Goal: Task Accomplishment & Management: Use online tool/utility

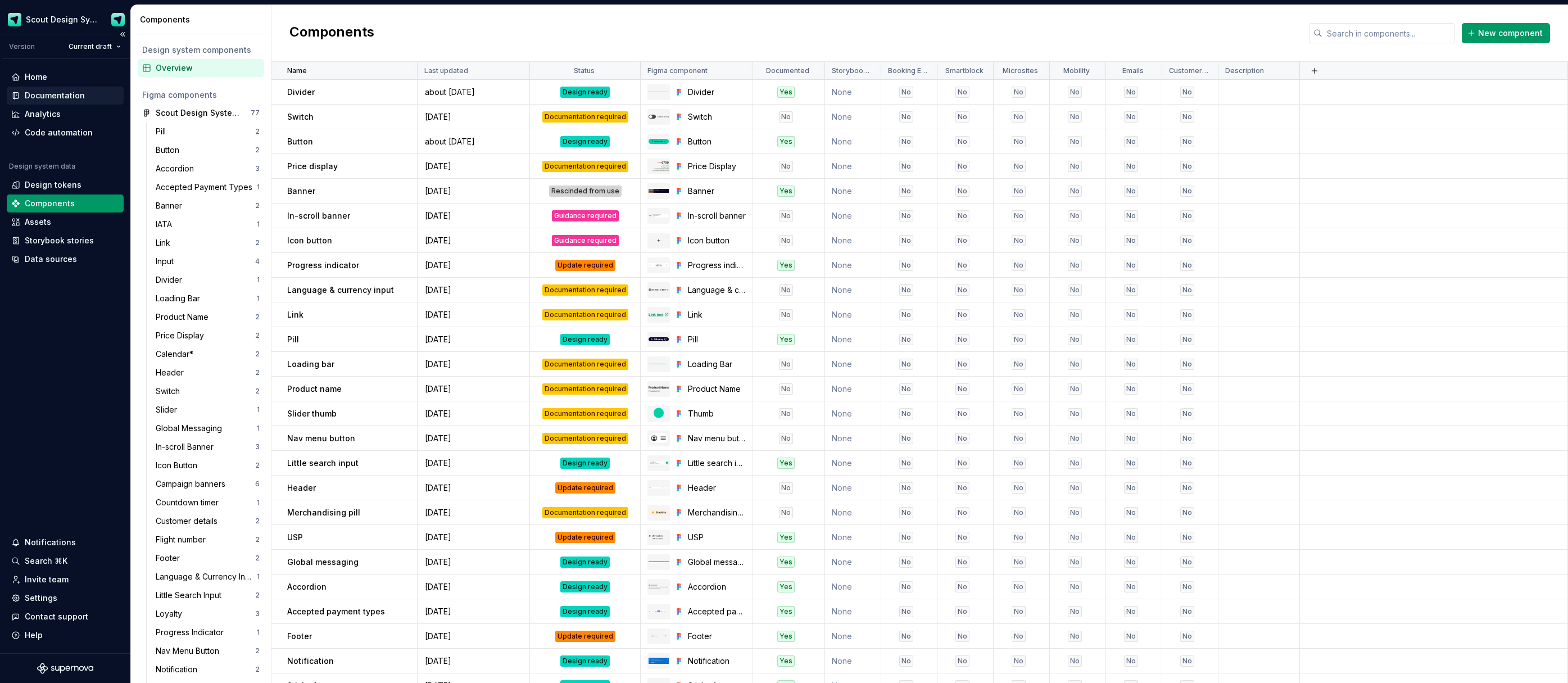
click at [48, 96] on div "Documentation" at bounding box center [55, 96] width 60 height 11
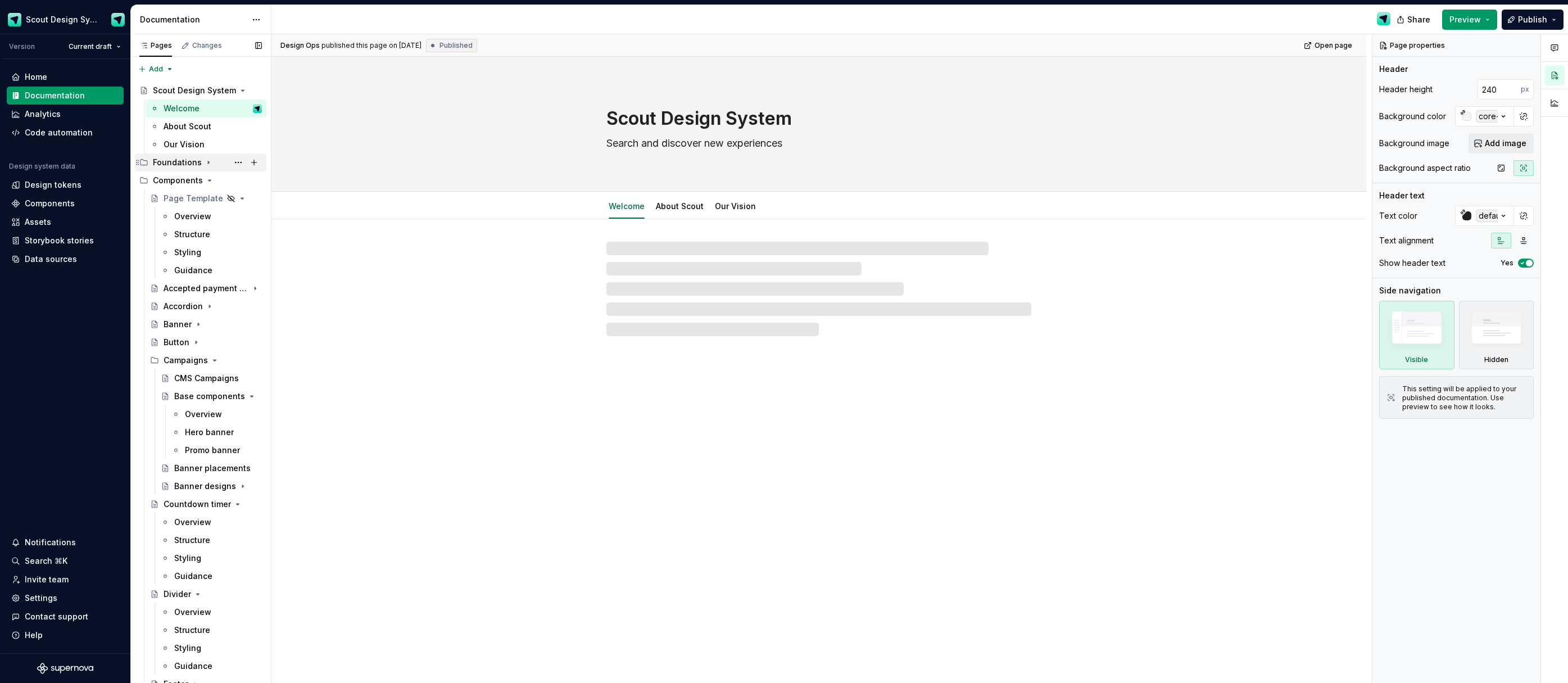
click at [173, 161] on div "Foundations" at bounding box center [177, 162] width 49 height 11
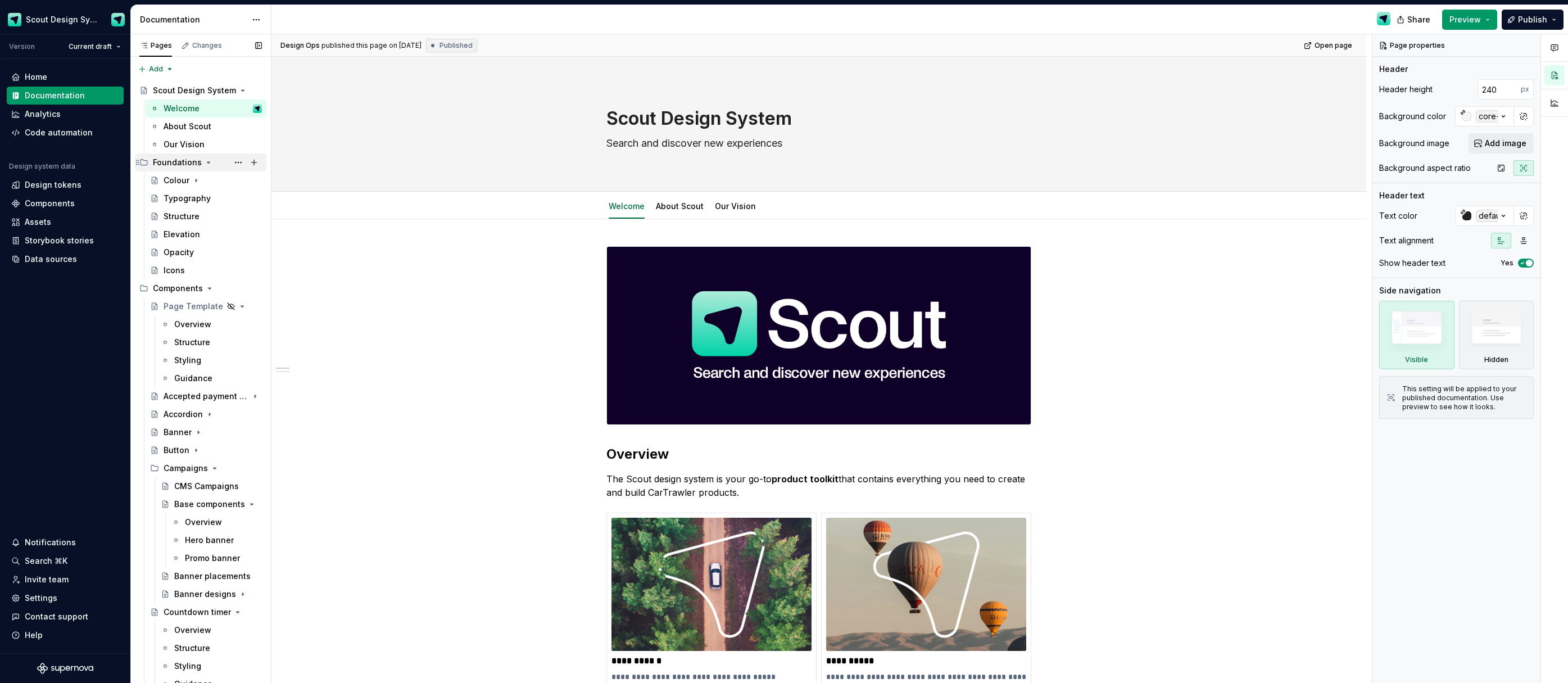
click at [180, 166] on div "Foundations" at bounding box center [177, 162] width 49 height 11
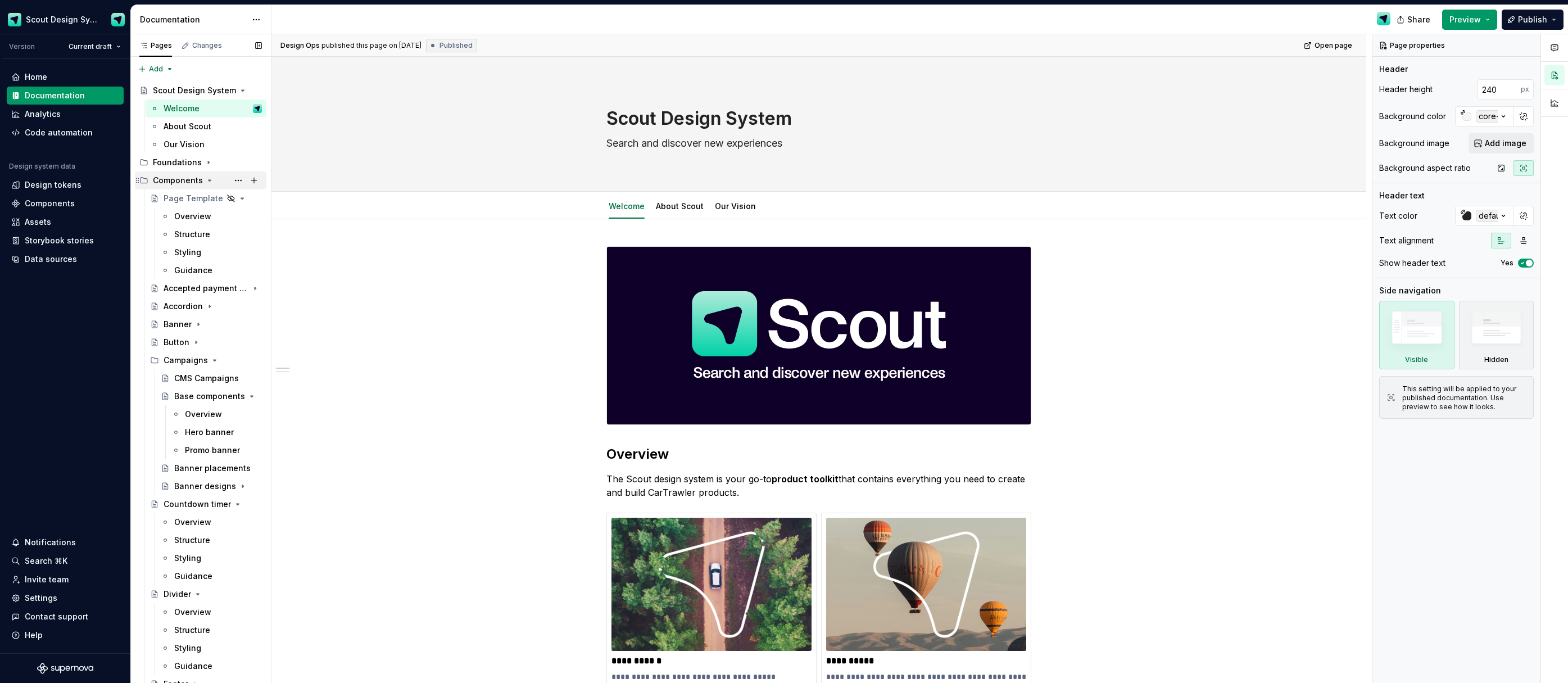
click at [180, 182] on div "Components" at bounding box center [178, 180] width 50 height 11
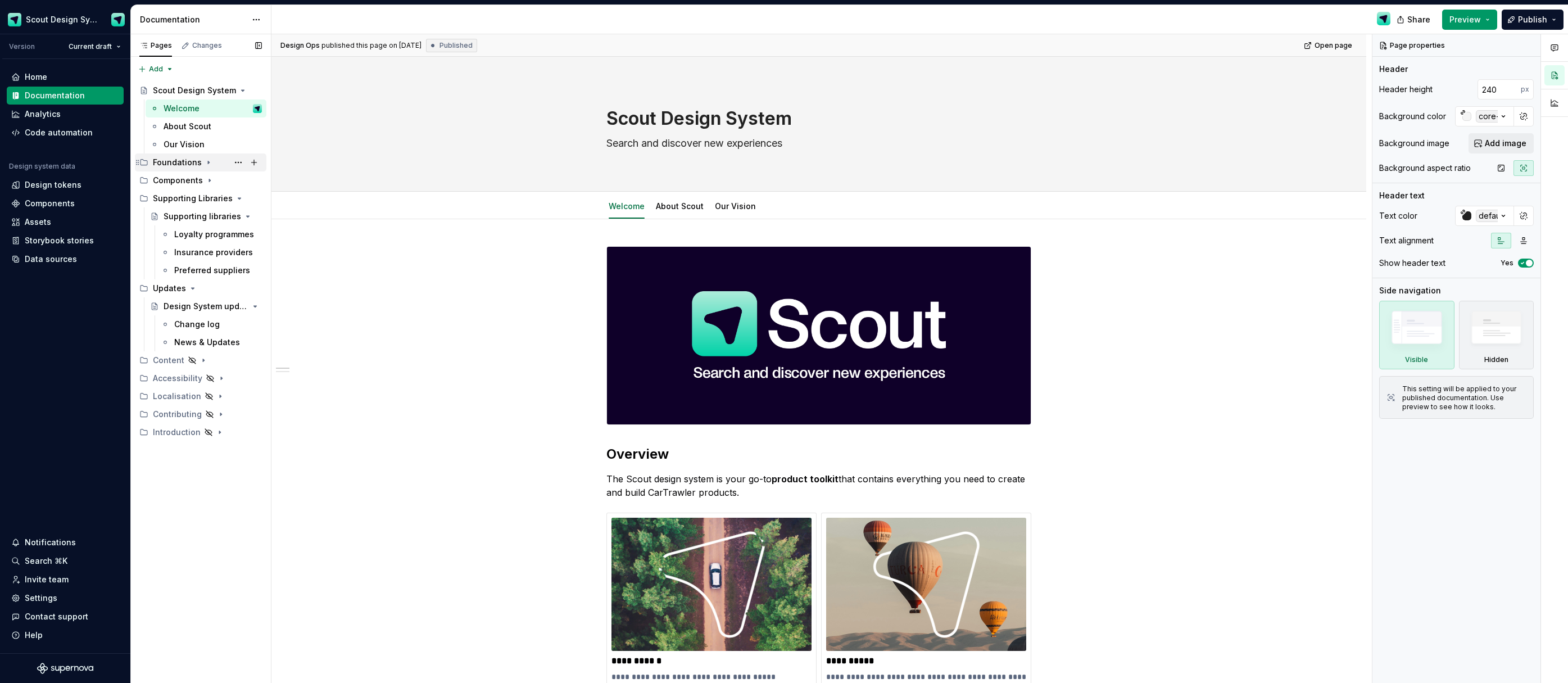
click at [185, 159] on div "Foundations" at bounding box center [177, 162] width 49 height 11
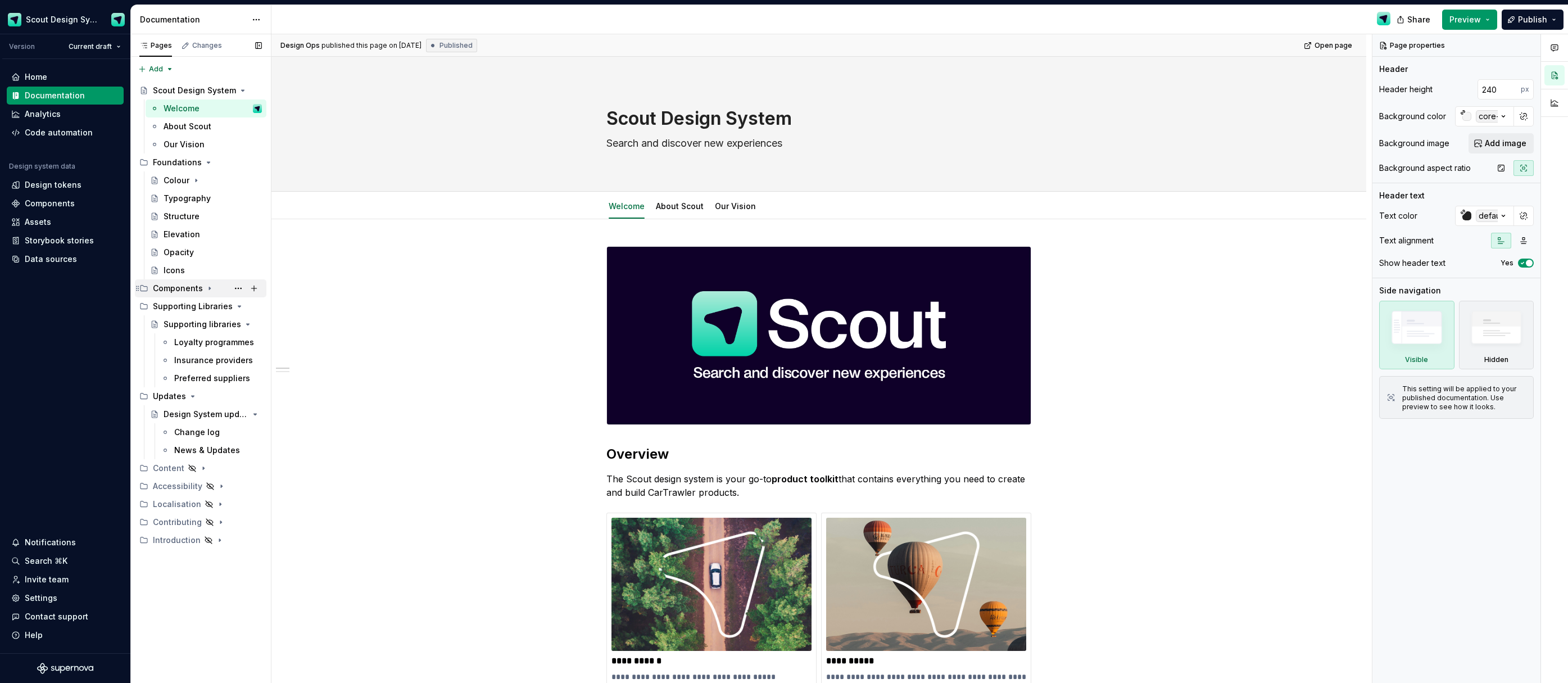
click at [162, 289] on div "Components" at bounding box center [178, 289] width 50 height 11
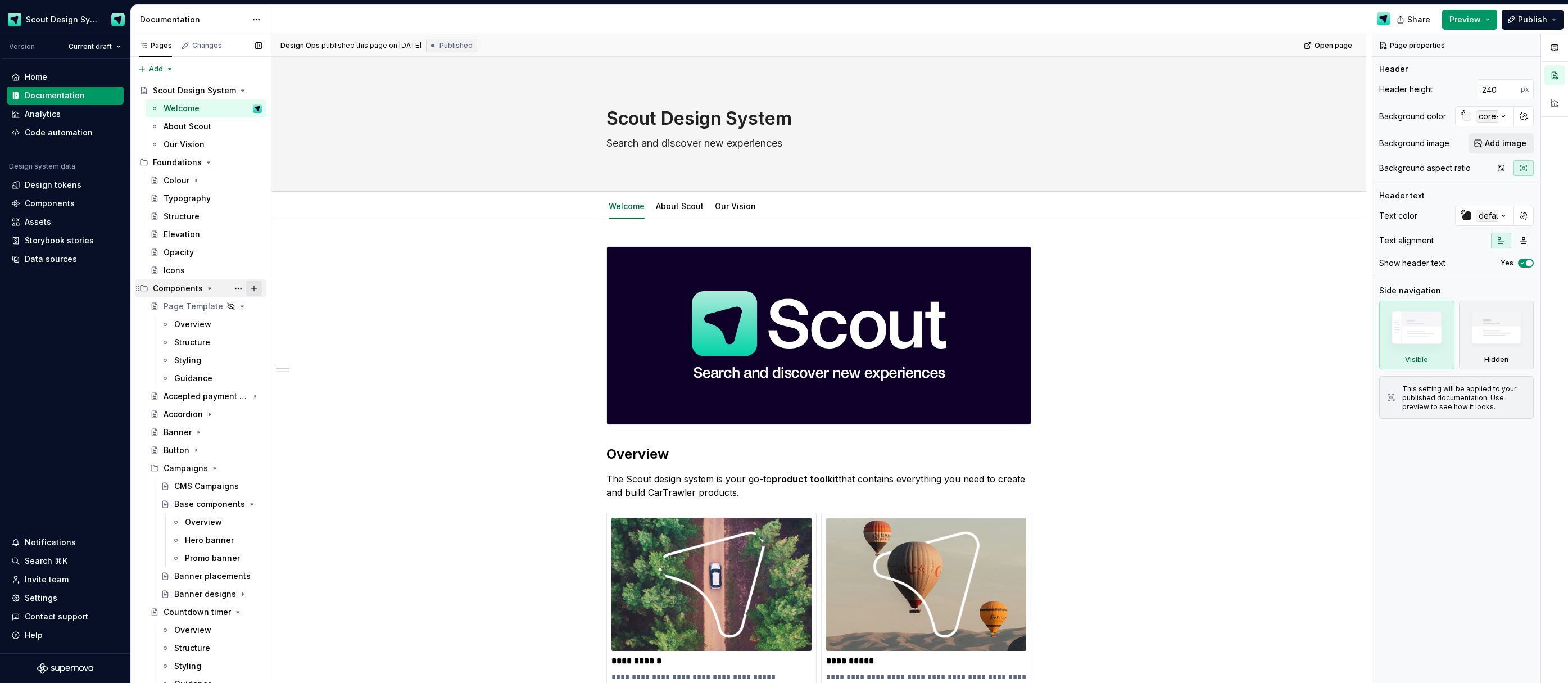
click at [252, 290] on button "Page tree" at bounding box center [254, 288] width 16 height 16
type textarea "*"
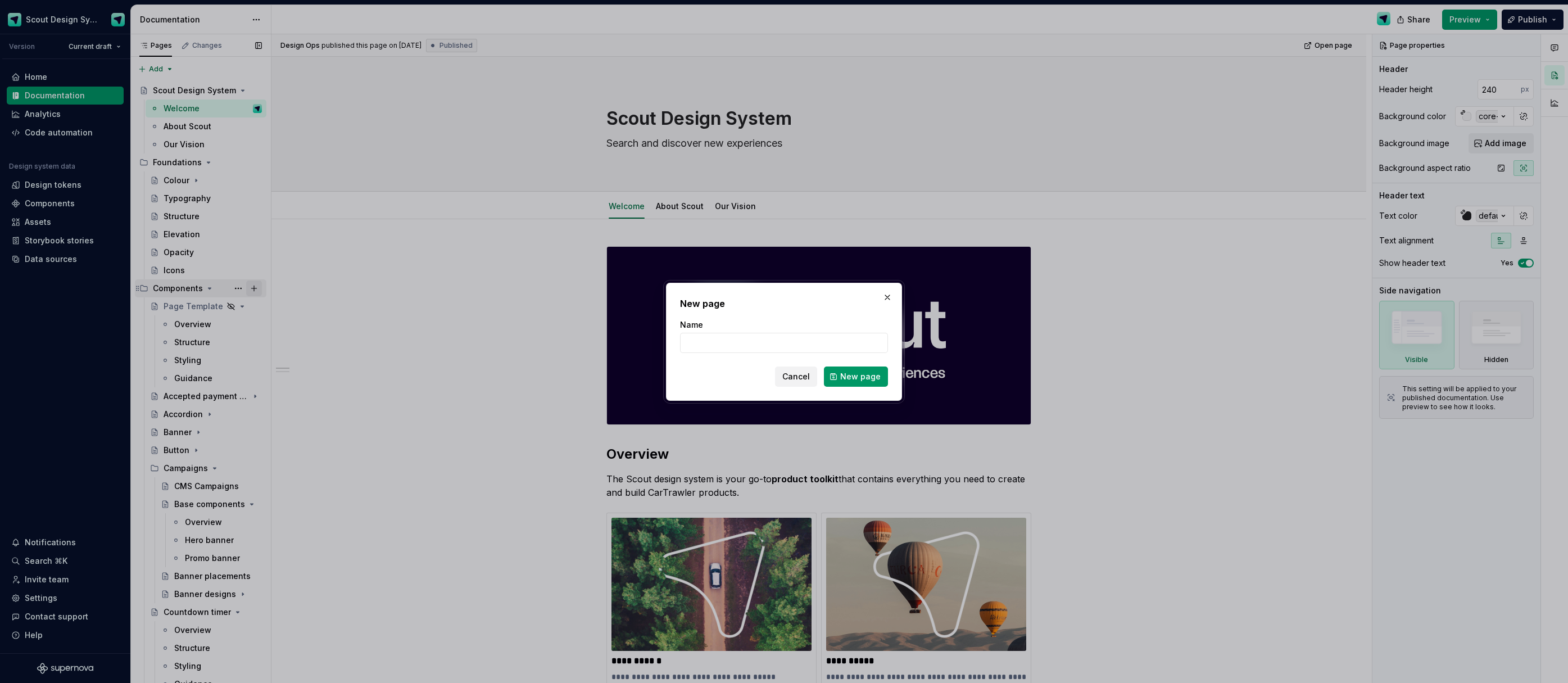
type input "C"
type input "Overview"
drag, startPoint x: 861, startPoint y: 381, endPoint x: 816, endPoint y: 378, distance: 45.1
click at [861, 381] on span "New page" at bounding box center [861, 377] width 41 height 11
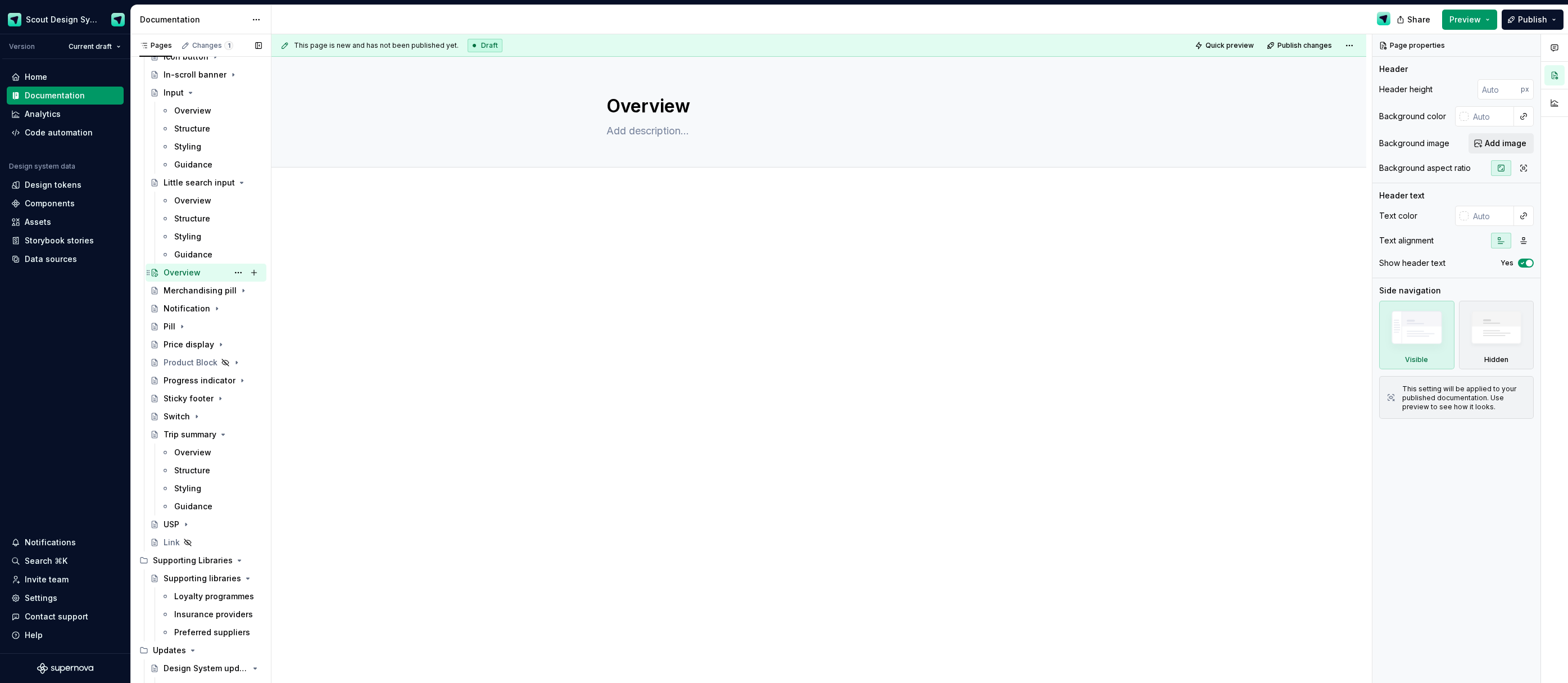
scroll to position [631, 0]
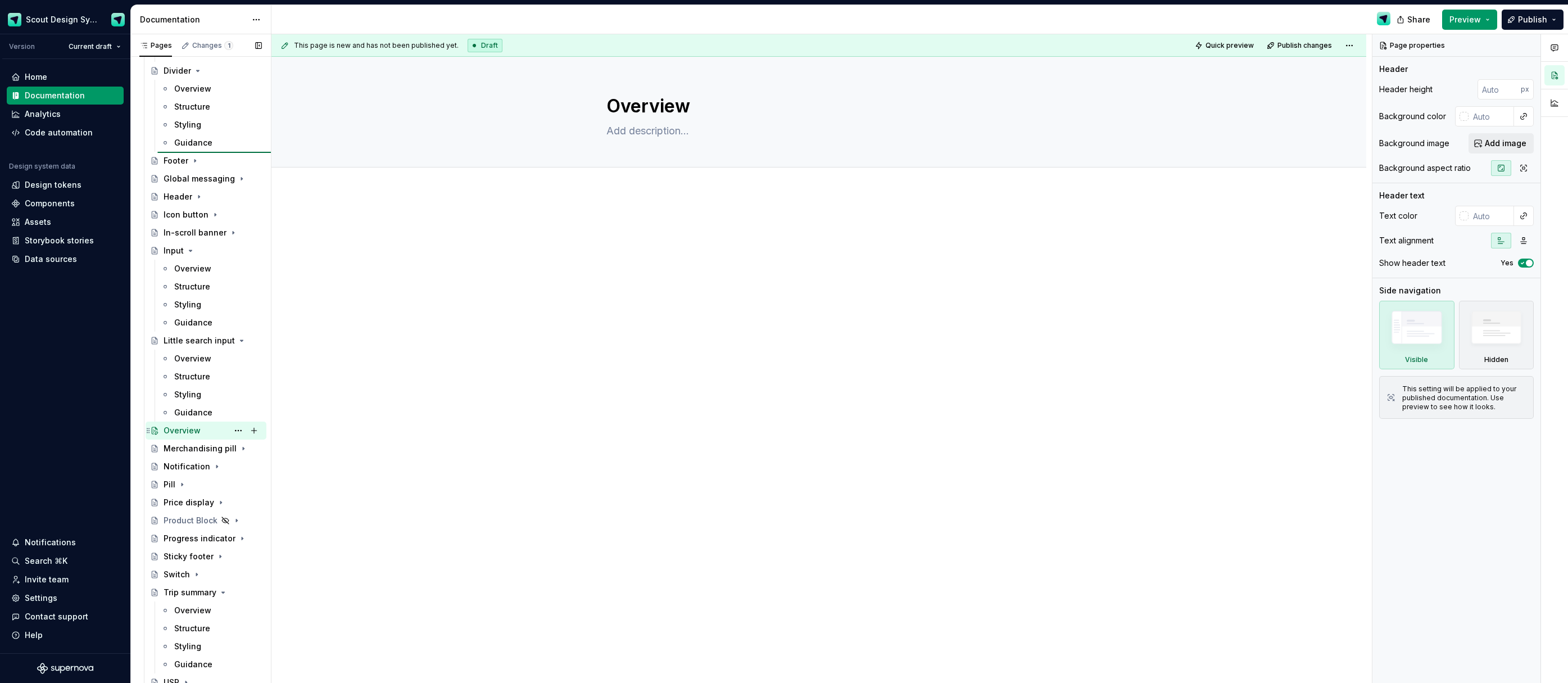
type textarea "*"
type textarea "Divider"
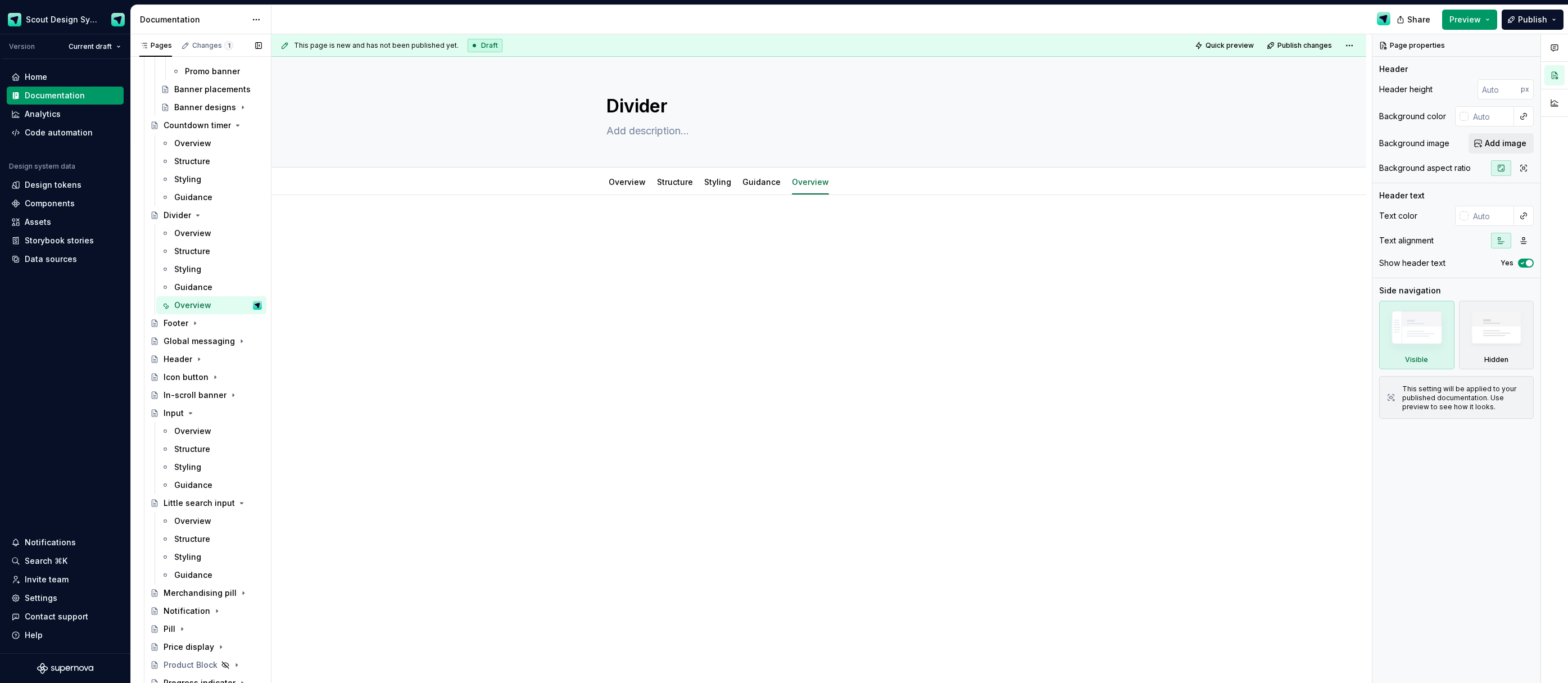
scroll to position [332, 0]
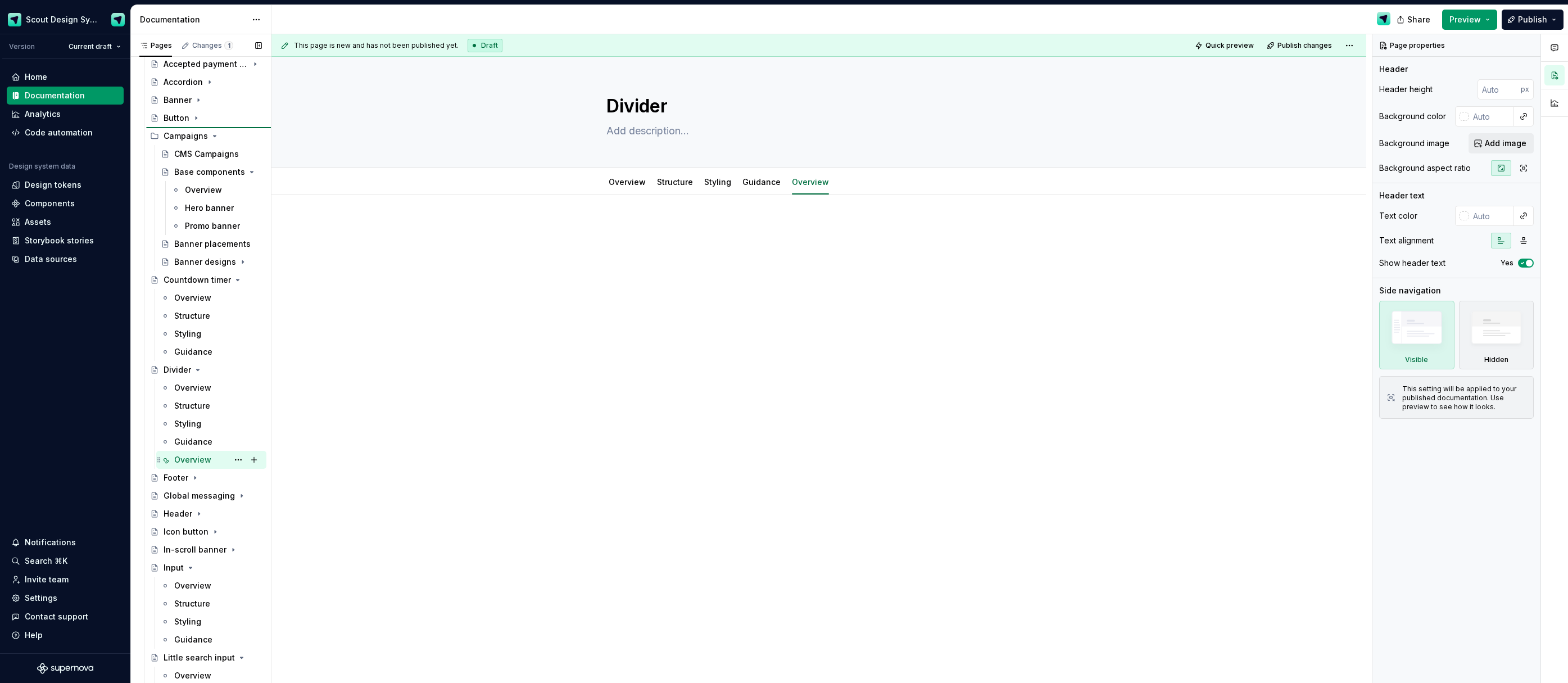
type textarea "*"
type textarea "Overview"
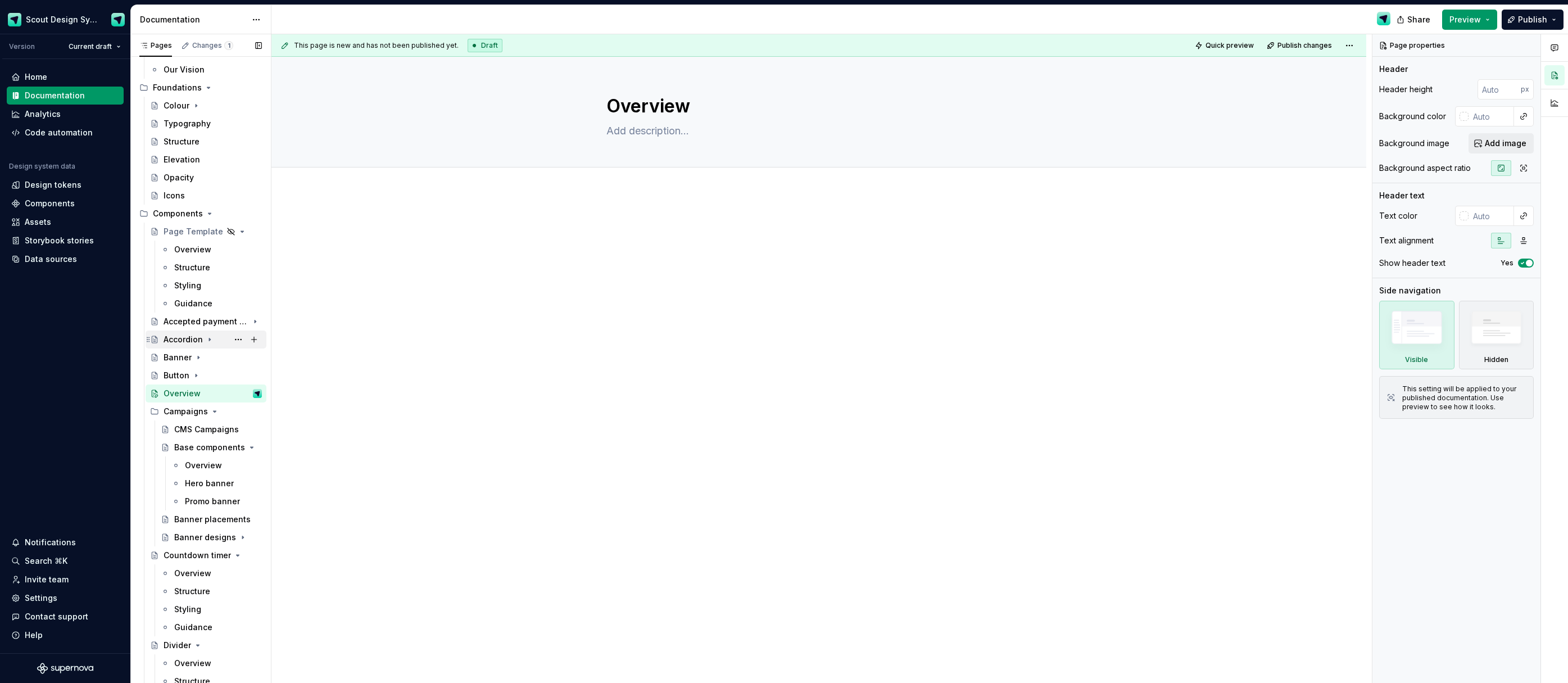
scroll to position [79, 0]
click at [0, 0] on button "Page tree" at bounding box center [0, 0] width 0 height 0
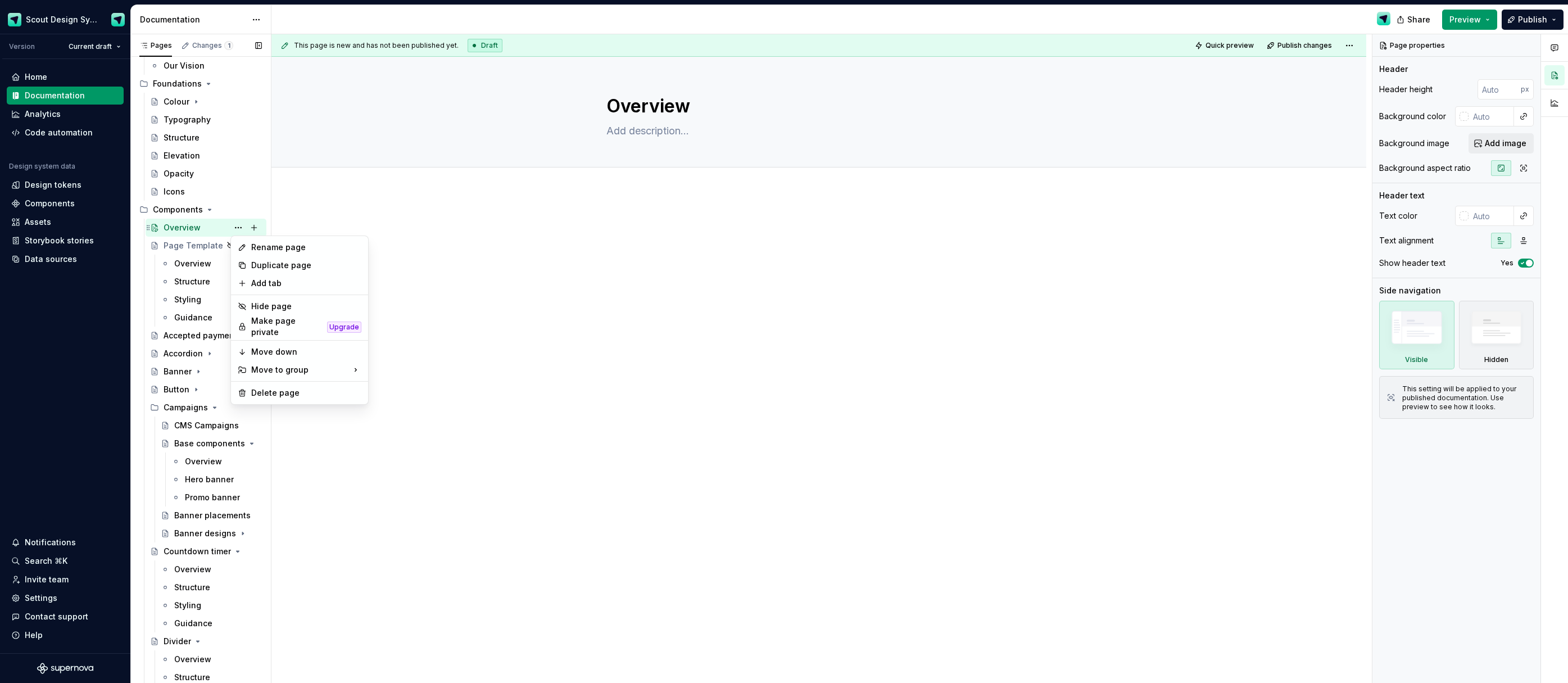
click at [207, 227] on div "Pages Changes 1 Add Accessibility guide for tree Page tree. Navigate the tree w…" at bounding box center [201, 361] width 140 height 654
click at [715, 230] on p at bounding box center [819, 226] width 425 height 13
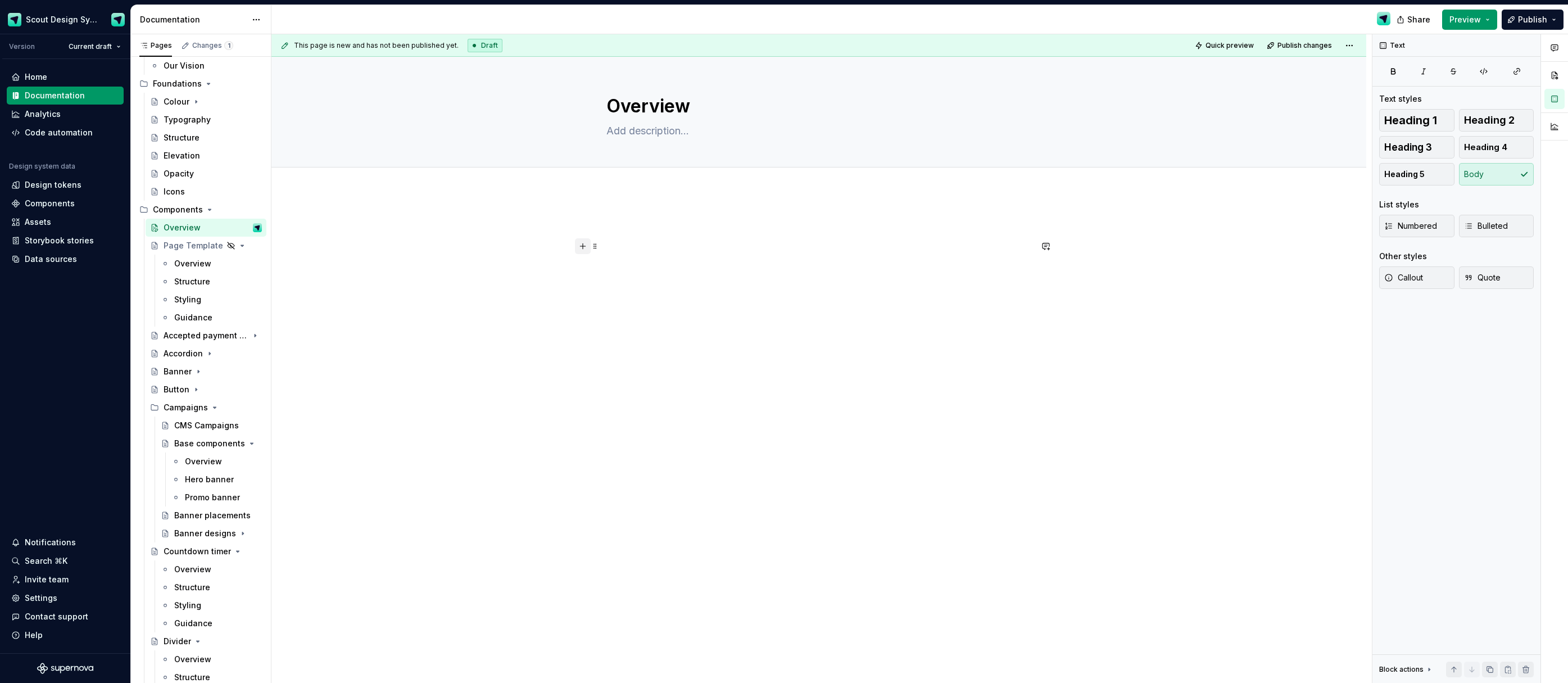
click at [588, 247] on button "button" at bounding box center [583, 246] width 16 height 16
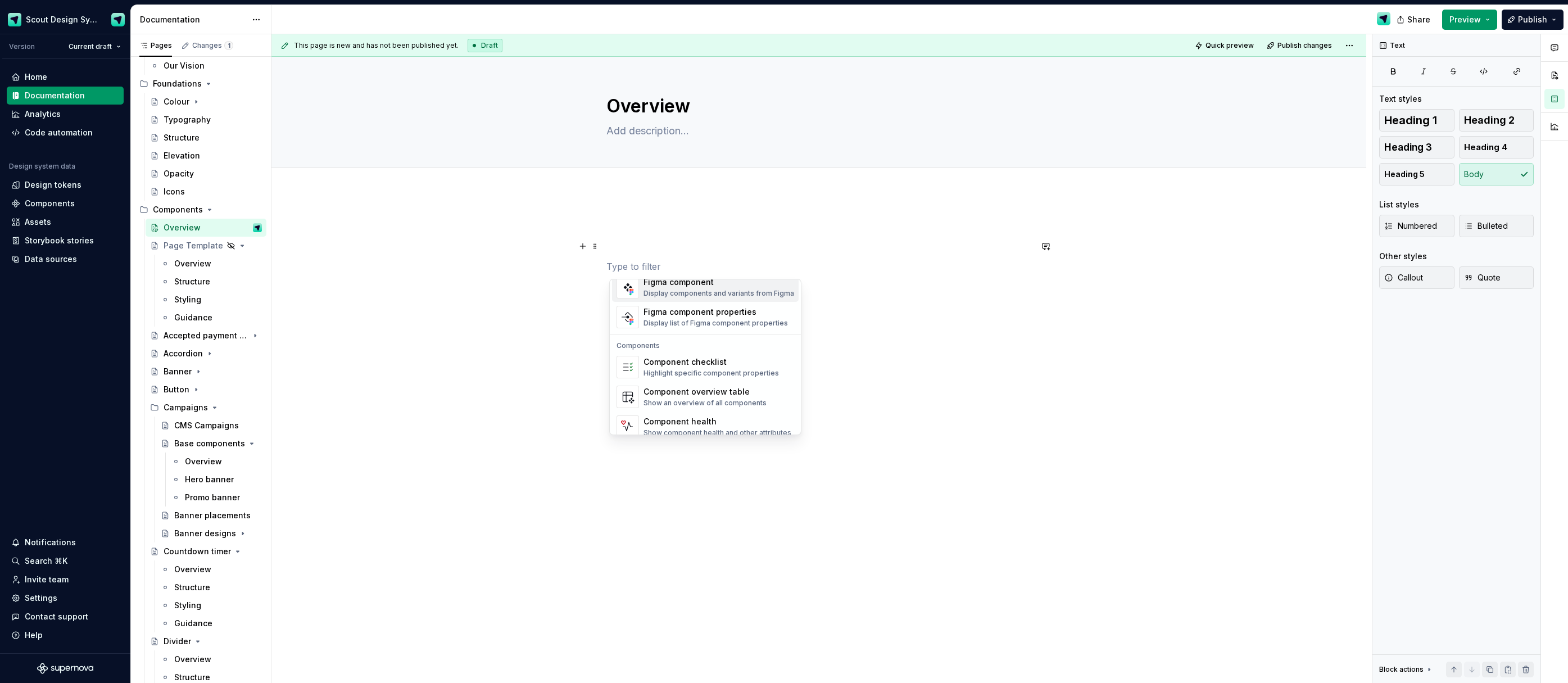
scroll to position [1120, 0]
click at [688, 381] on div "Component overview table" at bounding box center [705, 383] width 123 height 11
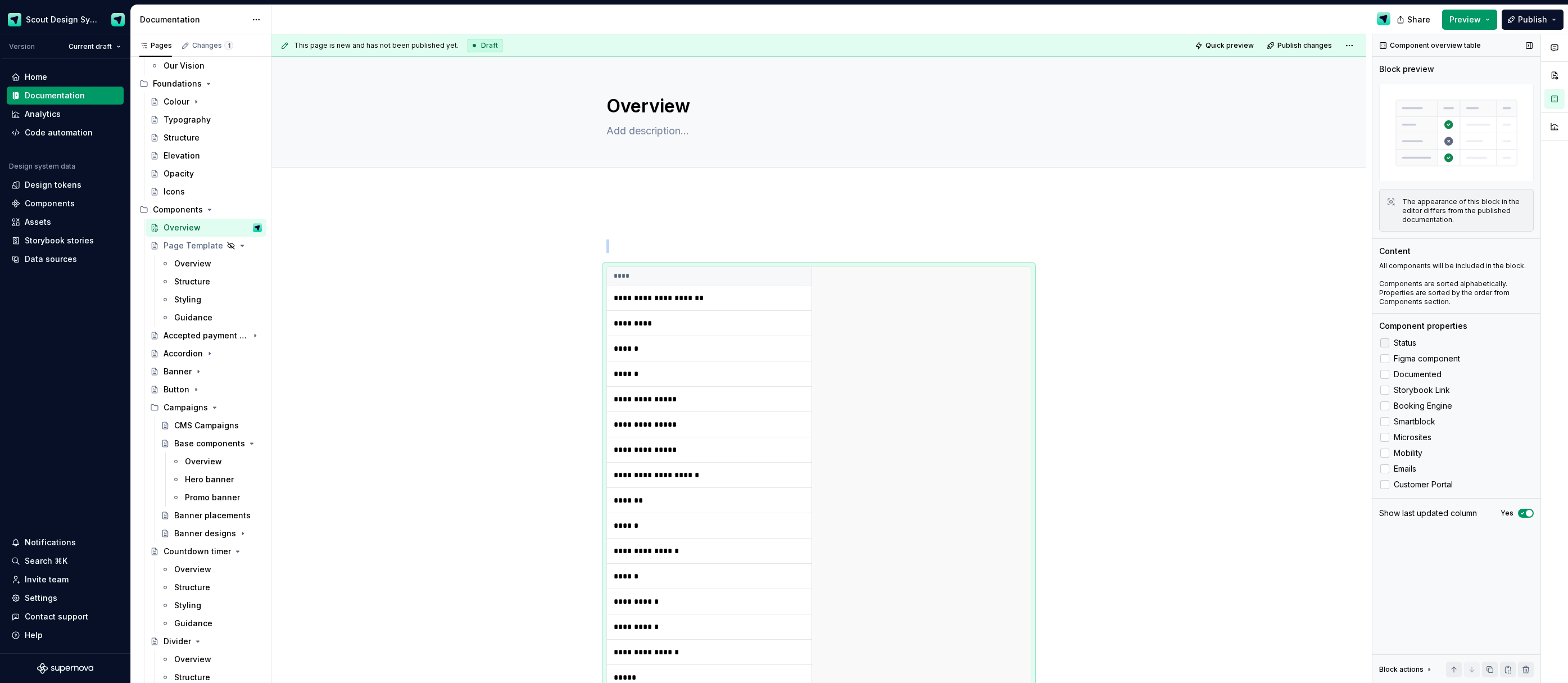
click at [1386, 347] on div at bounding box center [1385, 343] width 9 height 9
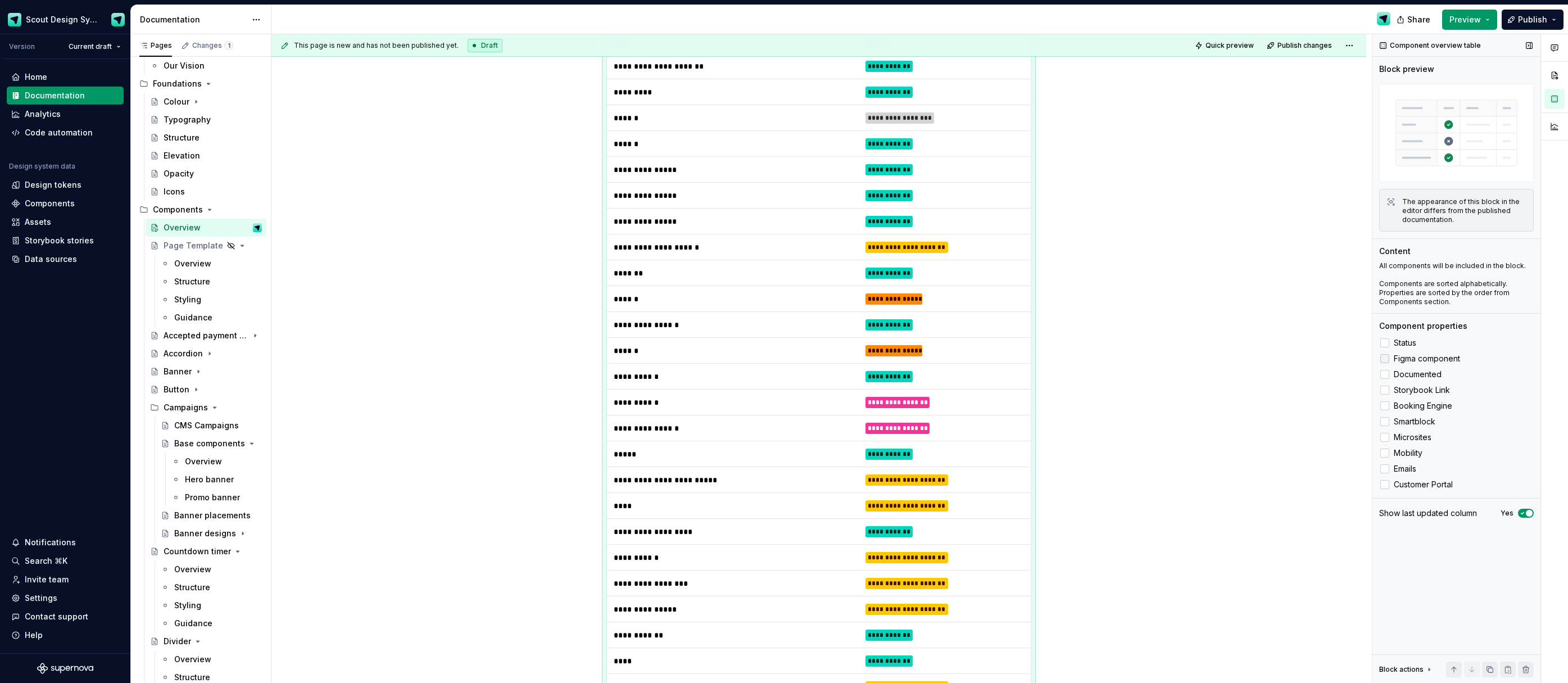
click at [1386, 358] on div at bounding box center [1385, 359] width 9 height 9
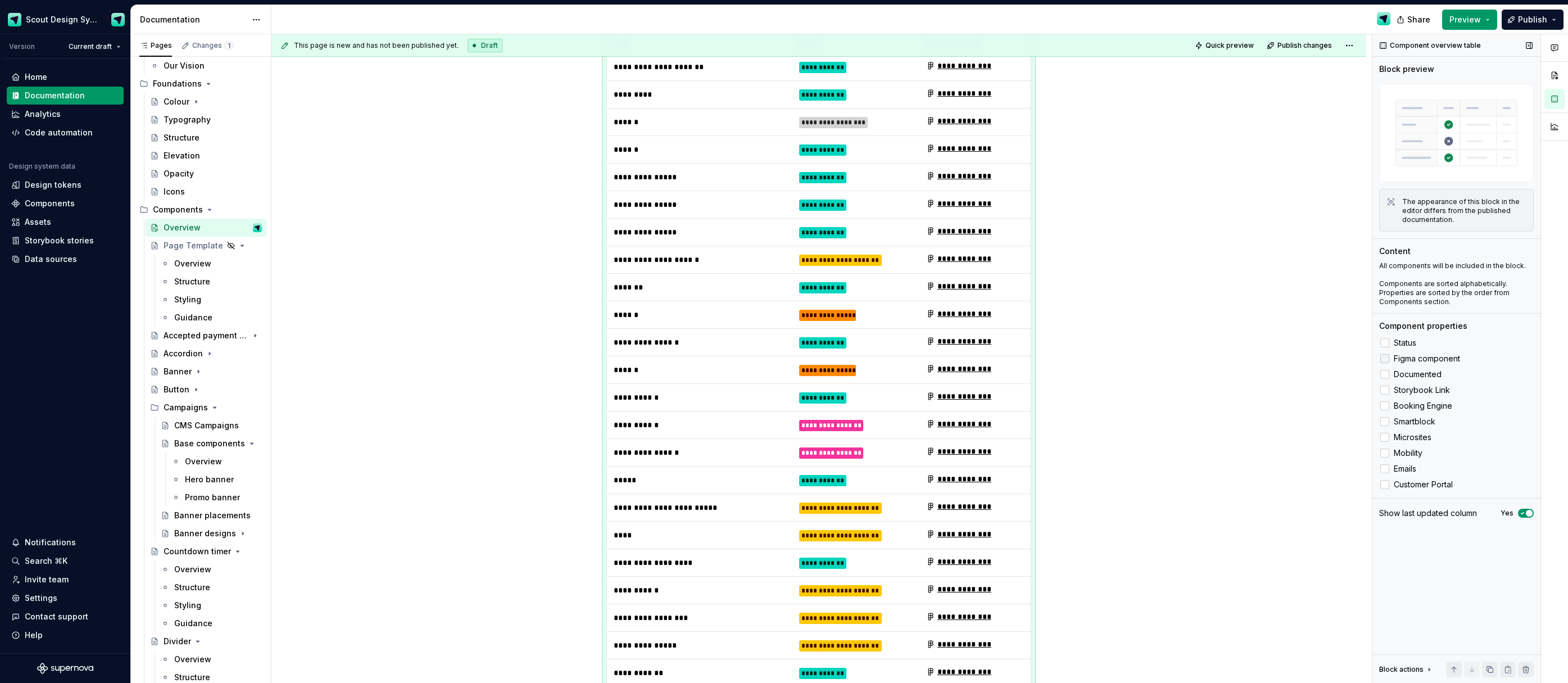
click at [1385, 359] on icon at bounding box center [1385, 359] width 0 height 0
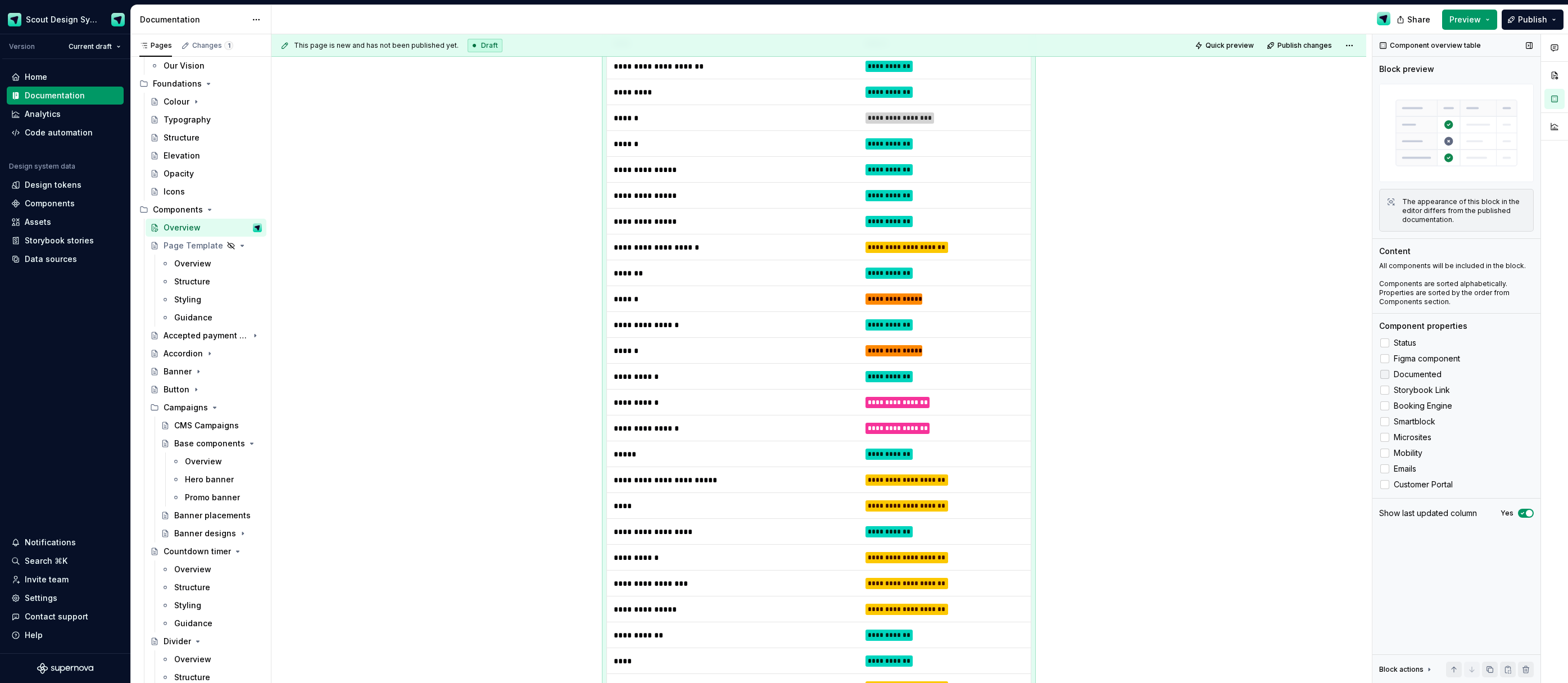
click at [1384, 371] on div at bounding box center [1385, 374] width 9 height 9
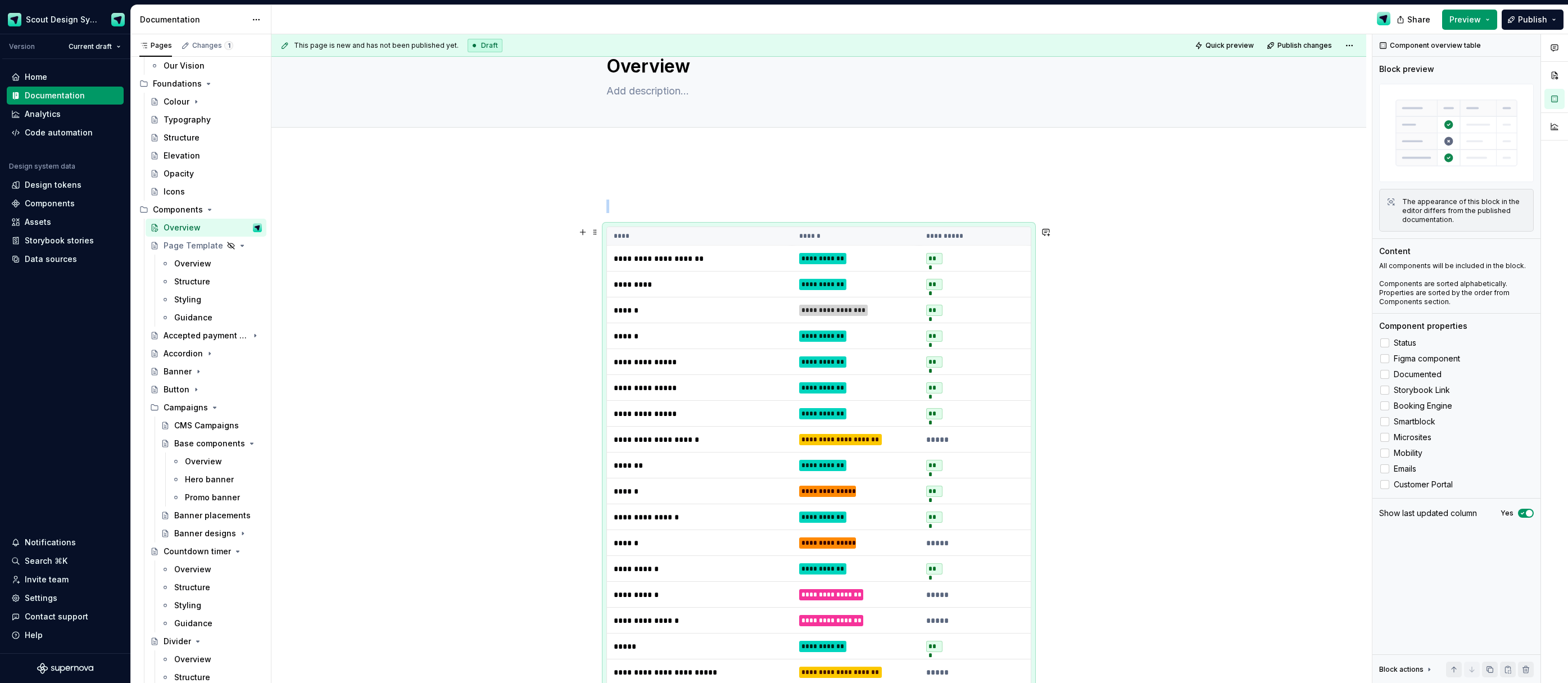
scroll to position [59, 0]
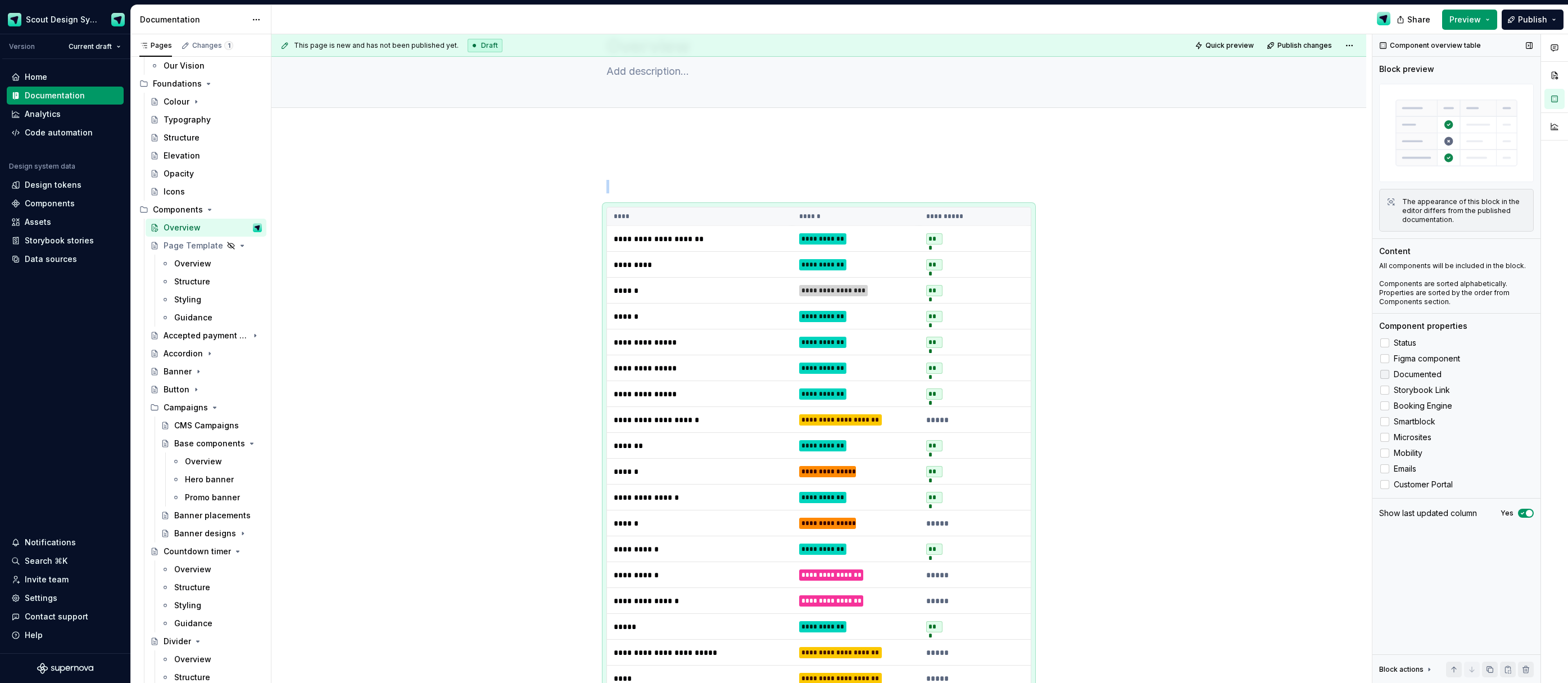
click at [1385, 375] on icon at bounding box center [1385, 375] width 0 height 0
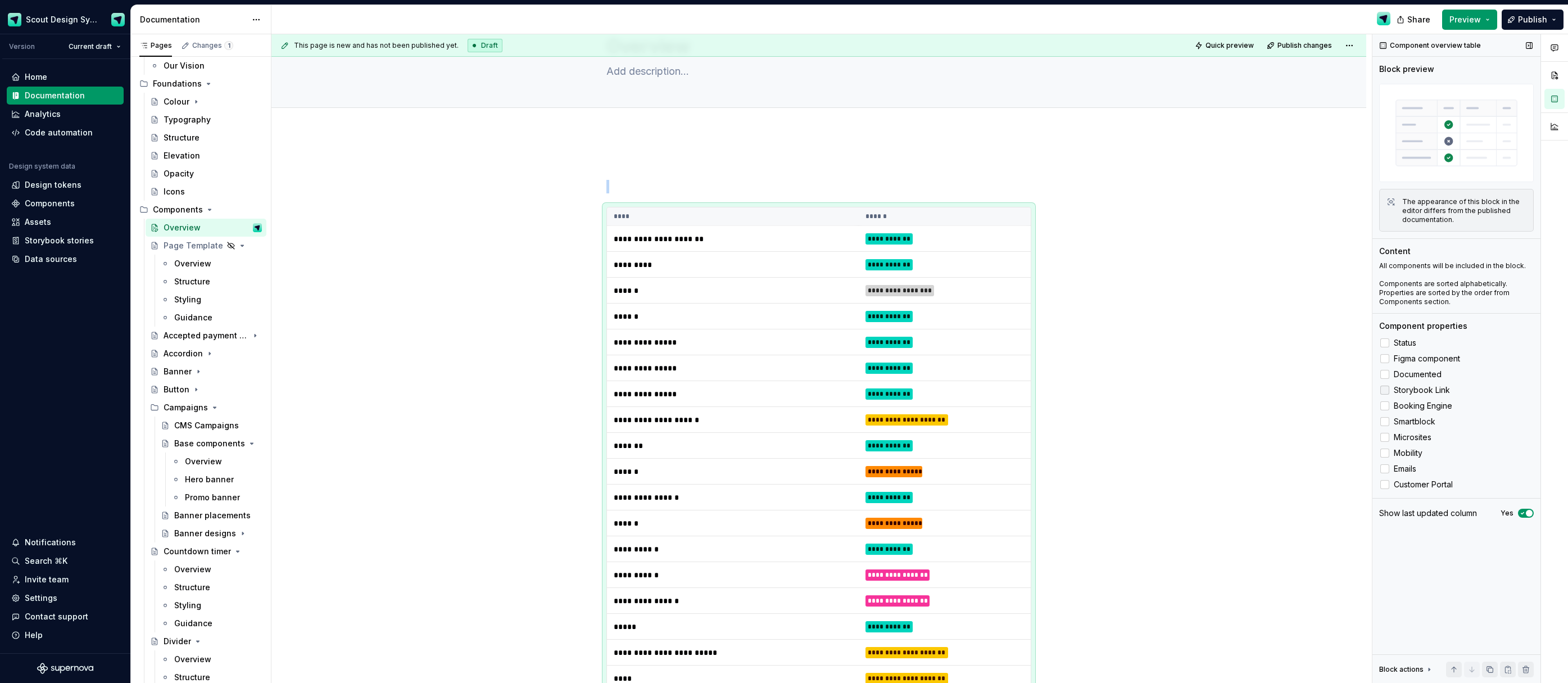
scroll to position [232, 0]
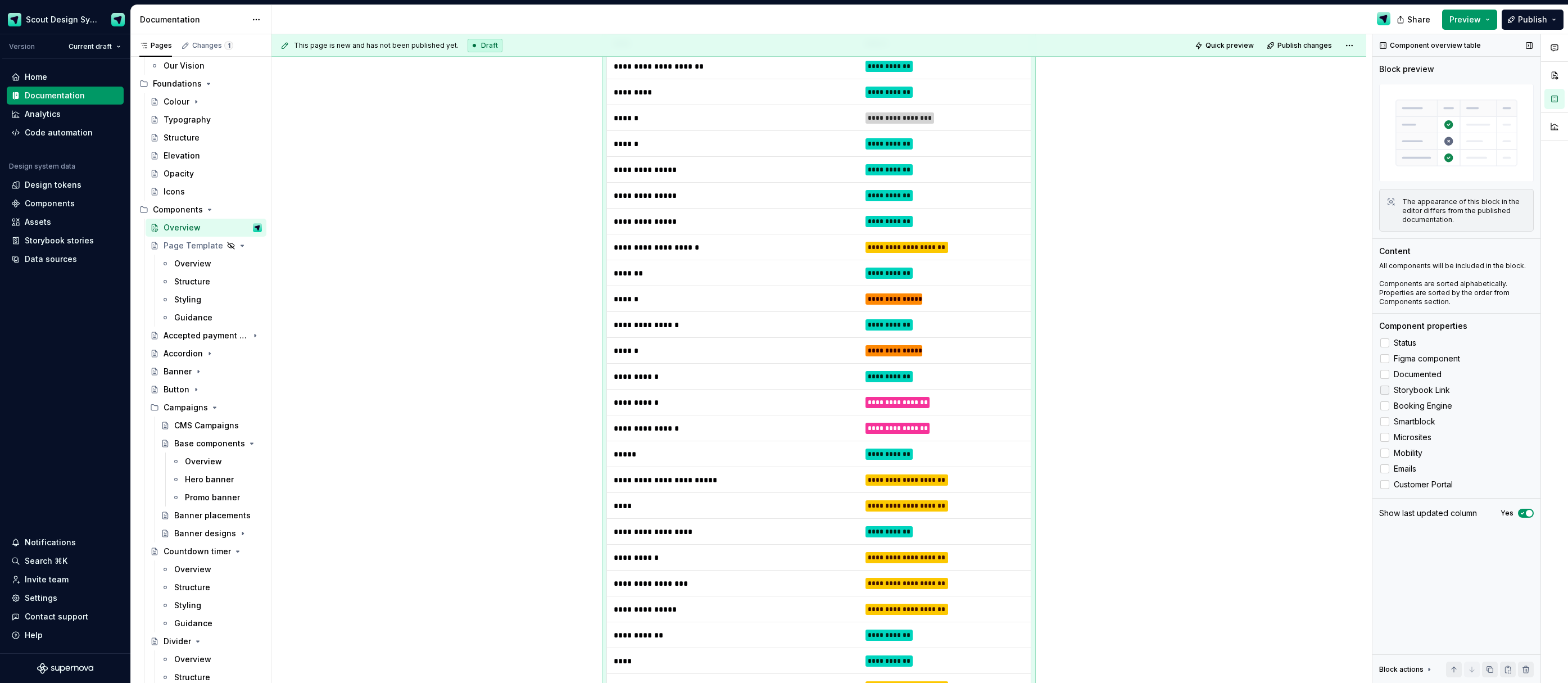
click at [1385, 391] on div at bounding box center [1385, 390] width 9 height 9
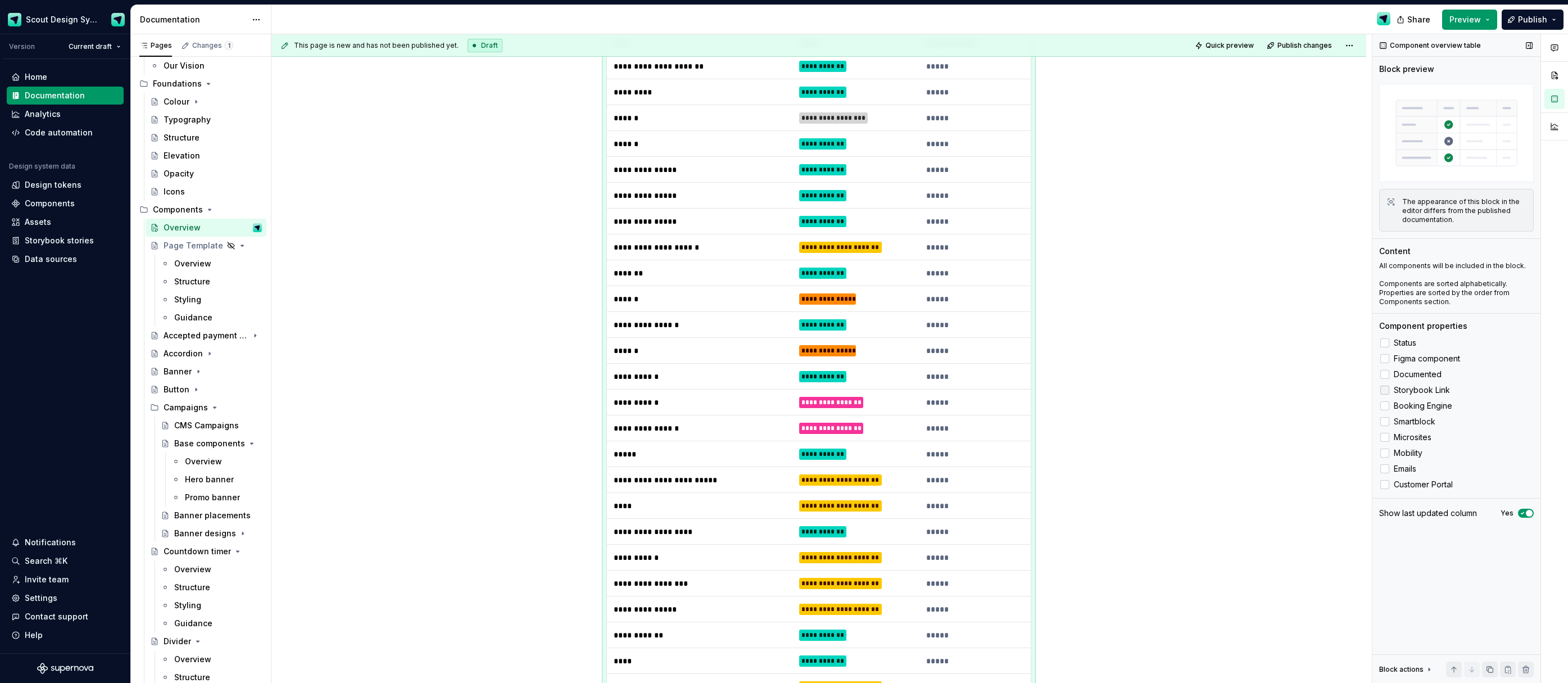
click at [1385, 390] on icon at bounding box center [1385, 390] width 0 height 0
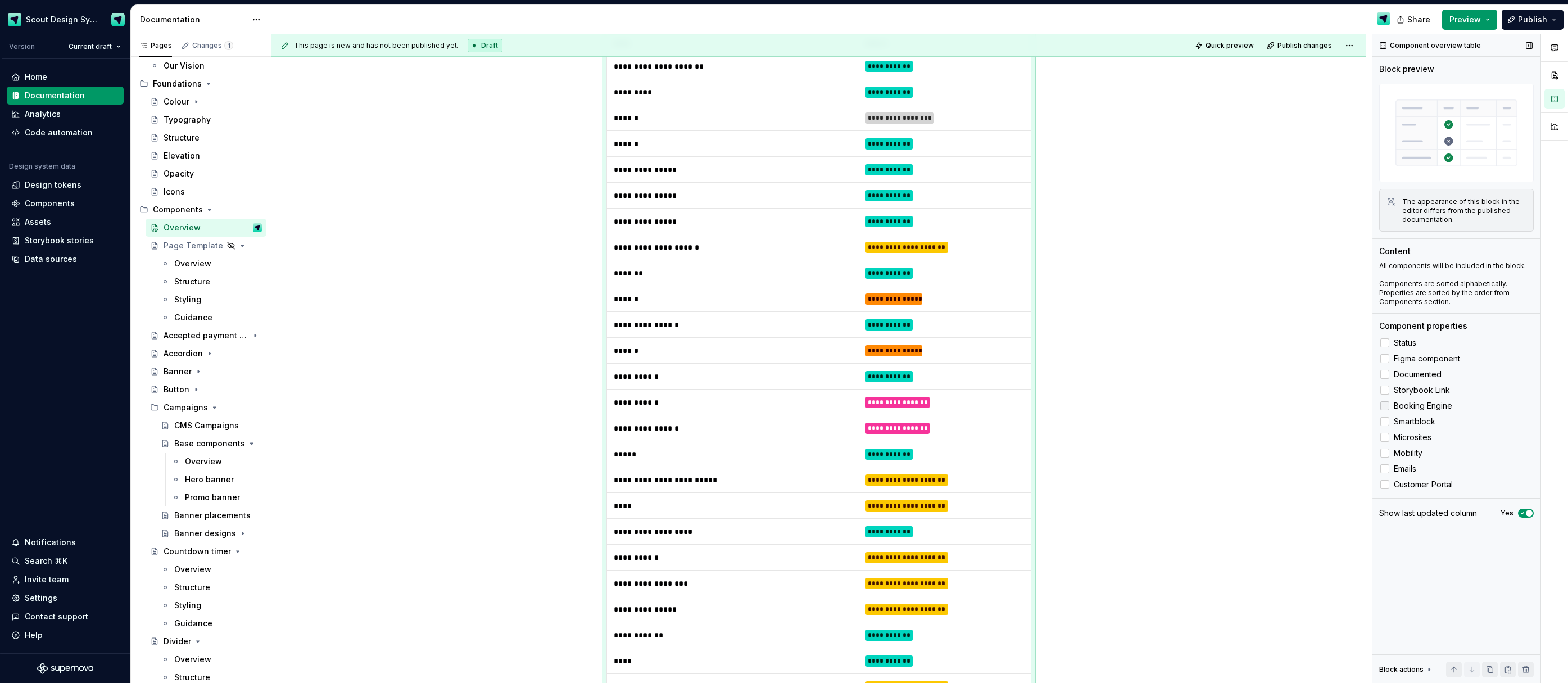
click at [1385, 403] on div at bounding box center [1385, 405] width 9 height 9
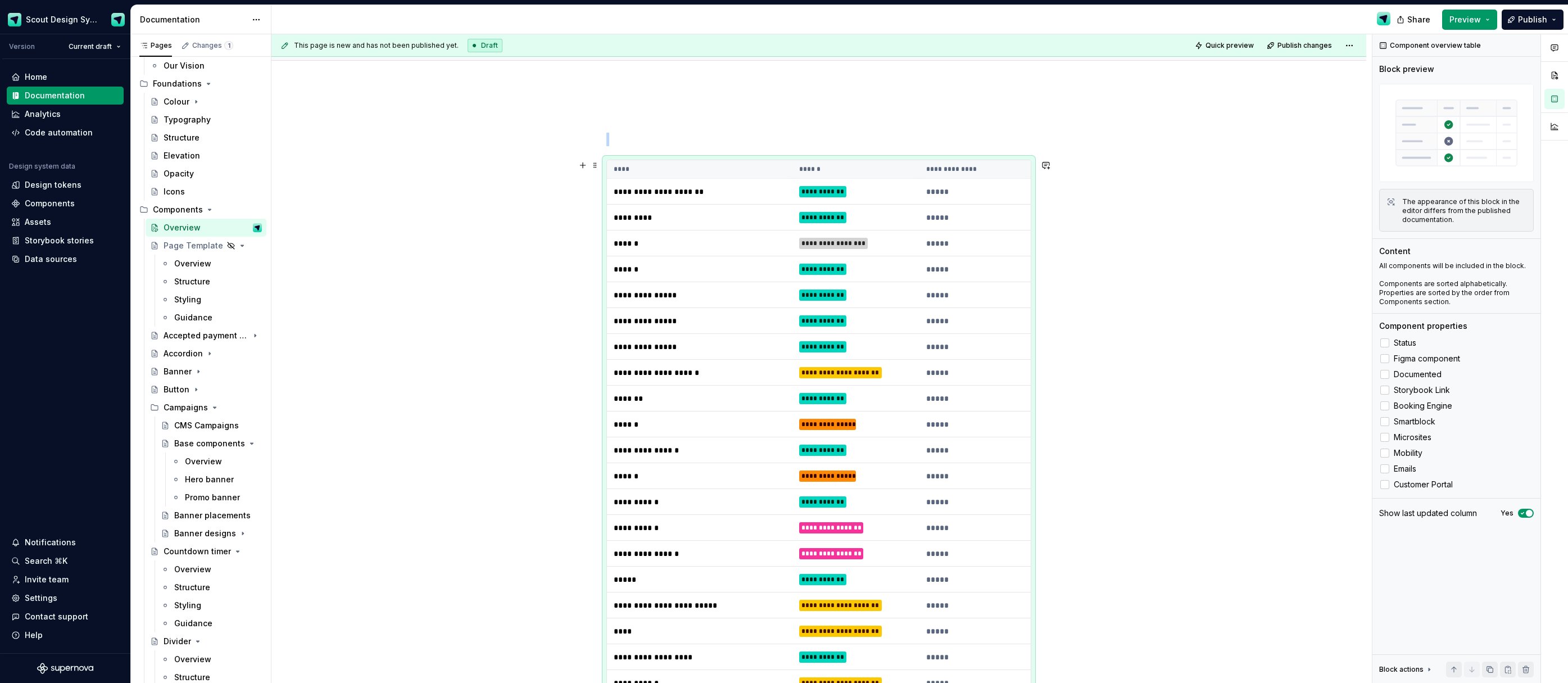
scroll to position [85, 0]
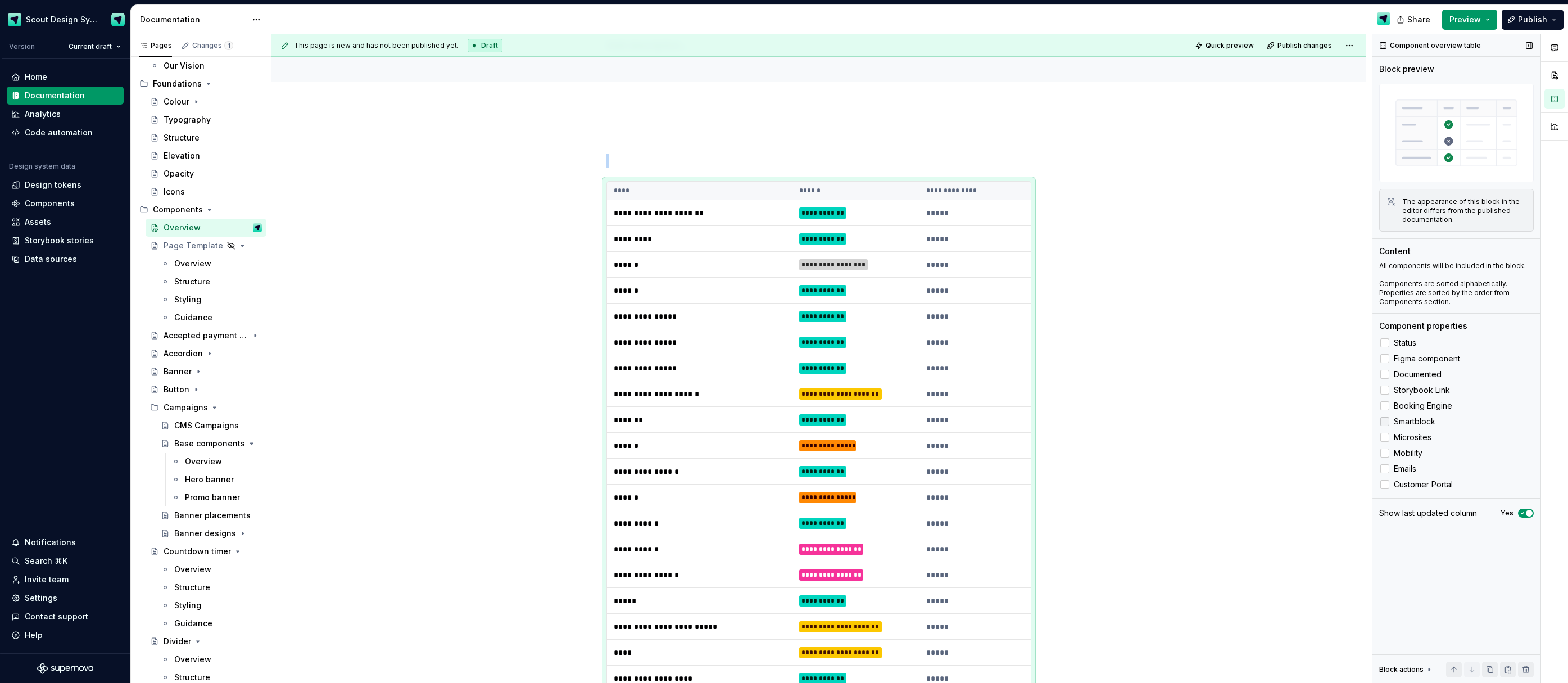
click at [1384, 421] on div at bounding box center [1385, 422] width 9 height 9
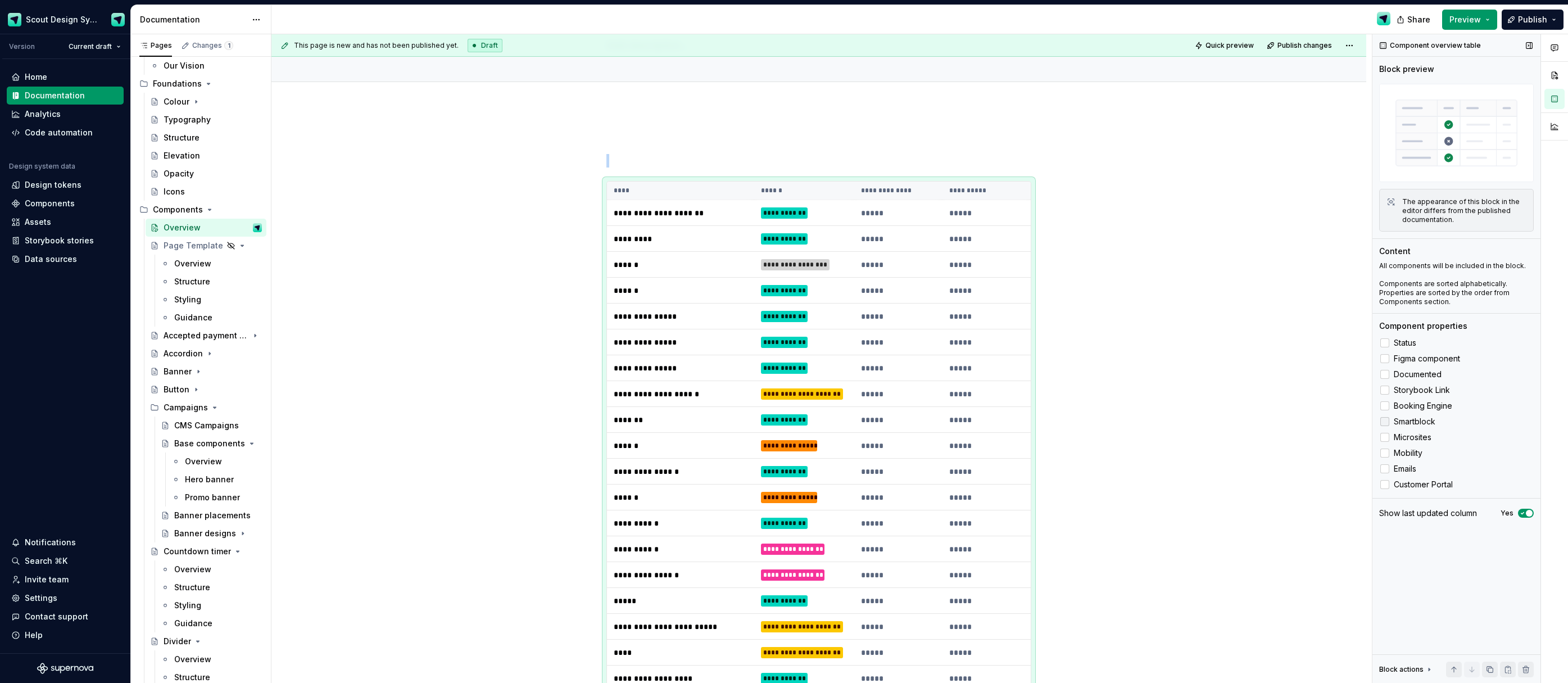
scroll to position [232, 0]
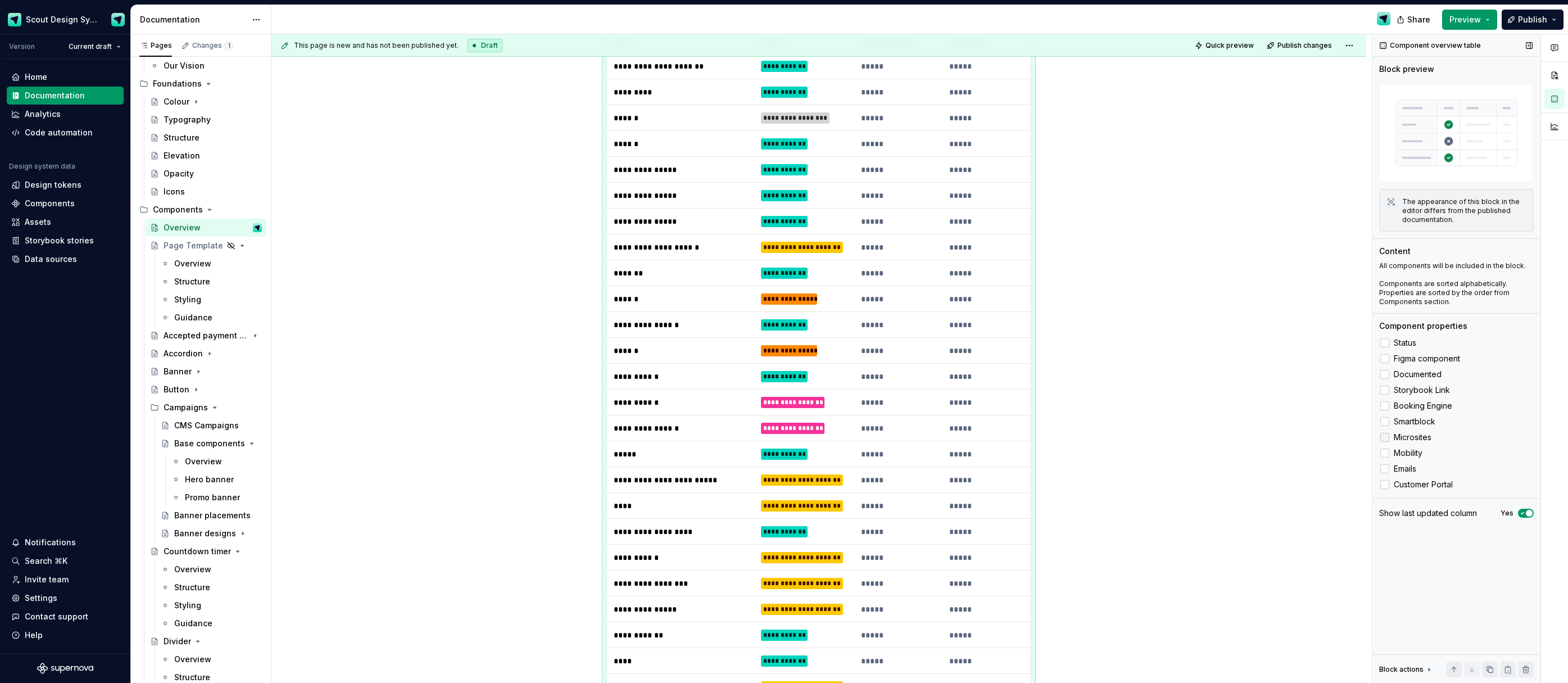
click at [1385, 440] on div at bounding box center [1385, 437] width 9 height 9
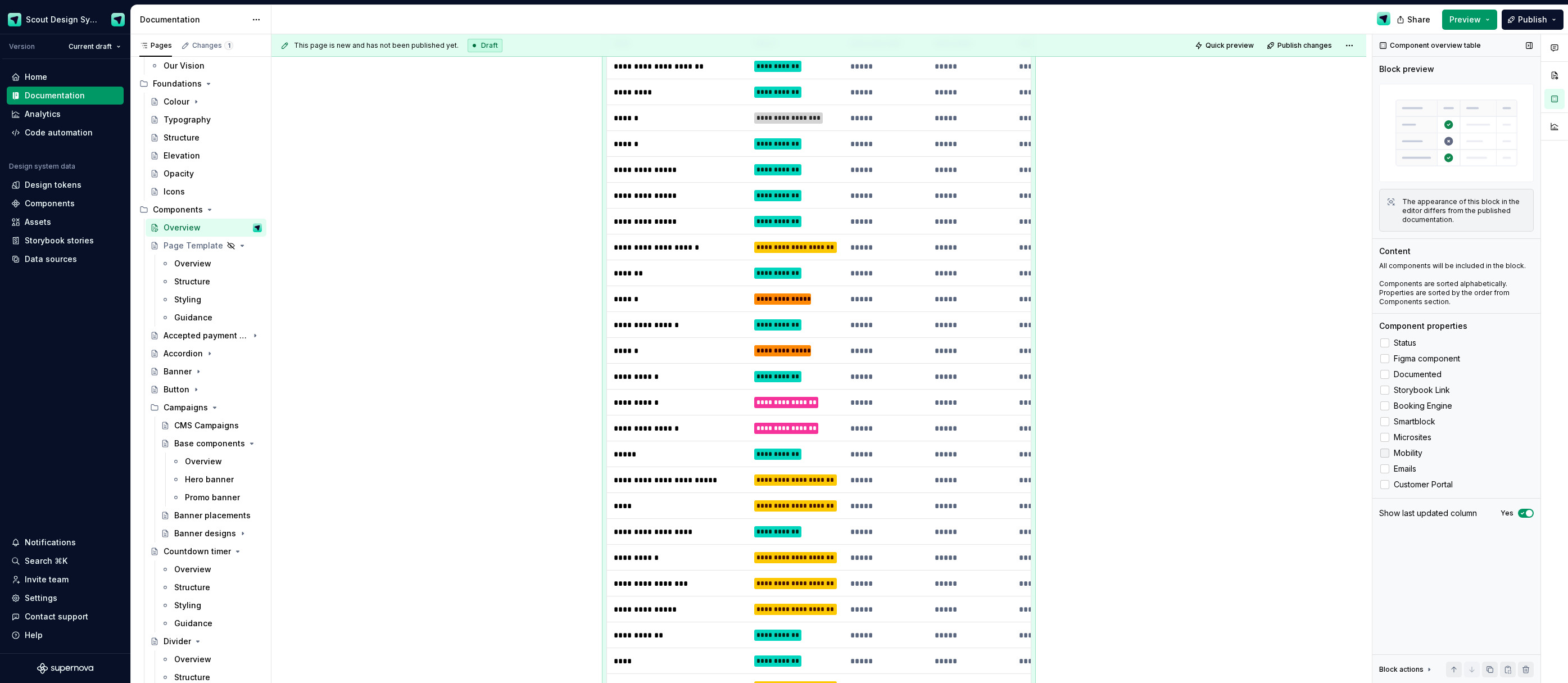
click at [1386, 453] on div at bounding box center [1385, 453] width 9 height 9
drag, startPoint x: 1386, startPoint y: 452, endPoint x: 1389, endPoint y: 436, distance: 16.3
click at [1385, 453] on icon at bounding box center [1385, 453] width 0 height 0
click at [1389, 436] on div at bounding box center [1385, 437] width 9 height 9
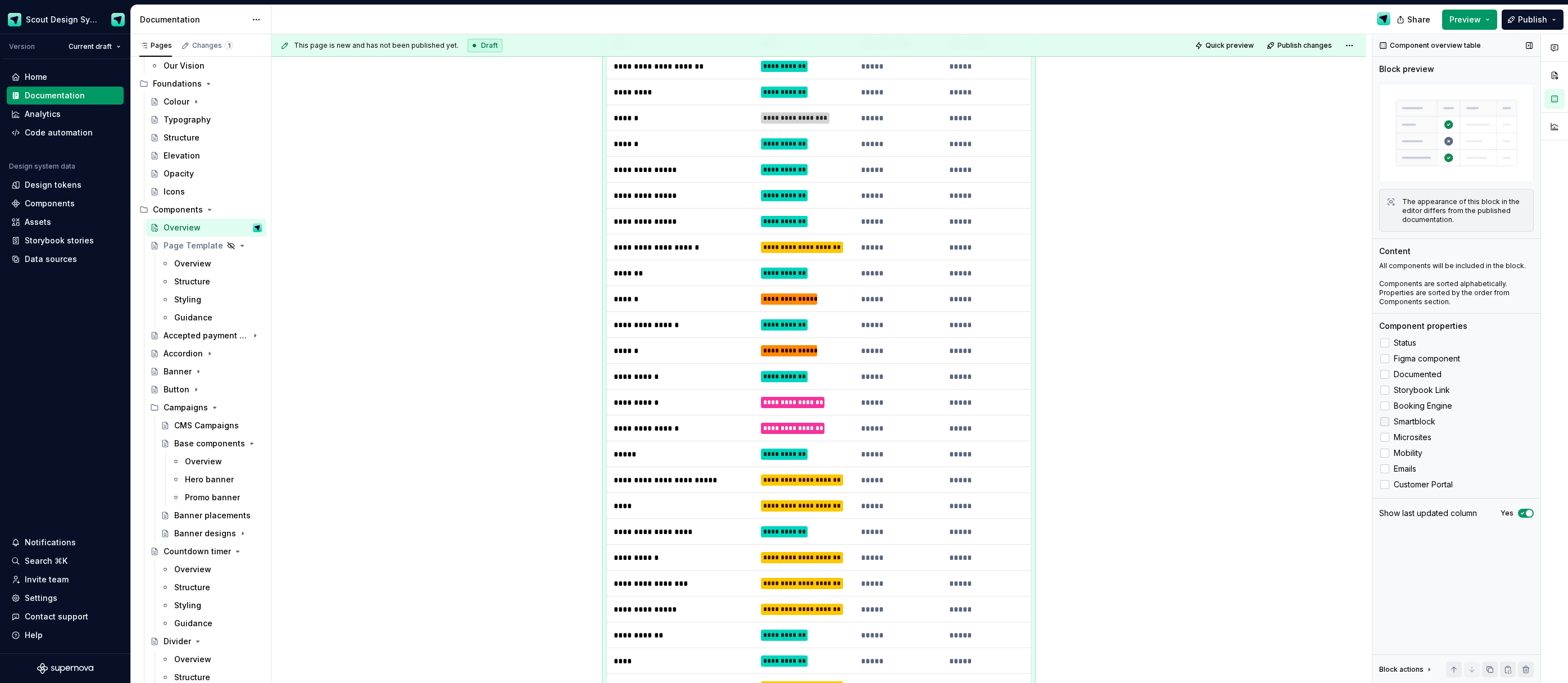
click at [1385, 422] on icon at bounding box center [1385, 422] width 0 height 0
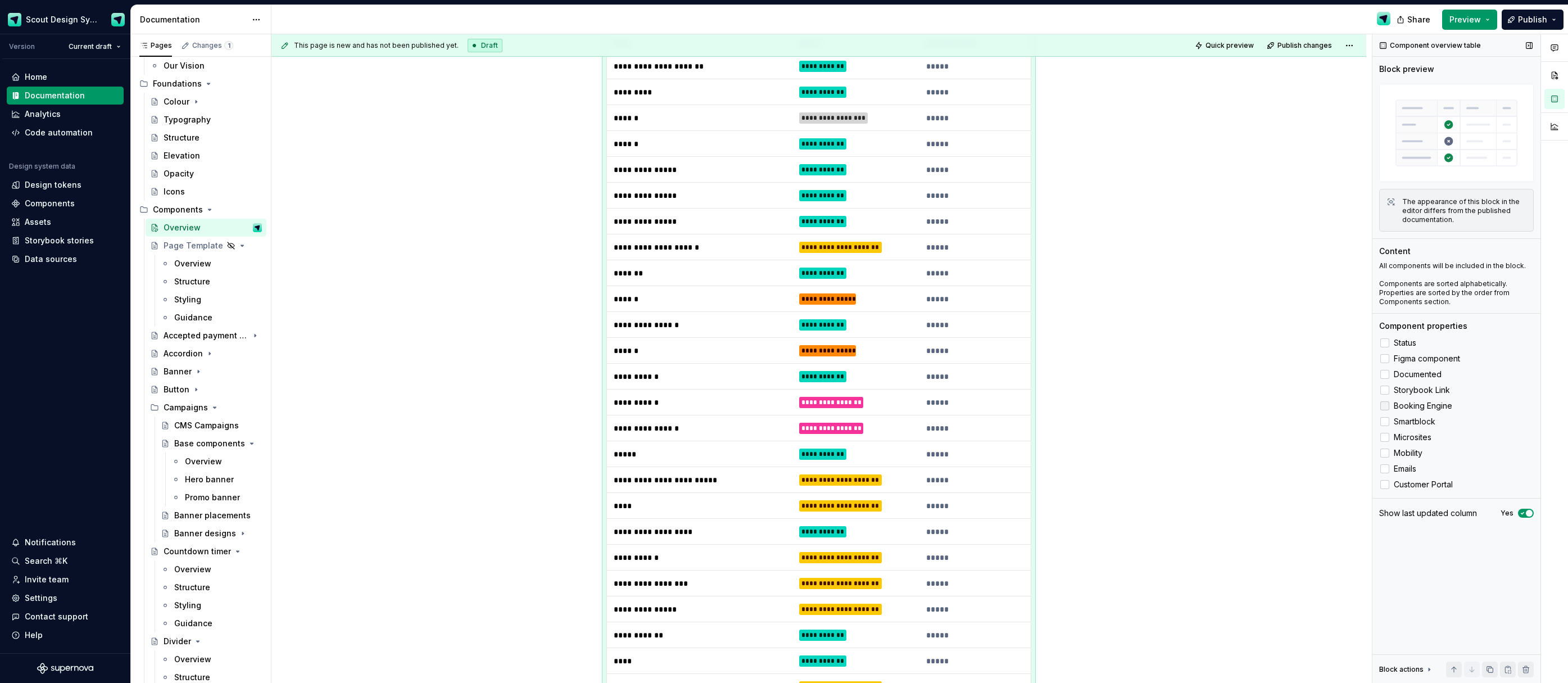
click at [1385, 406] on icon at bounding box center [1385, 406] width 0 height 0
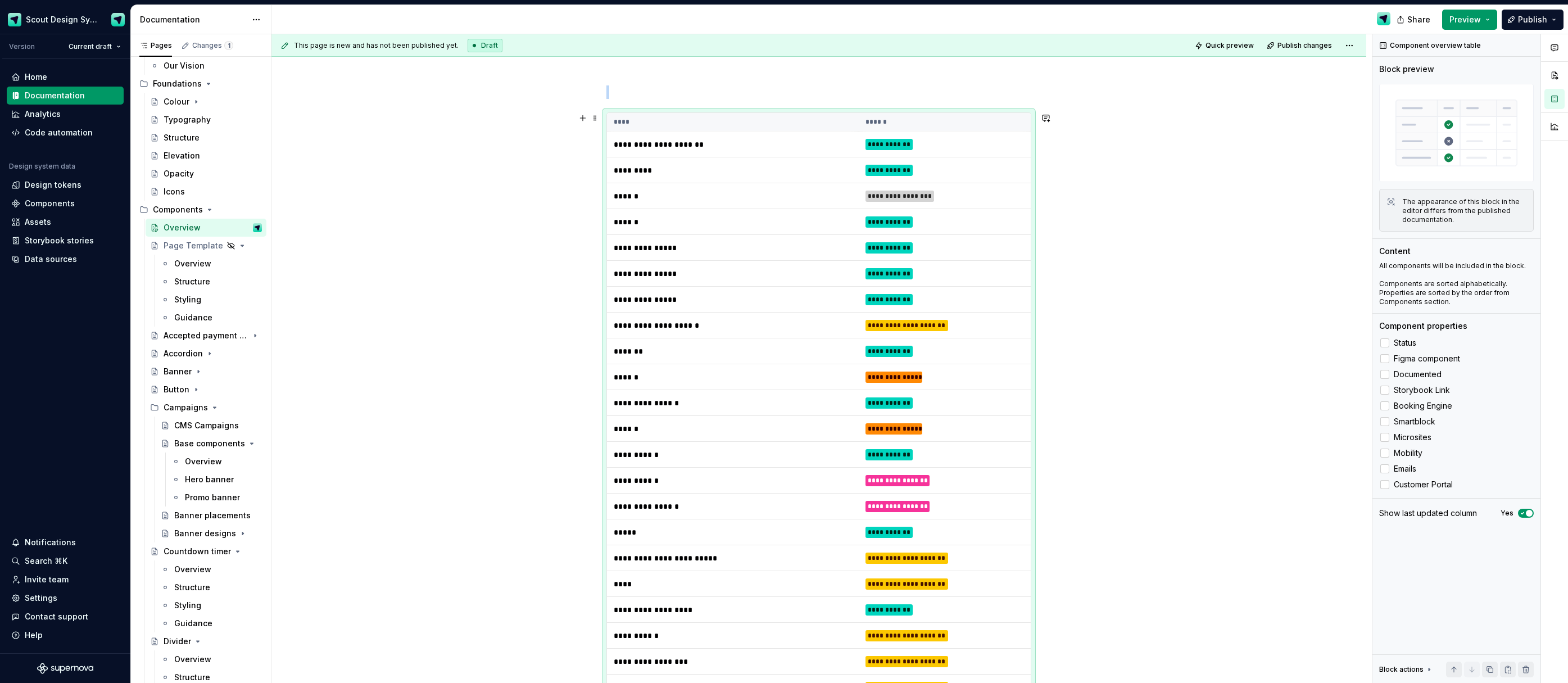
scroll to position [154, 0]
click at [1386, 362] on div at bounding box center [1385, 359] width 9 height 9
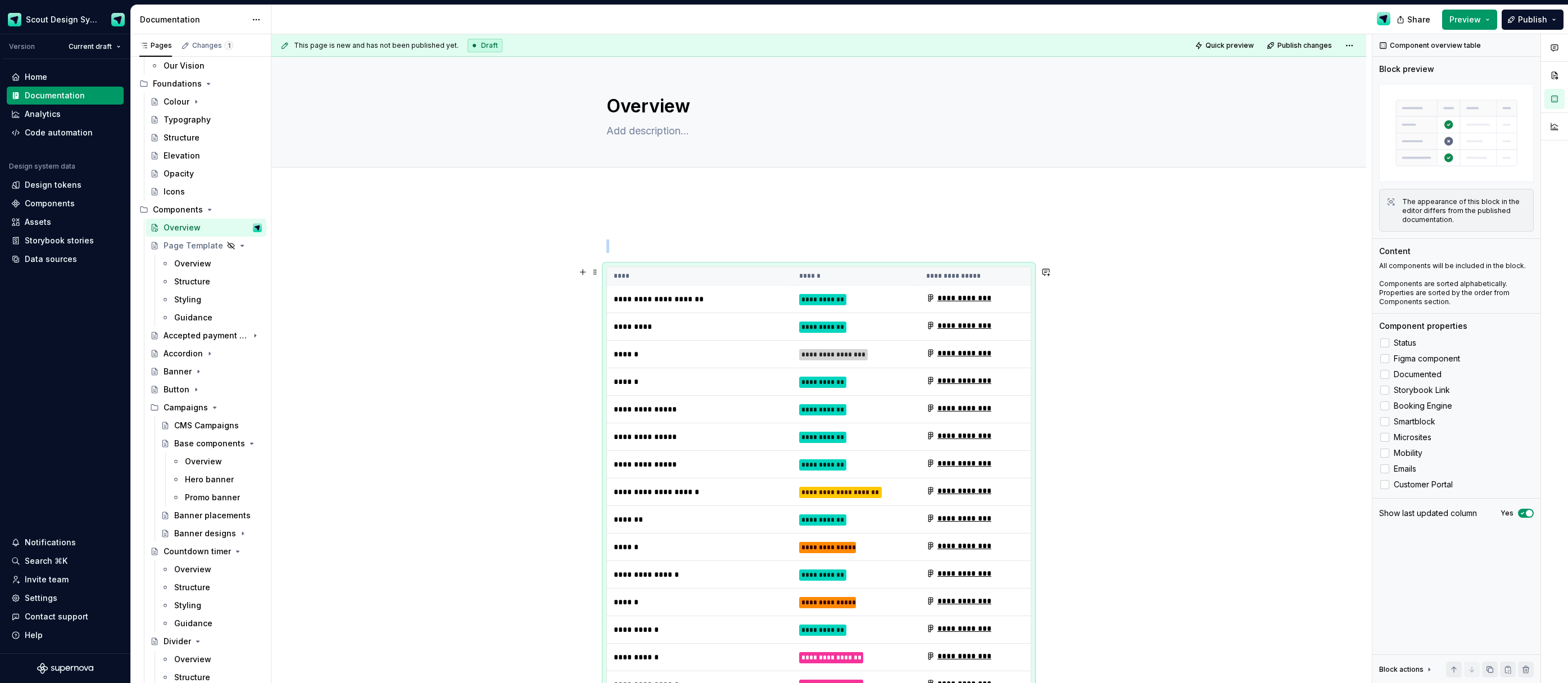
scroll to position [64, 0]
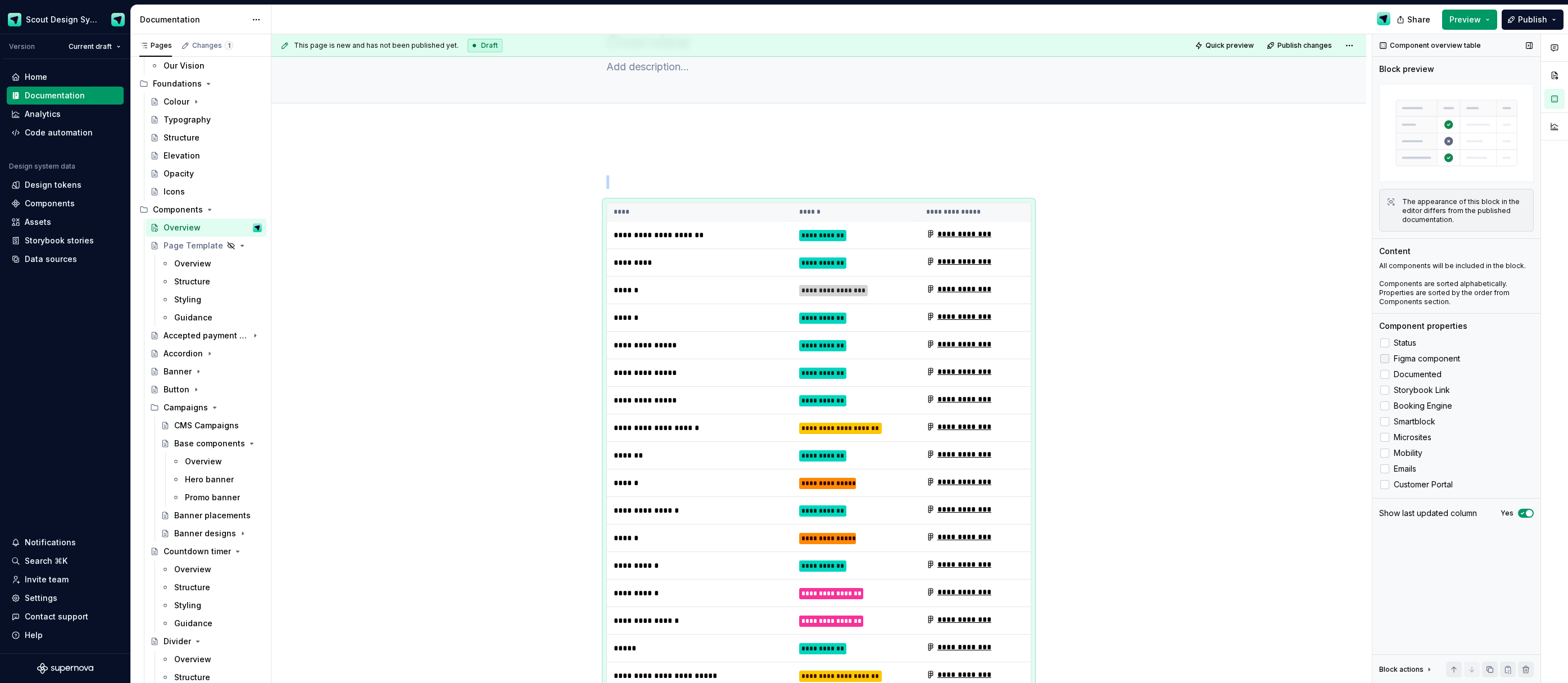
click at [1385, 359] on icon at bounding box center [1385, 359] width 0 height 0
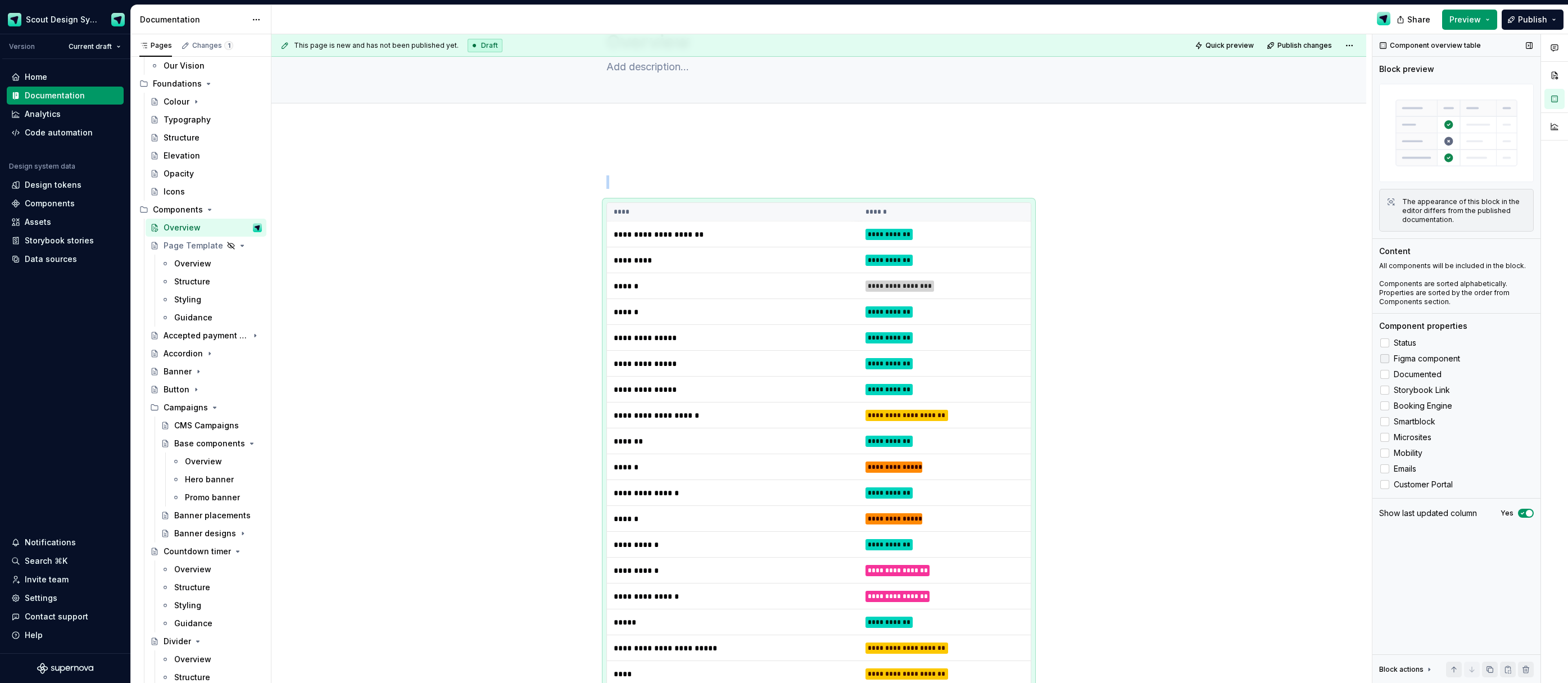
scroll to position [232, 0]
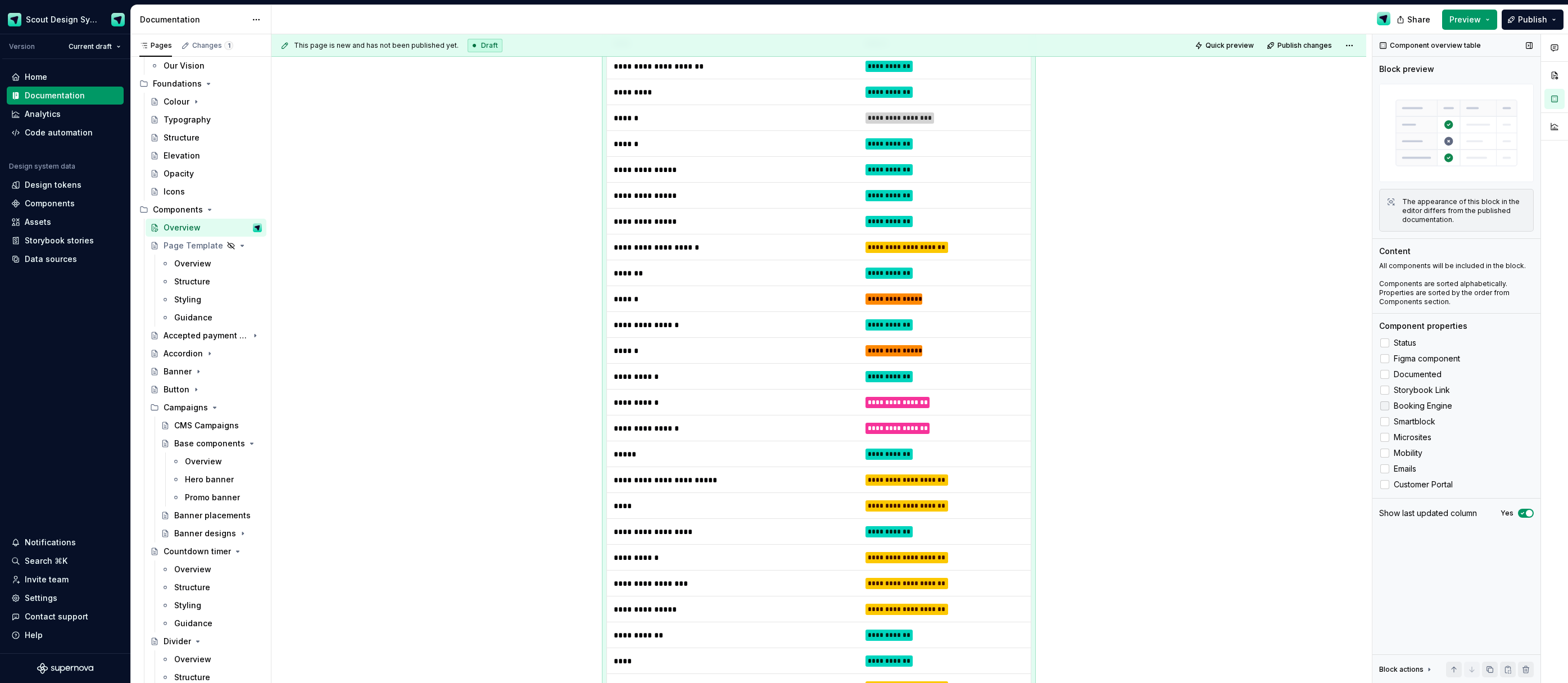
click at [1388, 408] on div at bounding box center [1385, 405] width 9 height 9
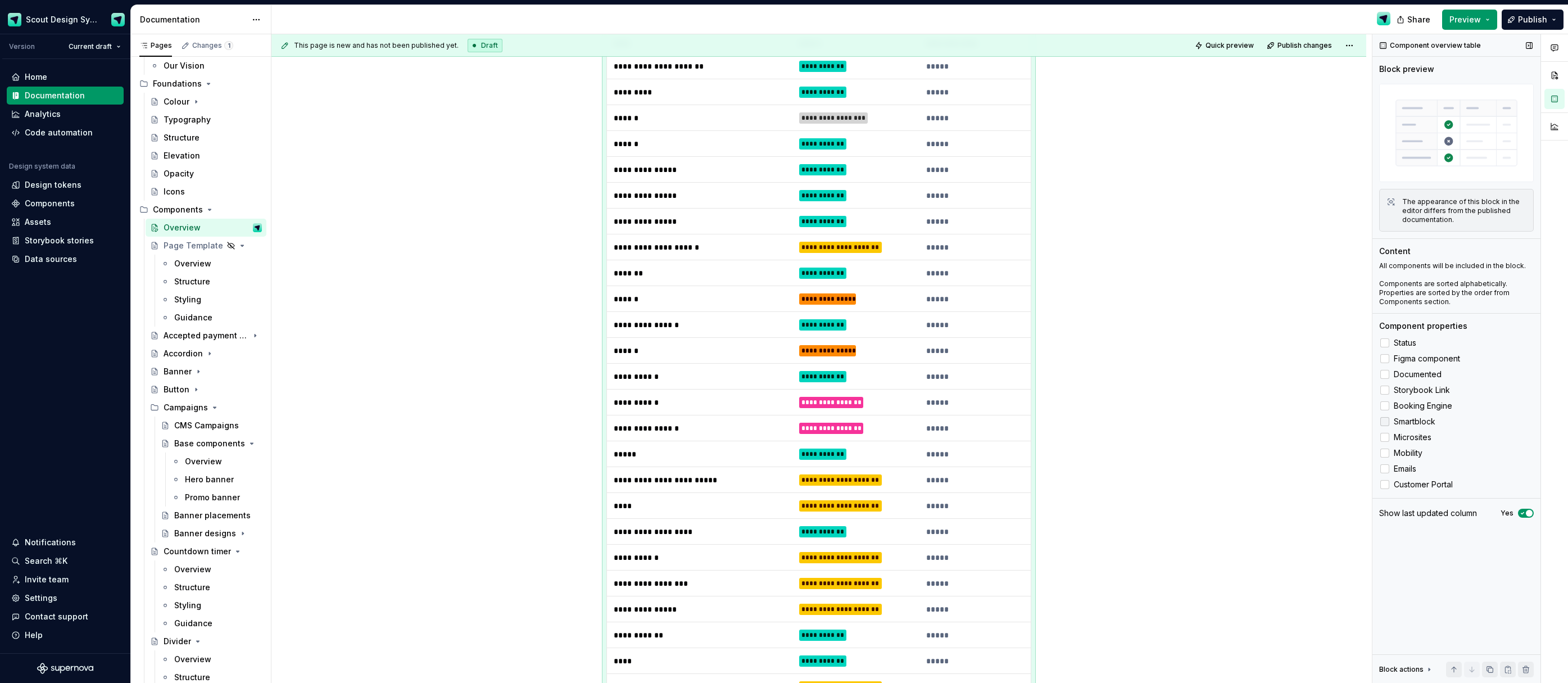
click at [1386, 426] on div at bounding box center [1385, 422] width 9 height 9
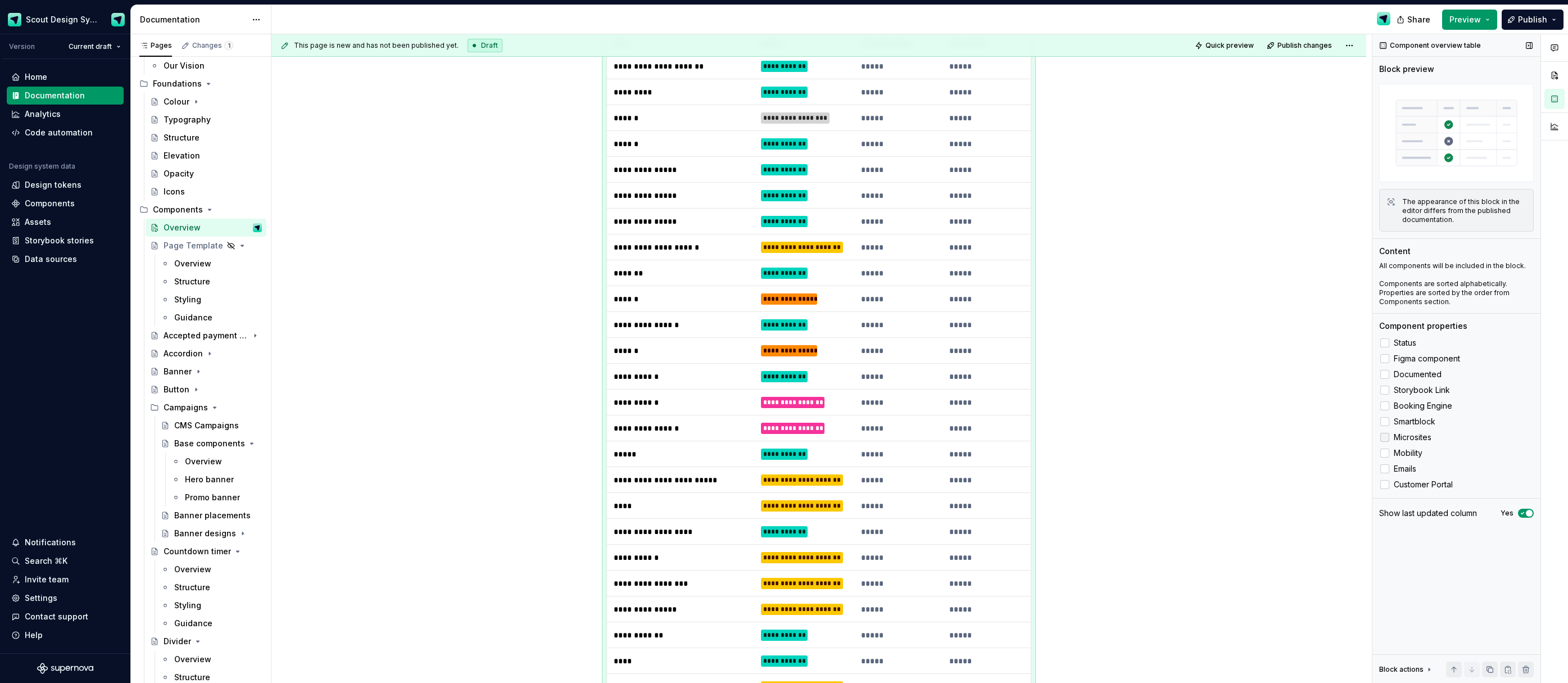
click at [1390, 440] on label "Microsites" at bounding box center [1456, 437] width 154 height 13
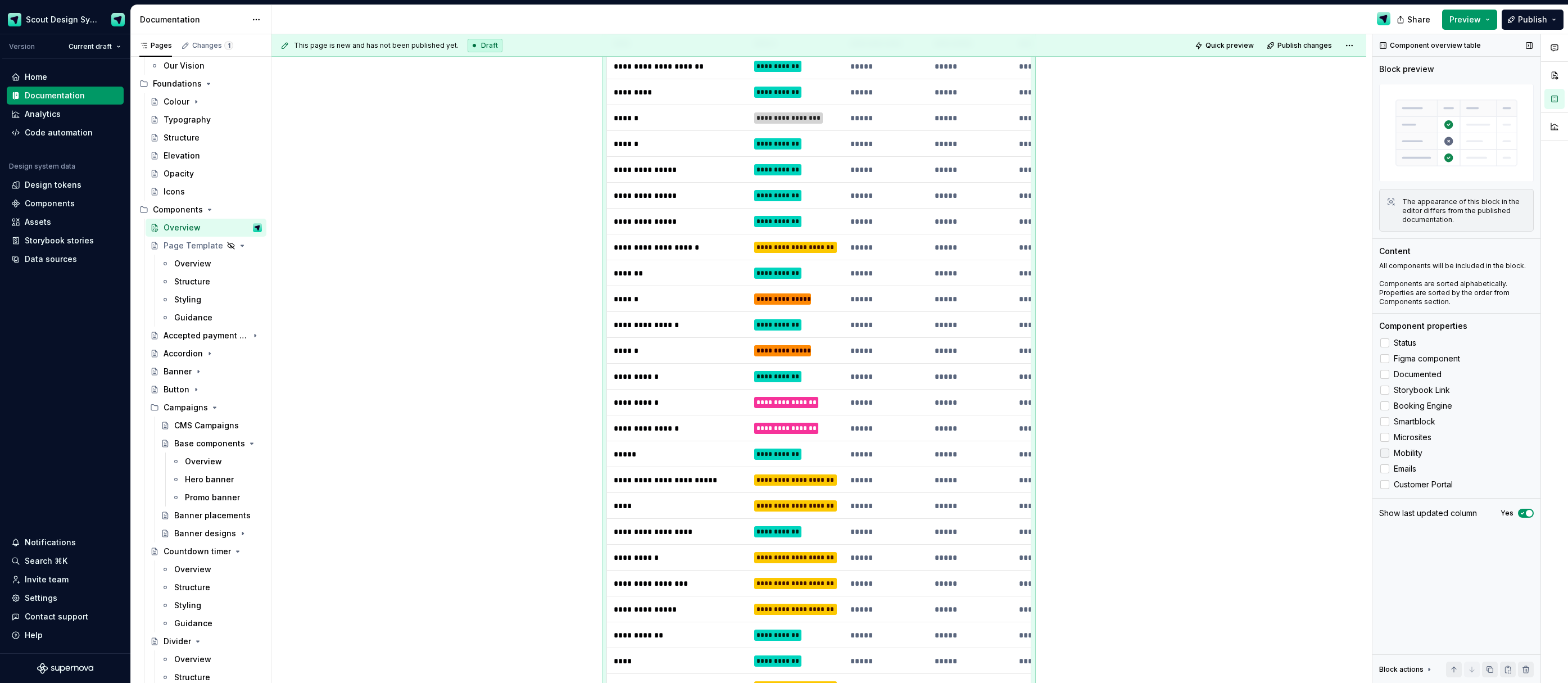
click at [1386, 454] on div at bounding box center [1385, 453] width 9 height 9
click at [1386, 468] on div at bounding box center [1385, 468] width 9 height 9
click at [1386, 482] on div at bounding box center [1385, 484] width 9 height 9
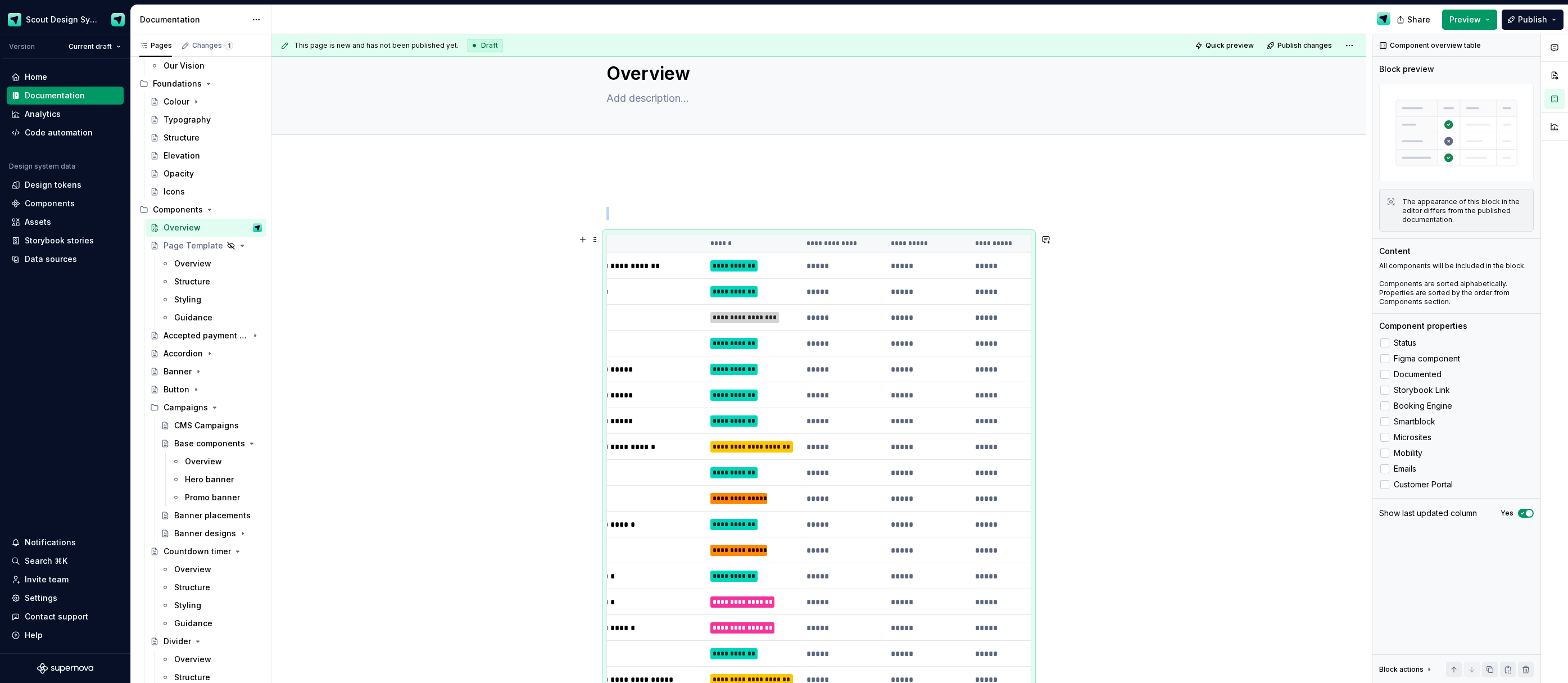
scroll to position [0, 0]
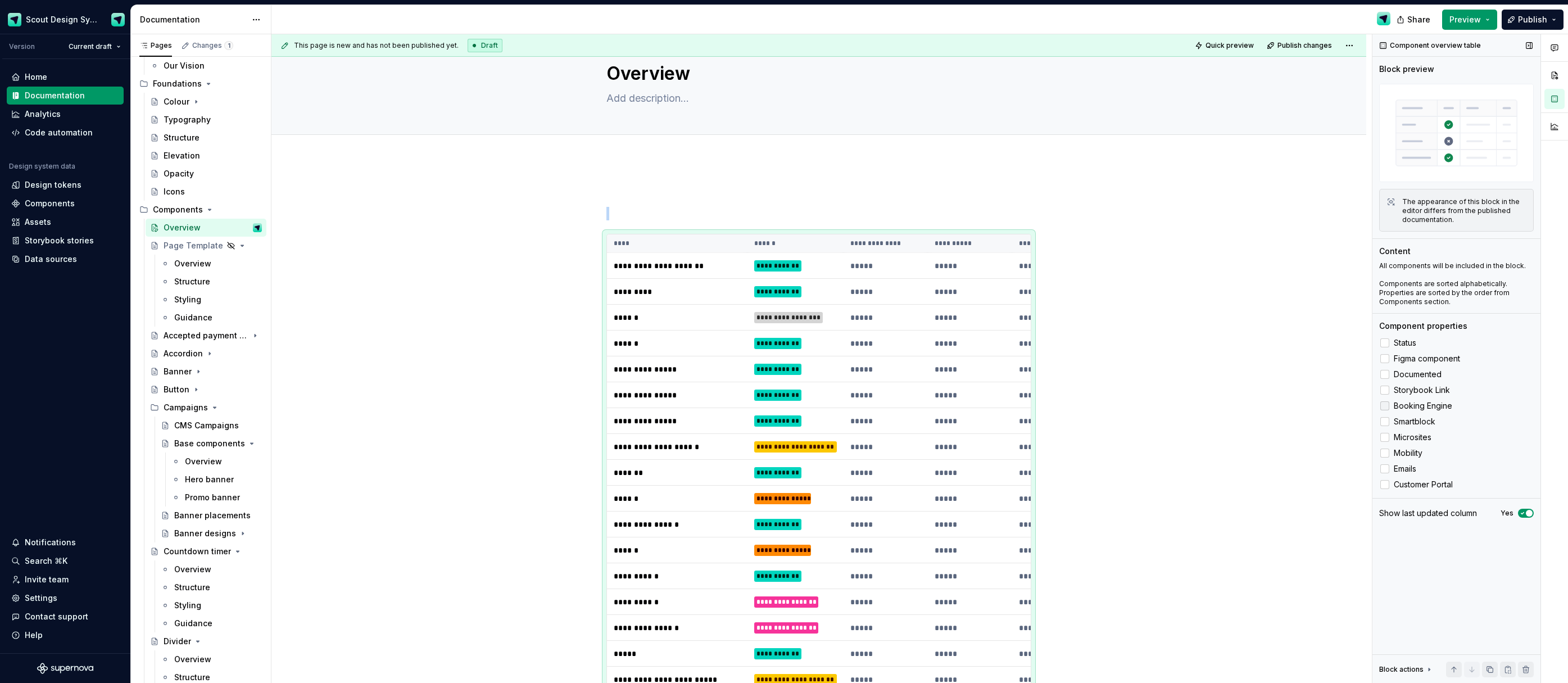
click at [1385, 406] on icon at bounding box center [1385, 406] width 0 height 0
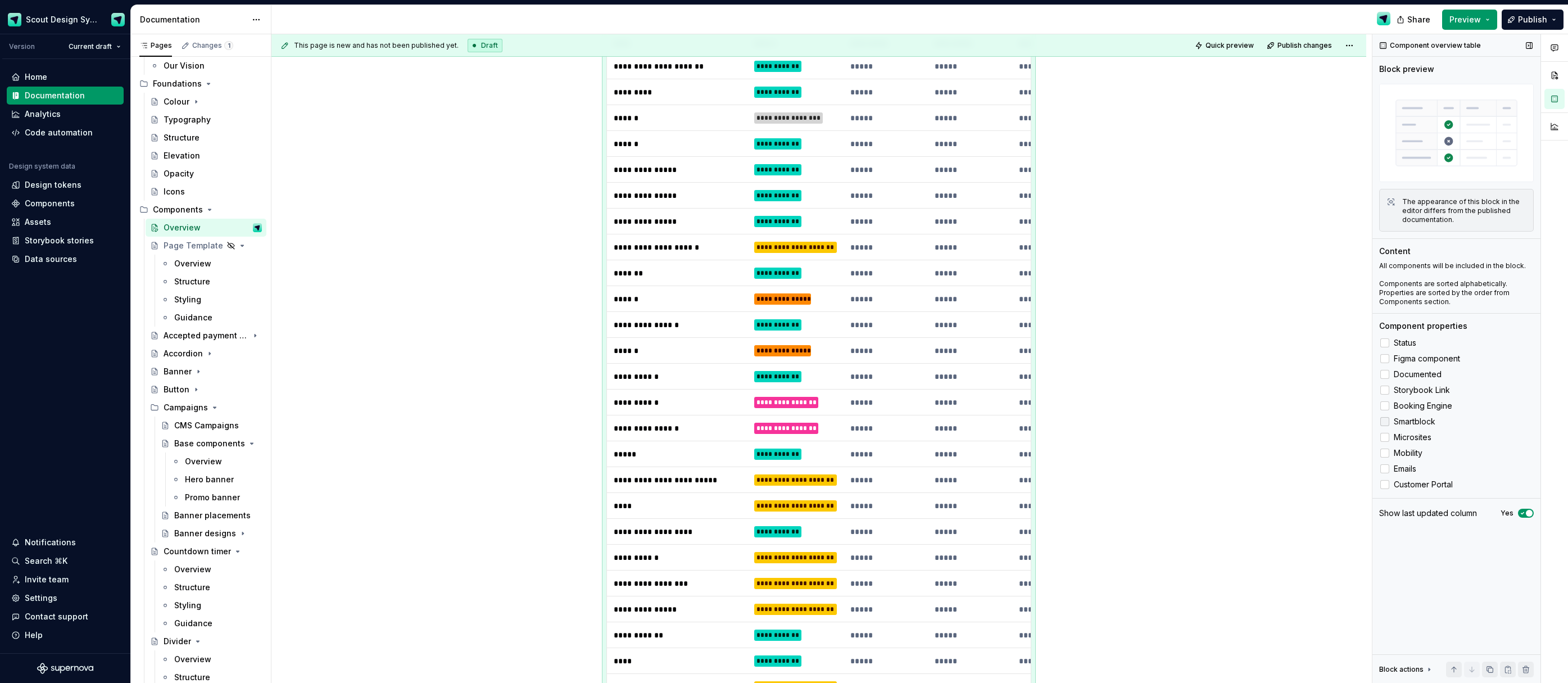
click at [1385, 422] on icon at bounding box center [1385, 422] width 0 height 0
drag, startPoint x: 1386, startPoint y: 438, endPoint x: 1384, endPoint y: 450, distance: 12.2
click at [1385, 438] on icon at bounding box center [1385, 438] width 0 height 0
click at [1385, 453] on icon at bounding box center [1385, 453] width 0 height 0
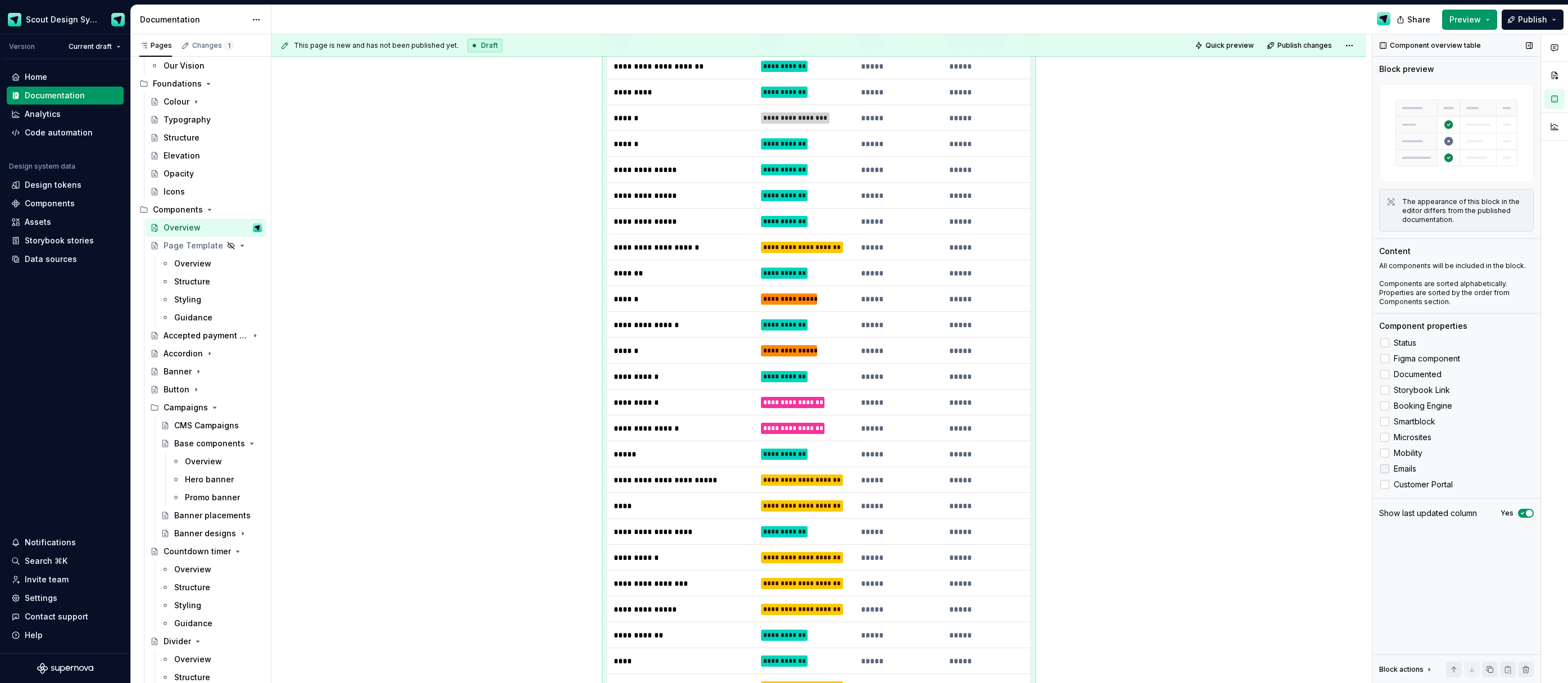
drag, startPoint x: 1386, startPoint y: 465, endPoint x: 1386, endPoint y: 473, distance: 8.0
click at [1385, 469] on icon at bounding box center [1385, 469] width 0 height 0
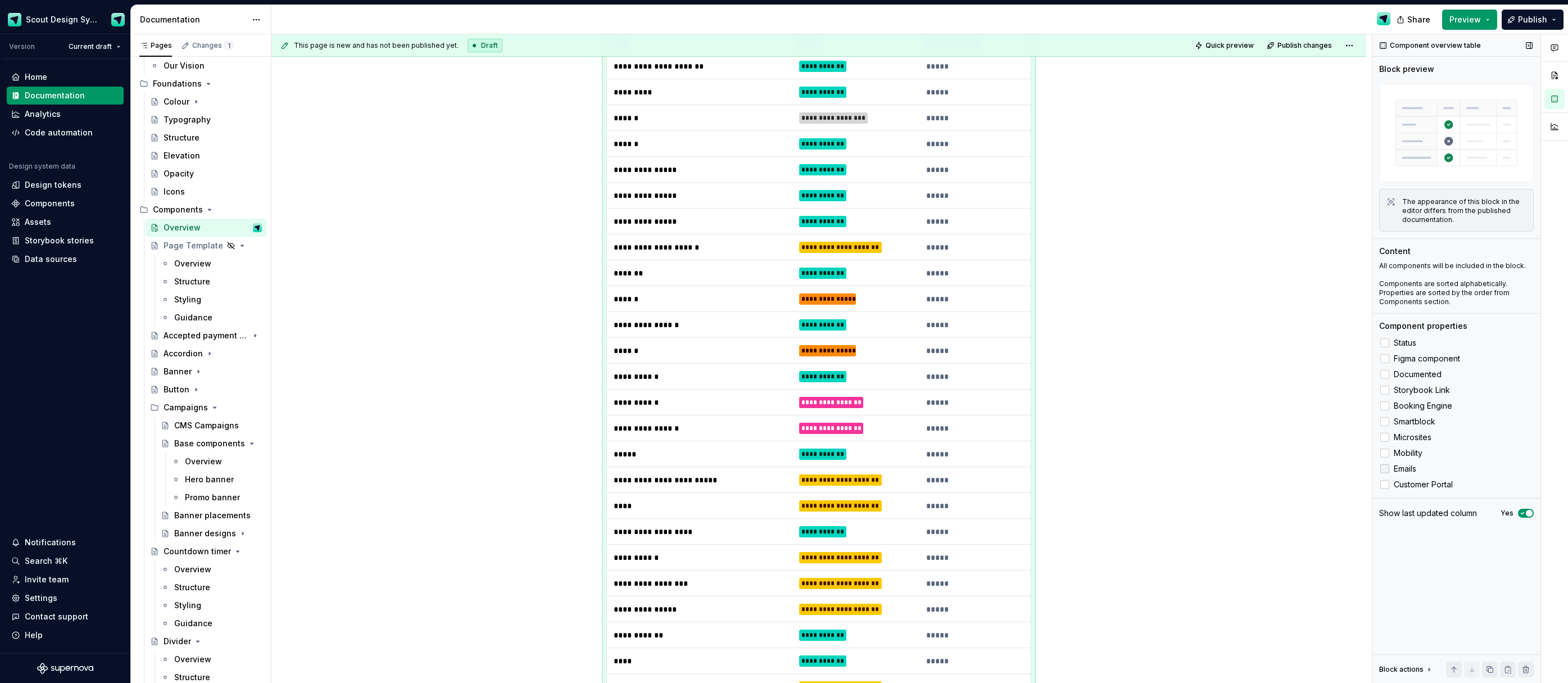
drag, startPoint x: 1386, startPoint y: 480, endPoint x: 1379, endPoint y: 470, distance: 12.2
click at [1386, 479] on label "Customer Portal" at bounding box center [1456, 484] width 154 height 13
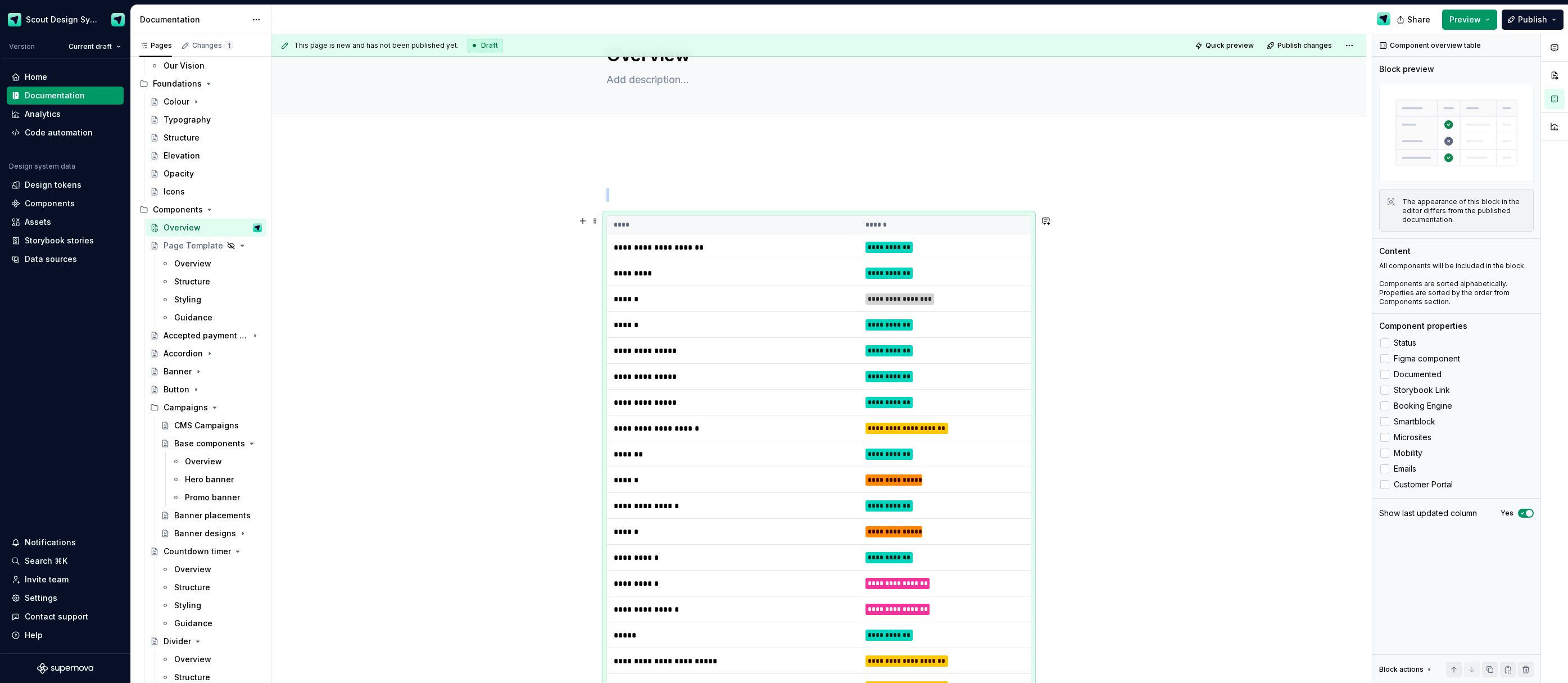
scroll to position [0, 0]
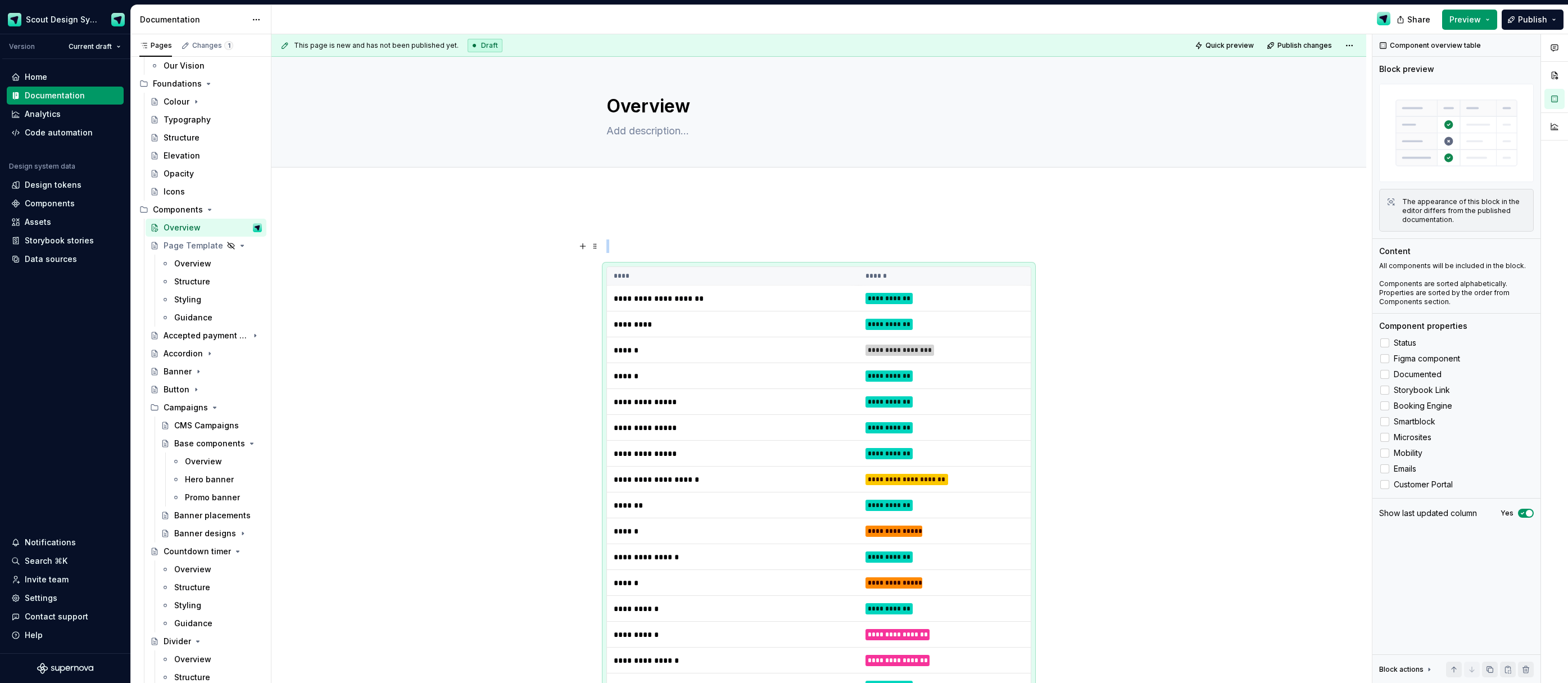
type textarea "*"
click at [628, 226] on p at bounding box center [819, 226] width 425 height 13
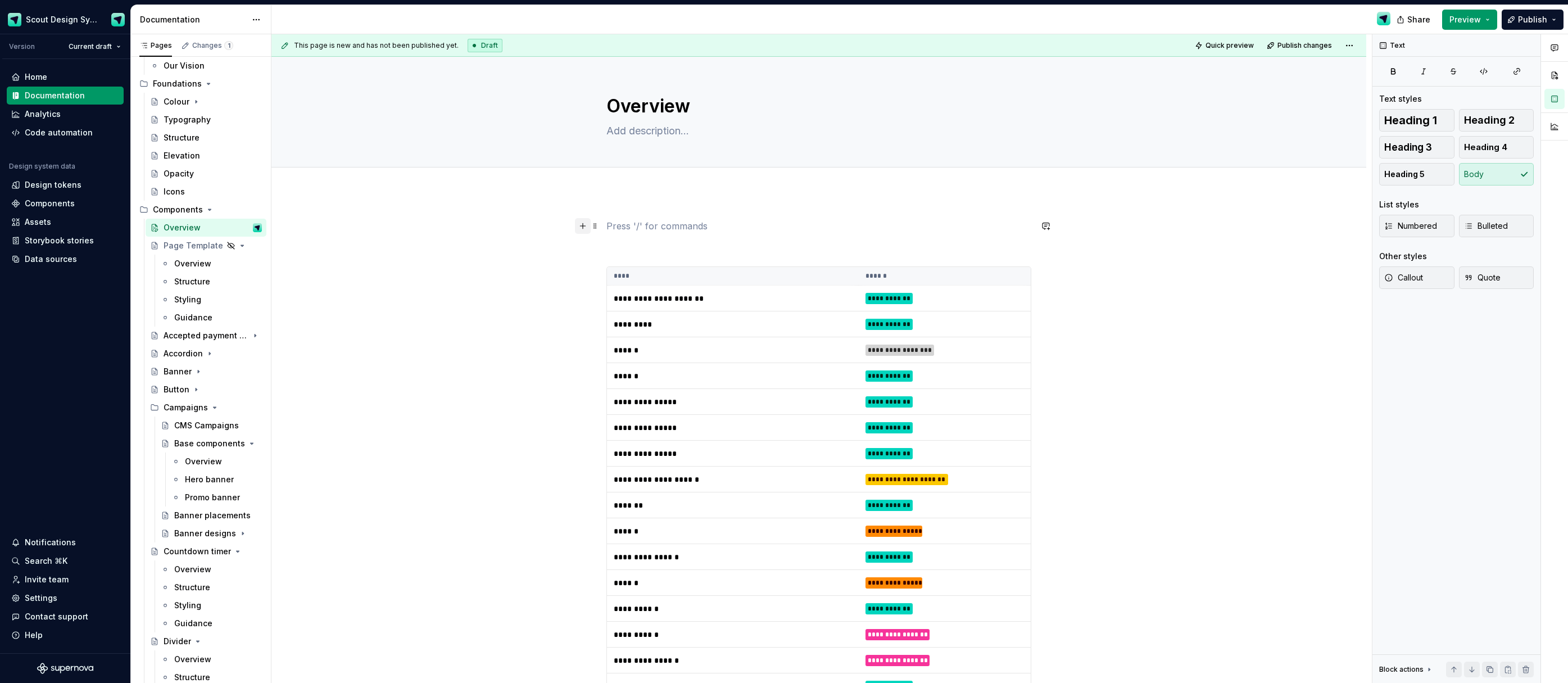
click at [584, 225] on button "button" at bounding box center [583, 226] width 16 height 16
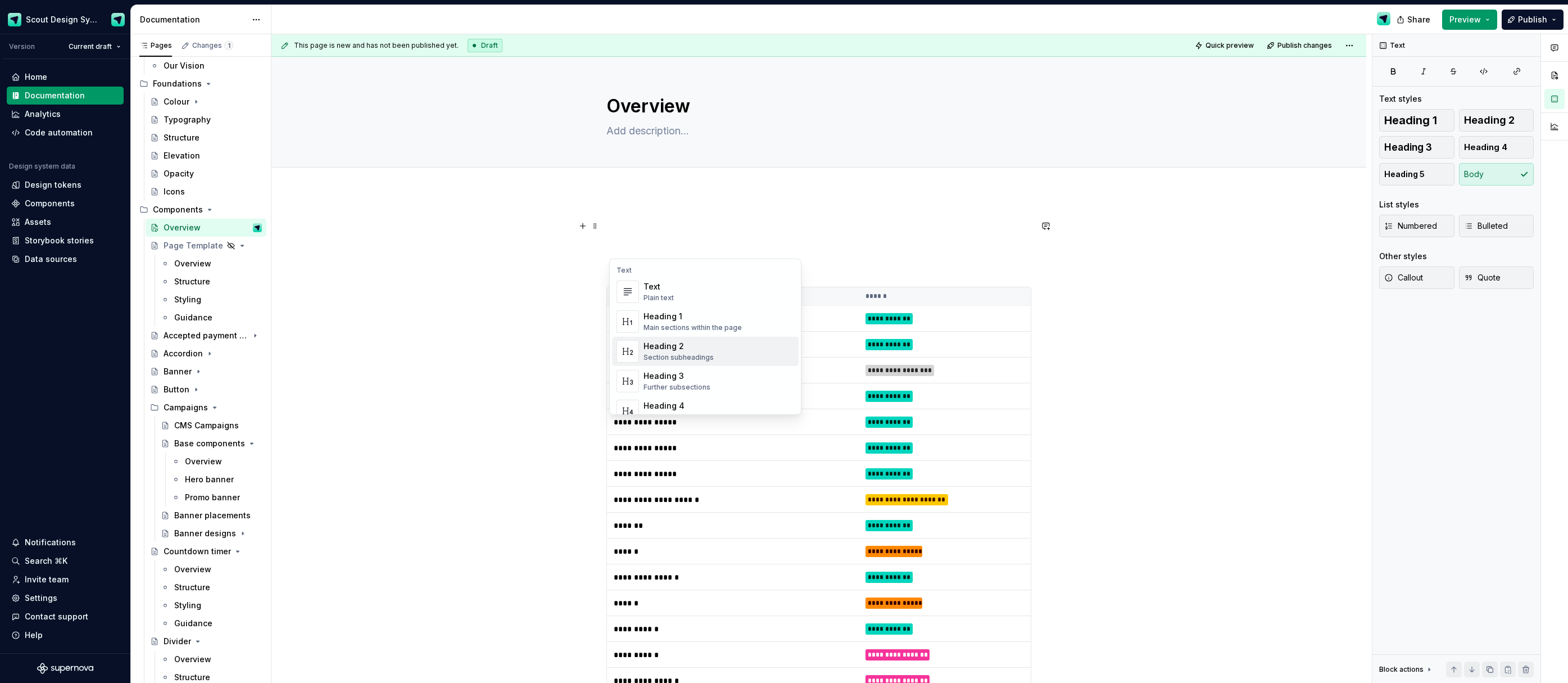
click at [665, 350] on div "Heading 2" at bounding box center [678, 346] width 71 height 11
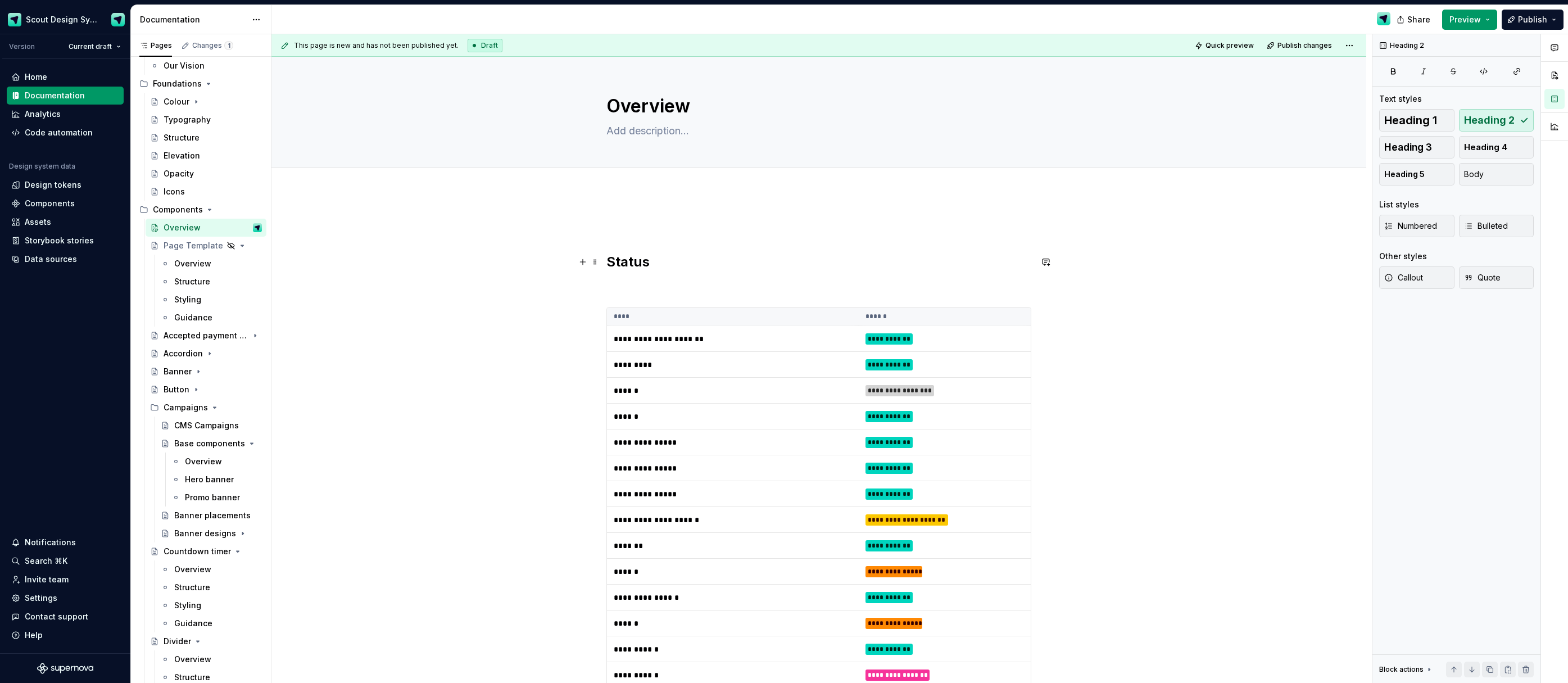
click at [613, 264] on h2 "Status" at bounding box center [819, 262] width 425 height 18
click at [618, 223] on p at bounding box center [819, 226] width 425 height 13
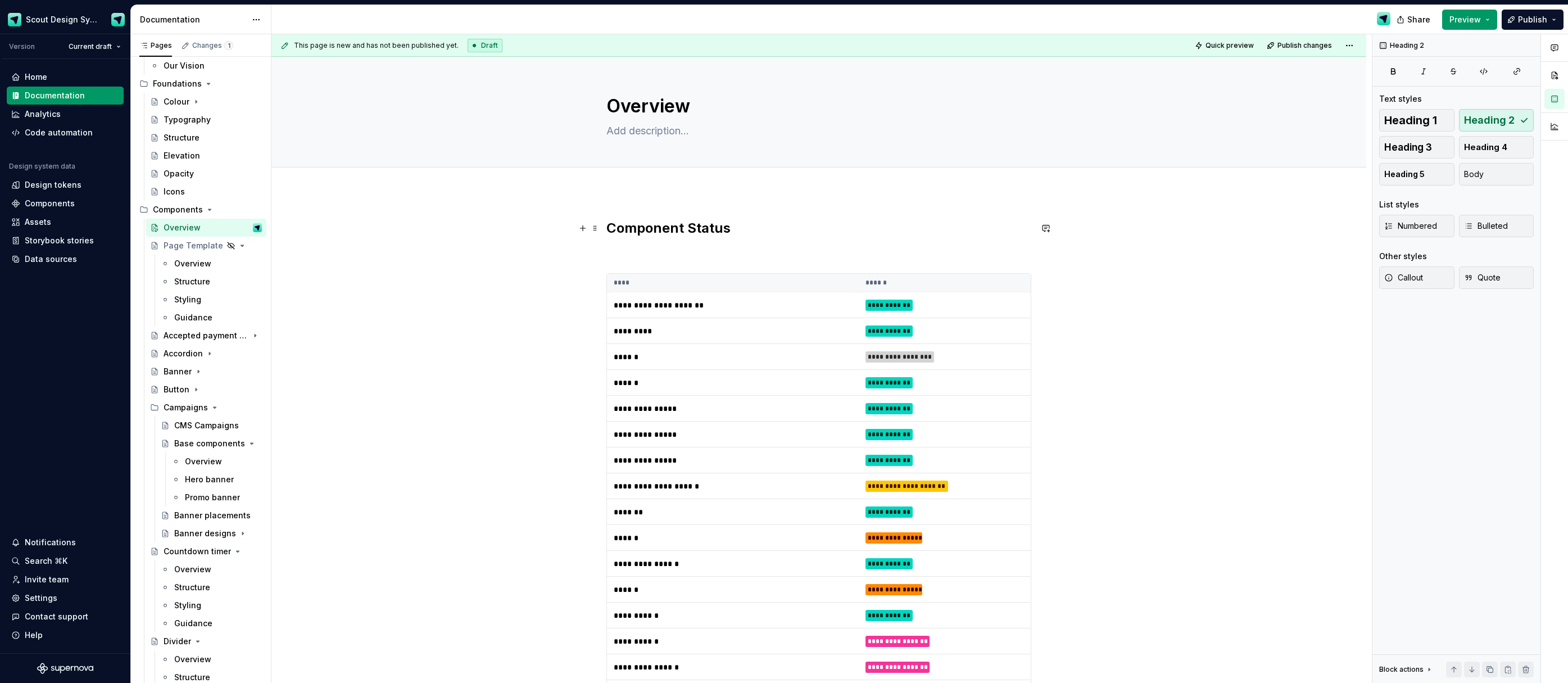
click at [759, 236] on h2 "Component Status" at bounding box center [819, 229] width 425 height 18
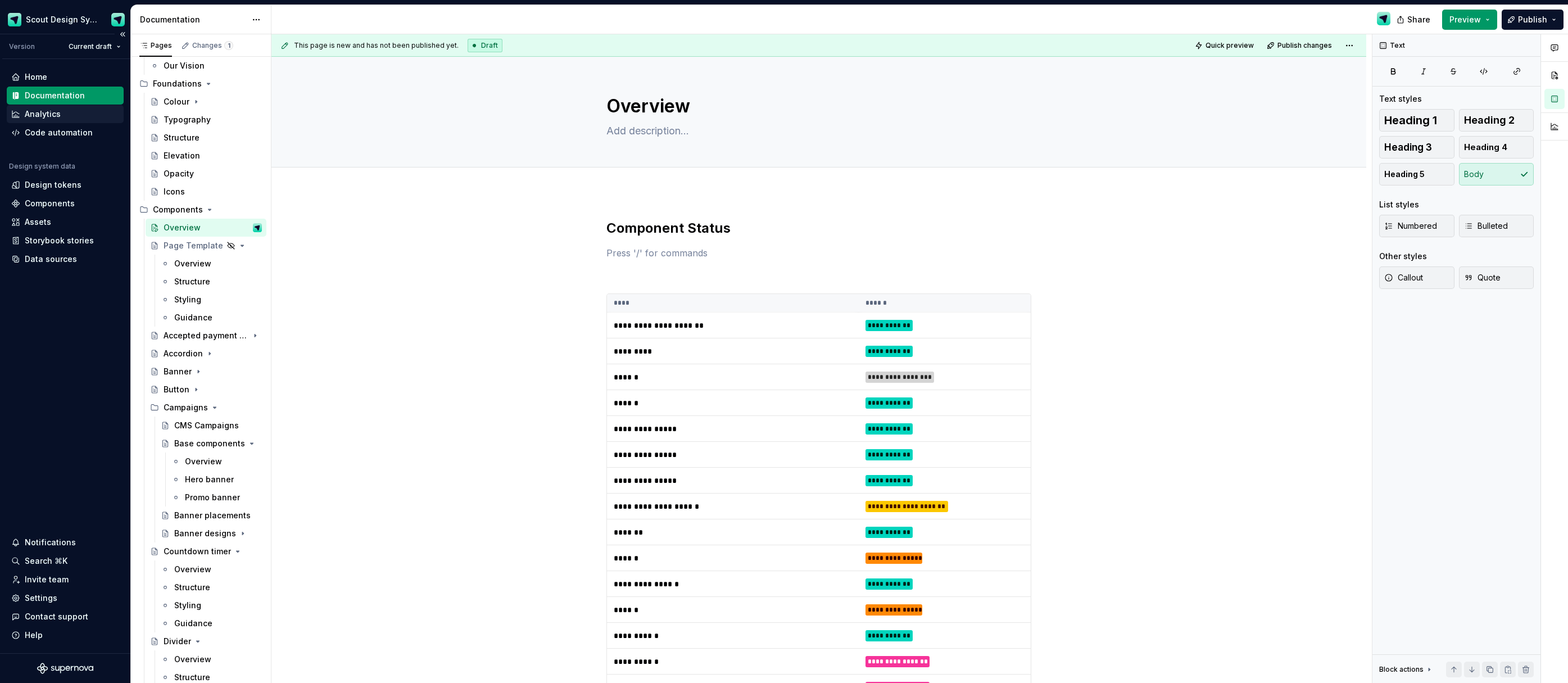
type textarea "*"
click at [61, 203] on div "Components" at bounding box center [50, 203] width 50 height 11
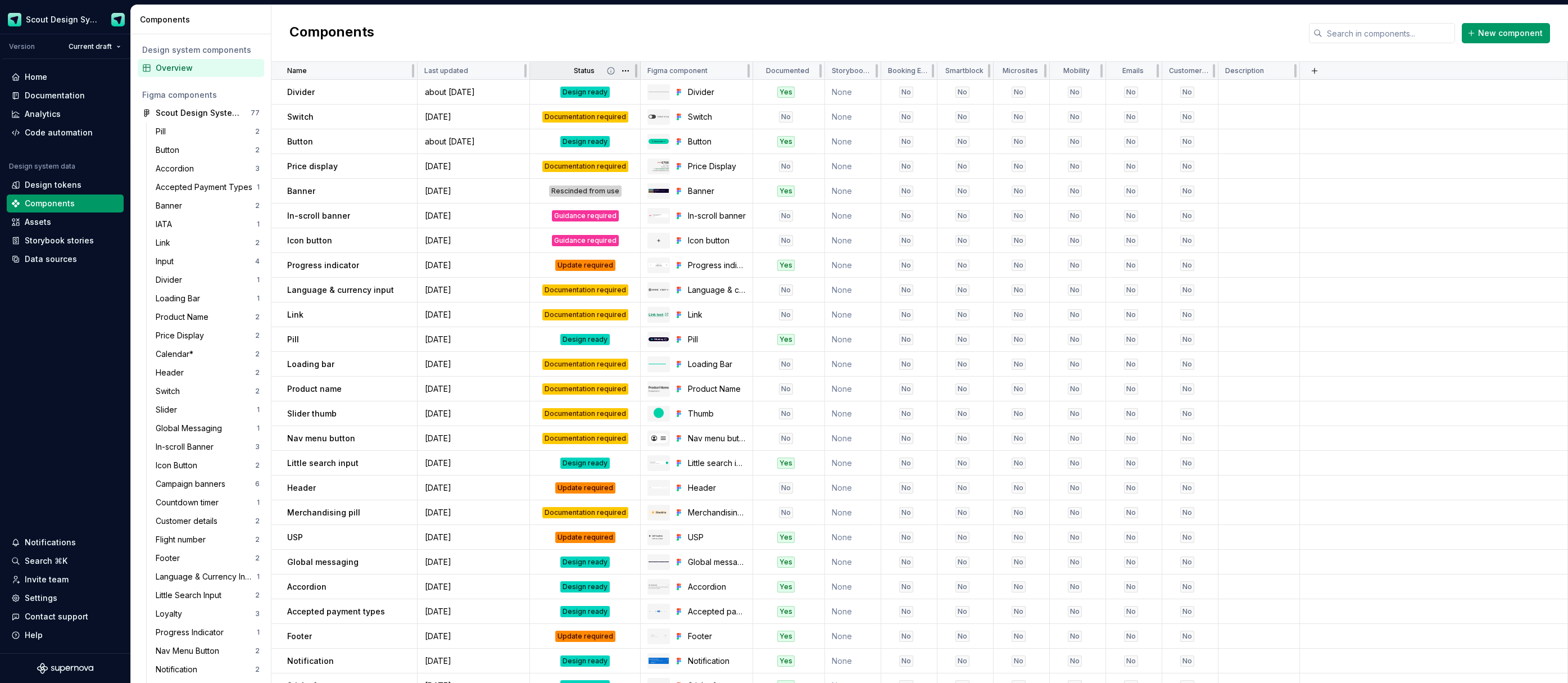
click at [560, 69] on div "Status" at bounding box center [585, 71] width 96 height 9
click at [624, 73] on html "Scout Design System Version Current draft Home Documentation Analytics Code aut…" at bounding box center [784, 341] width 1568 height 683
click at [646, 88] on span "Edit property" at bounding box center [675, 93] width 73 height 11
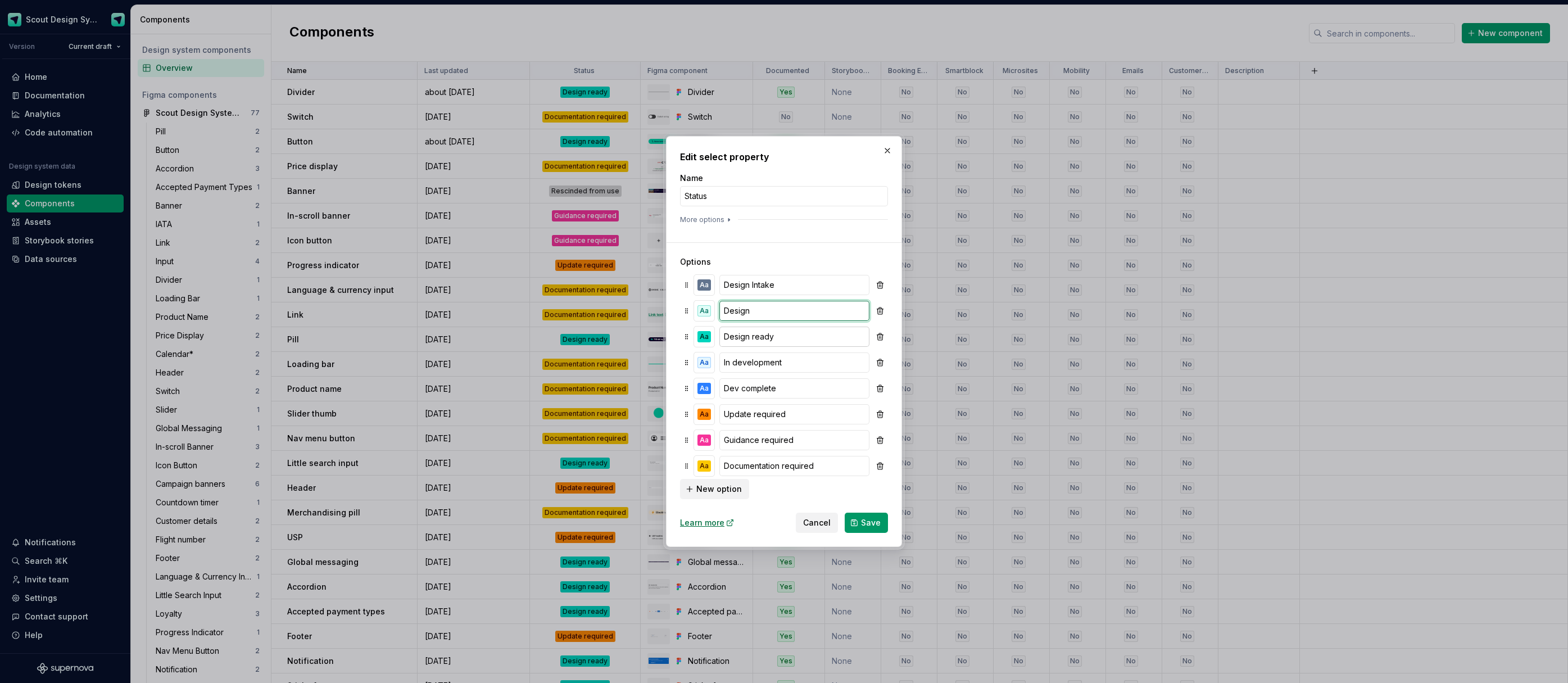
type input "Design"
click at [771, 337] on input "Design ready" at bounding box center [794, 336] width 150 height 20
type input "Ready"
click at [763, 355] on input "In development" at bounding box center [794, 353] width 150 height 20
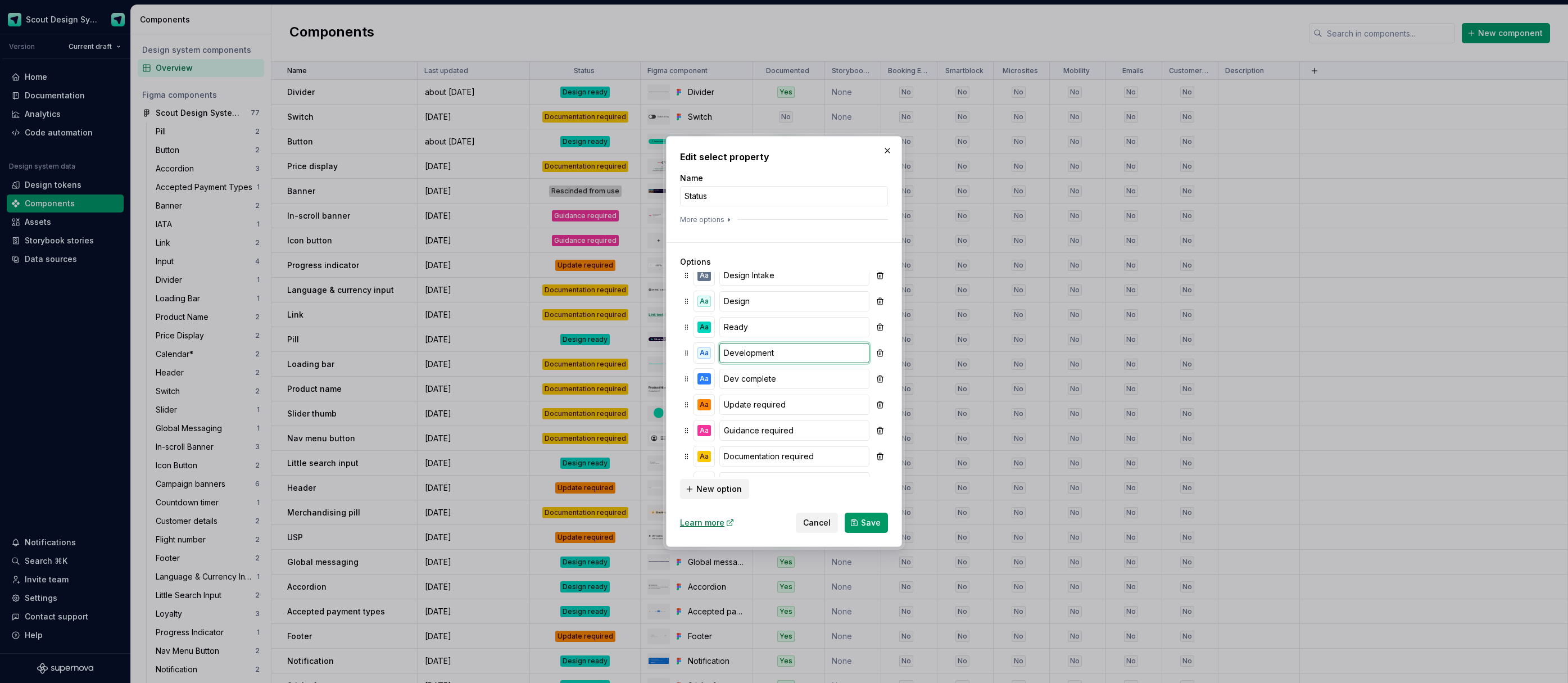
type input "Development"
click at [845, 513] on button "Save" at bounding box center [866, 523] width 43 height 20
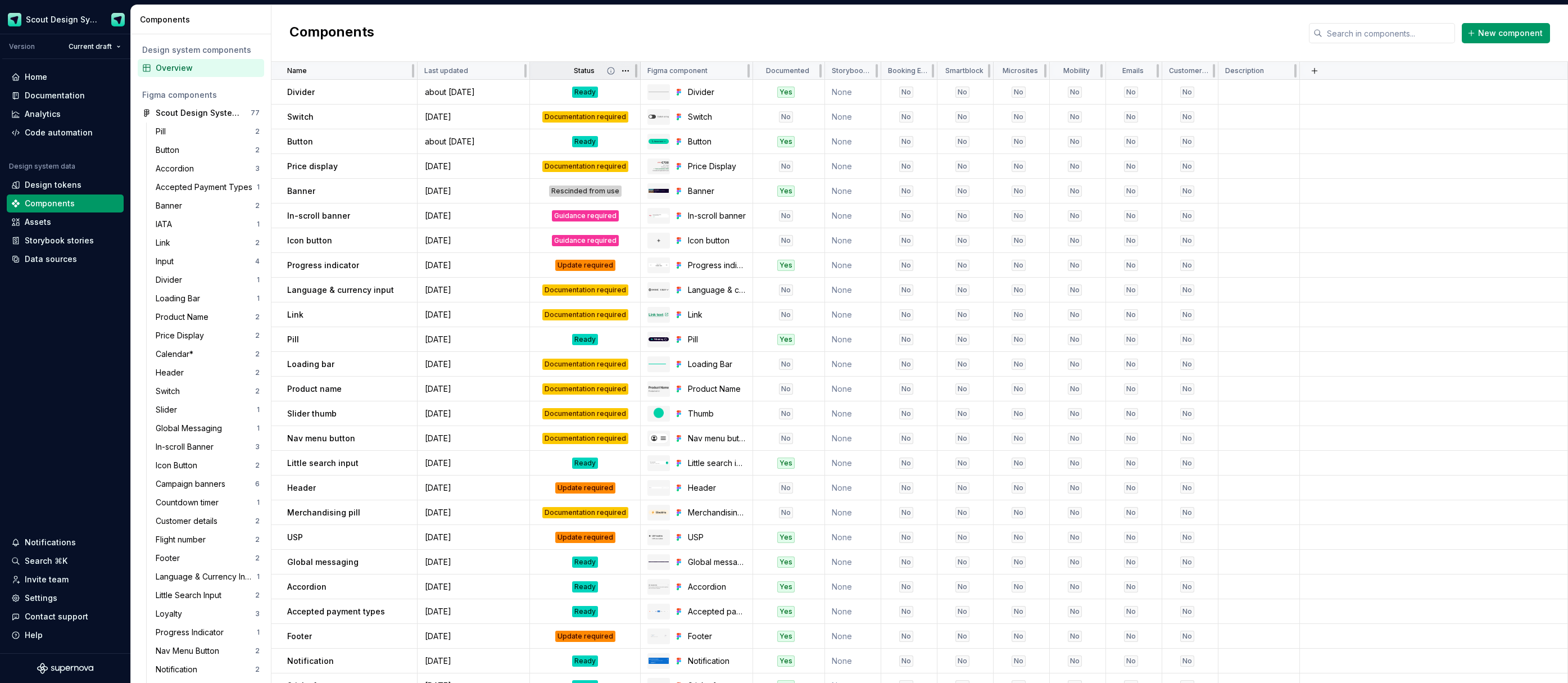
click at [585, 71] on p "Status" at bounding box center [584, 71] width 21 height 9
click at [629, 73] on html "Scout Design System Version Current draft Home Documentation Analytics Code aut…" at bounding box center [784, 341] width 1568 height 683
click at [641, 94] on span "Edit property" at bounding box center [675, 93] width 73 height 11
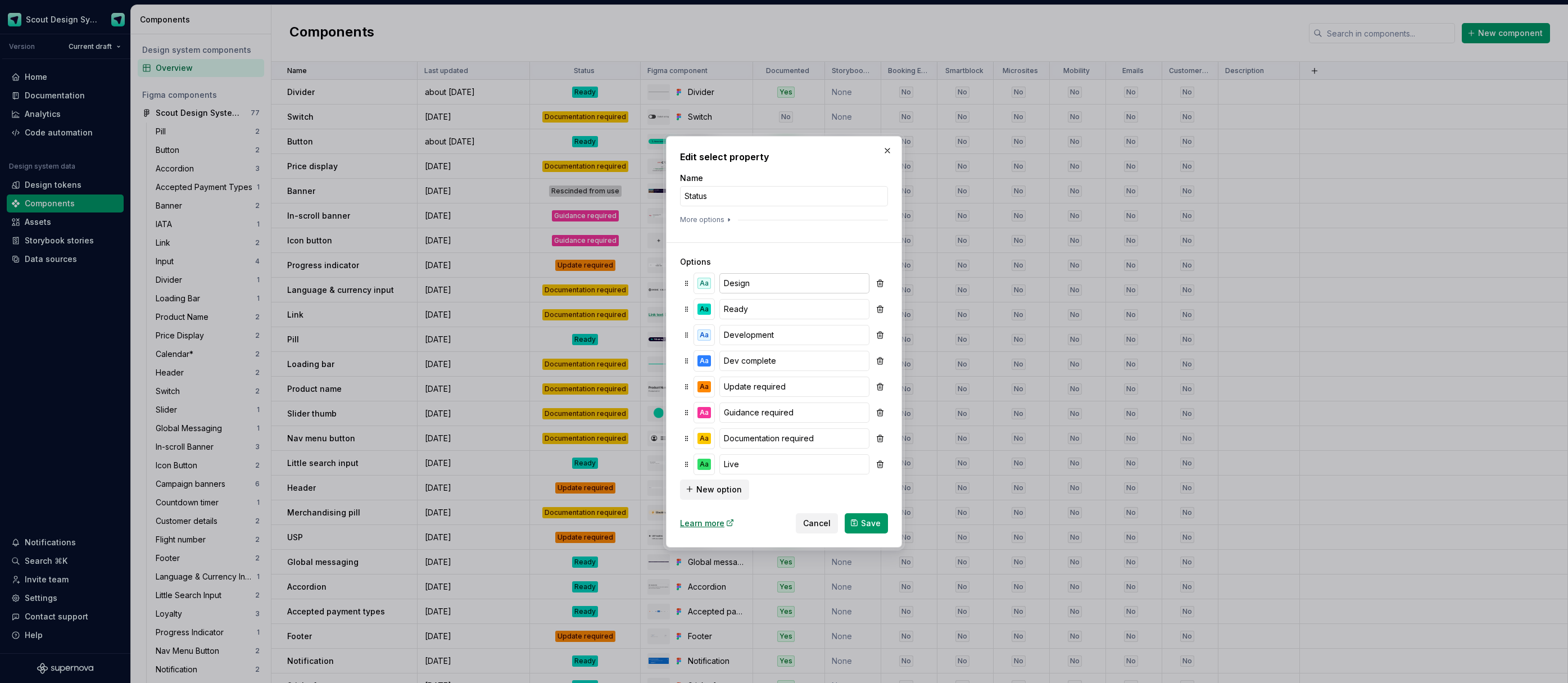
scroll to position [0, 0]
click at [723, 309] on input "Design" at bounding box center [794, 310] width 150 height 20
type input "In Design"
click at [723, 361] on input "Development" at bounding box center [794, 362] width 150 height 20
type input "In Development"
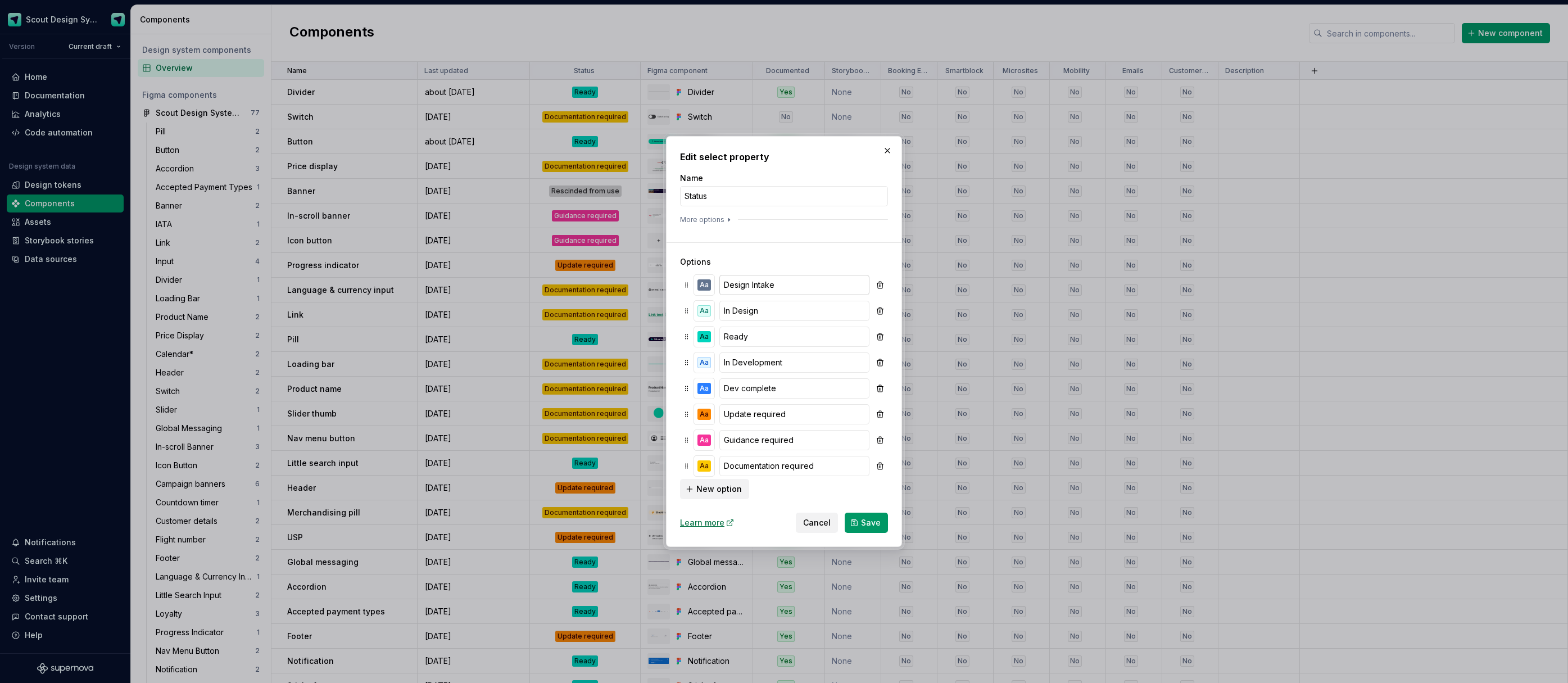
click at [748, 285] on input "Design Intake" at bounding box center [794, 285] width 150 height 20
click at [704, 381] on div "Aa" at bounding box center [704, 382] width 13 height 11
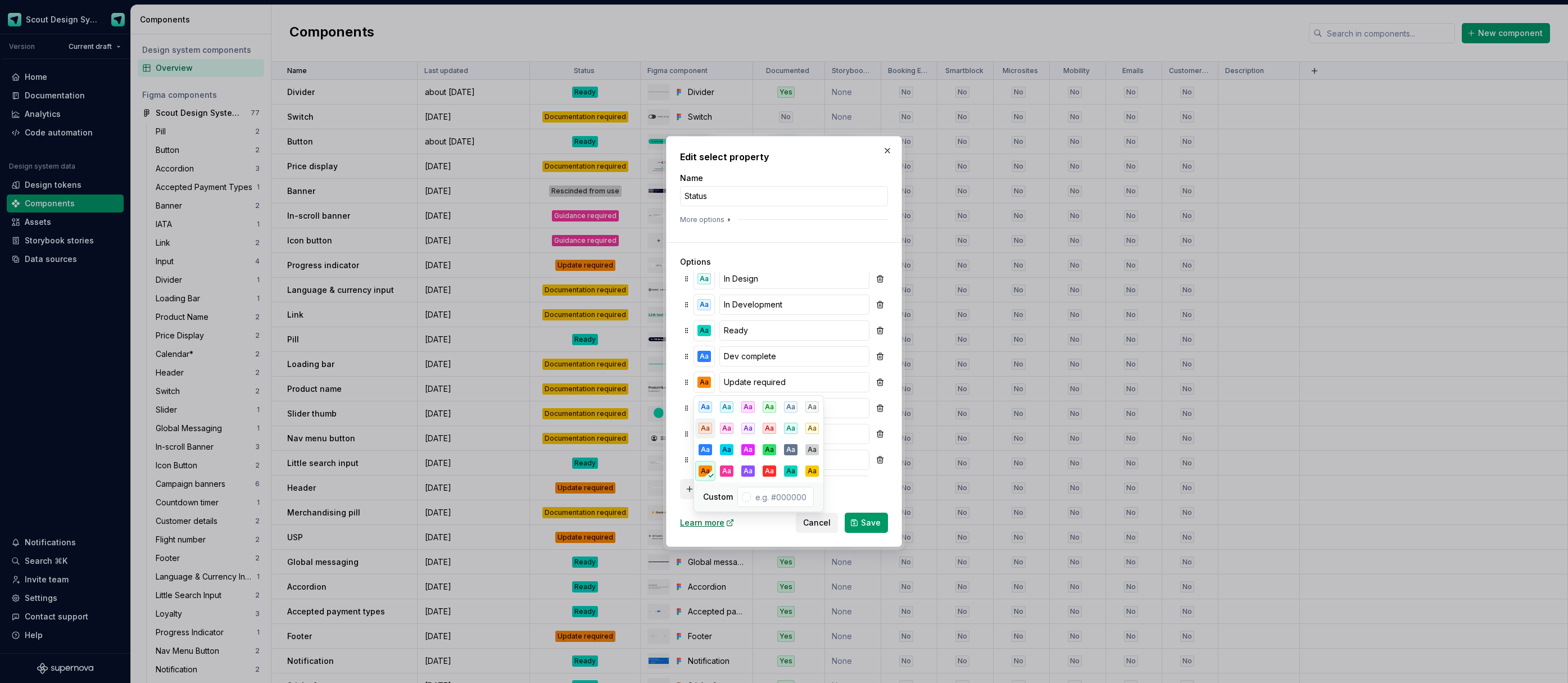
click at [708, 429] on div "Aa" at bounding box center [705, 429] width 13 height 11
click at [778, 381] on input "Update required" at bounding box center [794, 382] width 150 height 20
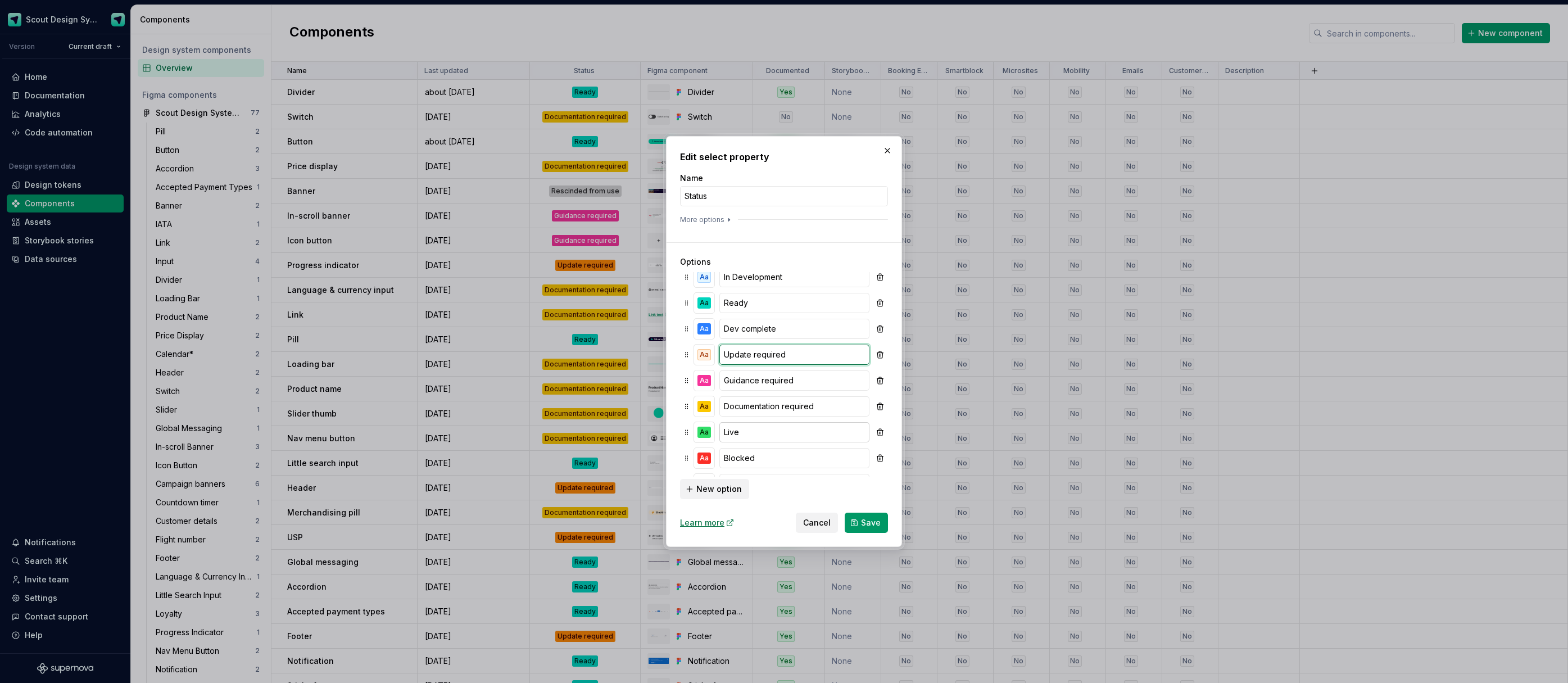
scroll to position [59, 0]
click at [704, 306] on div "Aa" at bounding box center [704, 303] width 13 height 11
click at [765, 329] on div "Aa" at bounding box center [769, 329] width 13 height 11
click at [786, 391] on div "Aa" at bounding box center [790, 392] width 13 height 11
drag, startPoint x: 810, startPoint y: 307, endPoint x: 771, endPoint y: 315, distance: 39.8
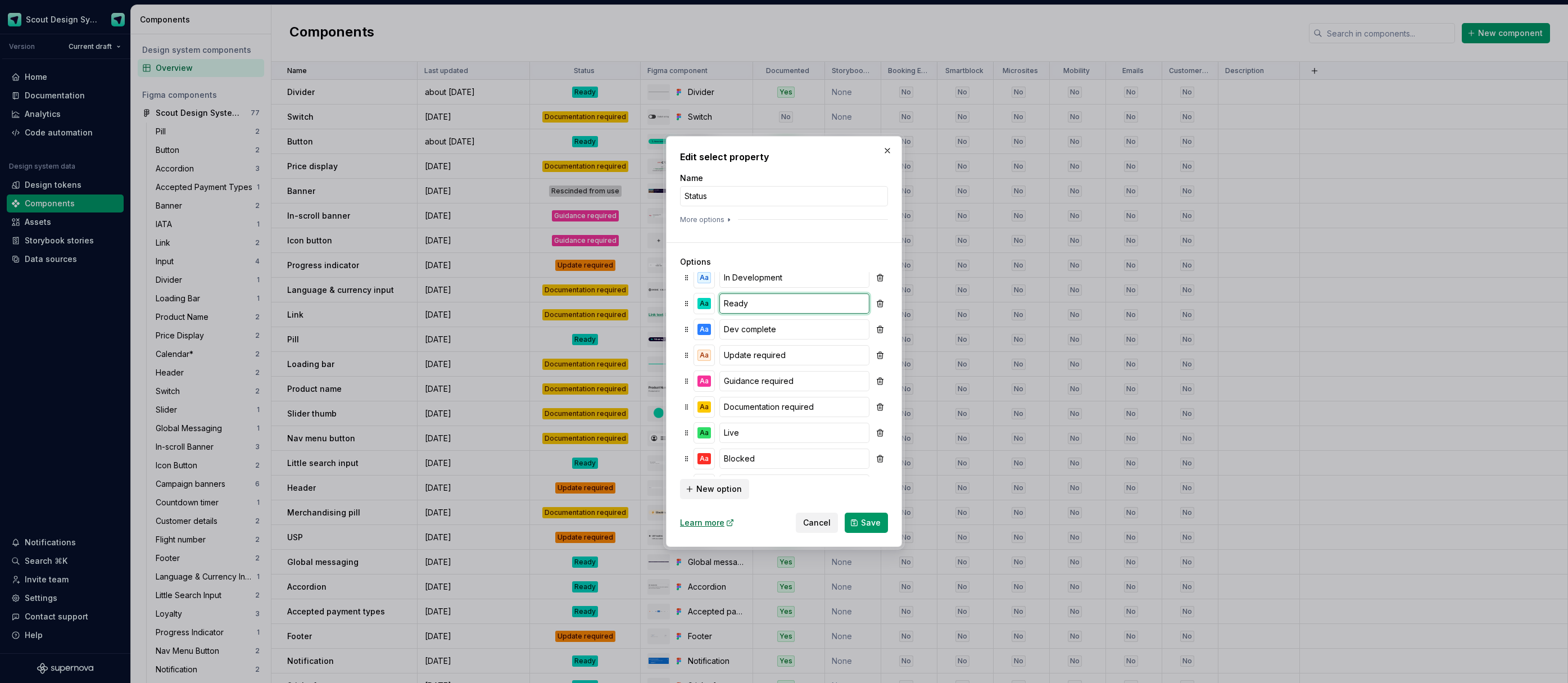
click at [810, 307] on input "Ready" at bounding box center [794, 303] width 150 height 20
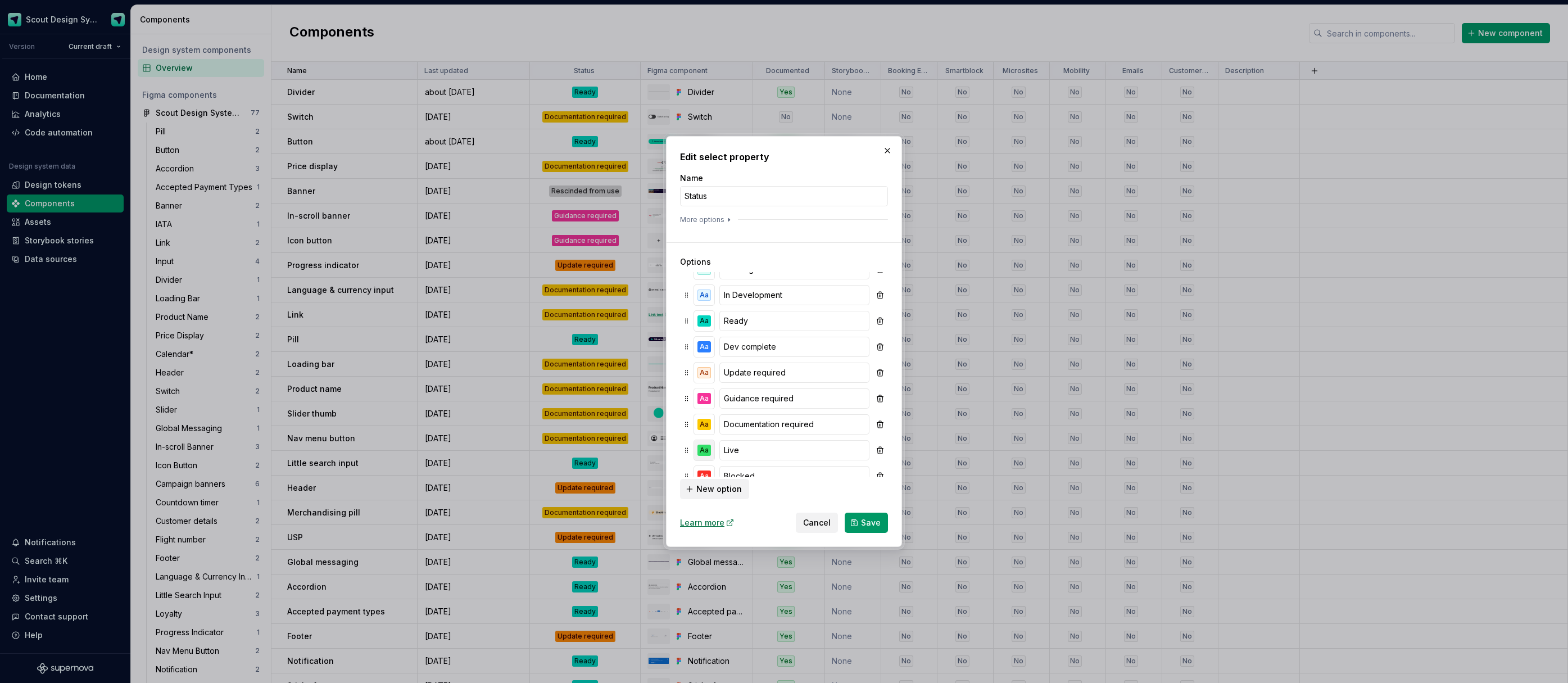
click at [702, 448] on div "Aa" at bounding box center [704, 450] width 13 height 11
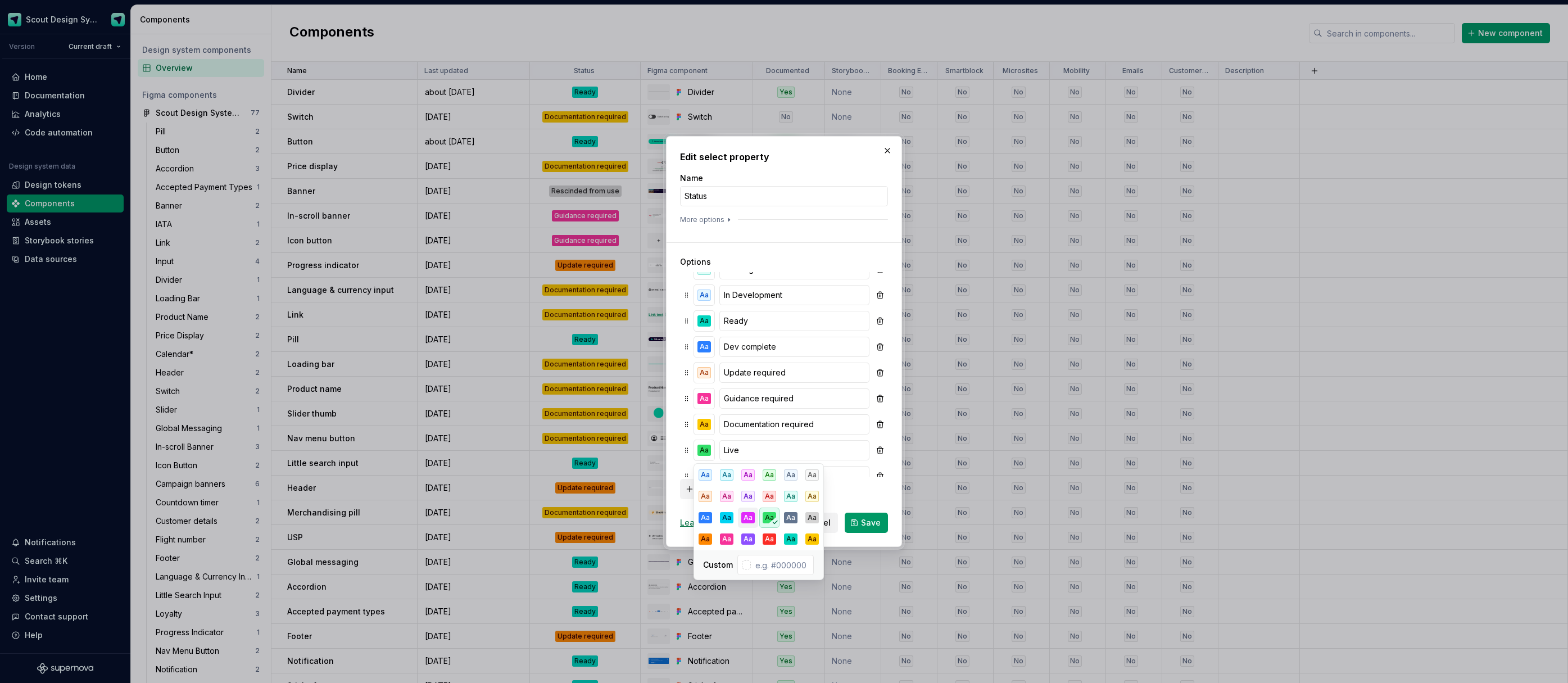
click at [749, 516] on div "Aa" at bounding box center [748, 518] width 13 height 11
click at [732, 536] on div "Aa" at bounding box center [726, 539] width 13 height 11
click at [709, 520] on div "Aa" at bounding box center [705, 518] width 13 height 11
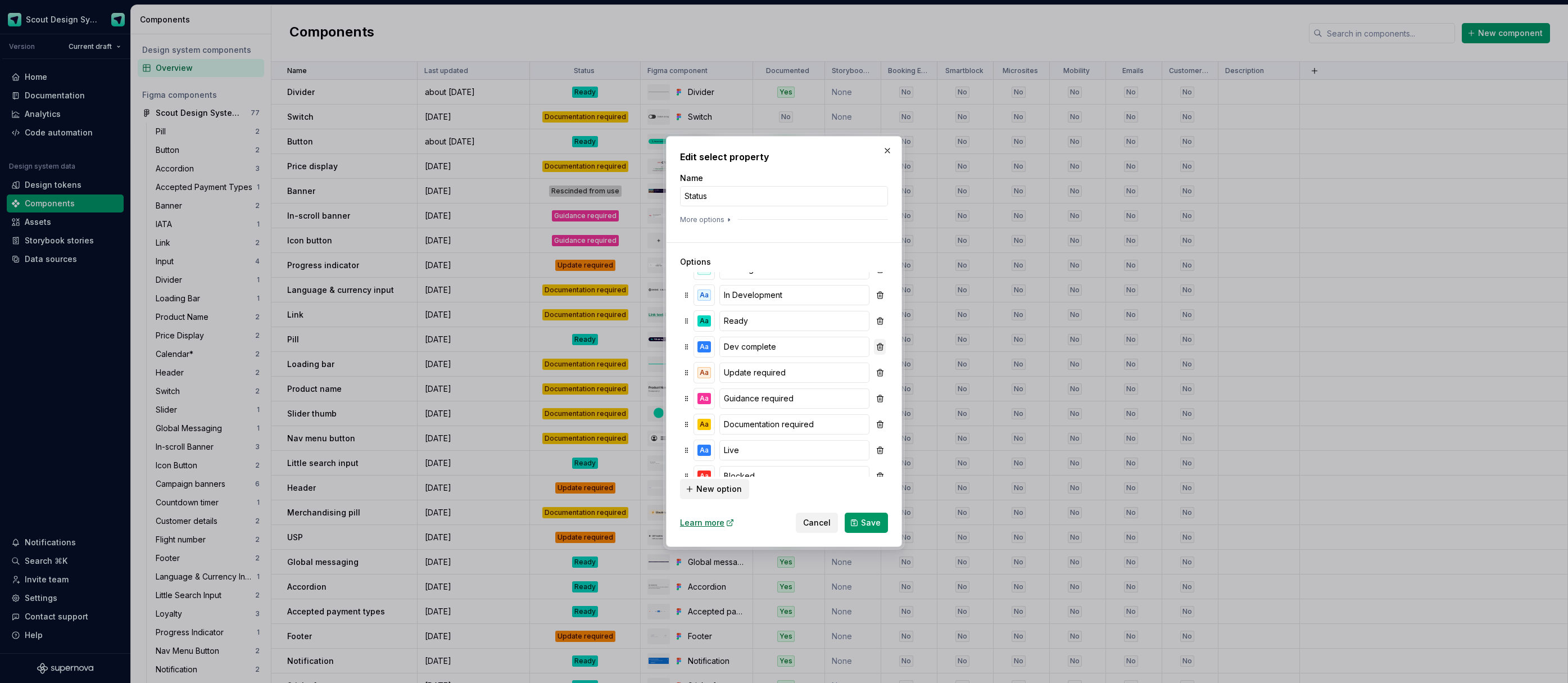
click at [884, 350] on button "button" at bounding box center [880, 347] width 12 height 16
click at [880, 355] on button "button" at bounding box center [880, 357] width 12 height 16
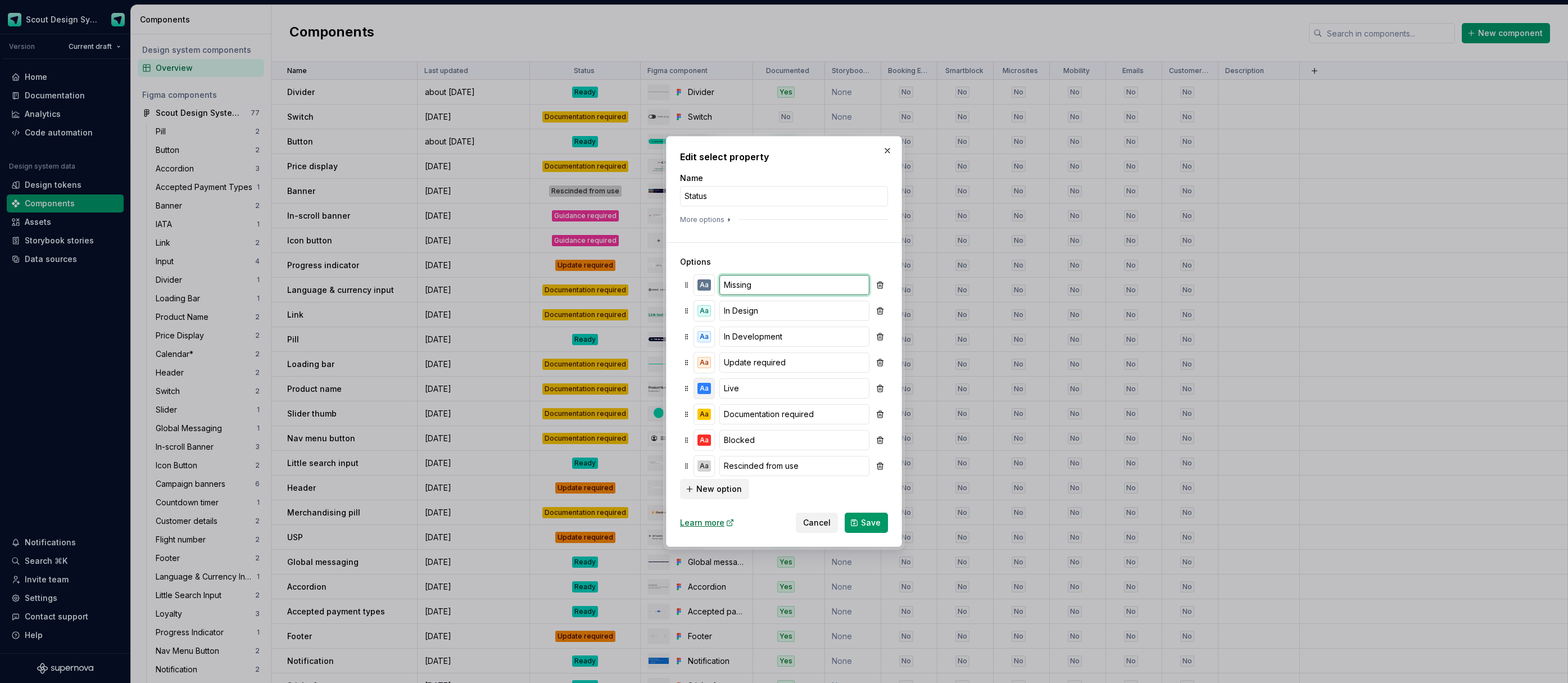
type input "Missing"
click at [707, 389] on div "Aa" at bounding box center [704, 389] width 13 height 11
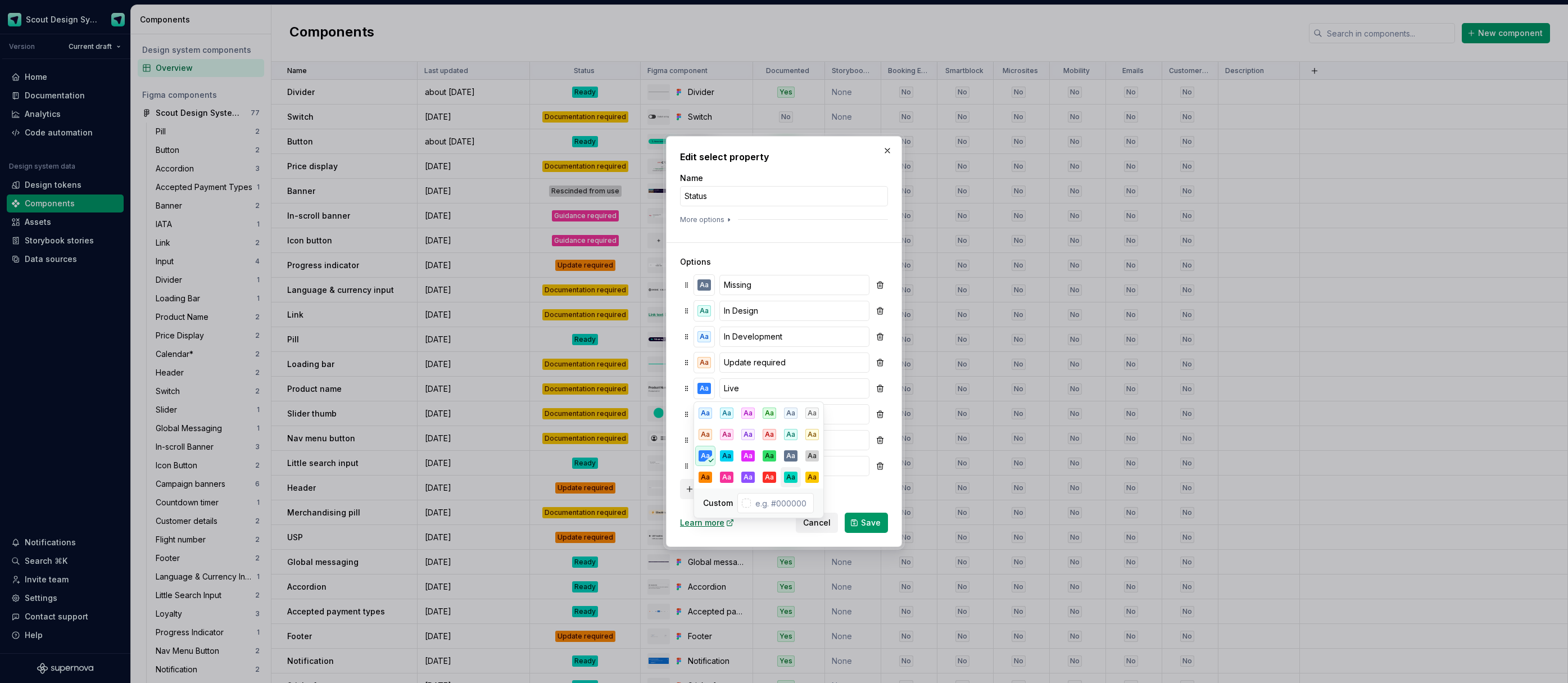
click at [786, 476] on div "Aa" at bounding box center [790, 477] width 13 height 11
click at [748, 388] on input "Live" at bounding box center [794, 388] width 150 height 20
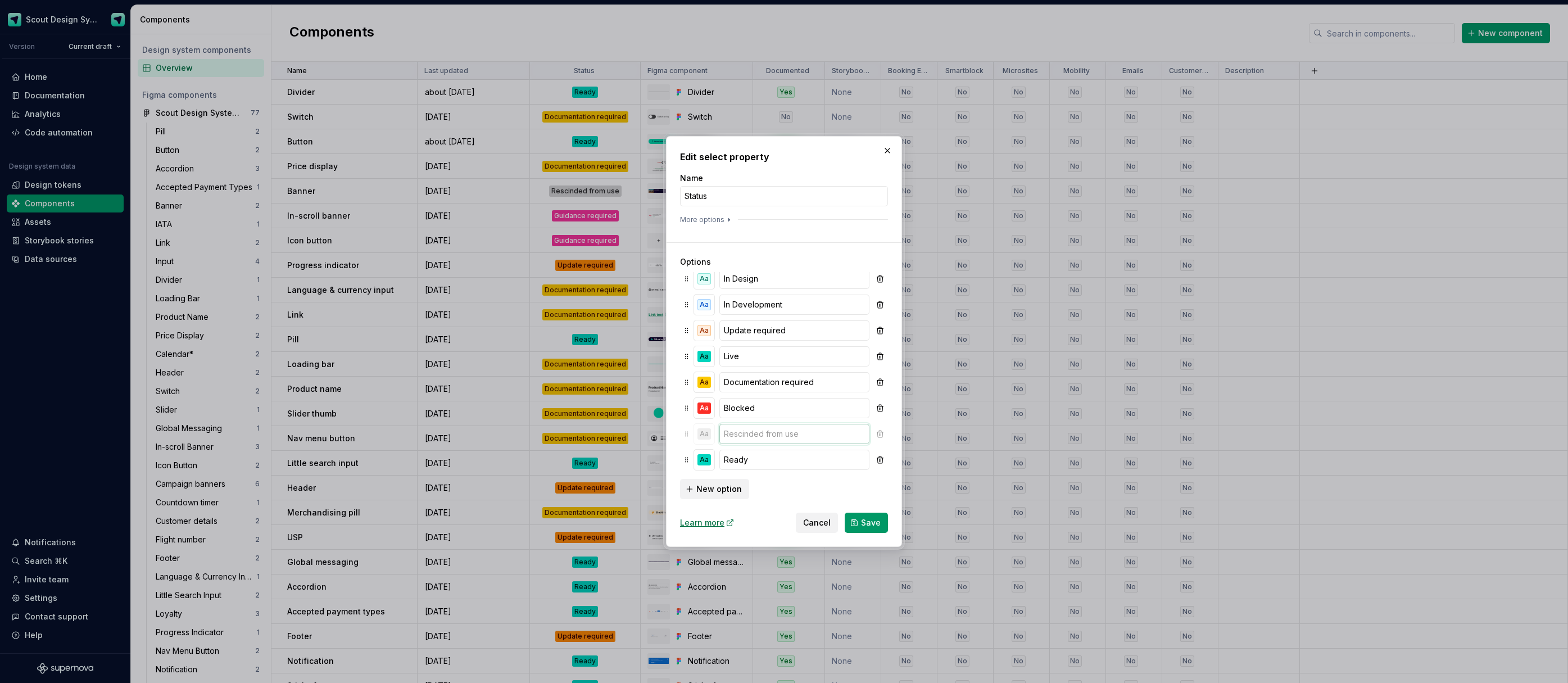
scroll to position [31, 0]
type input "Removed"
click at [740, 288] on input "Missing" at bounding box center [794, 285] width 150 height 20
type input "Backlog"
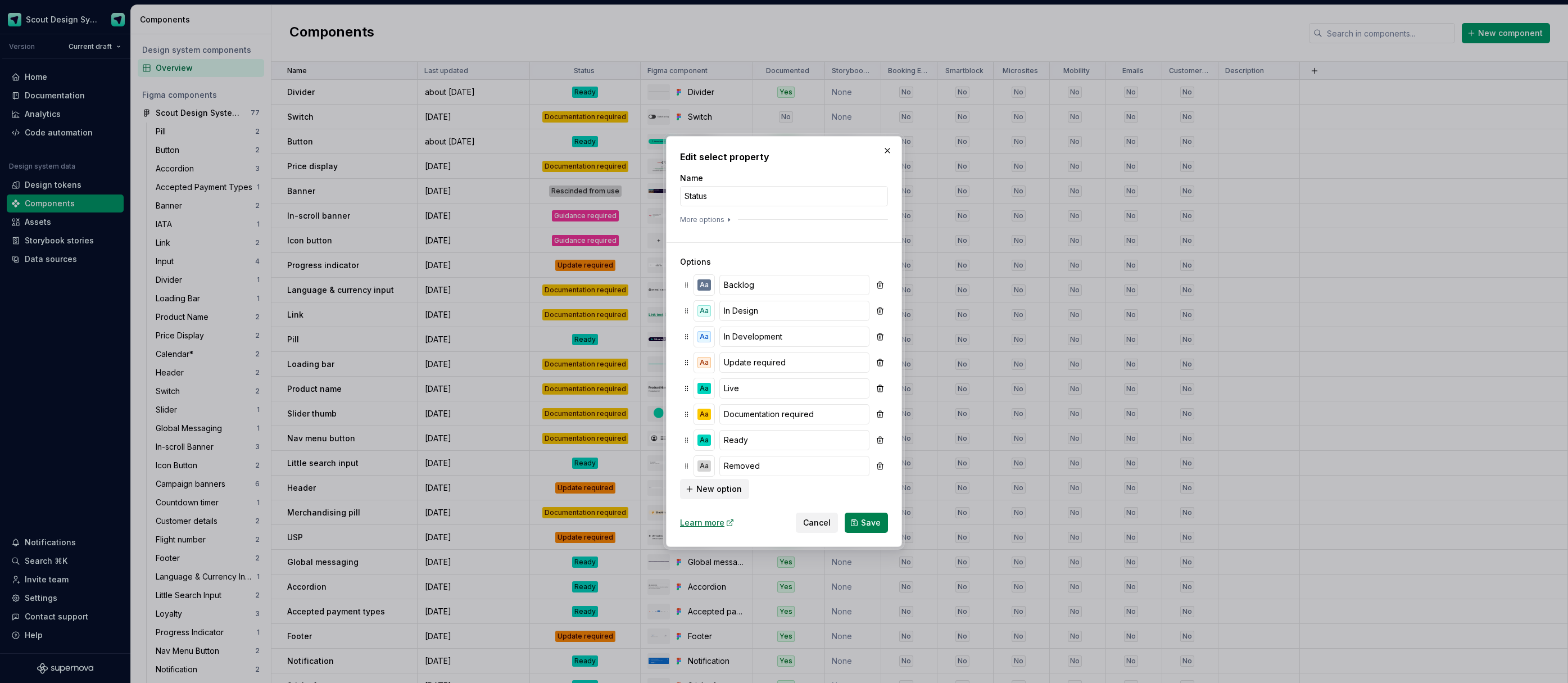
click at [871, 529] on button "Save" at bounding box center [866, 523] width 43 height 20
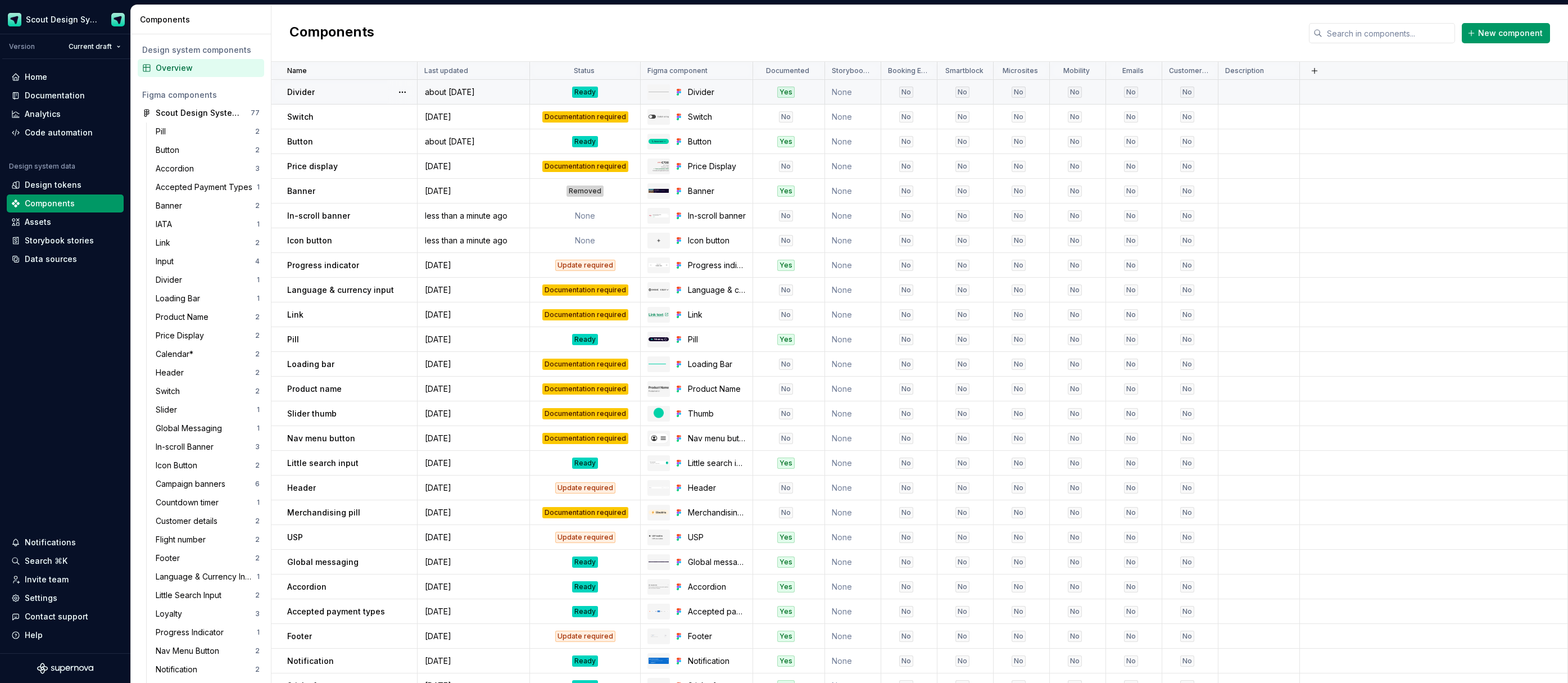
click at [585, 92] on div "Ready" at bounding box center [585, 92] width 26 height 11
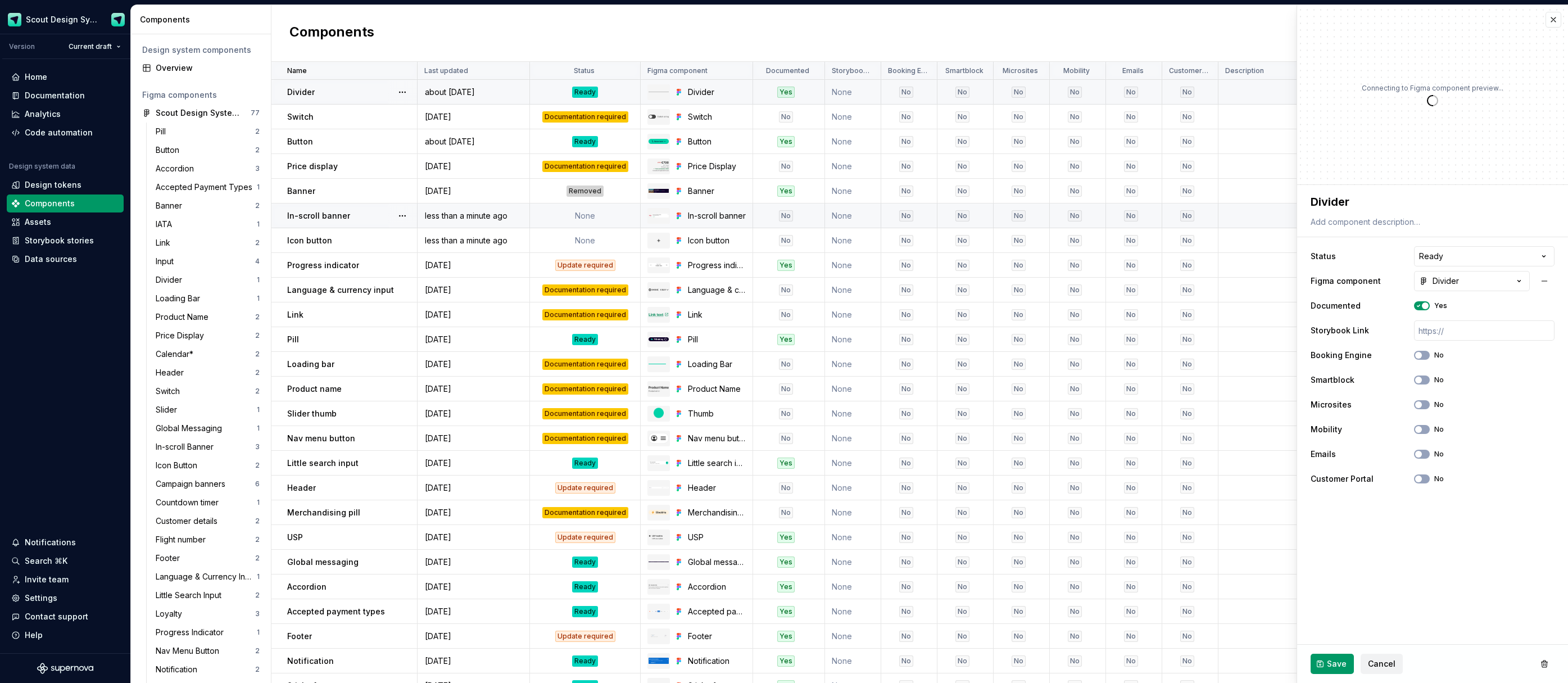
type textarea "*"
click at [1490, 257] on html "Scout Design System Version Current draft Home Documentation Analytics Code aut…" at bounding box center [784, 341] width 1568 height 683
select select "**********"
click at [1341, 666] on span "Save" at bounding box center [1337, 664] width 20 height 11
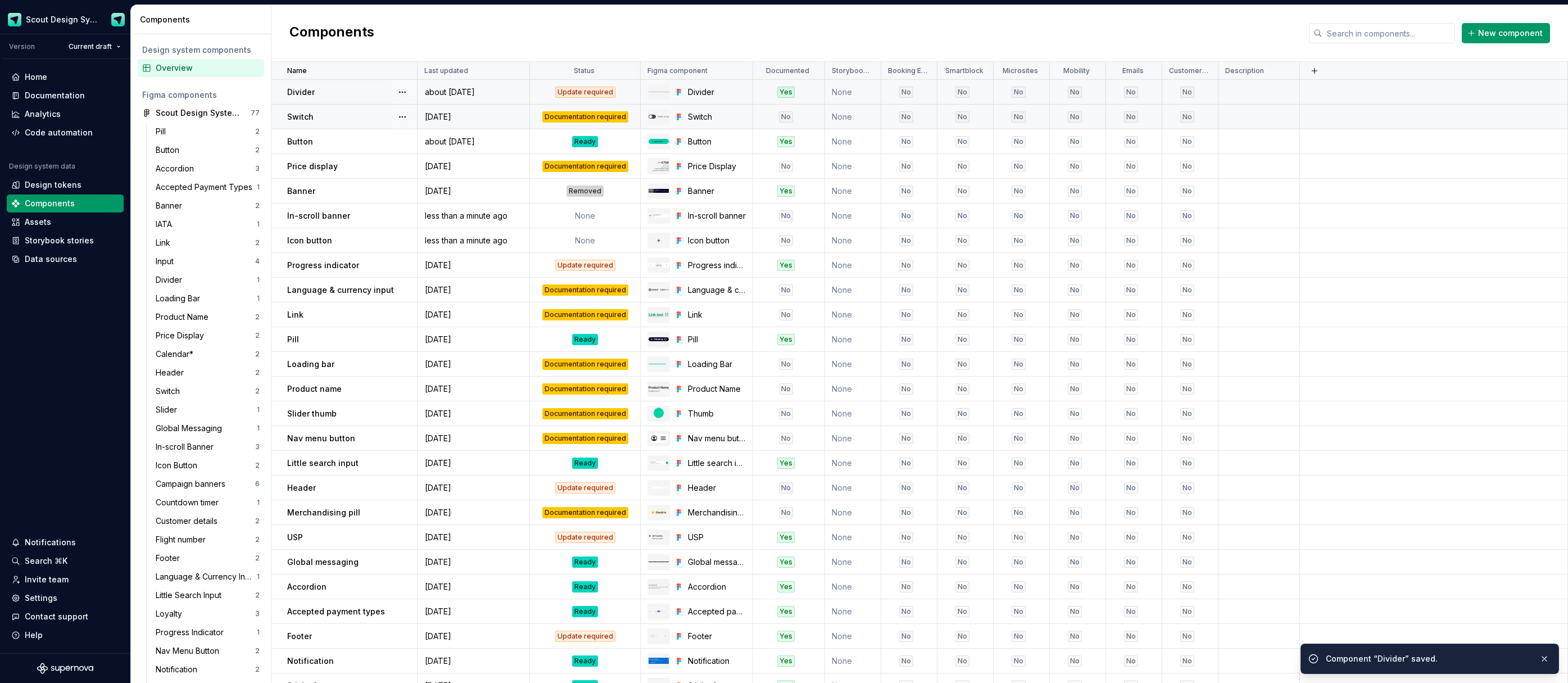
click at [596, 120] on div "Documentation required" at bounding box center [585, 117] width 86 height 11
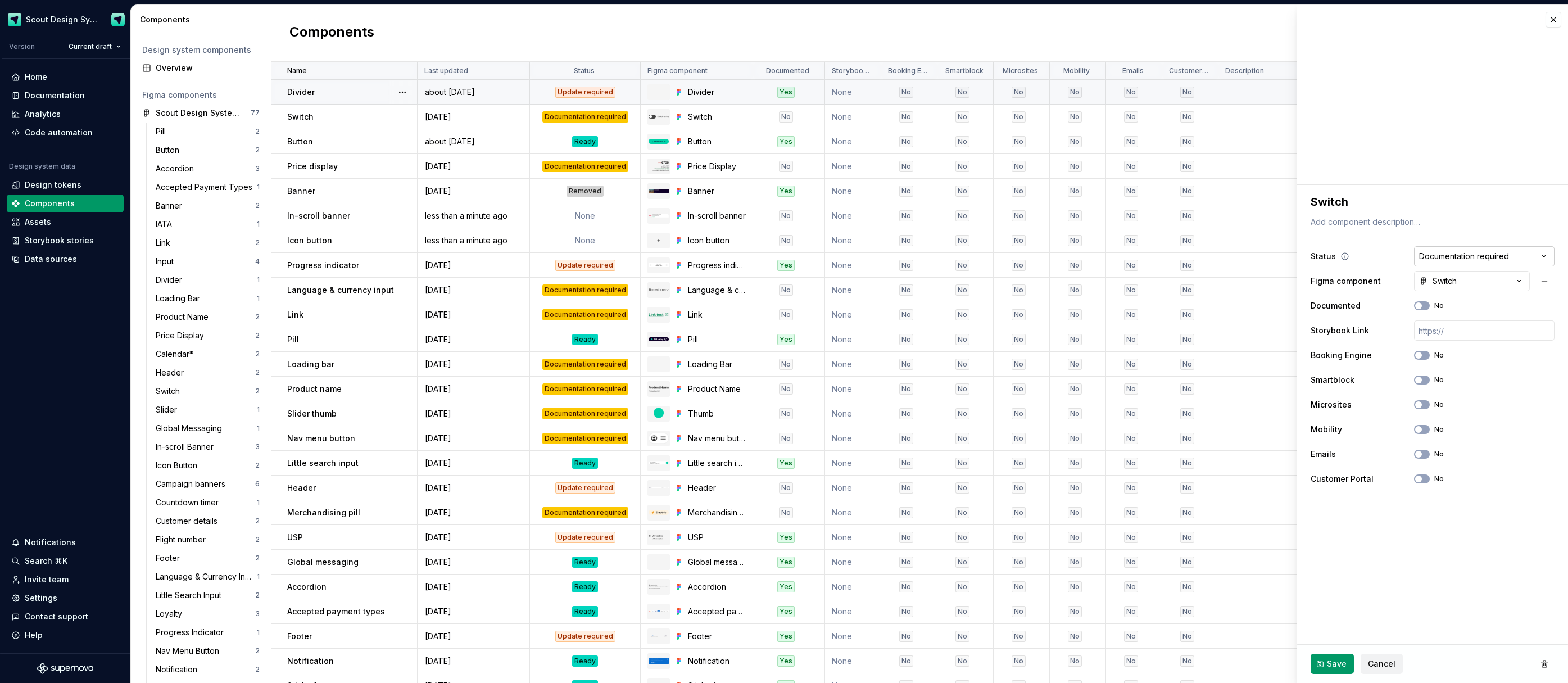
type textarea "*"
click at [1456, 261] on html "Scout Design System Version Current draft Home Documentation Analytics Code aut…" at bounding box center [784, 341] width 1568 height 683
select select "**********"
click at [1323, 664] on button "Save" at bounding box center [1333, 664] width 43 height 20
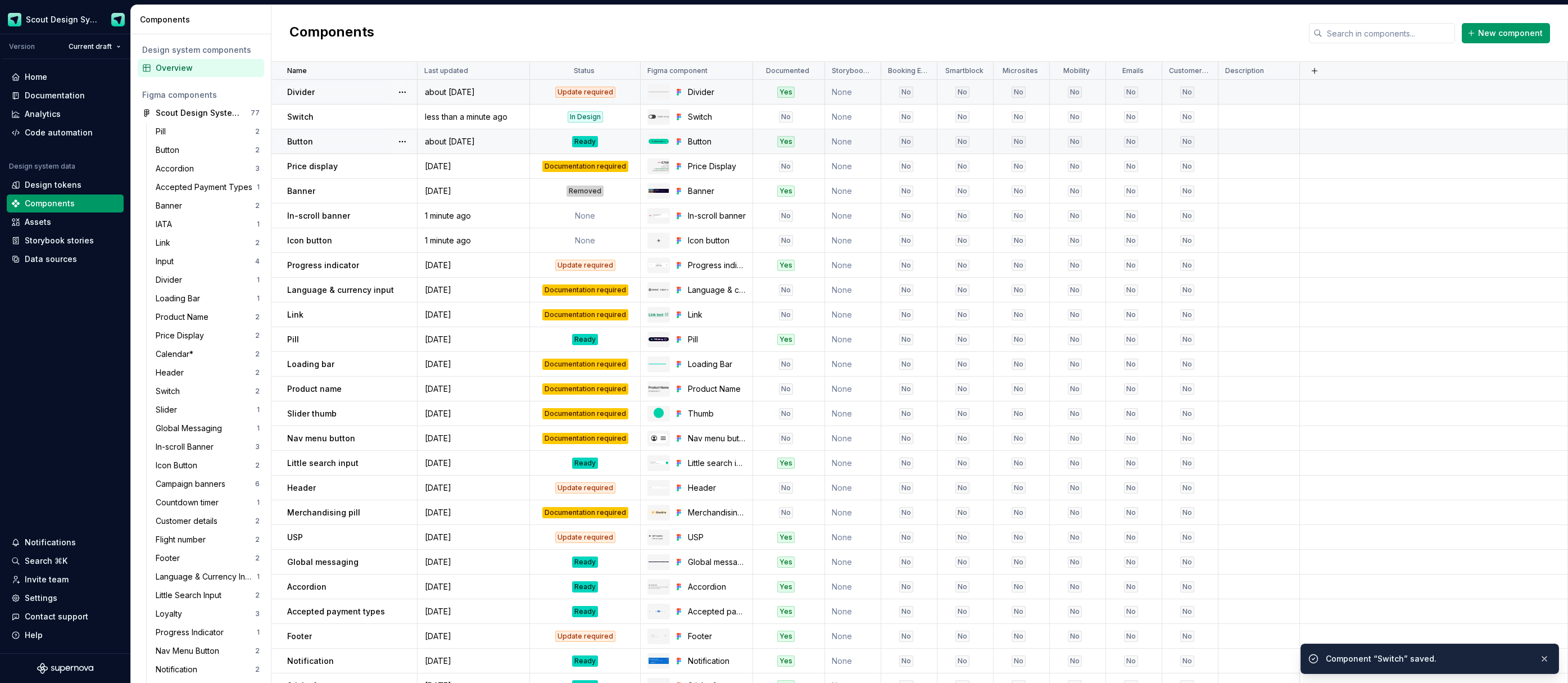
click at [576, 143] on div "Ready" at bounding box center [585, 142] width 26 height 11
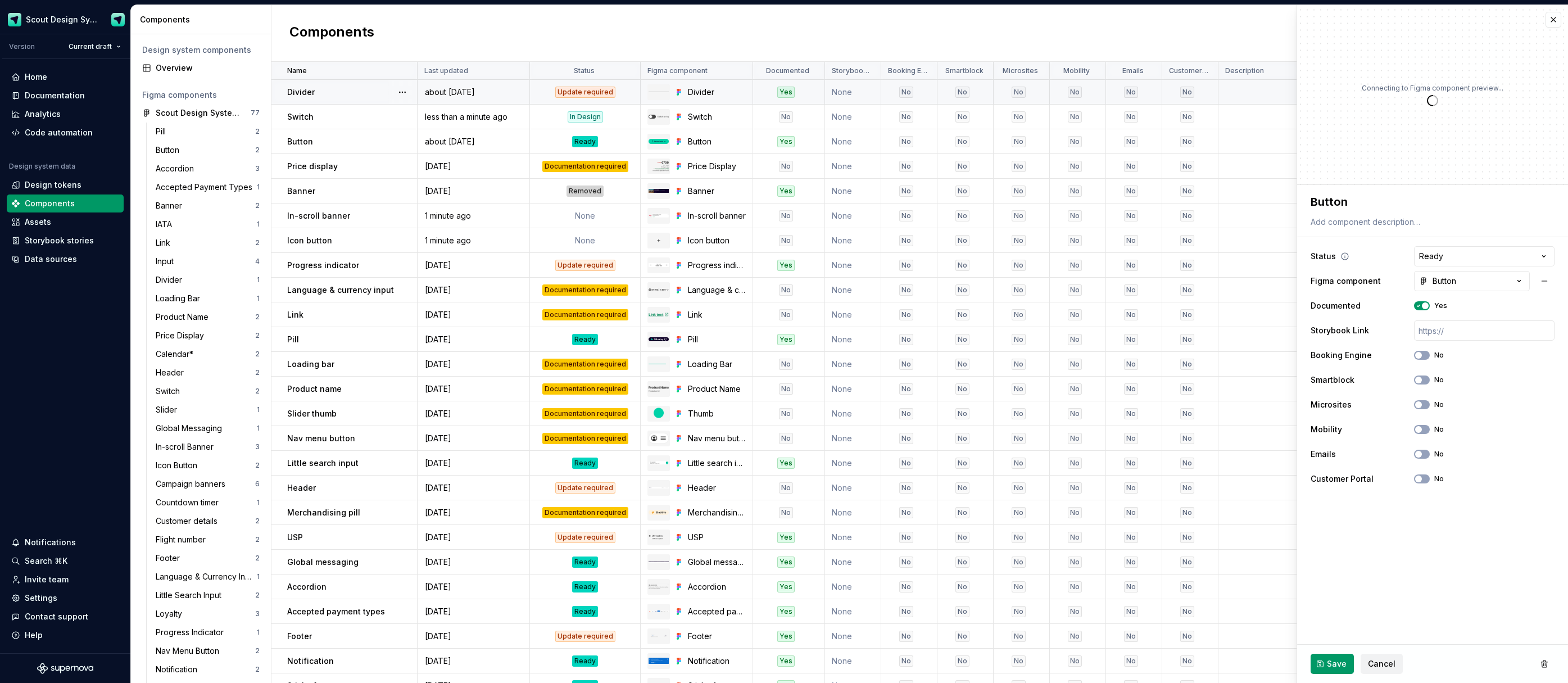
type textarea "*"
click at [1481, 259] on html "Scout Design System Version Current draft Home Documentation Analytics Code aut…" at bounding box center [784, 341] width 1568 height 683
select select "**********"
click at [1314, 660] on button "Save" at bounding box center [1333, 664] width 43 height 20
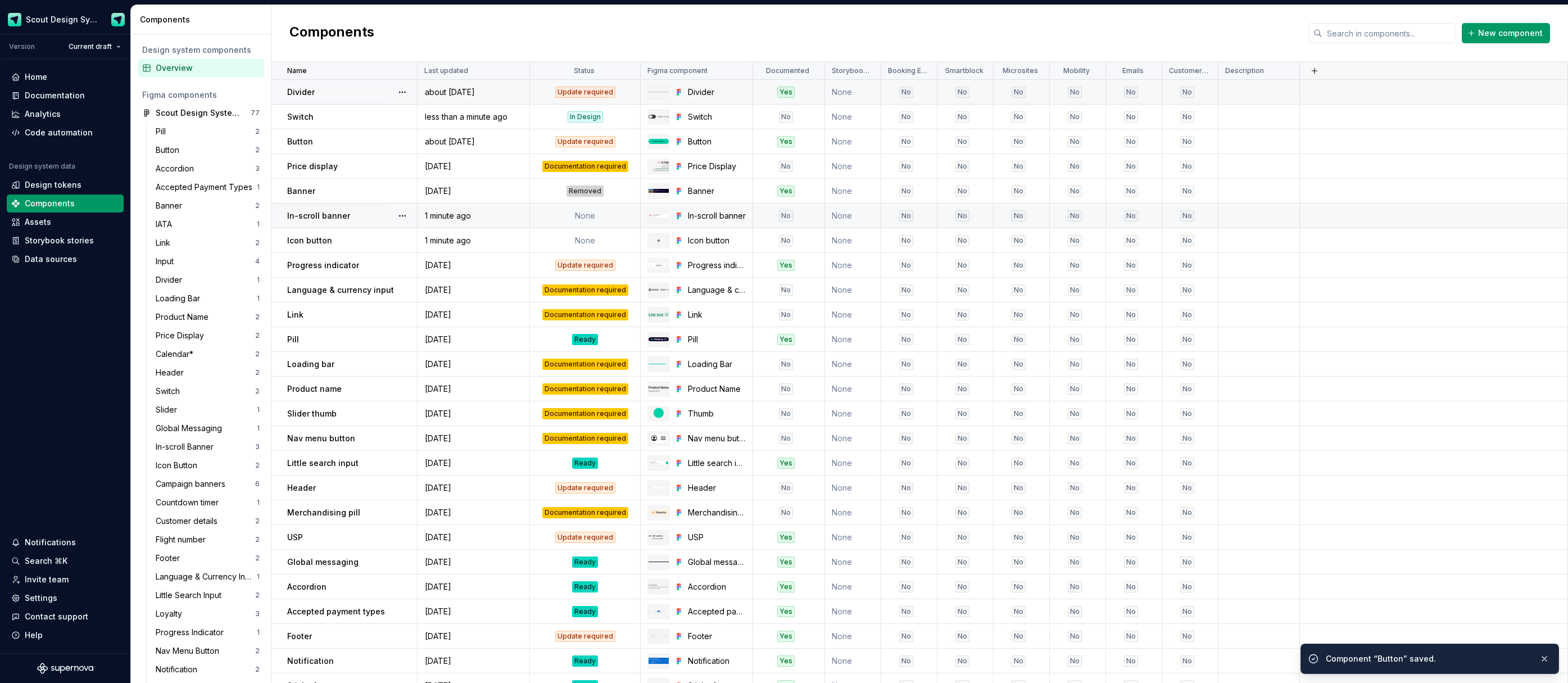
click at [581, 217] on td "None" at bounding box center [586, 215] width 110 height 24
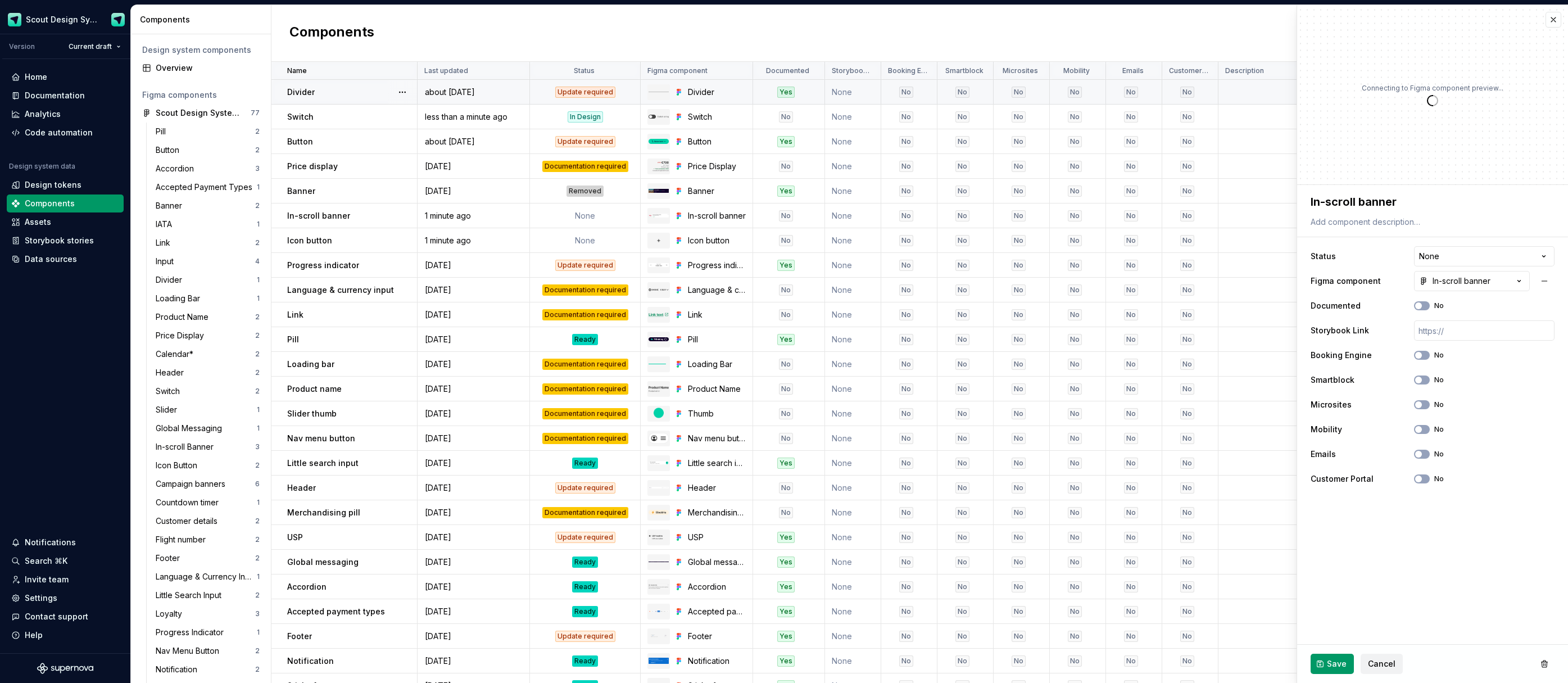
type textarea "*"
click at [1458, 245] on div "**********" at bounding box center [1432, 368] width 244 height 247
click at [1455, 252] on html "Scout Design System Version Current draft Home Documentation Analytics Code aut…" at bounding box center [784, 341] width 1568 height 683
select select "**********"
click at [606, 168] on div "Documentation required" at bounding box center [585, 166] width 86 height 11
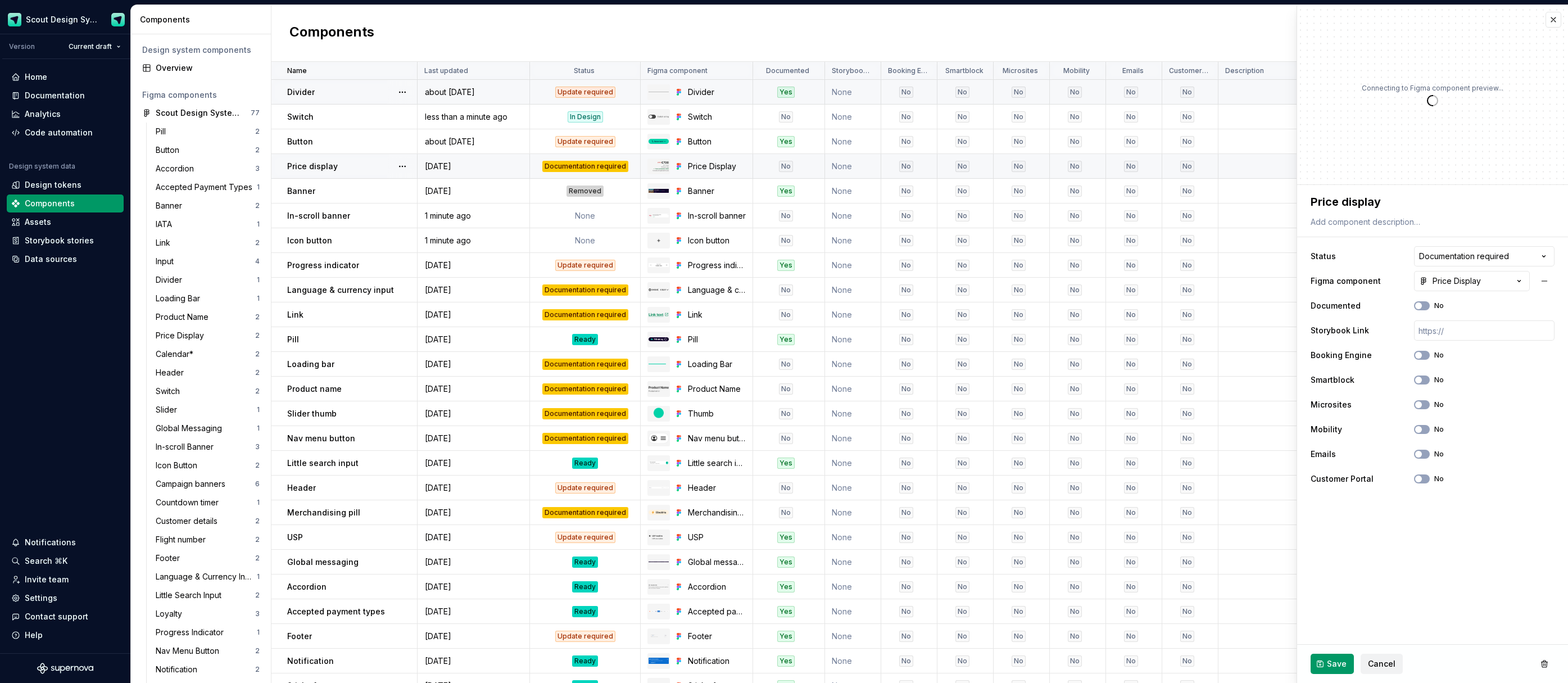
type textarea "*"
click at [1437, 259] on html "Scout Design System Version Current draft Home Documentation Analytics Code aut…" at bounding box center [784, 341] width 1568 height 683
select select "**********"
drag, startPoint x: 1344, startPoint y: 669, endPoint x: 1337, endPoint y: 665, distance: 8.1
click at [1344, 669] on span "Save" at bounding box center [1337, 664] width 20 height 11
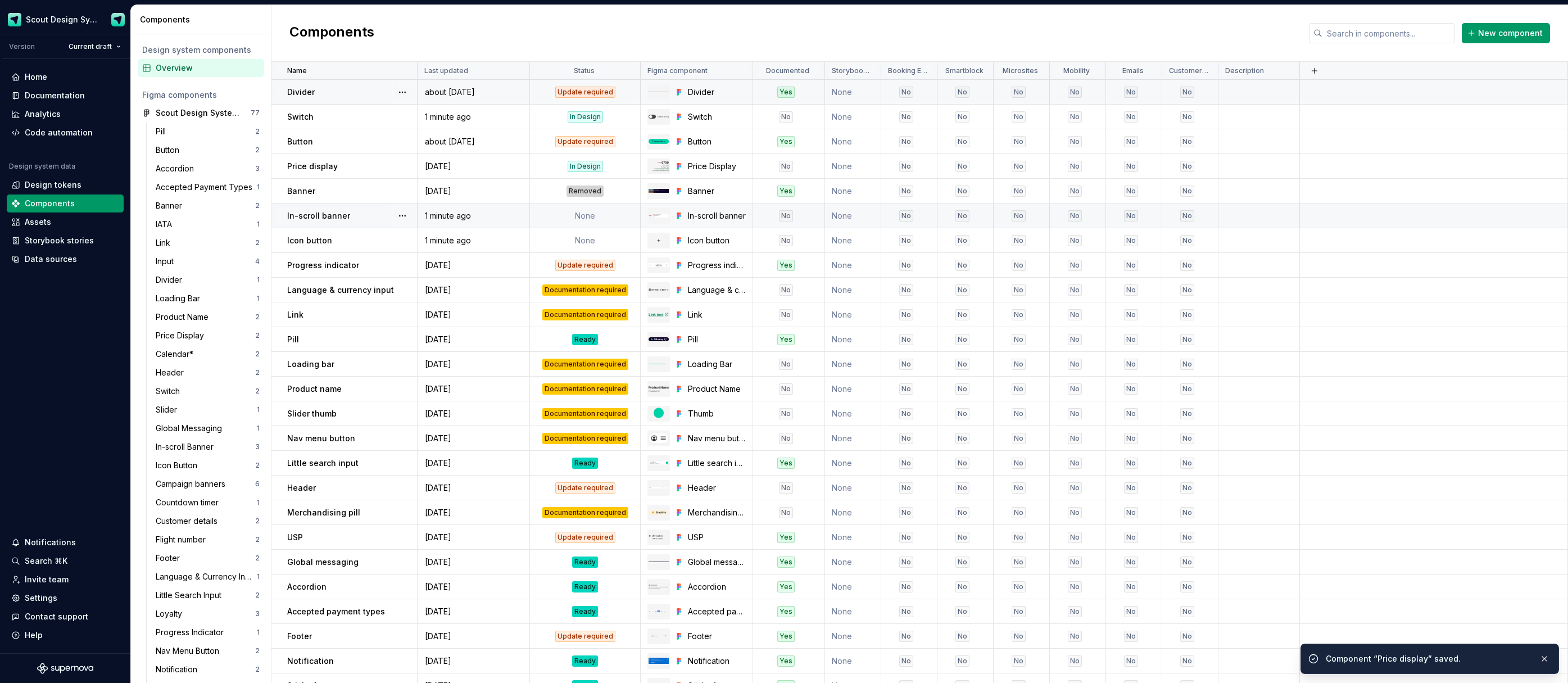
click at [586, 217] on td "None" at bounding box center [586, 215] width 110 height 24
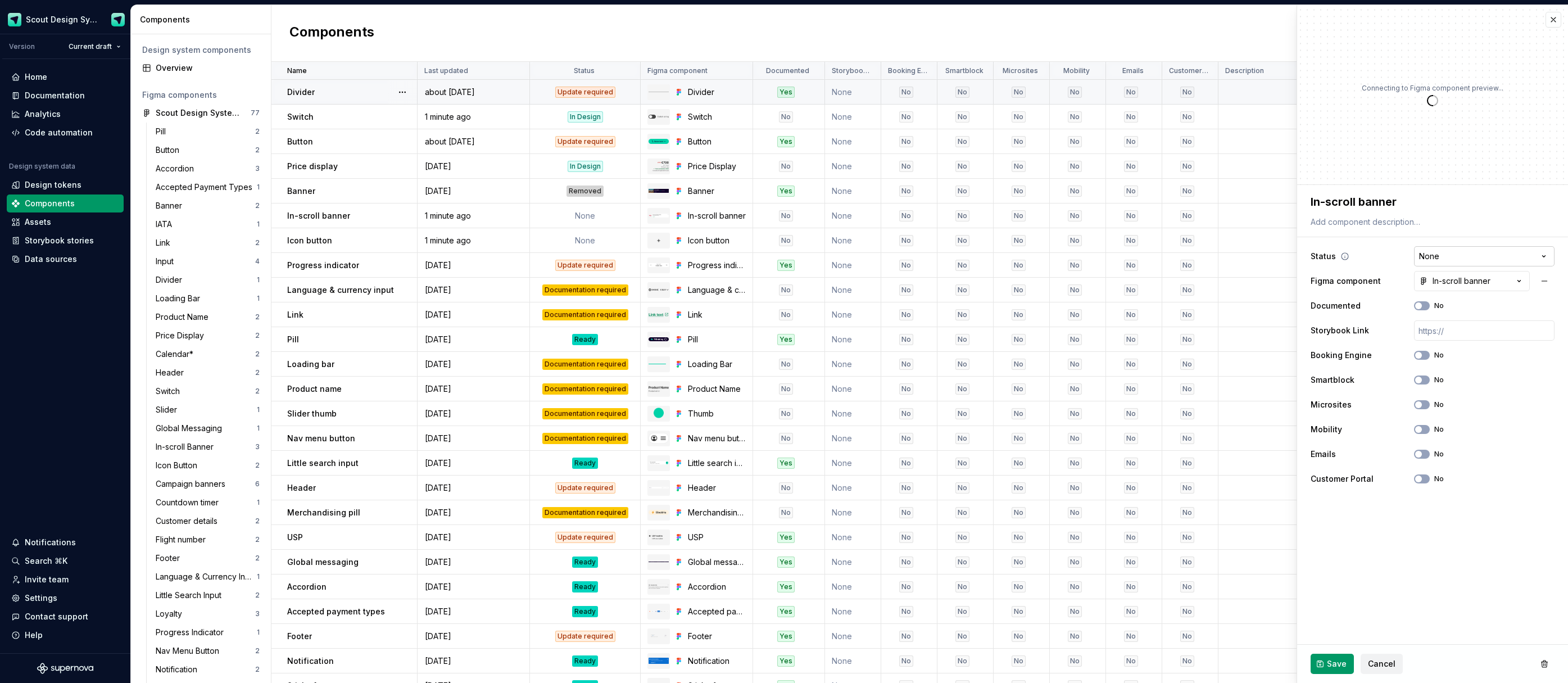
click at [1454, 257] on html "Scout Design System Version Current draft Home Documentation Analytics Code aut…" at bounding box center [784, 341] width 1568 height 683
type textarea "*"
select select "**********"
drag, startPoint x: 1326, startPoint y: 666, endPoint x: 1305, endPoint y: 656, distance: 23.3
click at [1326, 666] on button "Save" at bounding box center [1333, 664] width 43 height 20
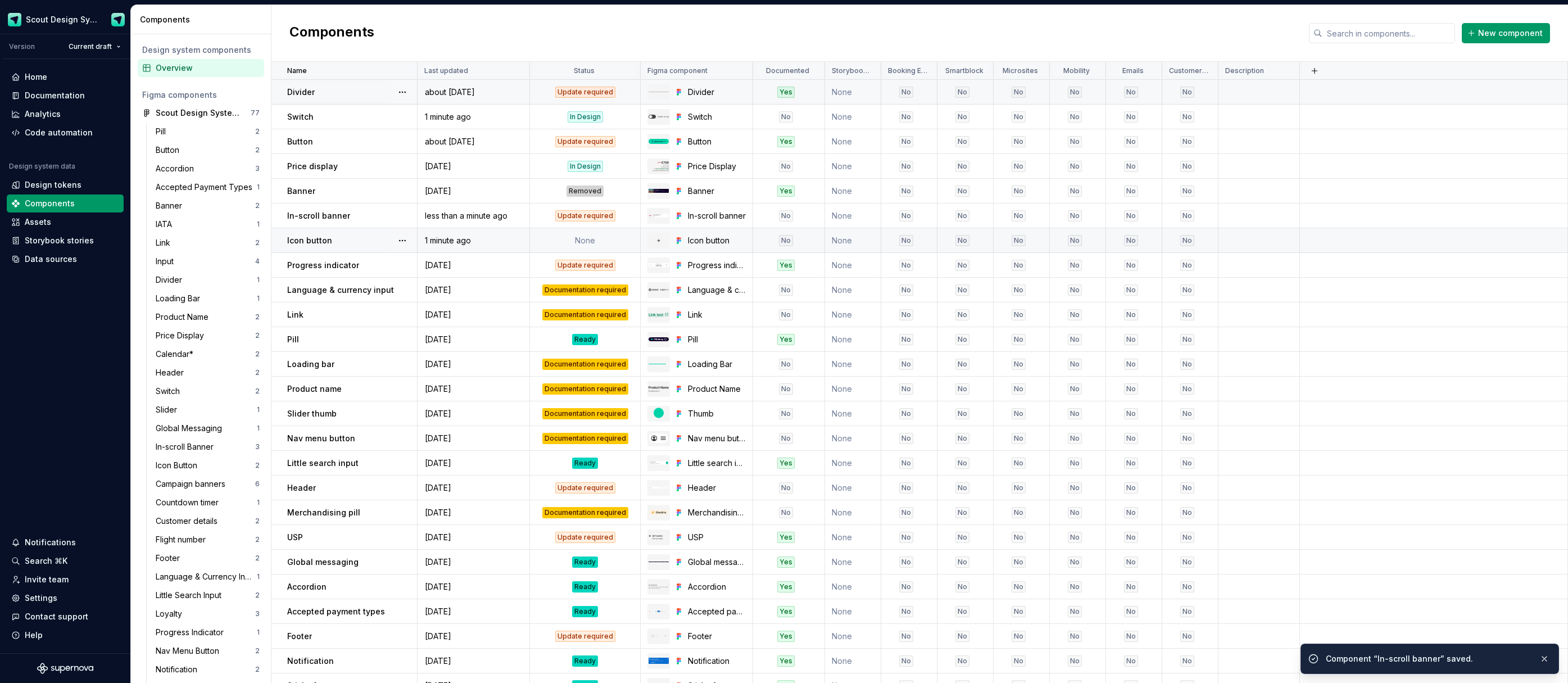
click at [583, 238] on td "None" at bounding box center [586, 240] width 110 height 24
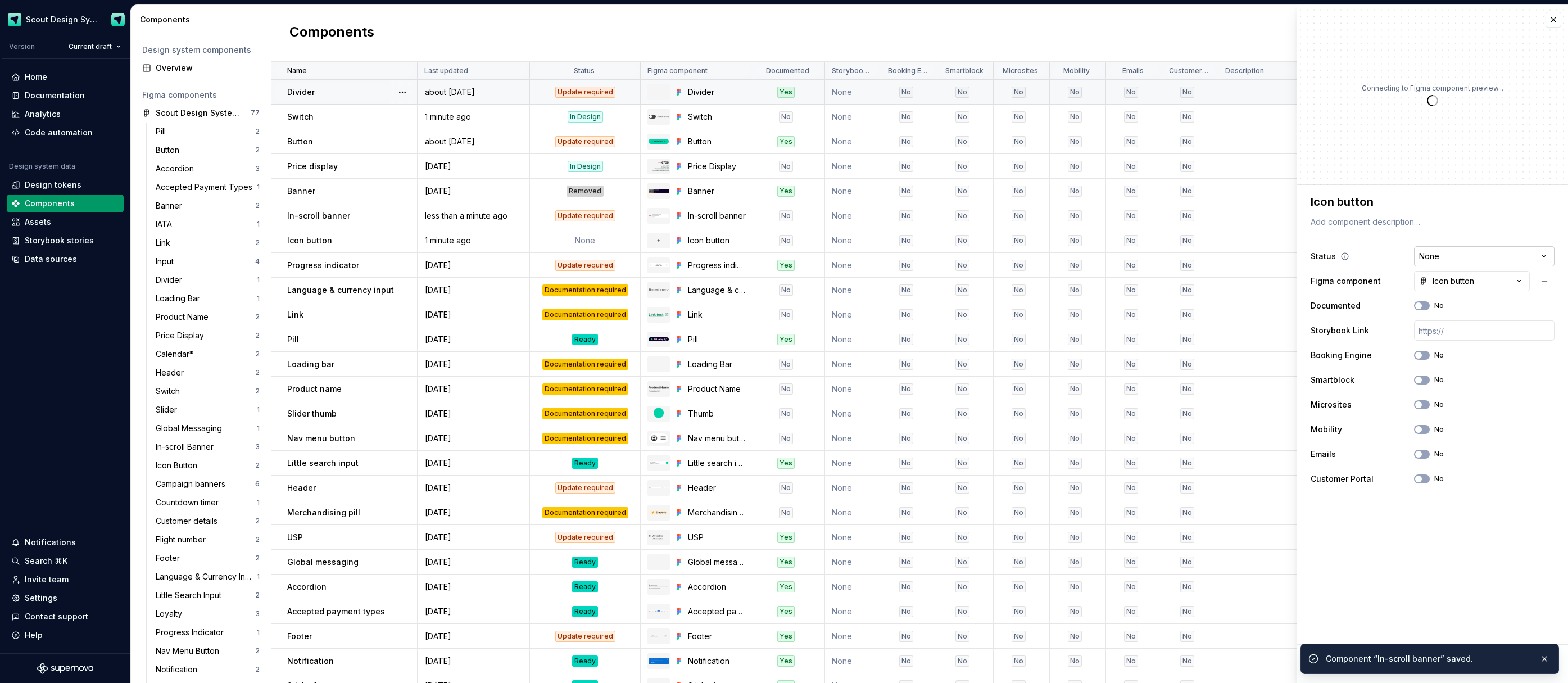
click at [1479, 263] on html "Scout Design System Version Current draft Home Documentation Analytics Code aut…" at bounding box center [784, 341] width 1568 height 683
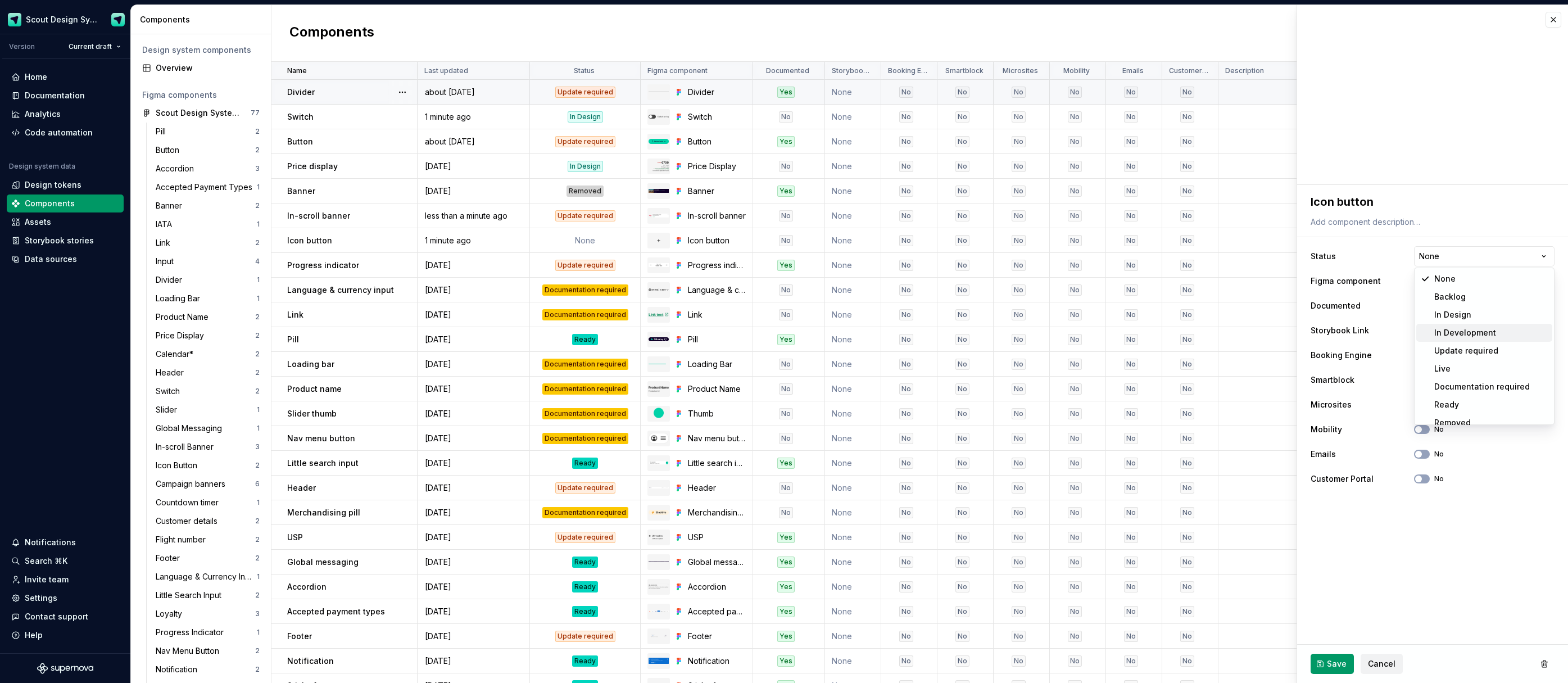
type textarea "*"
select select "**********"
drag, startPoint x: 1330, startPoint y: 666, endPoint x: 1265, endPoint y: 612, distance: 84.5
click at [1330, 666] on span "Save" at bounding box center [1337, 664] width 20 height 11
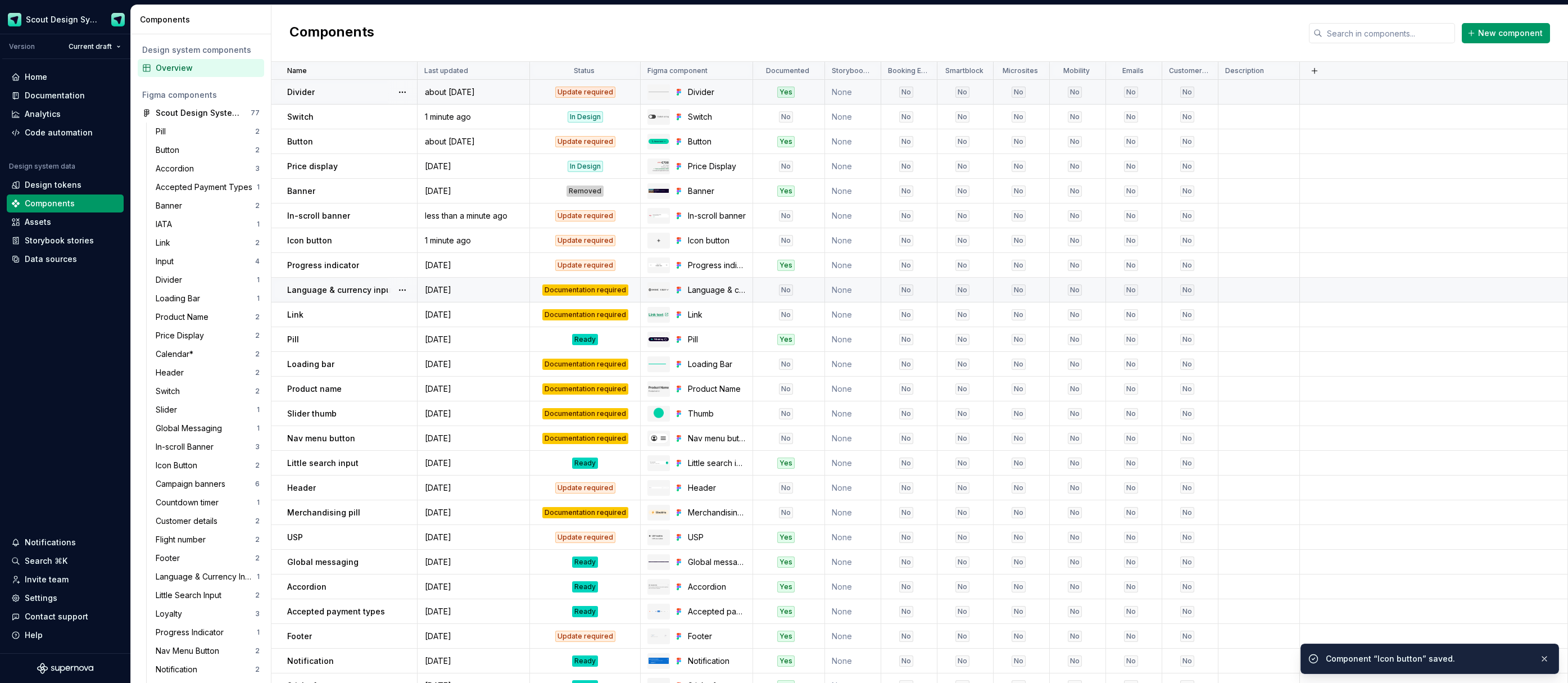
click at [576, 291] on div "Documentation required" at bounding box center [585, 290] width 86 height 11
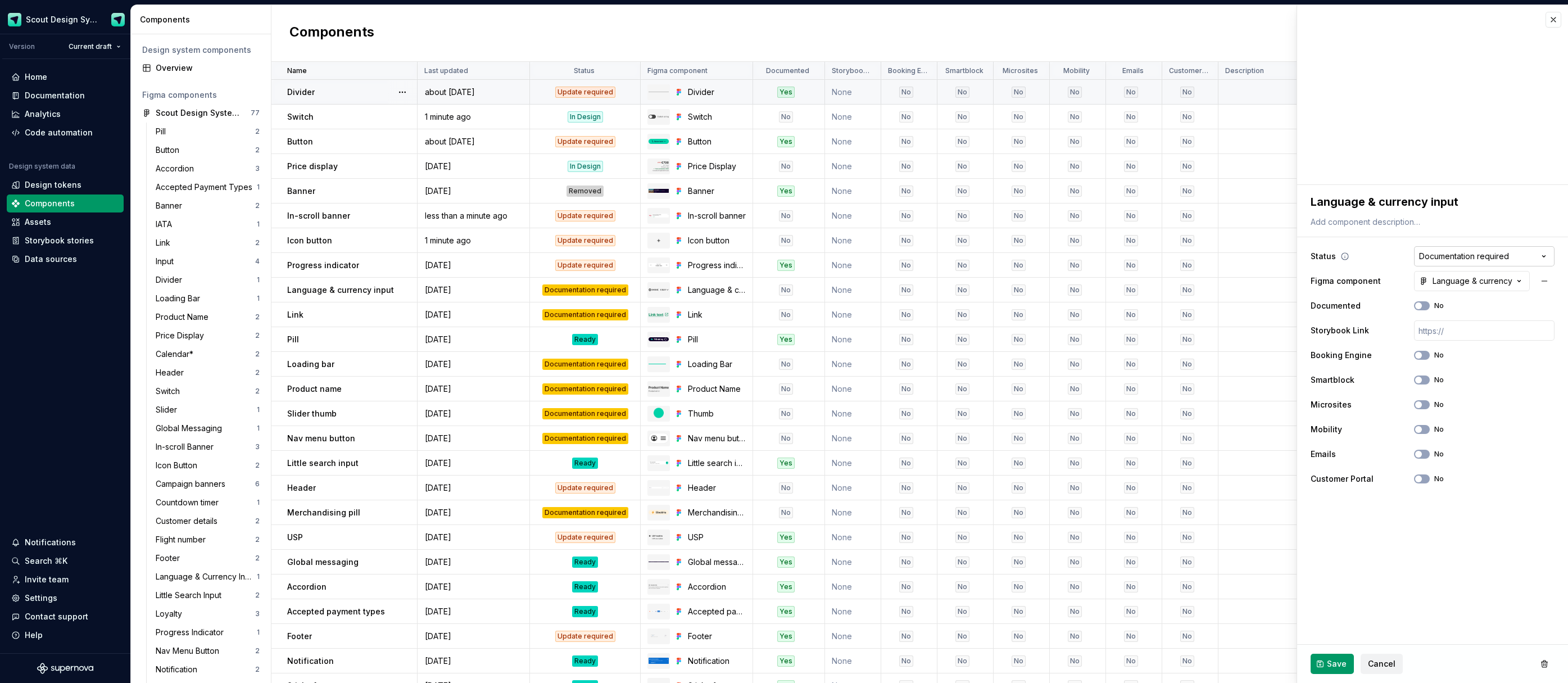
click at [1444, 257] on html "Scout Design System Version Current draft Home Documentation Analytics Code aut…" at bounding box center [784, 341] width 1568 height 683
type textarea "*"
select select "**********"
click at [1335, 661] on span "Save" at bounding box center [1337, 664] width 20 height 11
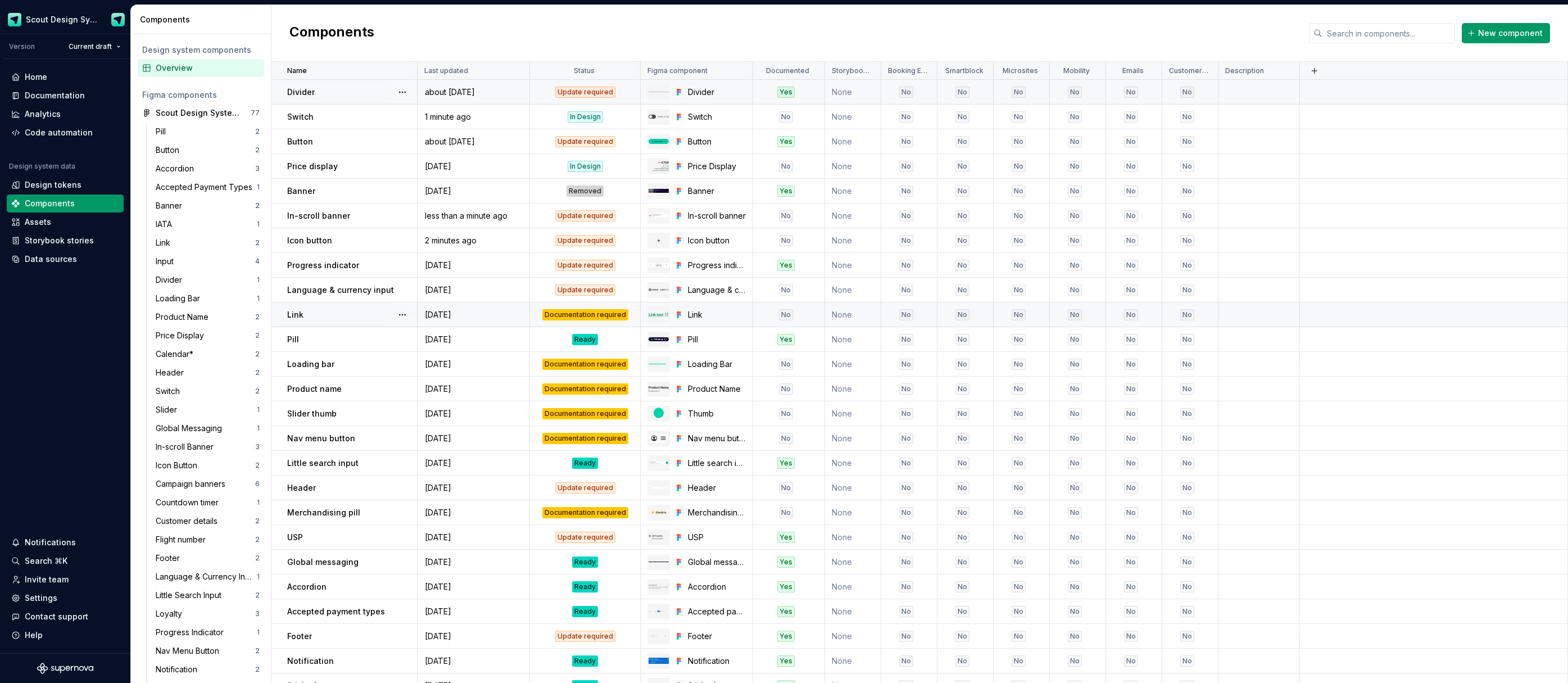
click at [568, 310] on div "Documentation required" at bounding box center [585, 315] width 86 height 11
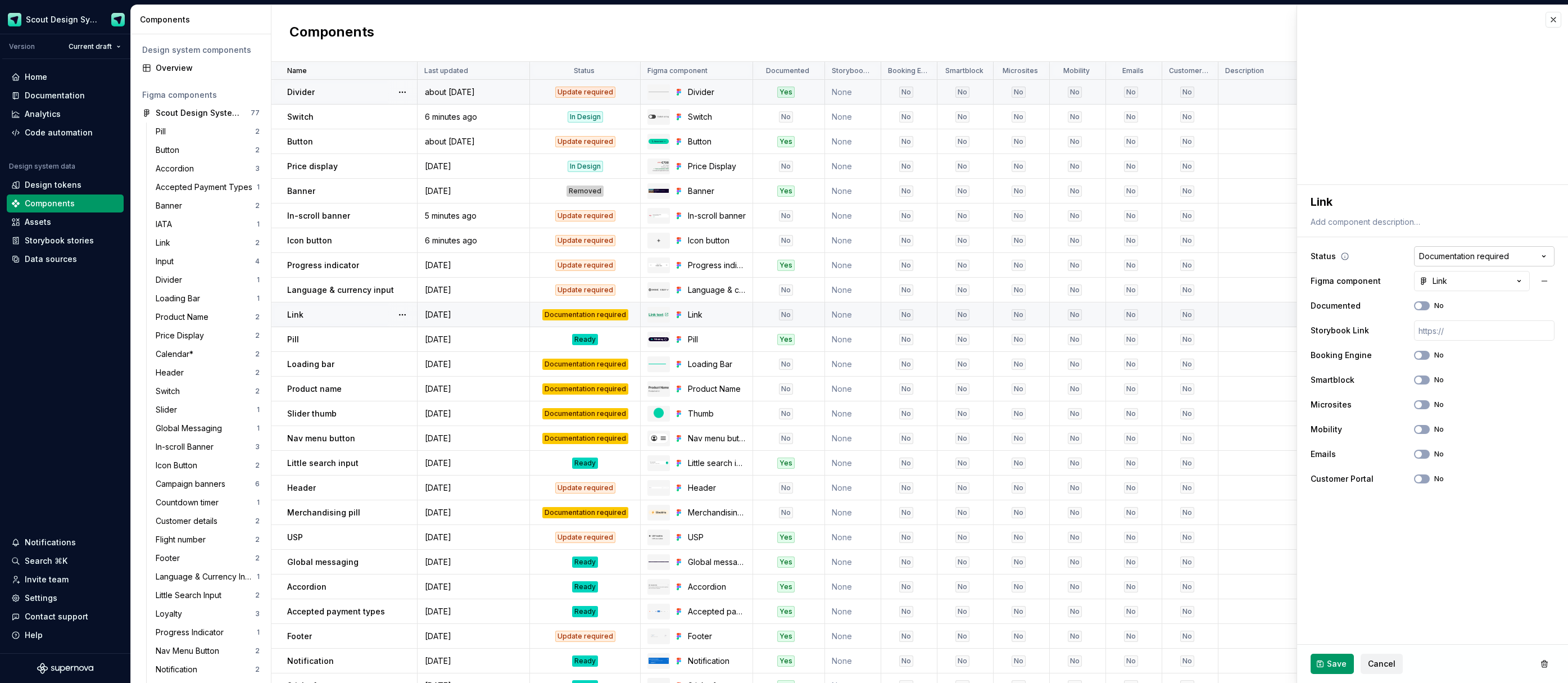
type textarea "*"
click at [1493, 257] on html "Scout Design System Version Current draft Home Documentation Analytics Code aut…" at bounding box center [784, 341] width 1568 height 683
select select "**********"
click at [1329, 669] on span "Save" at bounding box center [1337, 664] width 20 height 11
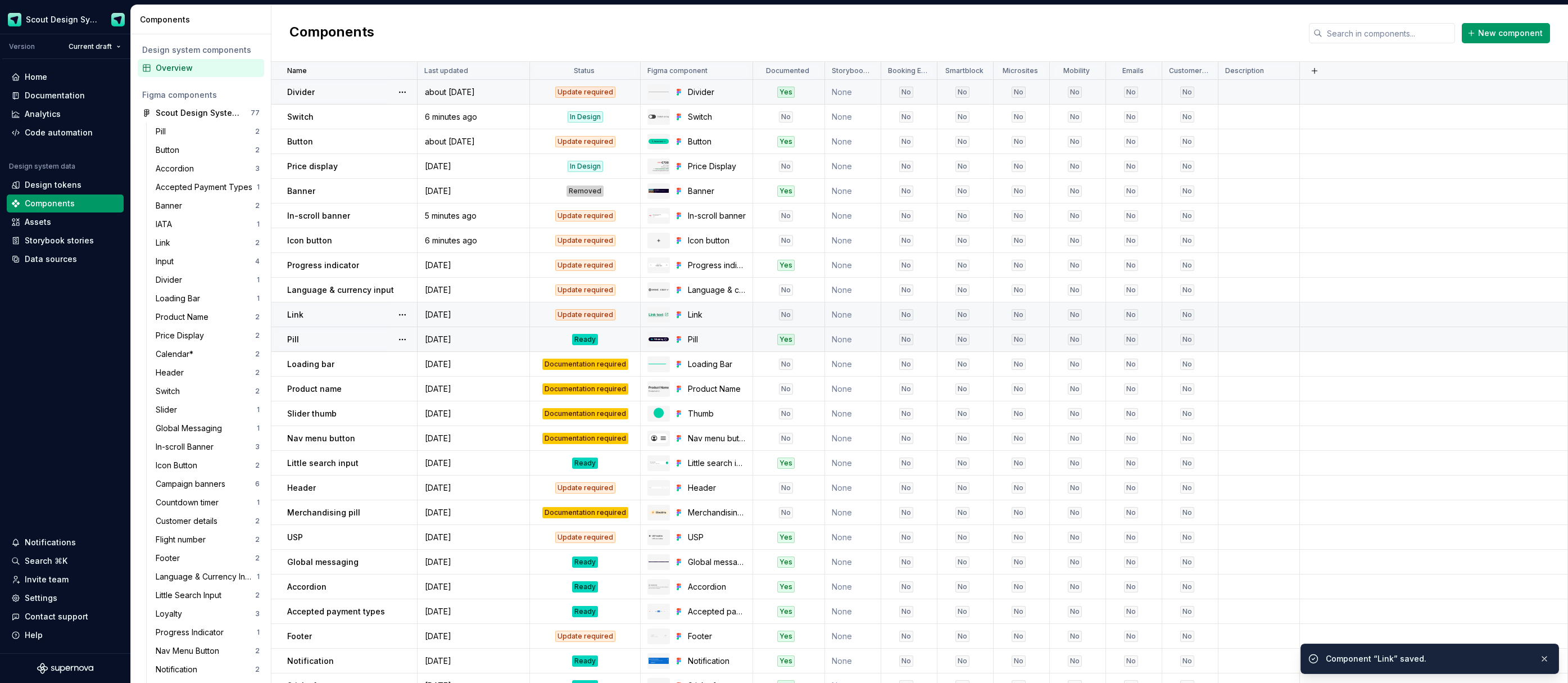
click at [562, 337] on div "Ready" at bounding box center [585, 340] width 109 height 11
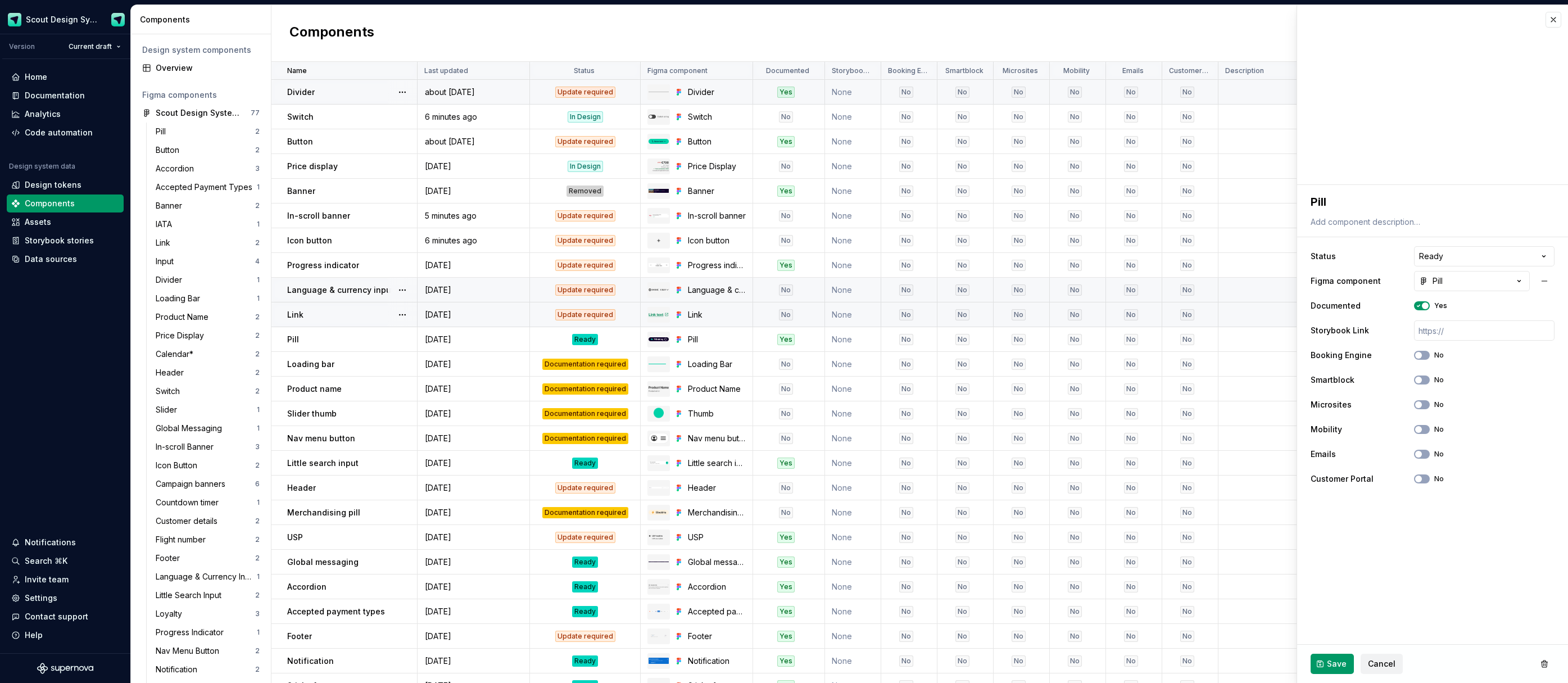
type textarea "*"
click at [1424, 252] on html "Scout Design System Version Current draft Home Documentation Analytics Code aut…" at bounding box center [784, 341] width 1568 height 683
select select "**********"
click at [1340, 660] on span "Save" at bounding box center [1337, 664] width 20 height 11
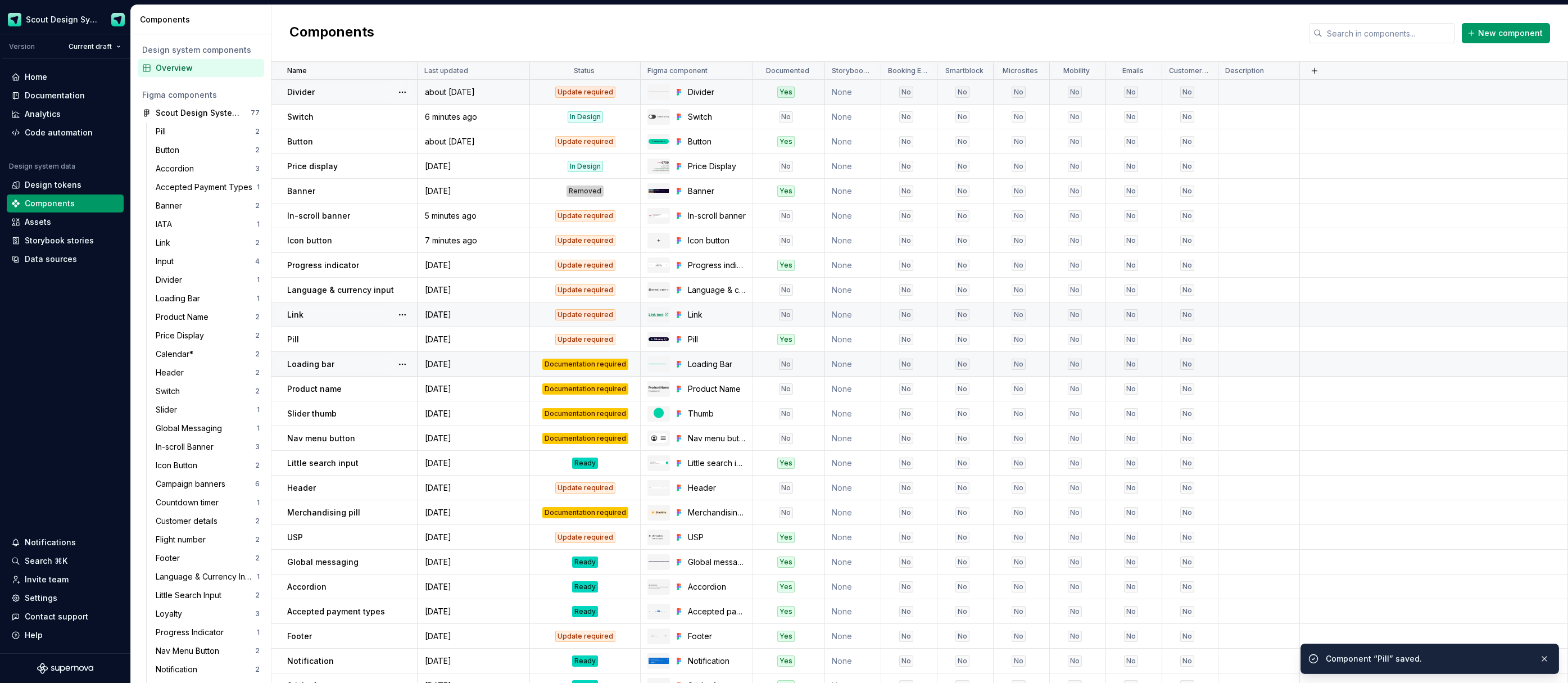
click at [560, 367] on div "Documentation required" at bounding box center [585, 364] width 86 height 11
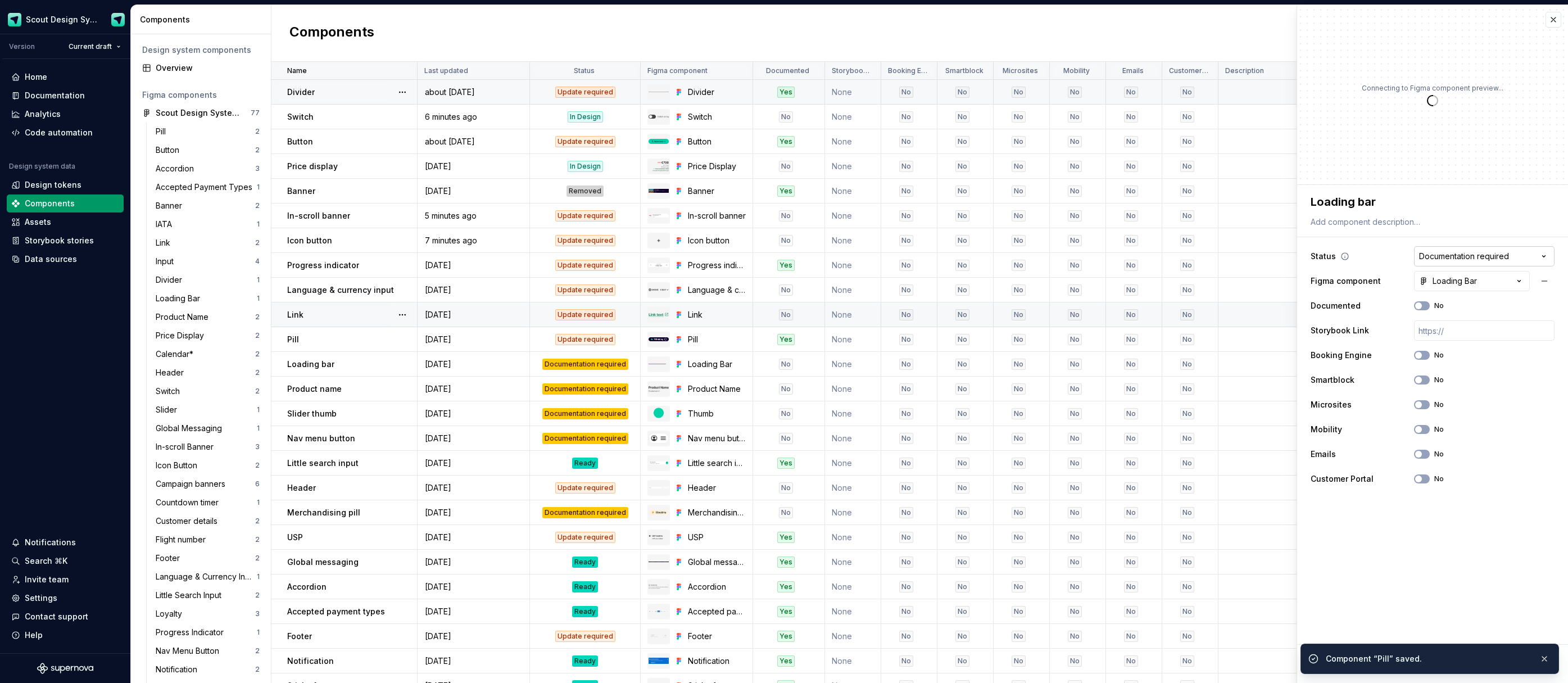
click at [1516, 259] on html "Scout Design System Version Current draft Home Documentation Analytics Code aut…" at bounding box center [784, 341] width 1568 height 683
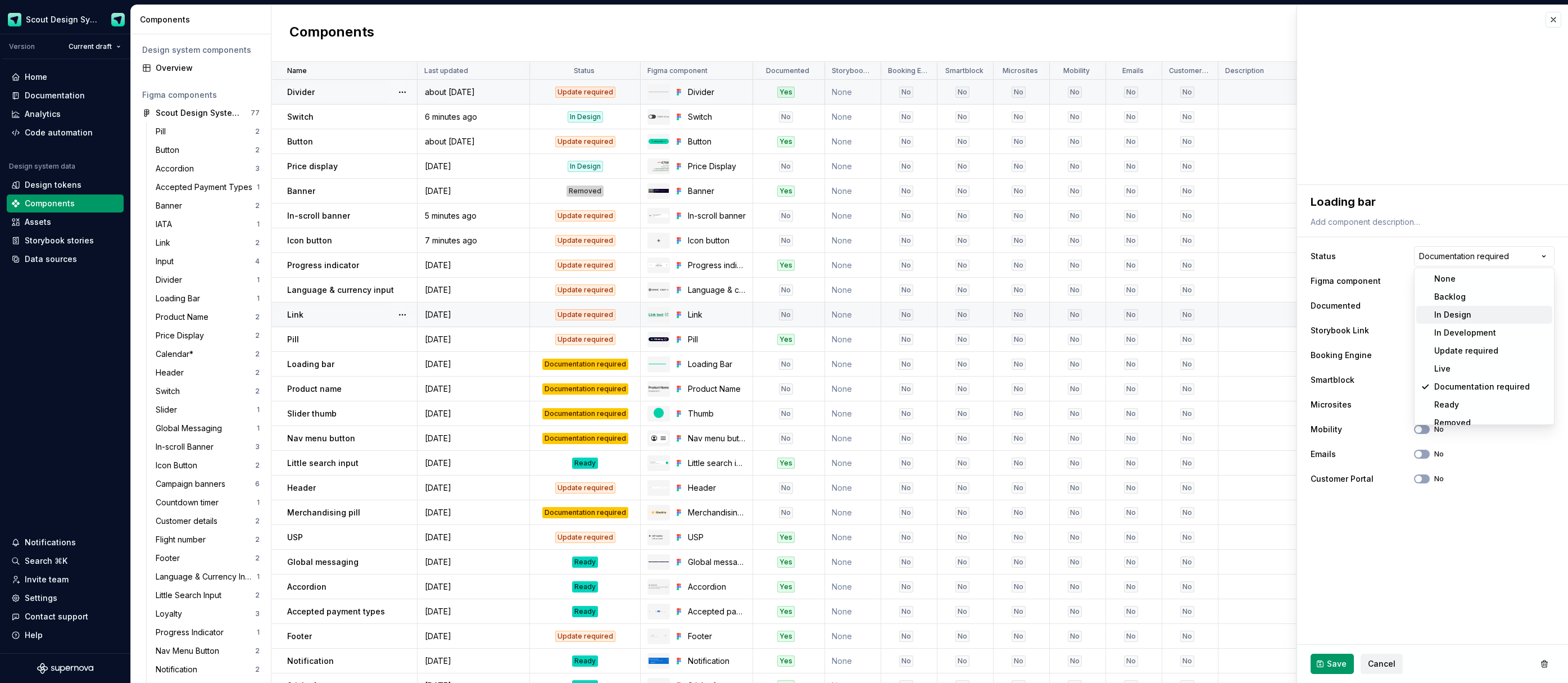
type textarea "*"
select select "**********"
drag, startPoint x: 1472, startPoint y: 316, endPoint x: 1442, endPoint y: 394, distance: 83.6
click at [1322, 658] on button "Save" at bounding box center [1333, 664] width 43 height 20
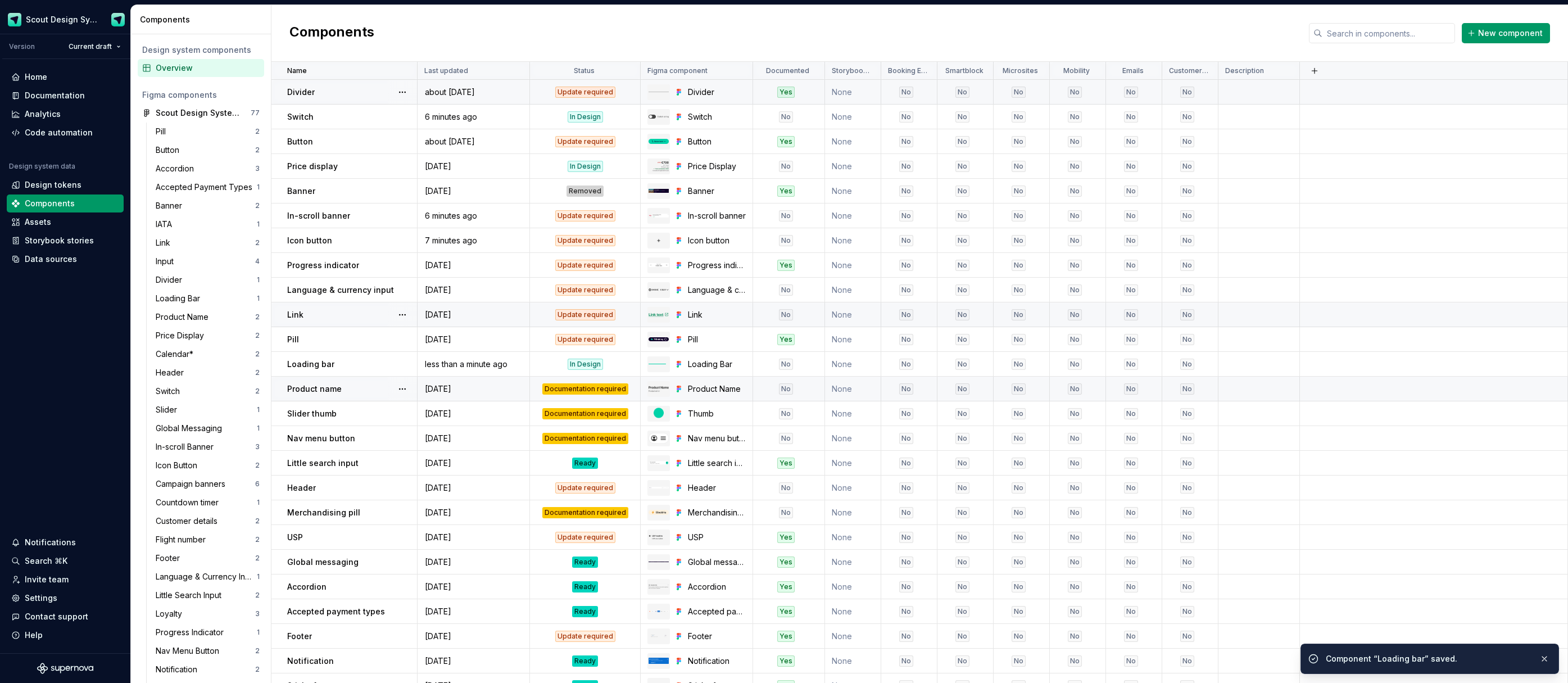
click at [584, 392] on div "Documentation required" at bounding box center [585, 389] width 86 height 11
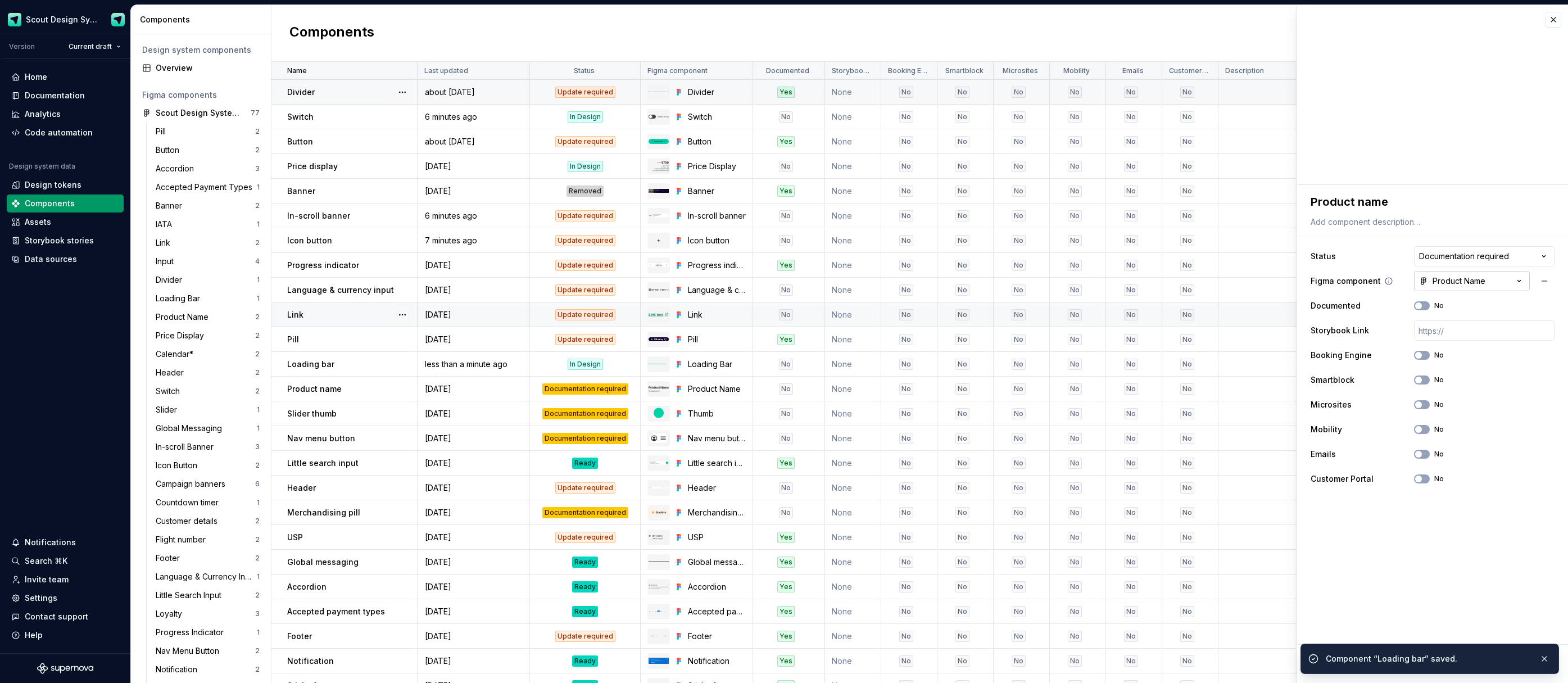
click at [1458, 280] on div "Product Name" at bounding box center [1452, 281] width 66 height 11
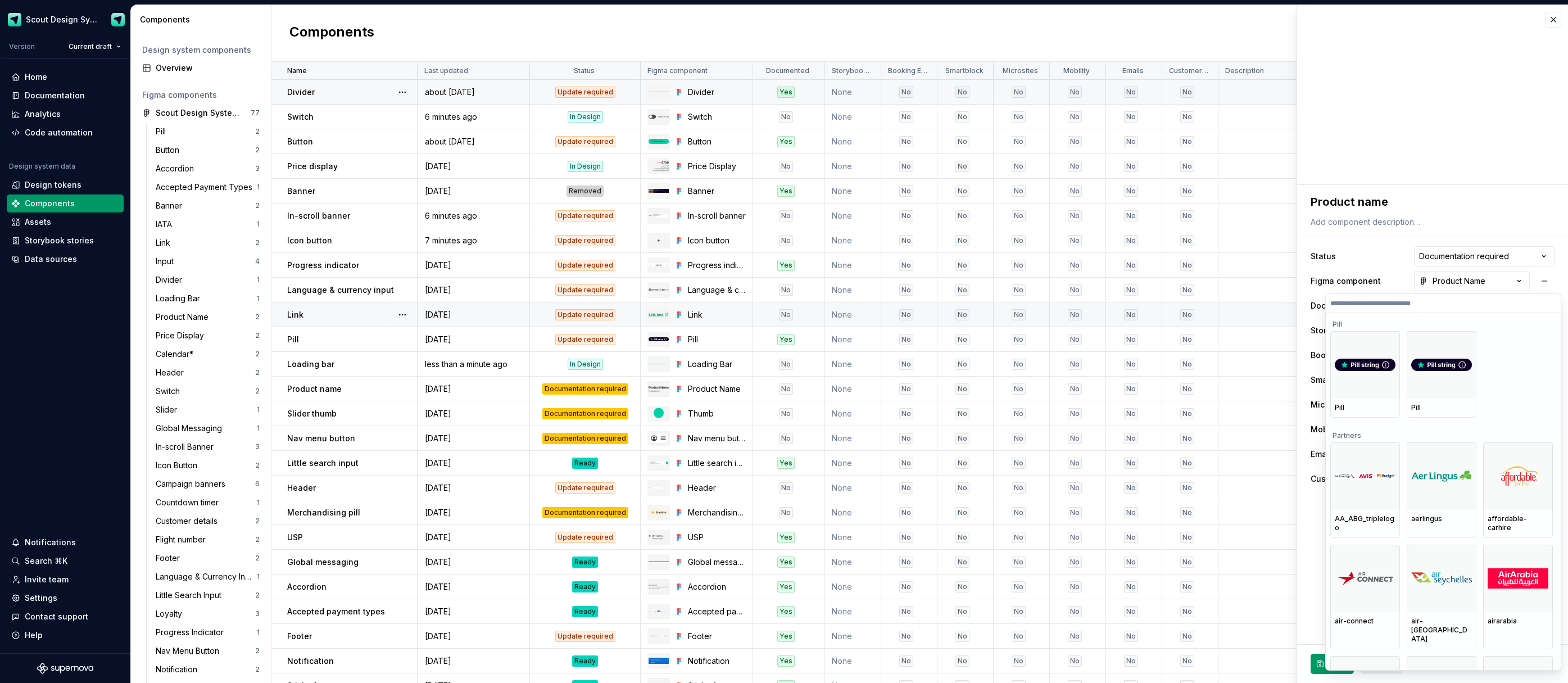
type textarea "*"
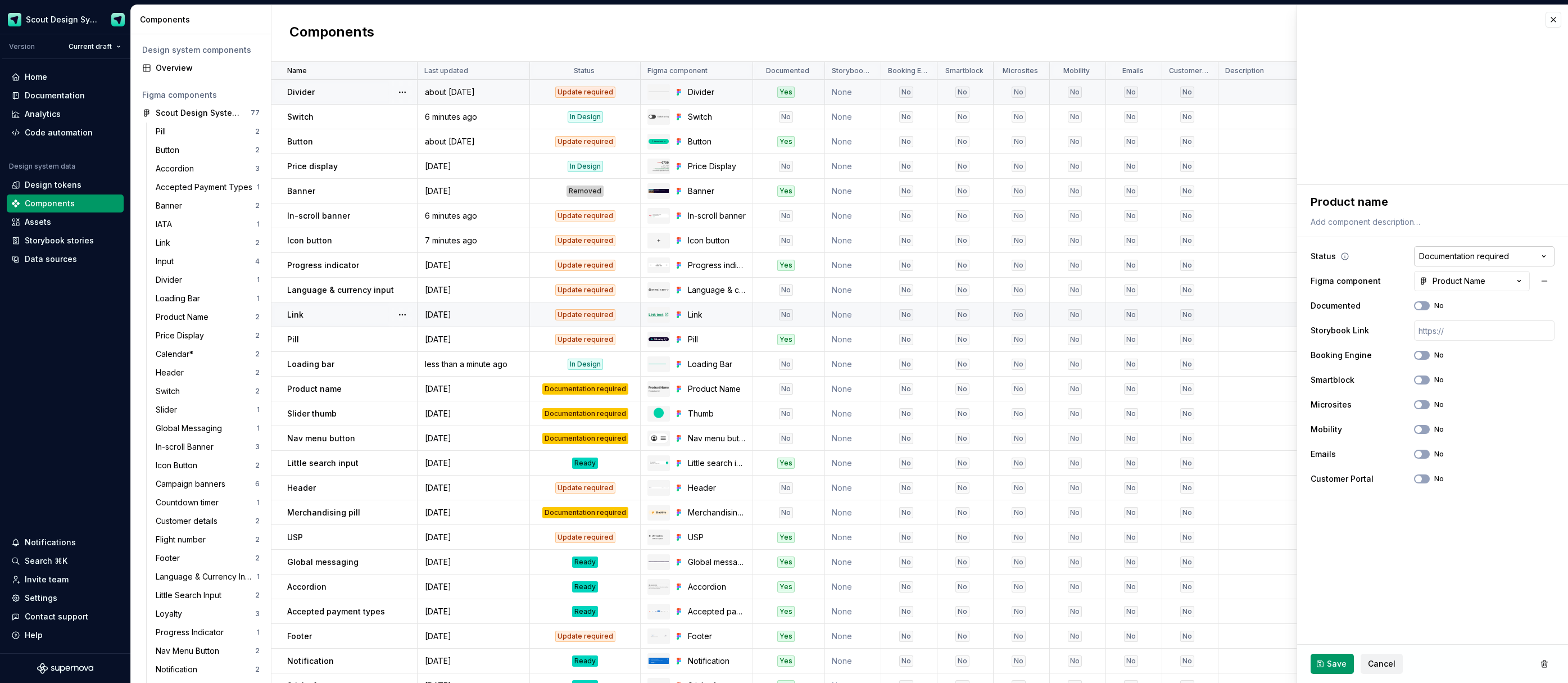
click at [1474, 260] on html "Scout Design System Version Current draft Home Documentation Analytics Code aut…" at bounding box center [784, 341] width 1568 height 683
click at [1477, 256] on html "Scout Design System Version Current draft Home Documentation Analytics Code aut…" at bounding box center [784, 341] width 1568 height 683
select select "**********"
drag, startPoint x: 1444, startPoint y: 311, endPoint x: 1412, endPoint y: 331, distance: 37.7
click at [1326, 665] on button "Save" at bounding box center [1333, 664] width 43 height 20
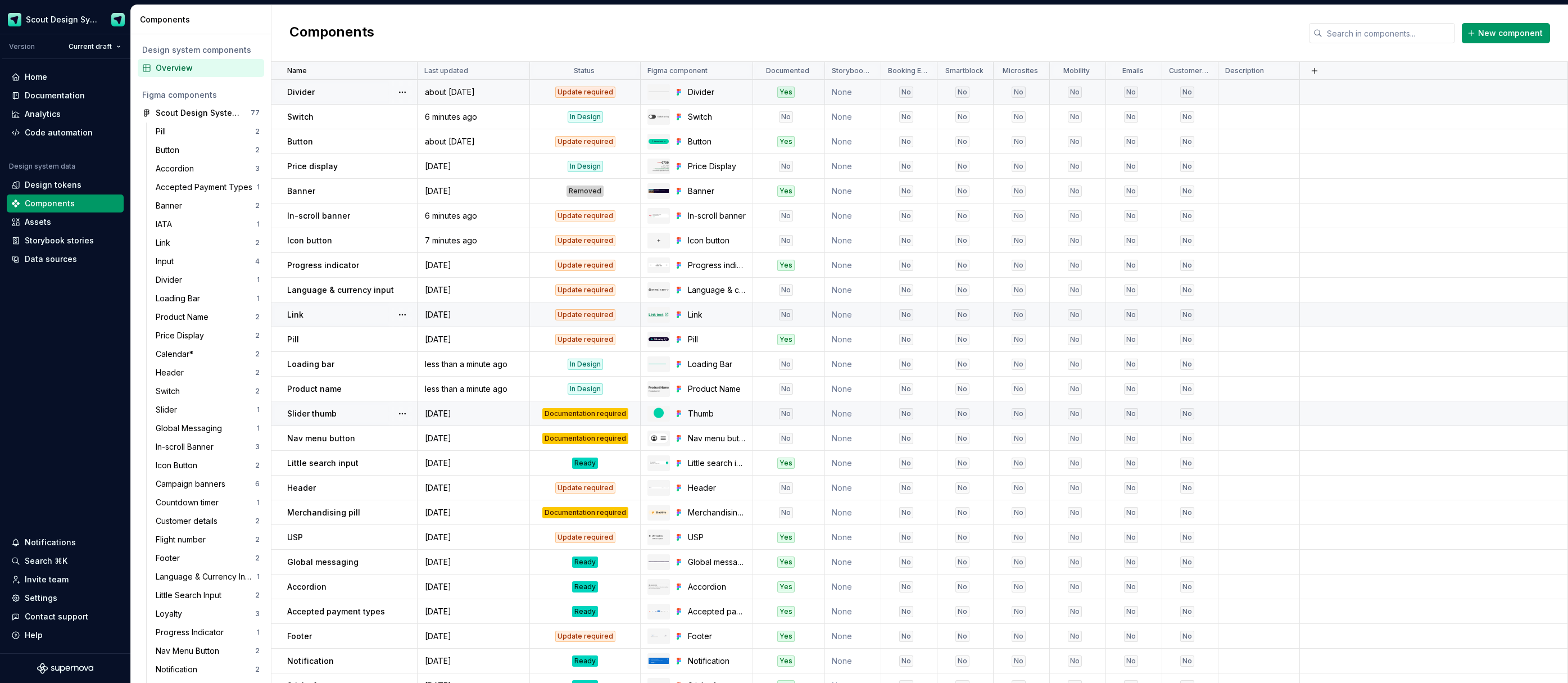
click at [574, 415] on div "Documentation required" at bounding box center [585, 414] width 86 height 11
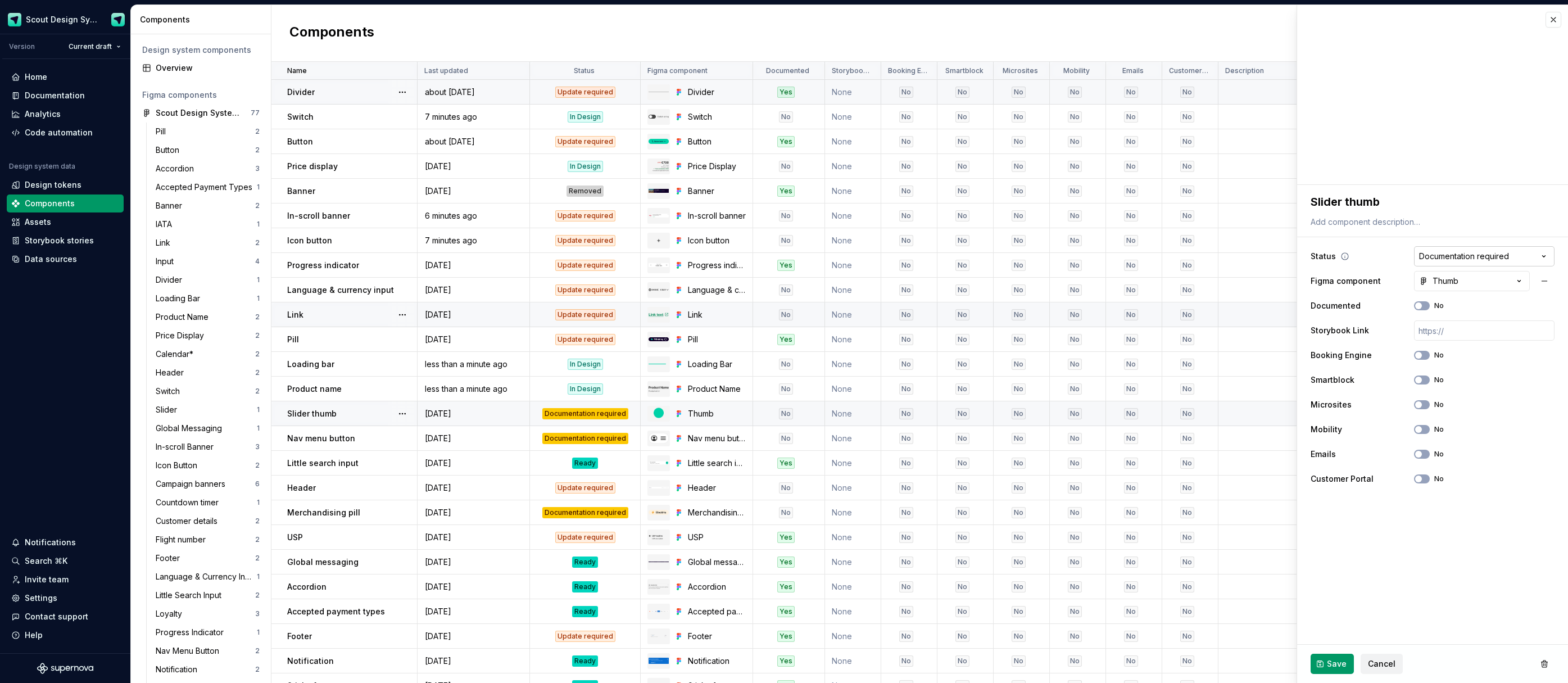
type textarea "*"
click at [1476, 260] on html "Scout Design System Version Current draft Home Documentation Analytics Code aut…" at bounding box center [784, 341] width 1568 height 683
select select "**********"
drag, startPoint x: 1462, startPoint y: 345, endPoint x: 1381, endPoint y: 629, distance: 295.3
click at [1344, 659] on span "Save" at bounding box center [1337, 664] width 20 height 11
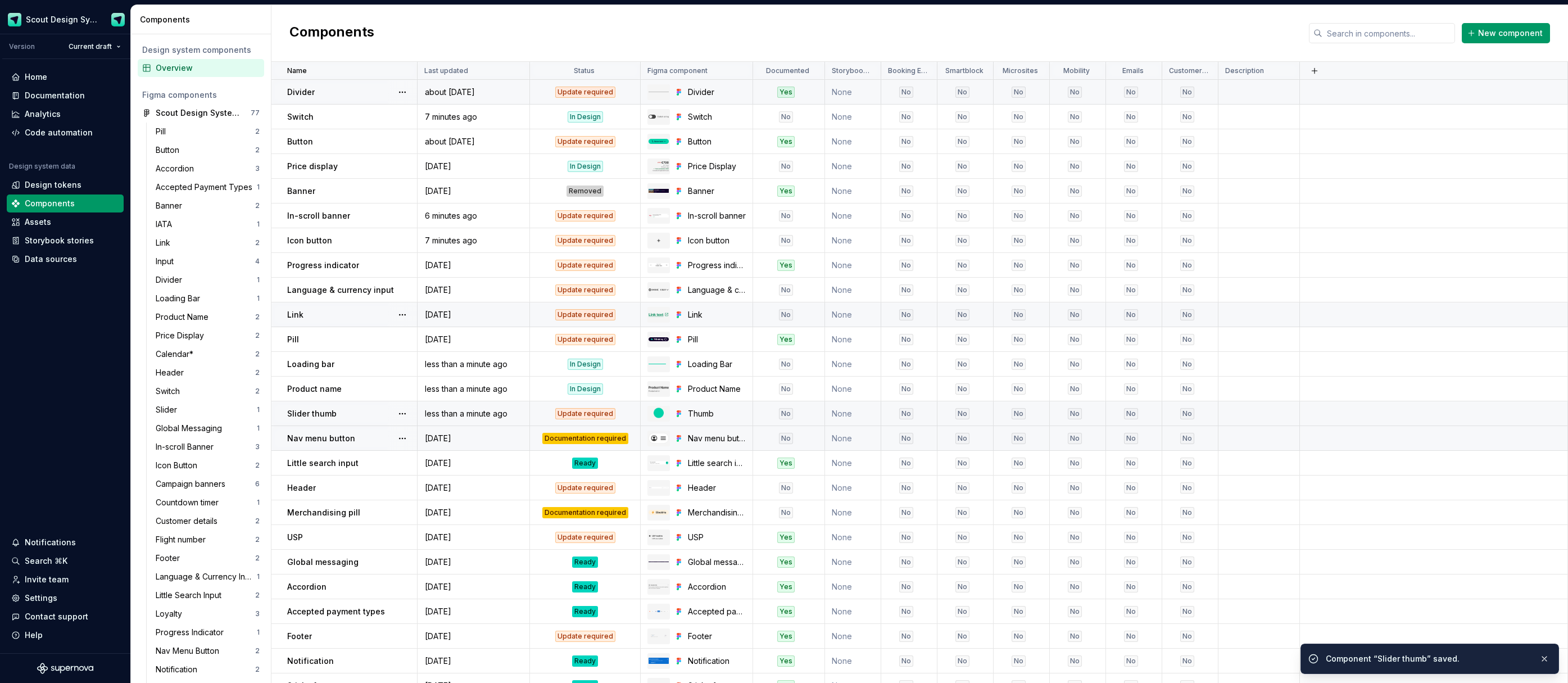
click at [566, 438] on div "Documentation required" at bounding box center [585, 438] width 86 height 11
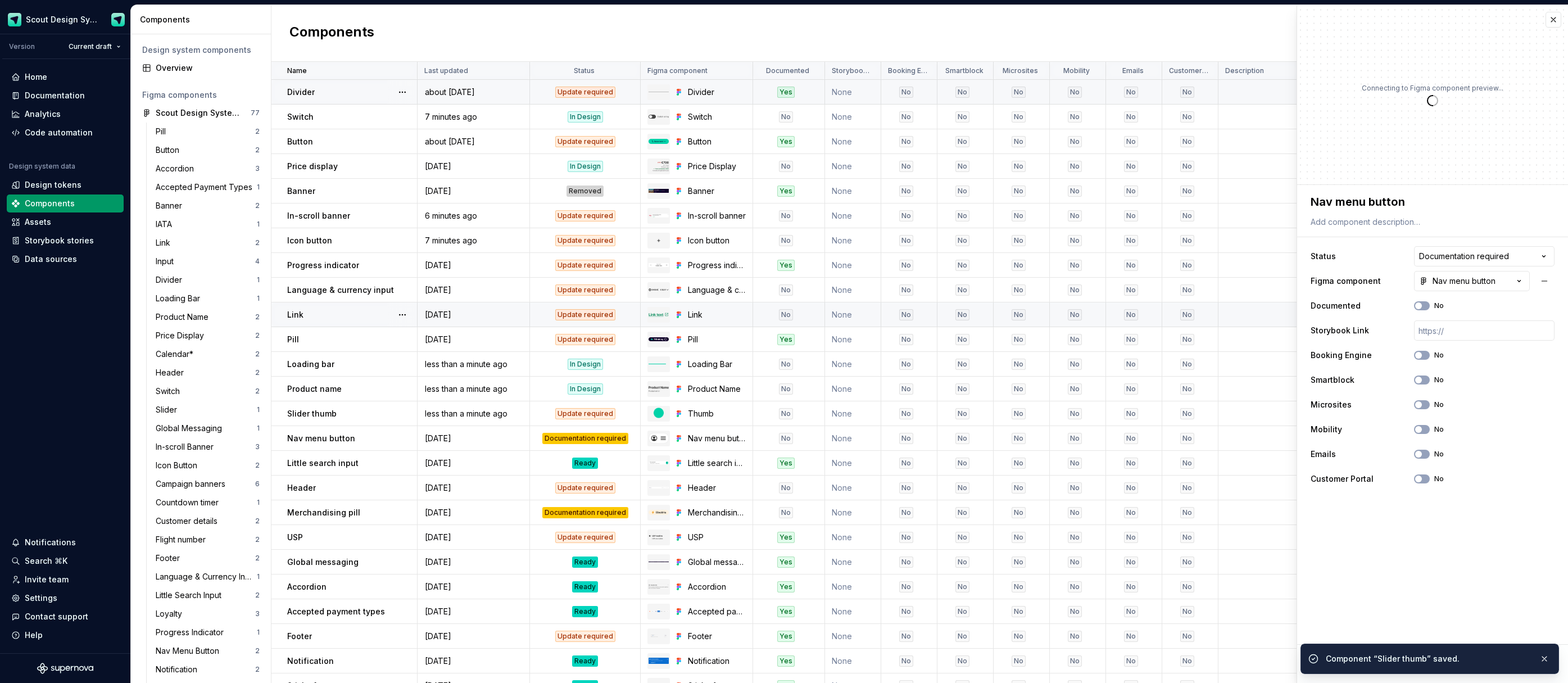
click at [1481, 258] on html "Scout Design System Version Current draft Home Documentation Analytics Code aut…" at bounding box center [784, 341] width 1568 height 683
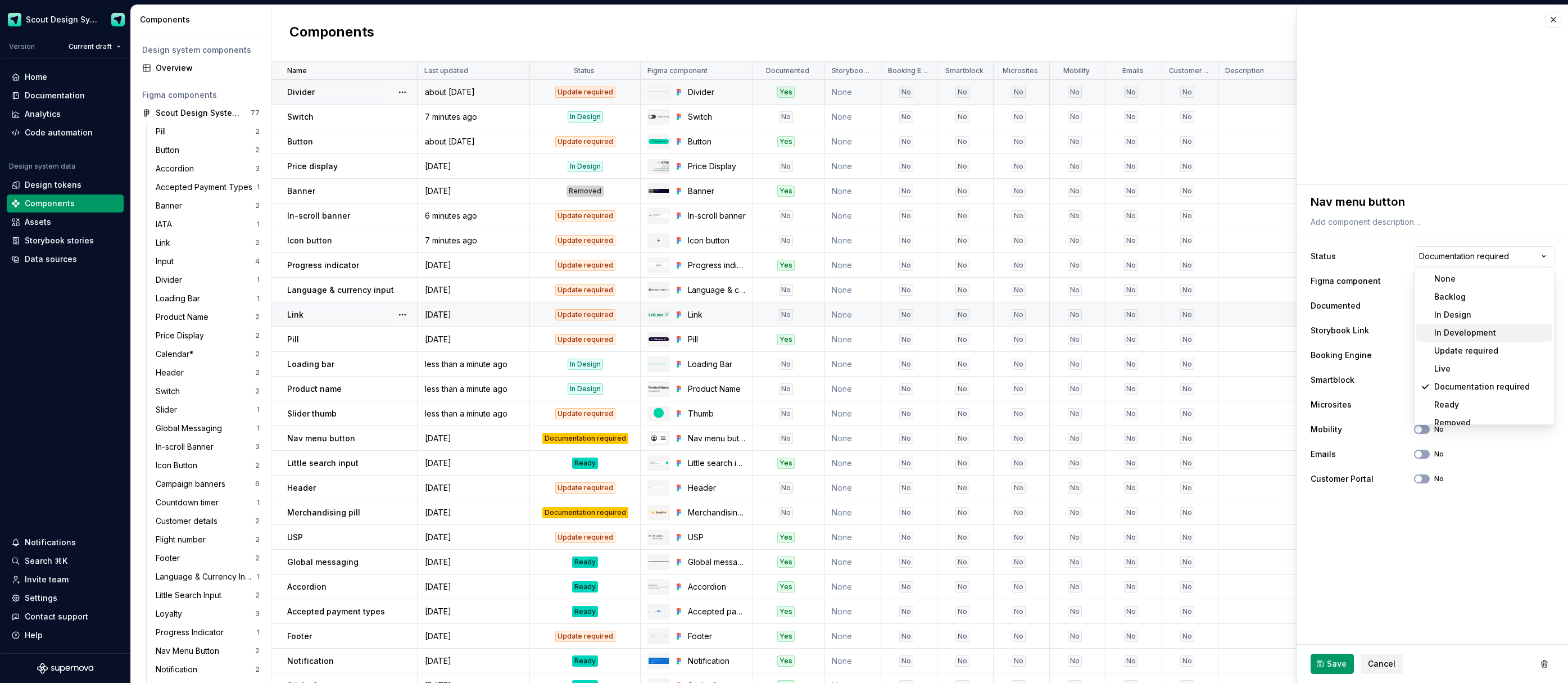
type textarea "*"
select select "**********"
click at [1332, 666] on span "Save" at bounding box center [1337, 664] width 20 height 11
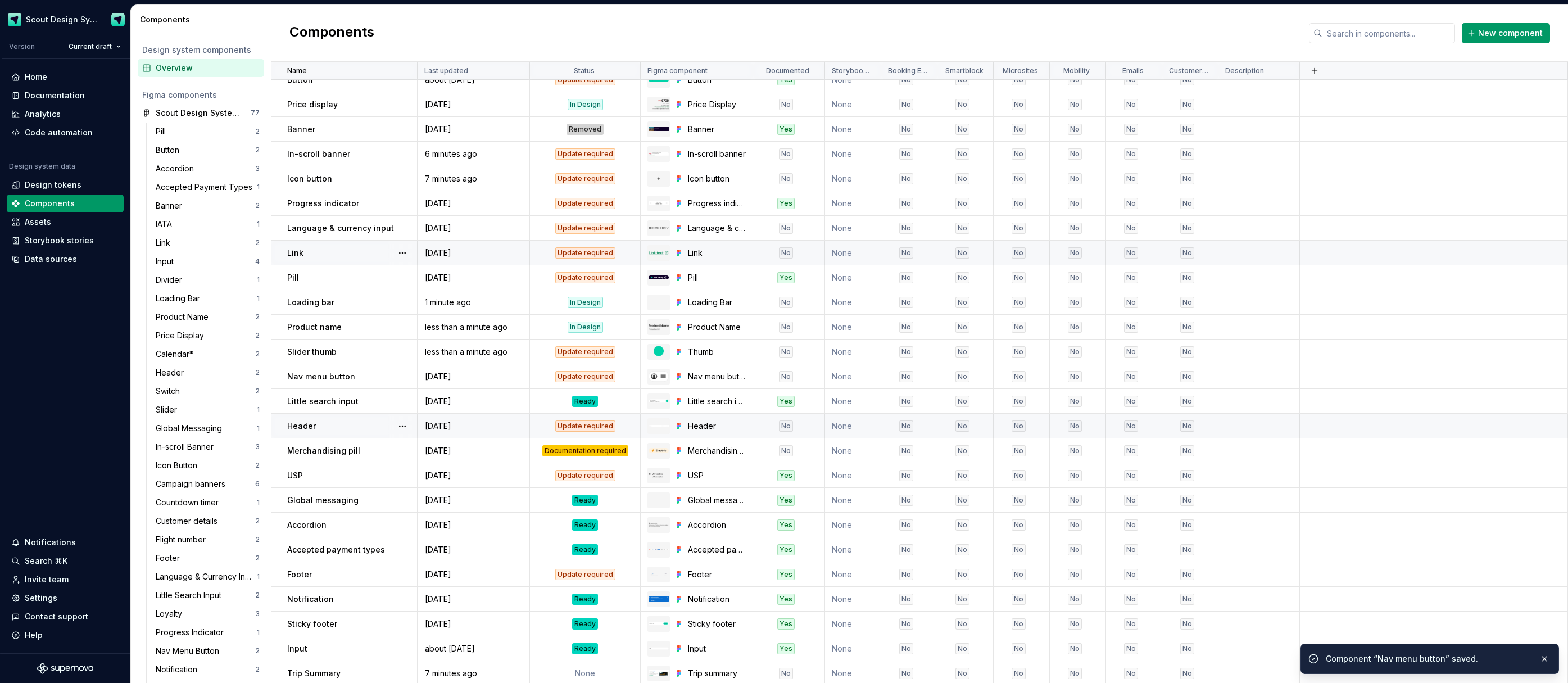
scroll to position [70, 0]
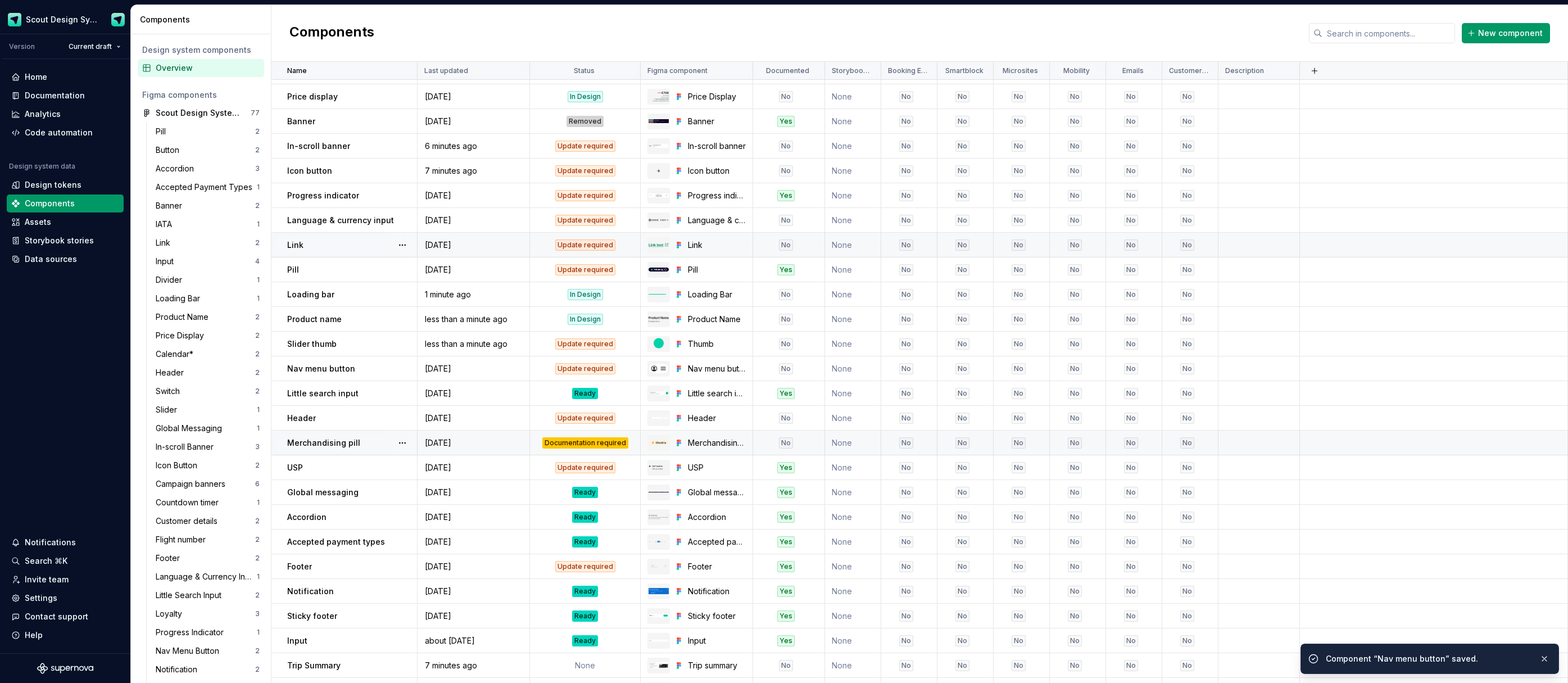
click at [596, 441] on div "Documentation required" at bounding box center [585, 443] width 86 height 11
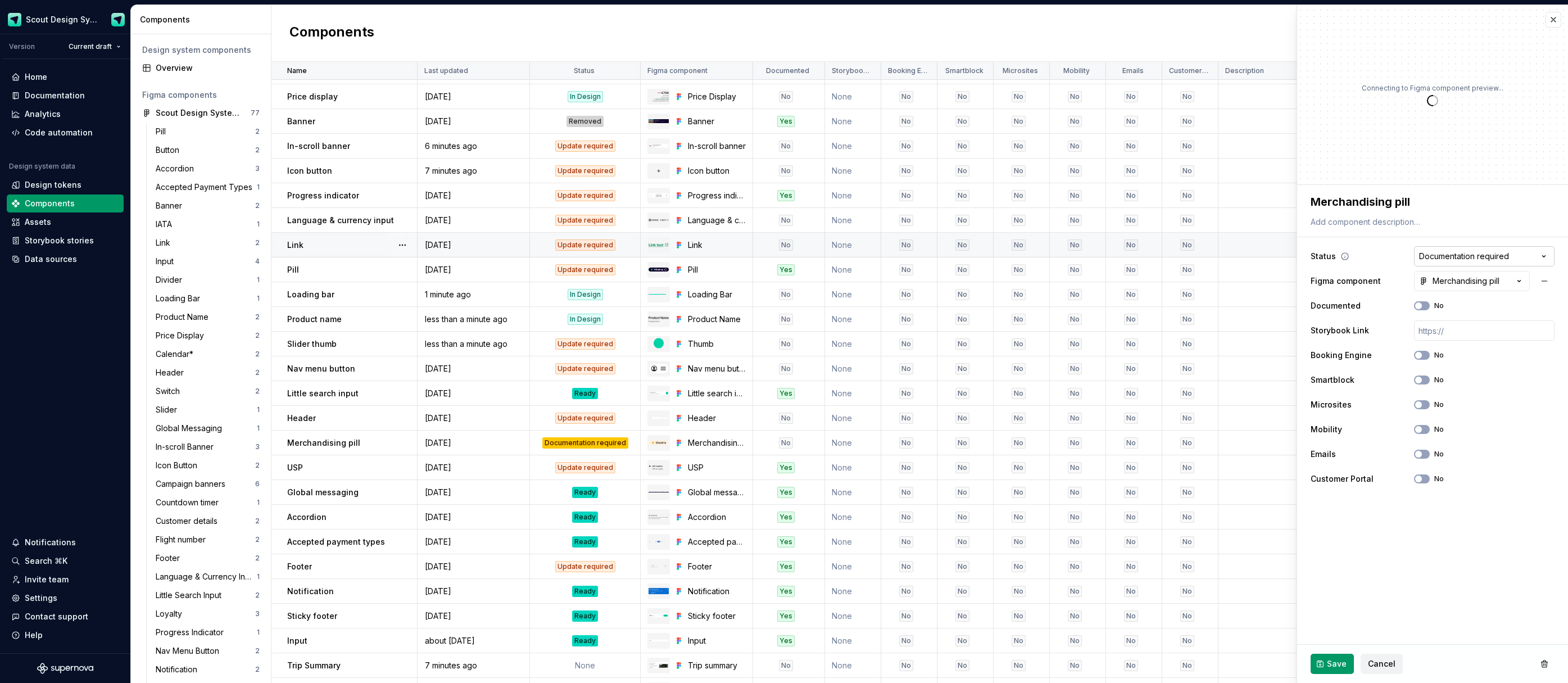
type textarea "*"
click at [1500, 259] on html "Scout Design System Version Current draft Home Documentation Analytics Code aut…" at bounding box center [784, 341] width 1568 height 683
select select "**********"
drag, startPoint x: 1468, startPoint y: 349, endPoint x: 1314, endPoint y: 648, distance: 336.3
click at [1341, 666] on span "Save" at bounding box center [1337, 664] width 20 height 11
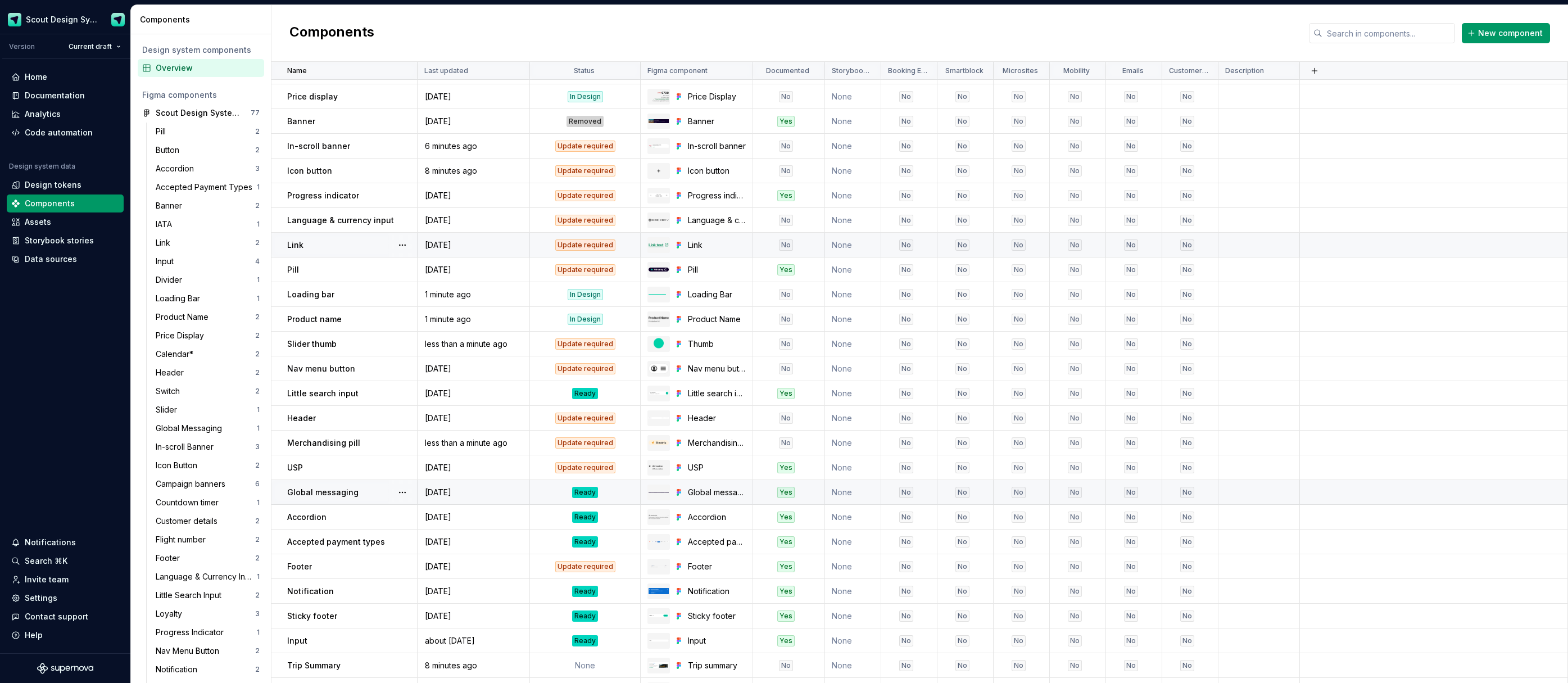
click at [585, 496] on div "Ready" at bounding box center [585, 493] width 26 height 11
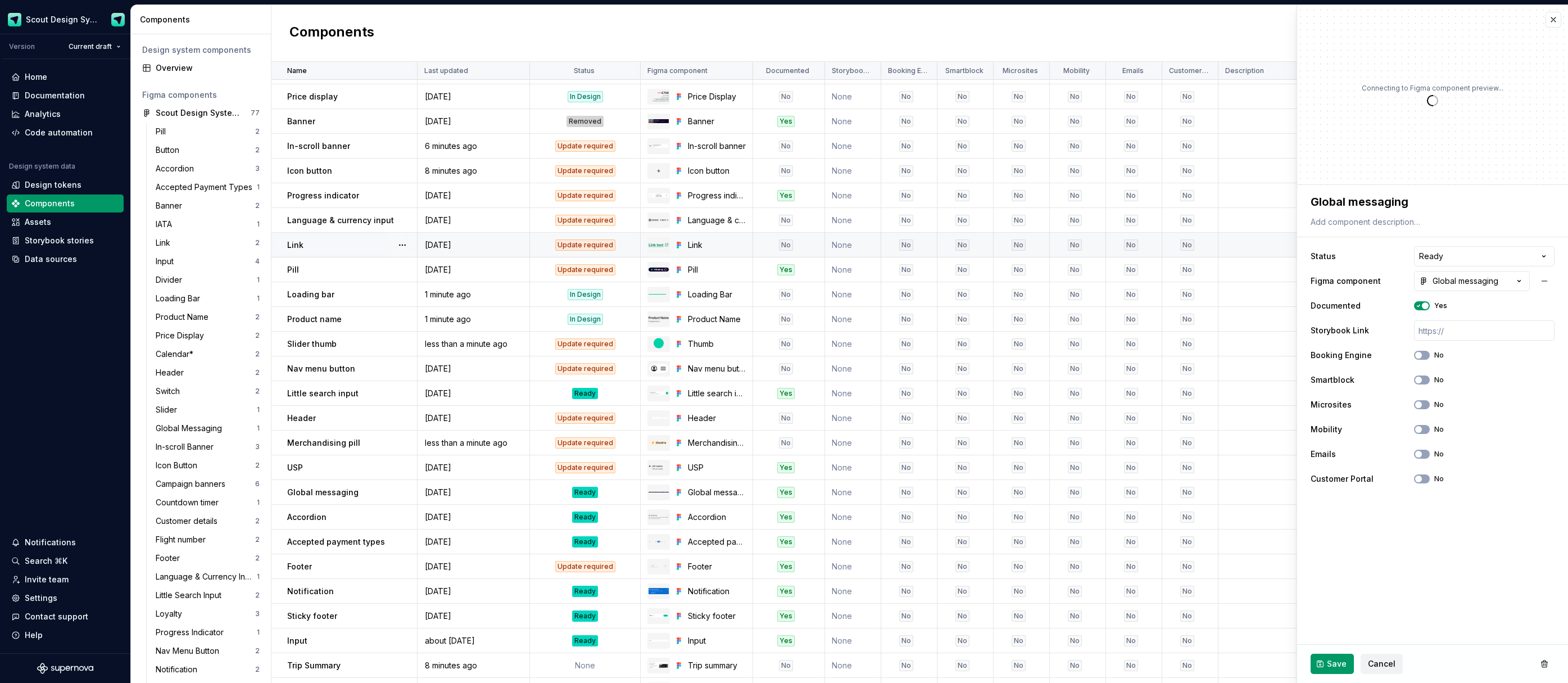
click at [1460, 257] on html "Scout Design System Version Current draft Home Documentation Analytics Code aut…" at bounding box center [784, 341] width 1568 height 683
type textarea "*"
select select "**********"
drag, startPoint x: 1457, startPoint y: 314, endPoint x: 992, endPoint y: 391, distance: 471.3
click at [1333, 663] on span "Save" at bounding box center [1337, 664] width 20 height 11
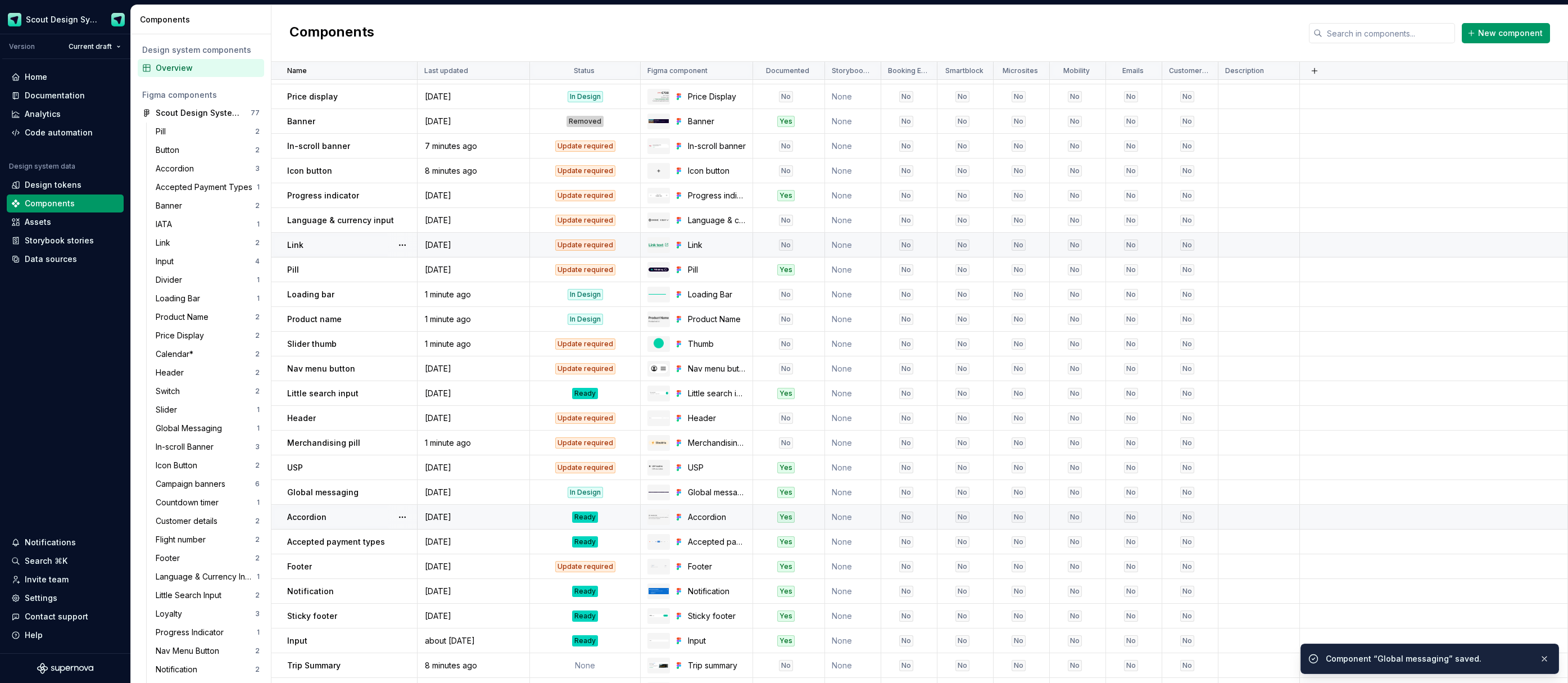
drag, startPoint x: 583, startPoint y: 516, endPoint x: 599, endPoint y: 515, distance: 16.0
click at [583, 516] on div "Ready" at bounding box center [585, 517] width 26 height 11
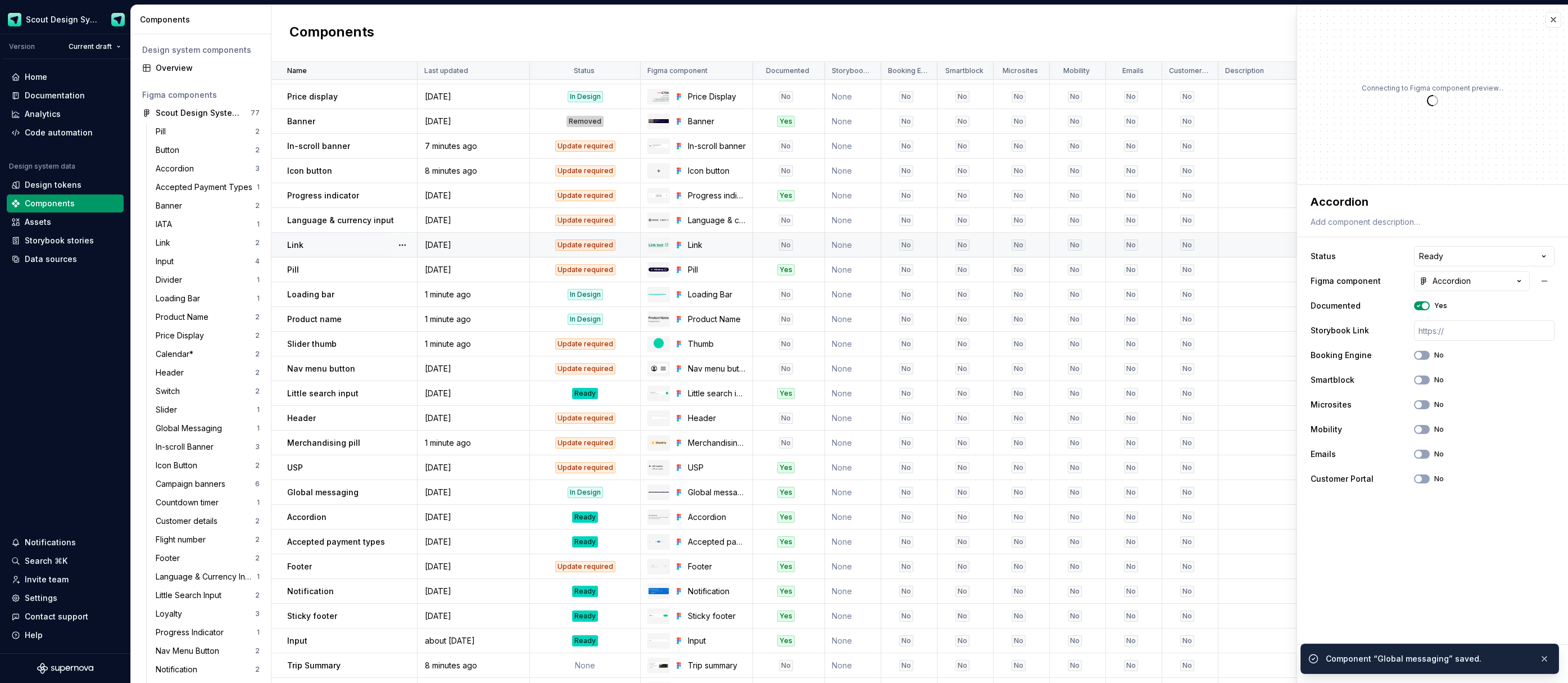
click at [1441, 254] on html "Scout Design System Version Current draft Home Documentation Analytics Code aut…" at bounding box center [784, 341] width 1568 height 683
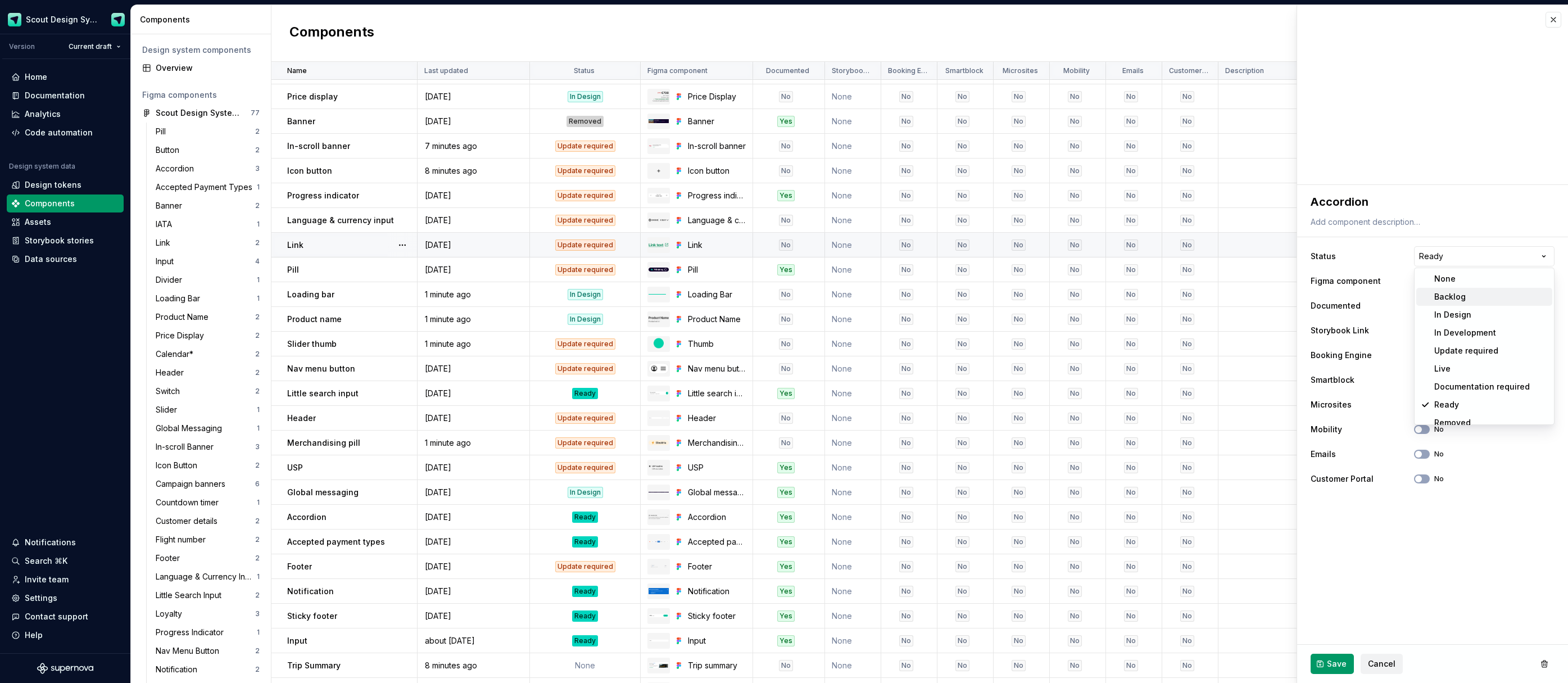
type textarea "*"
select select "**********"
drag, startPoint x: 1451, startPoint y: 322, endPoint x: 1397, endPoint y: 644, distance: 326.5
click at [1347, 662] on button "Save" at bounding box center [1333, 664] width 43 height 20
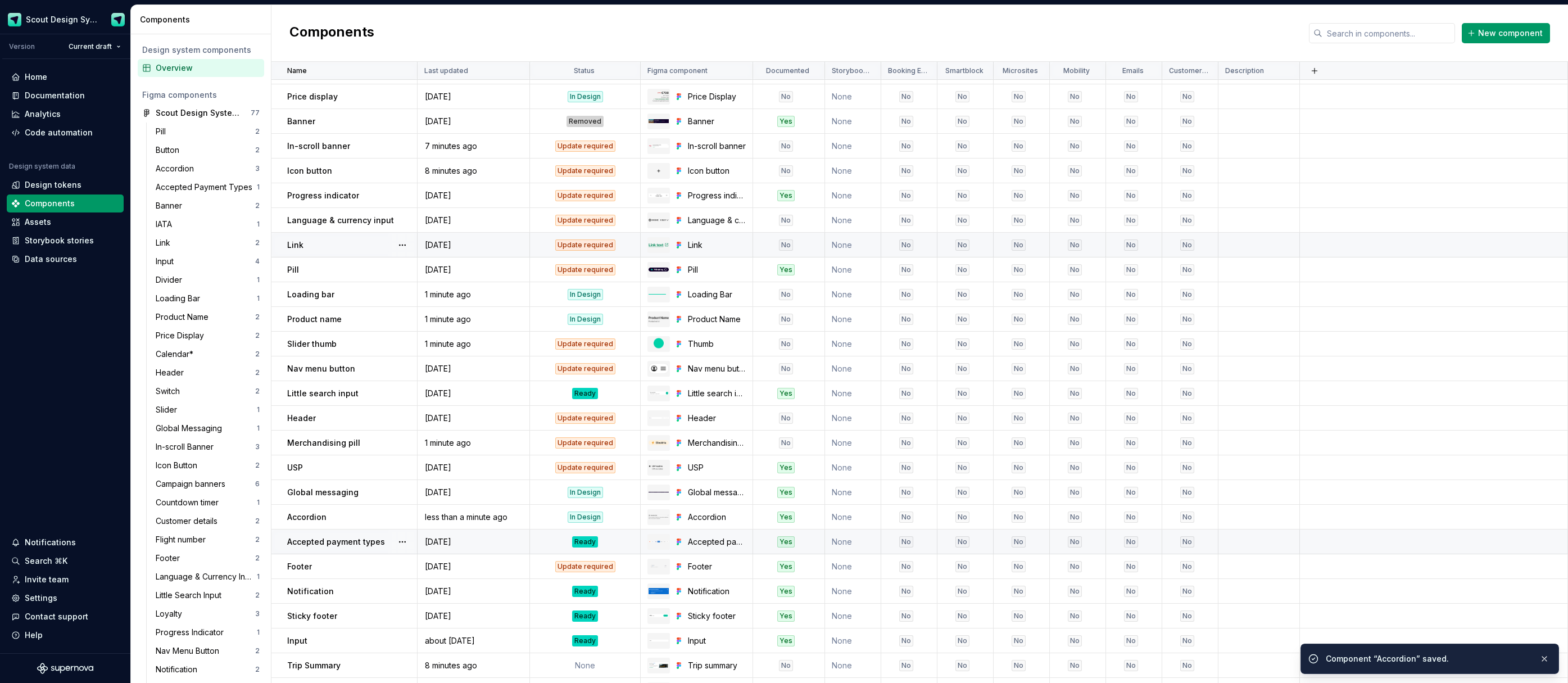
click at [588, 542] on div "Ready" at bounding box center [585, 542] width 26 height 11
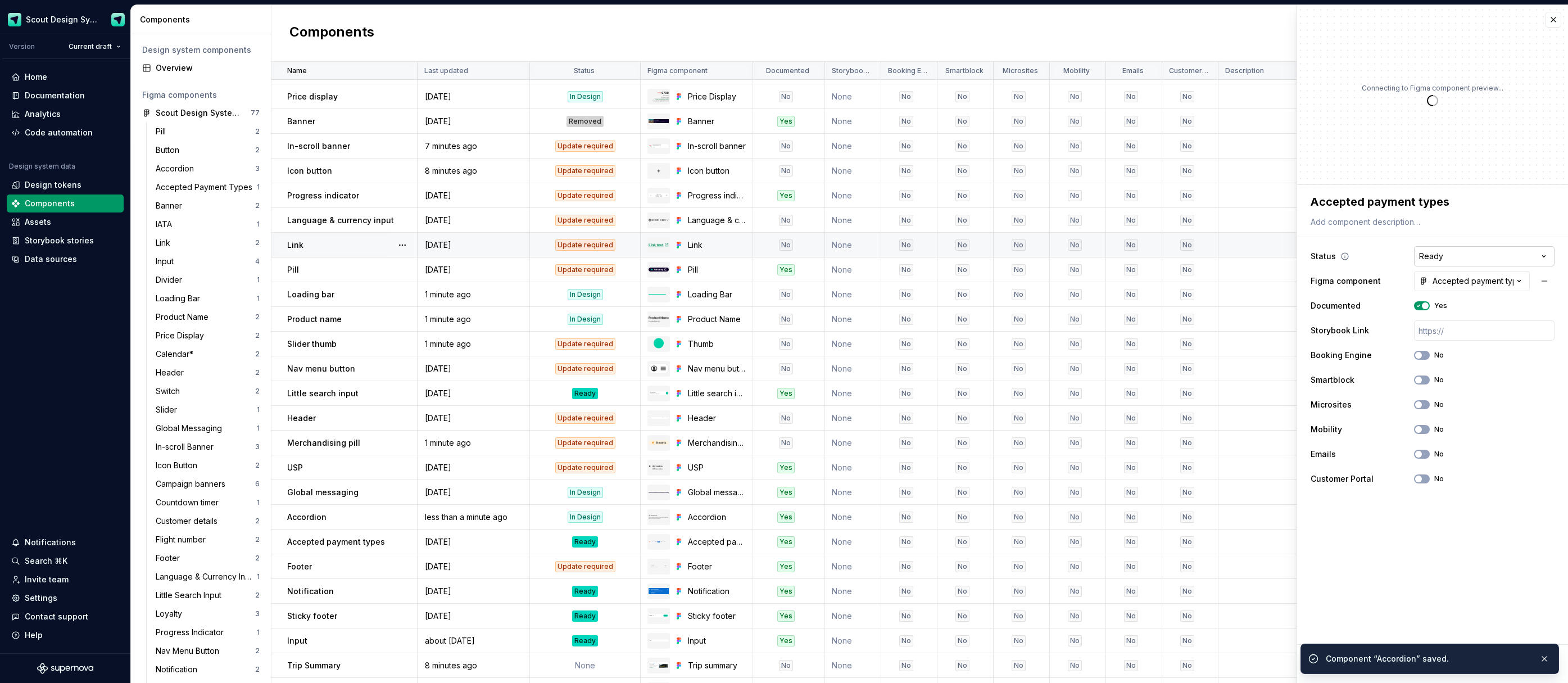
click at [1441, 258] on html "Scout Design System Version Current draft Home Documentation Analytics Code aut…" at bounding box center [784, 341] width 1568 height 683
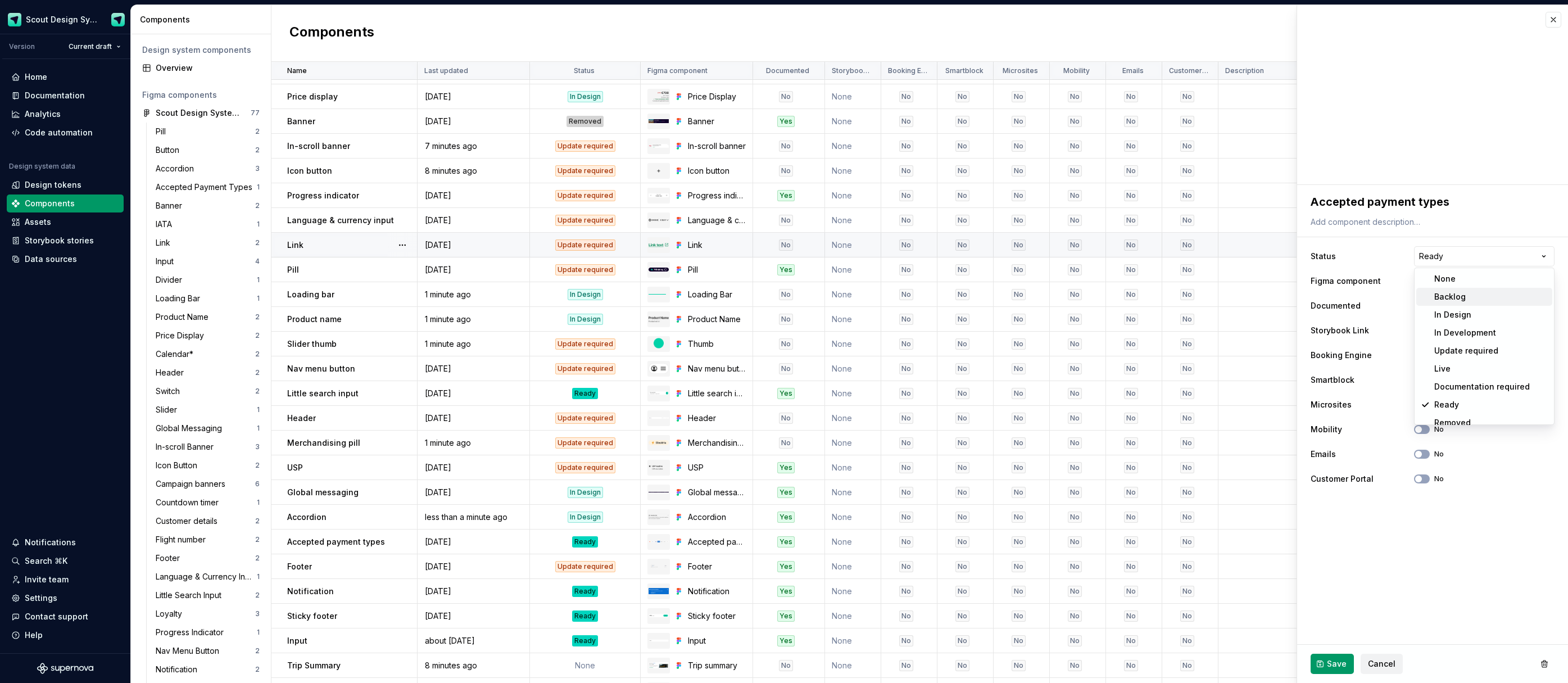
type textarea "*"
select select "**********"
click at [1344, 662] on span "Save" at bounding box center [1337, 664] width 20 height 11
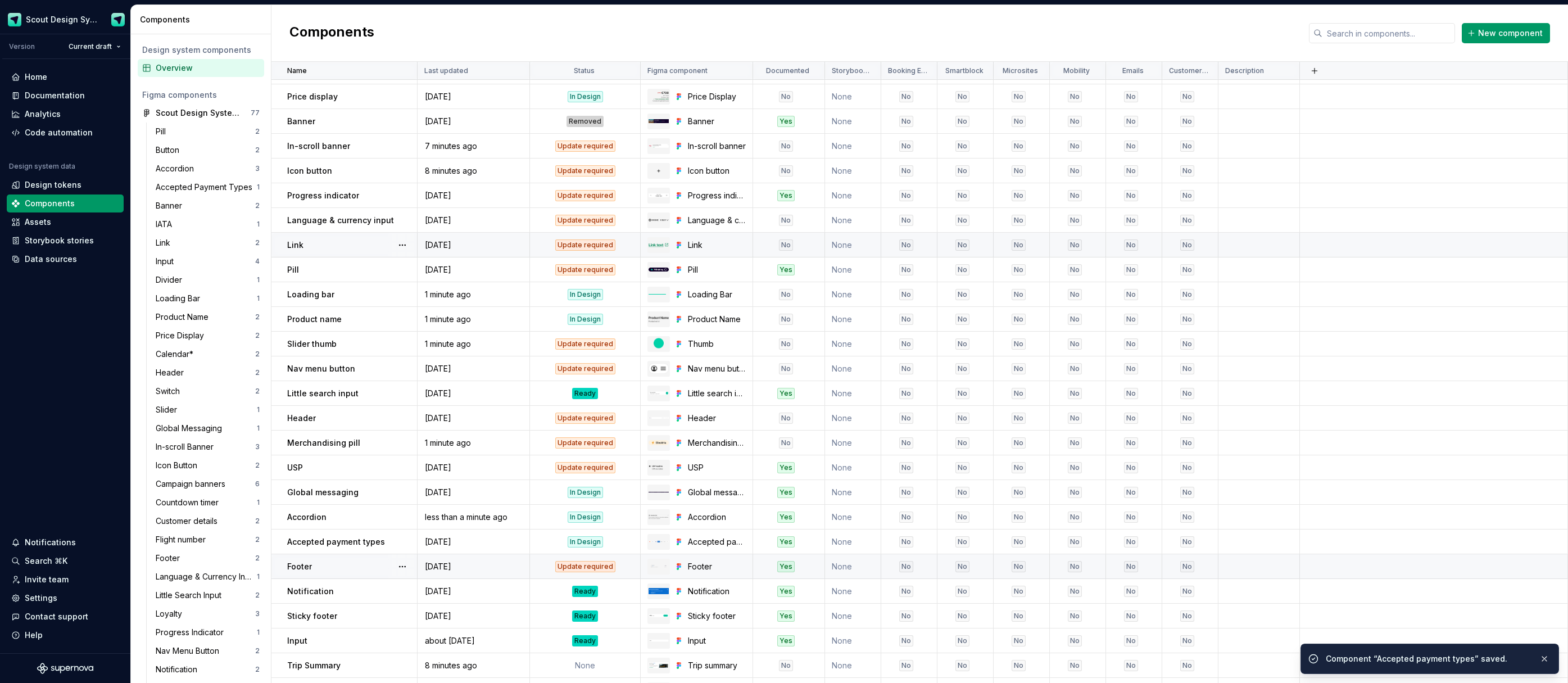
click at [568, 565] on div "Update required" at bounding box center [586, 567] width 60 height 11
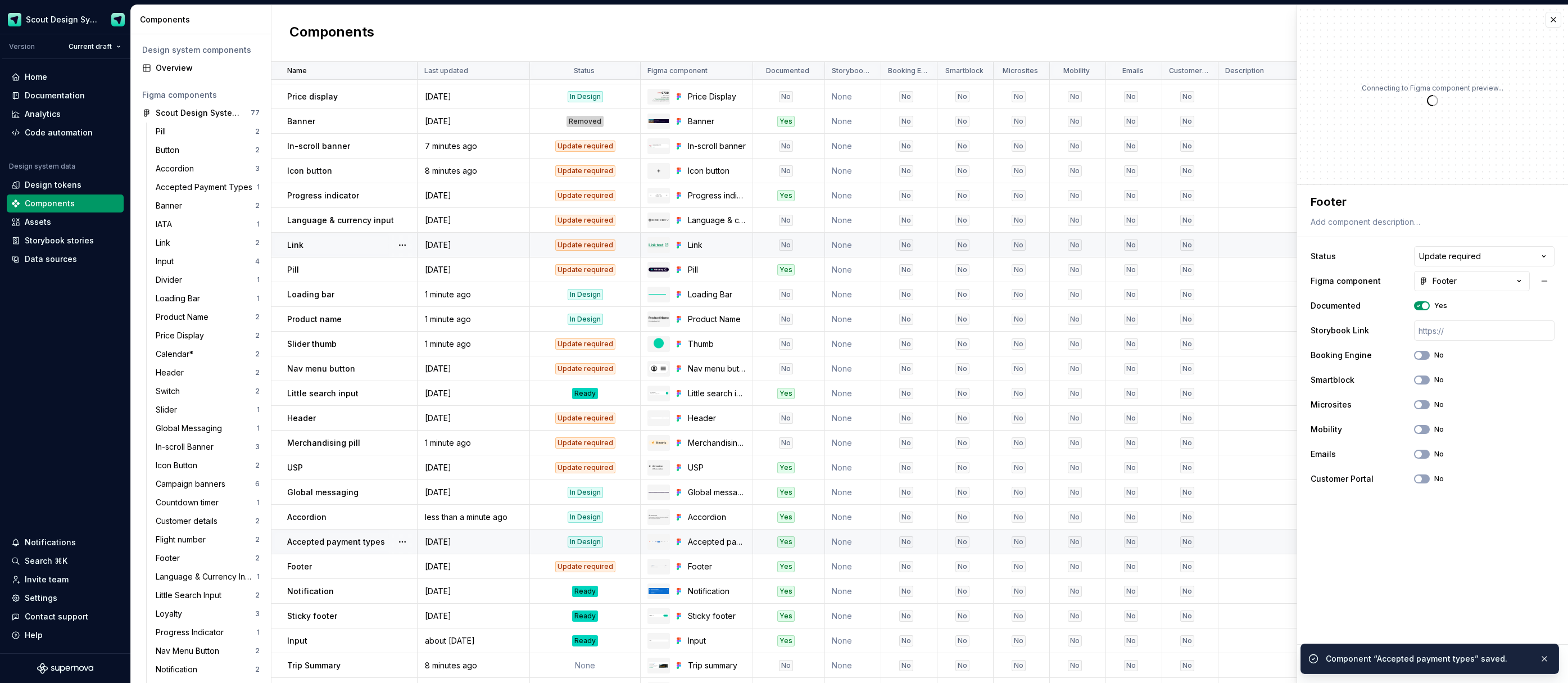
scroll to position [154, 0]
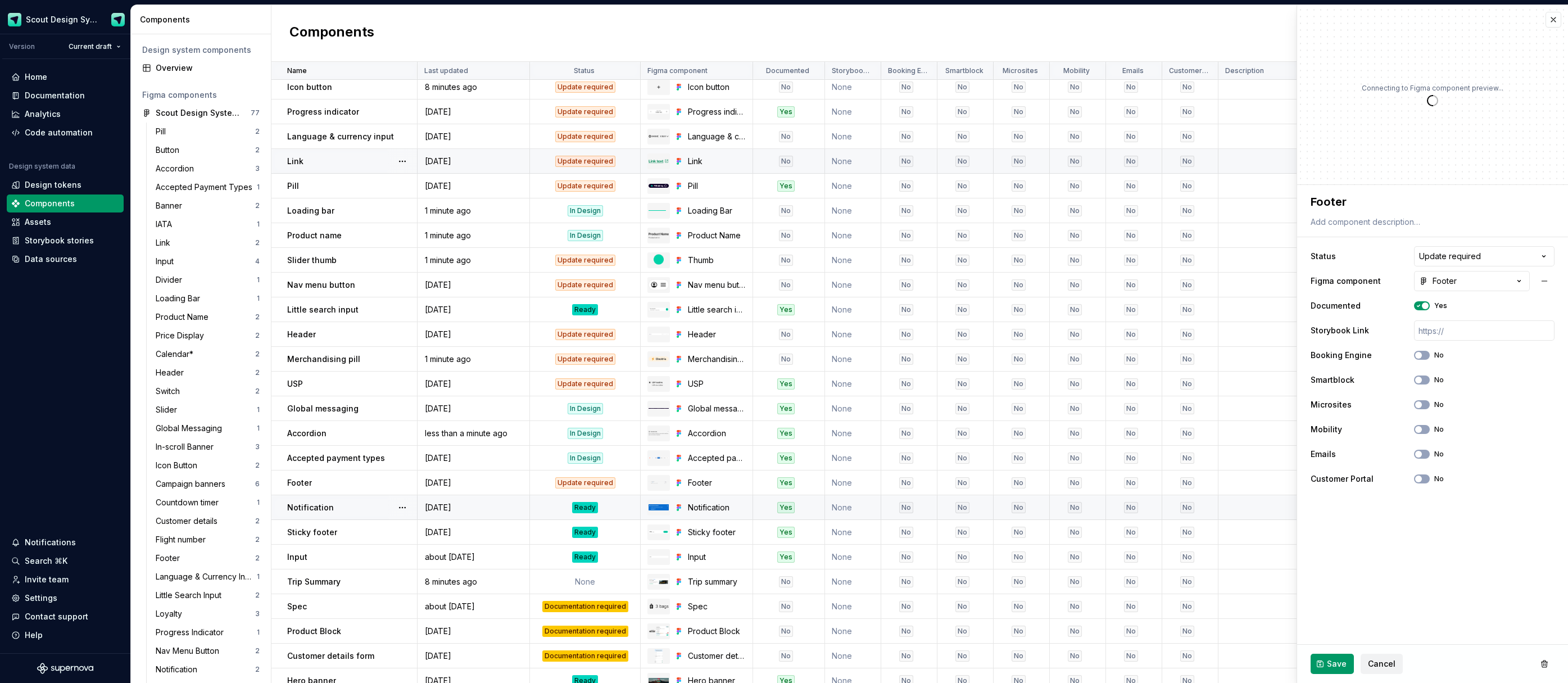
click at [583, 505] on div "Ready" at bounding box center [585, 508] width 26 height 11
click at [1450, 253] on html "Scout Design System Version Current draft Home Documentation Analytics Code aut…" at bounding box center [784, 341] width 1568 height 683
type textarea "*"
select select "**********"
click at [574, 507] on div "Ready" at bounding box center [585, 508] width 26 height 11
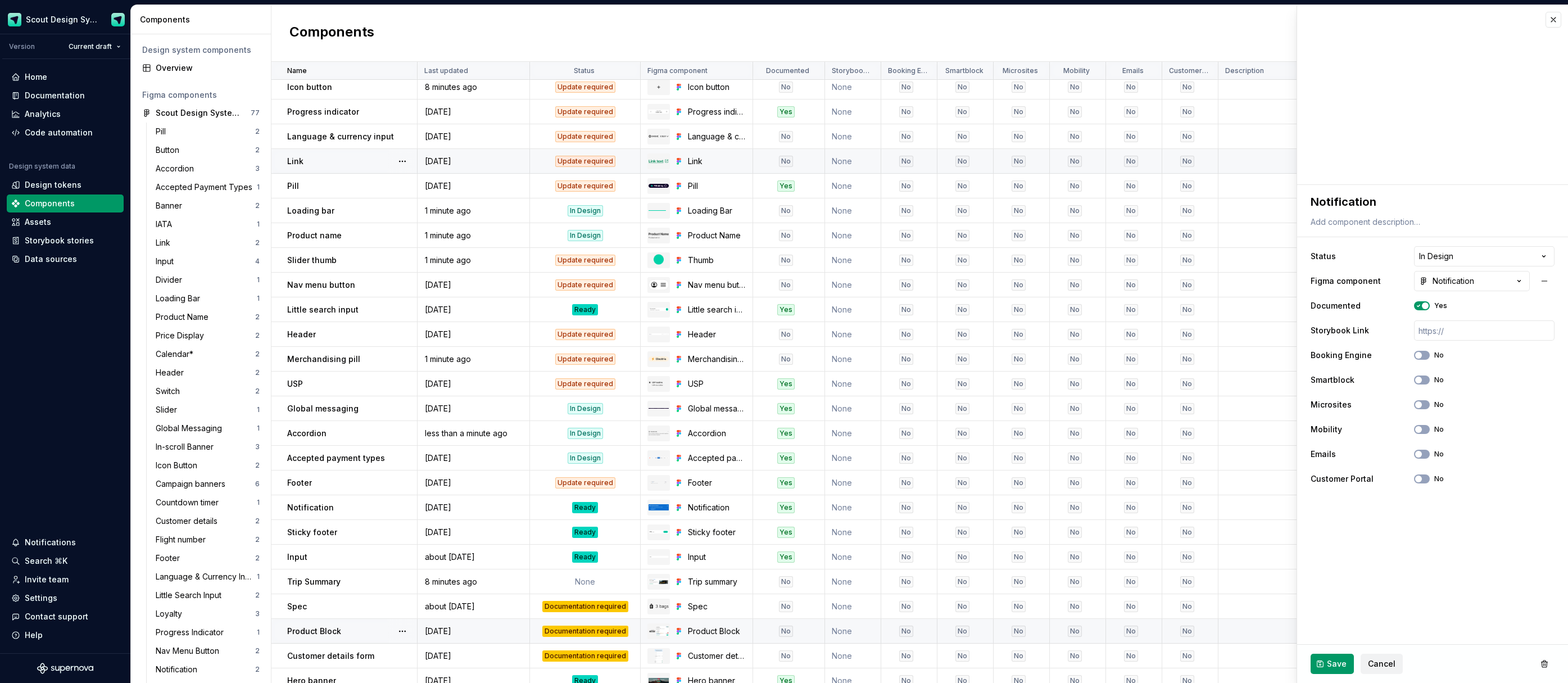
drag, startPoint x: 1339, startPoint y: 657, endPoint x: 1286, endPoint y: 639, distance: 56.0
click at [1339, 657] on button "Save" at bounding box center [1333, 664] width 43 height 20
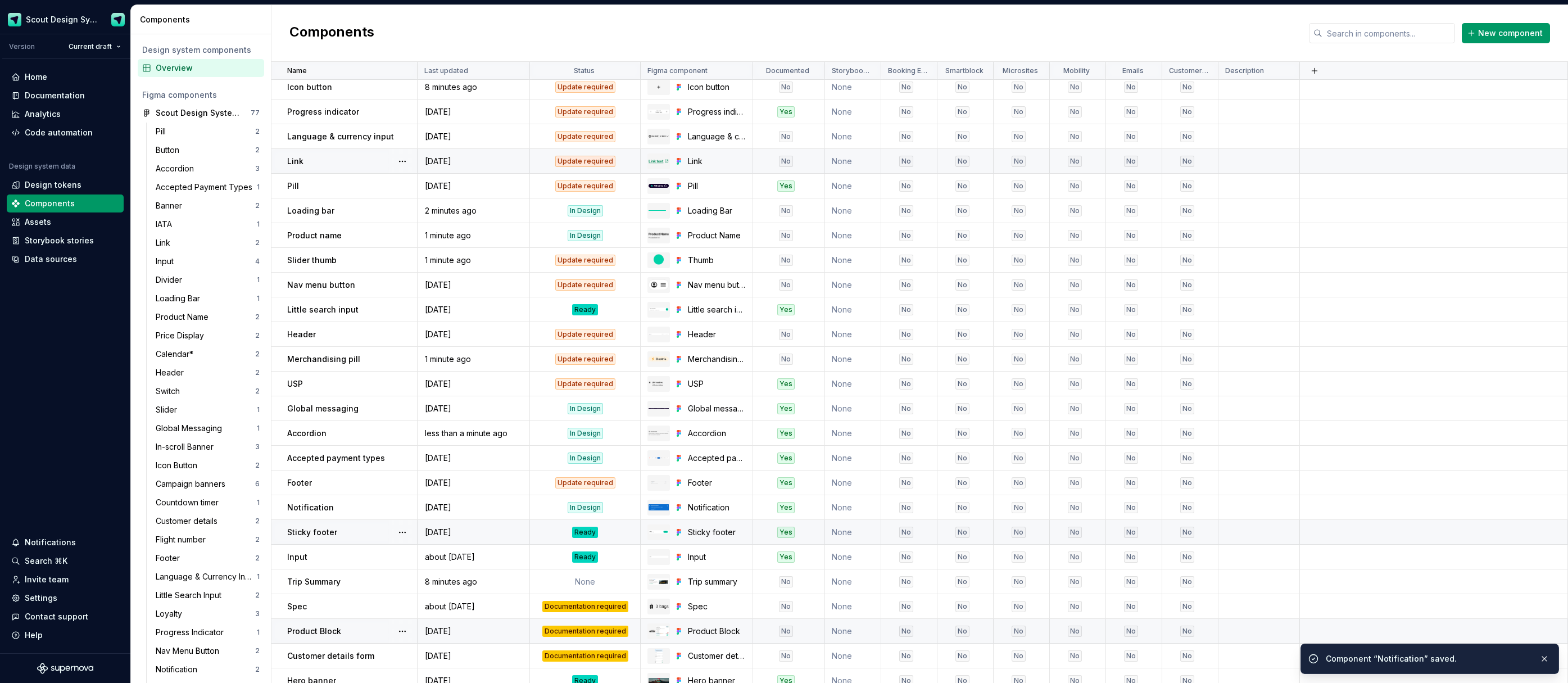
click at [588, 533] on div "Ready" at bounding box center [585, 533] width 26 height 11
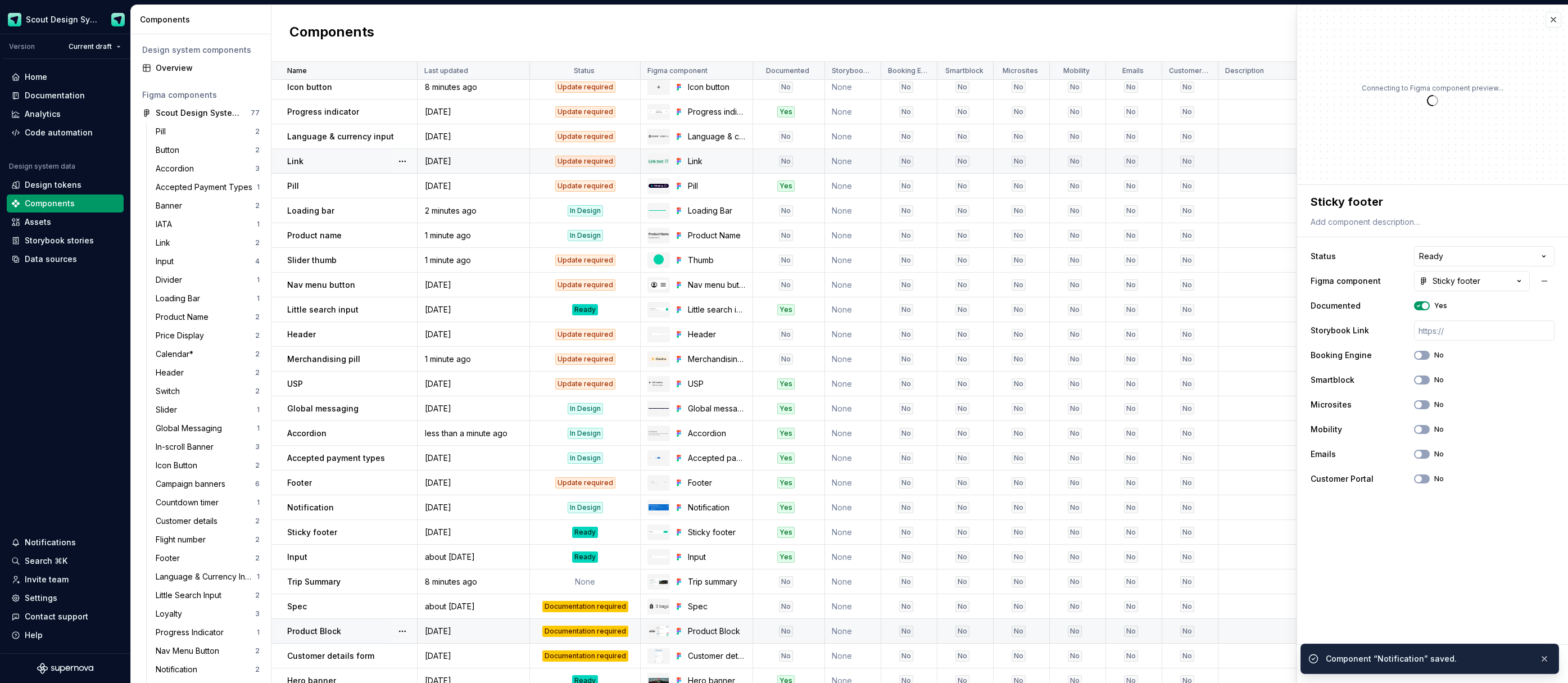
click at [1450, 256] on html "Scout Design System Version Current draft Home Documentation Analytics Code aut…" at bounding box center [784, 341] width 1568 height 683
type textarea "*"
select select "**********"
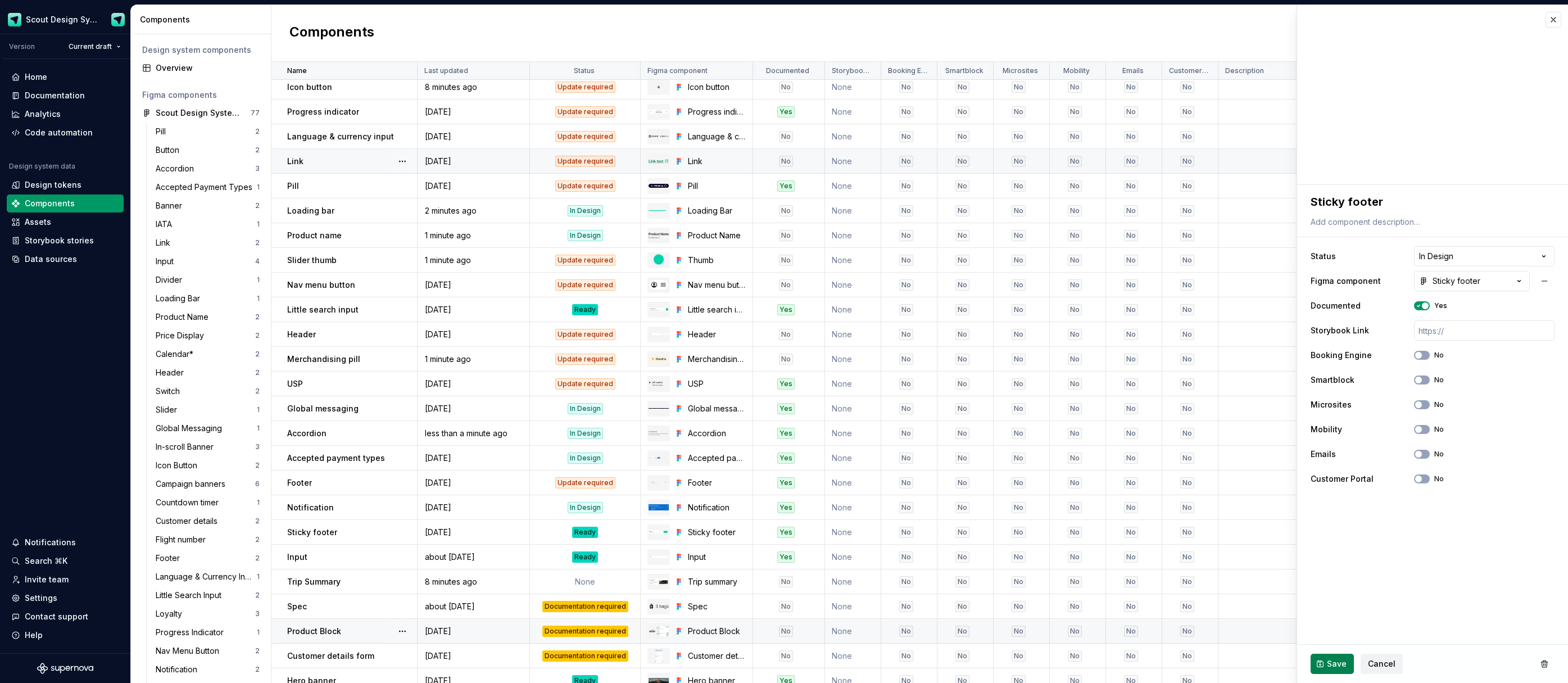
click at [1336, 663] on span "Save" at bounding box center [1337, 664] width 20 height 11
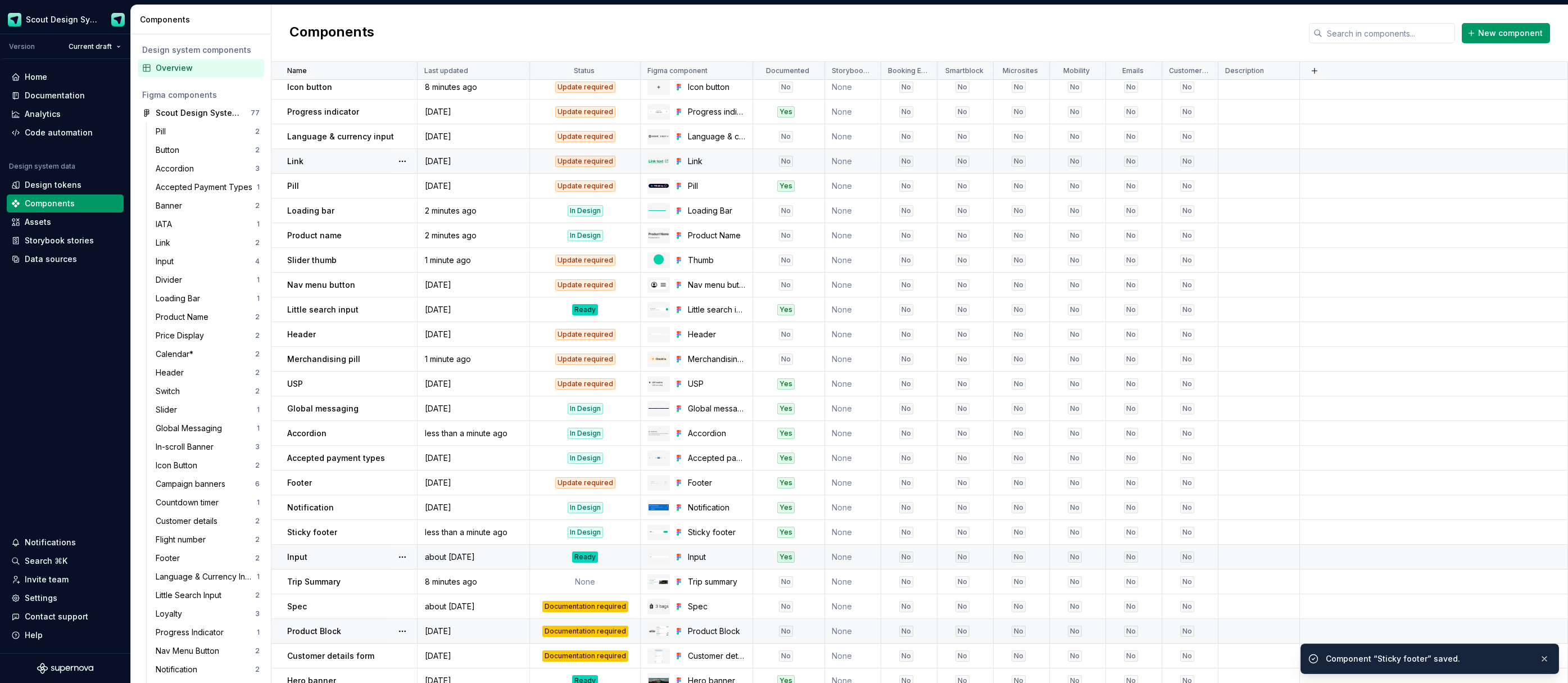
click at [582, 556] on div "Ready" at bounding box center [585, 557] width 26 height 11
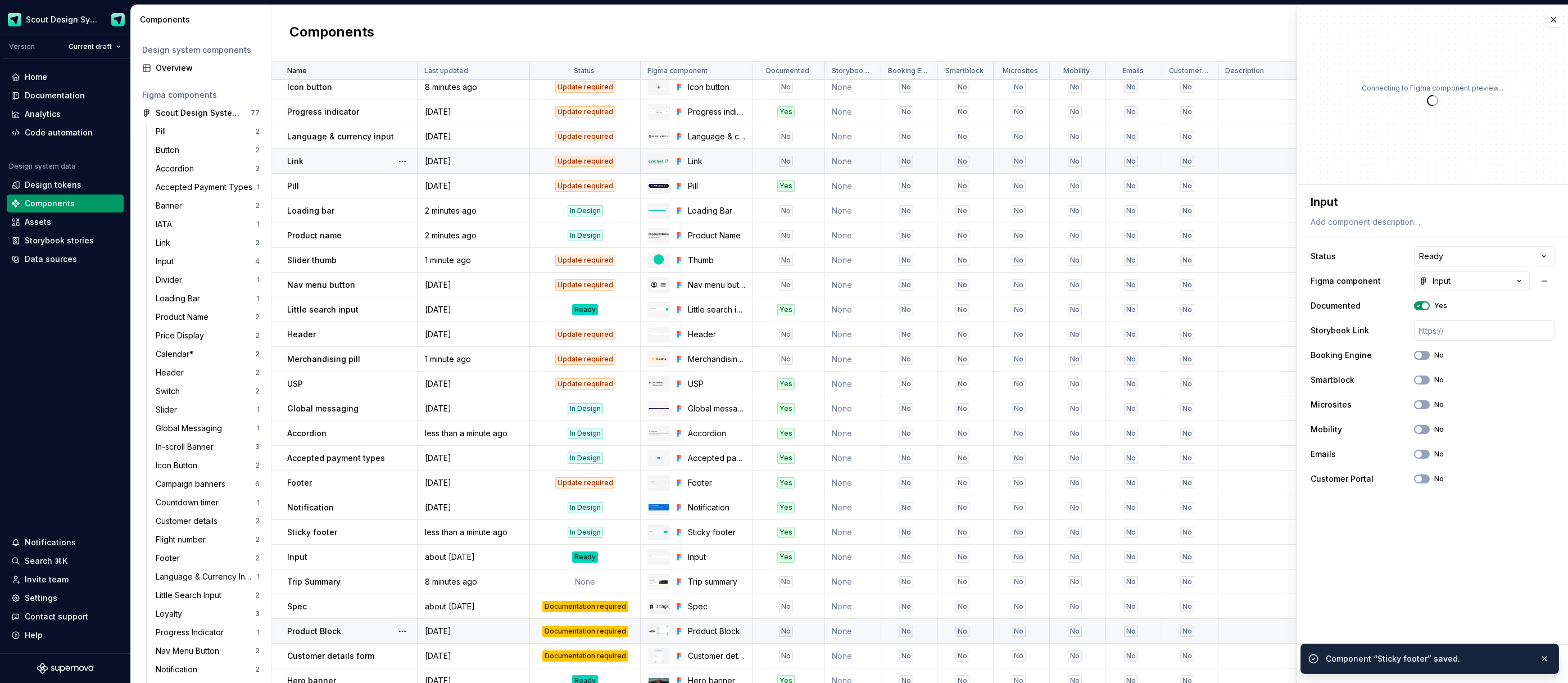
click at [1435, 255] on html "Scout Design System Version Current draft Home Documentation Analytics Code aut…" at bounding box center [784, 341] width 1568 height 683
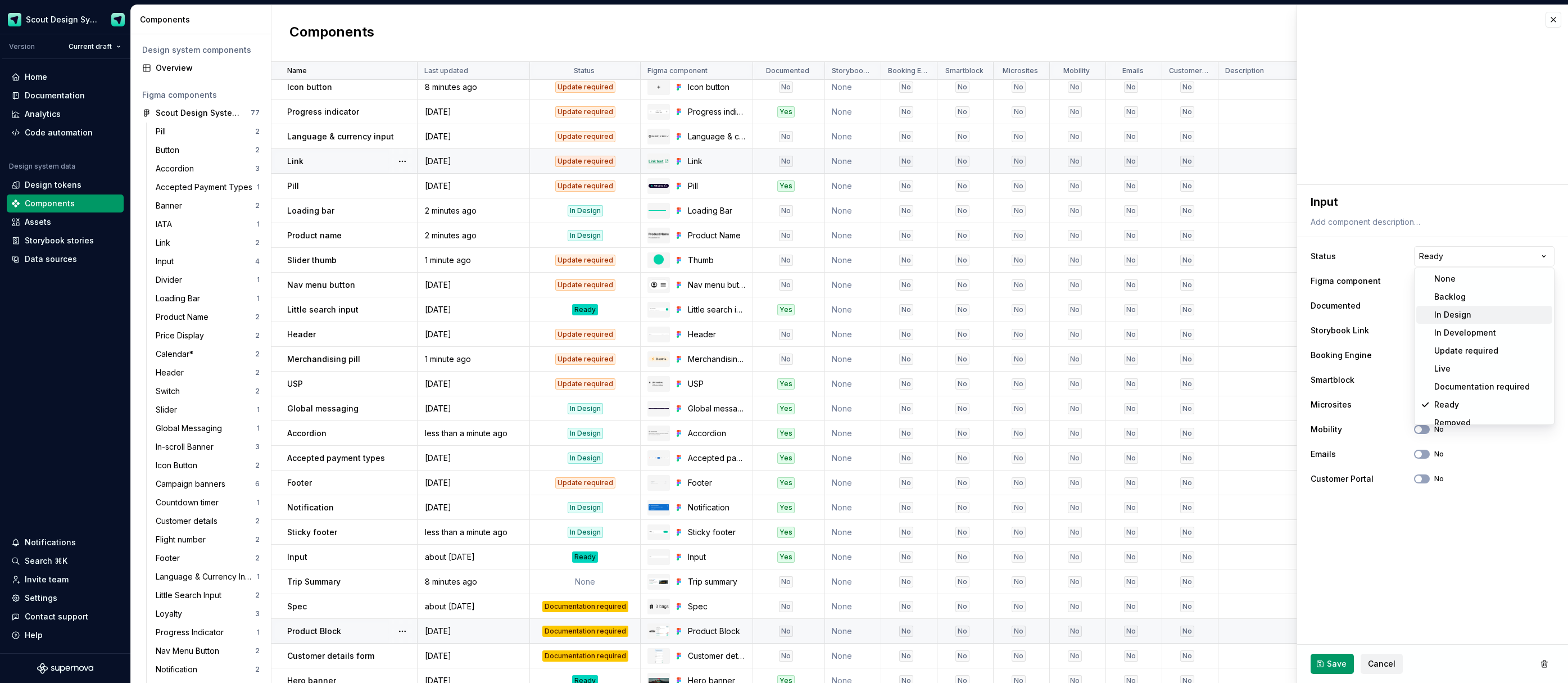
type textarea "*"
select select "**********"
click at [1339, 666] on span "Save" at bounding box center [1337, 664] width 20 height 11
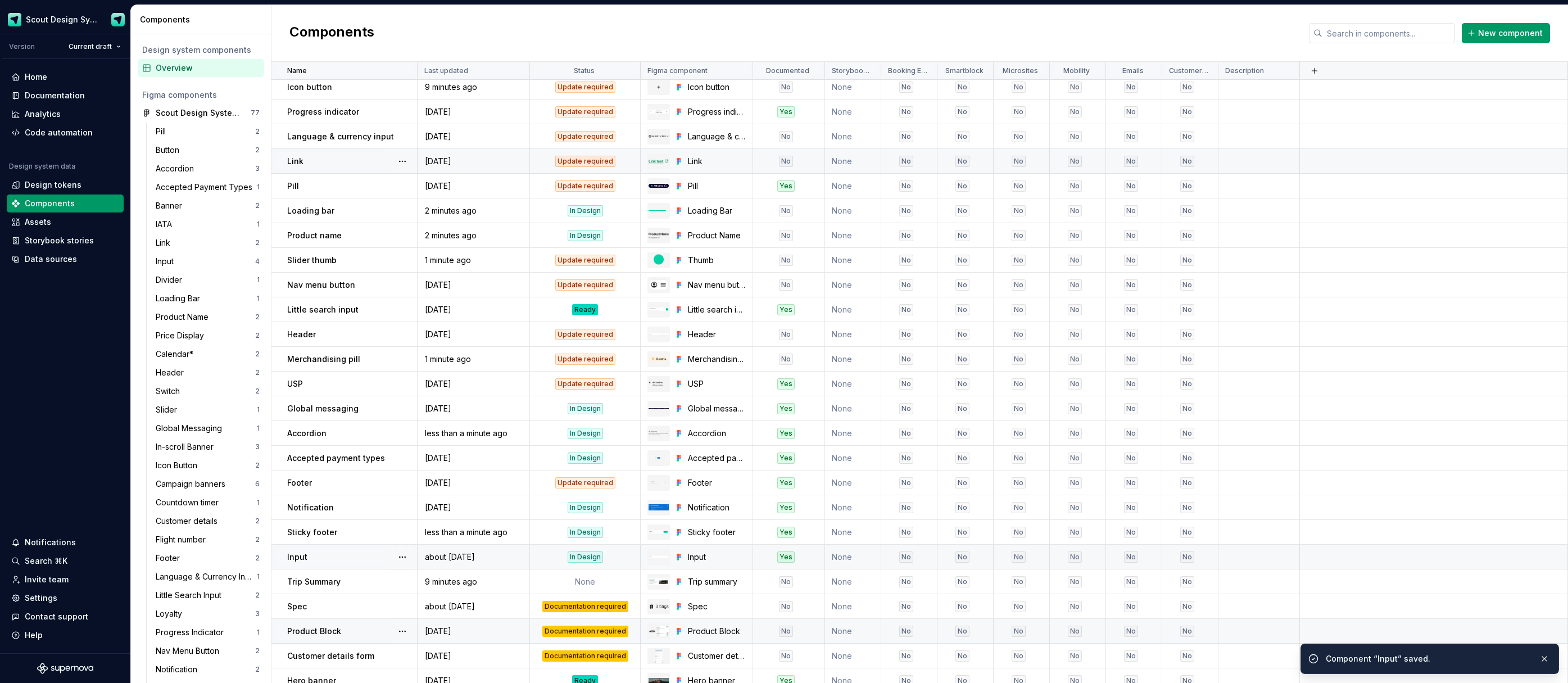
scroll to position [231, 0]
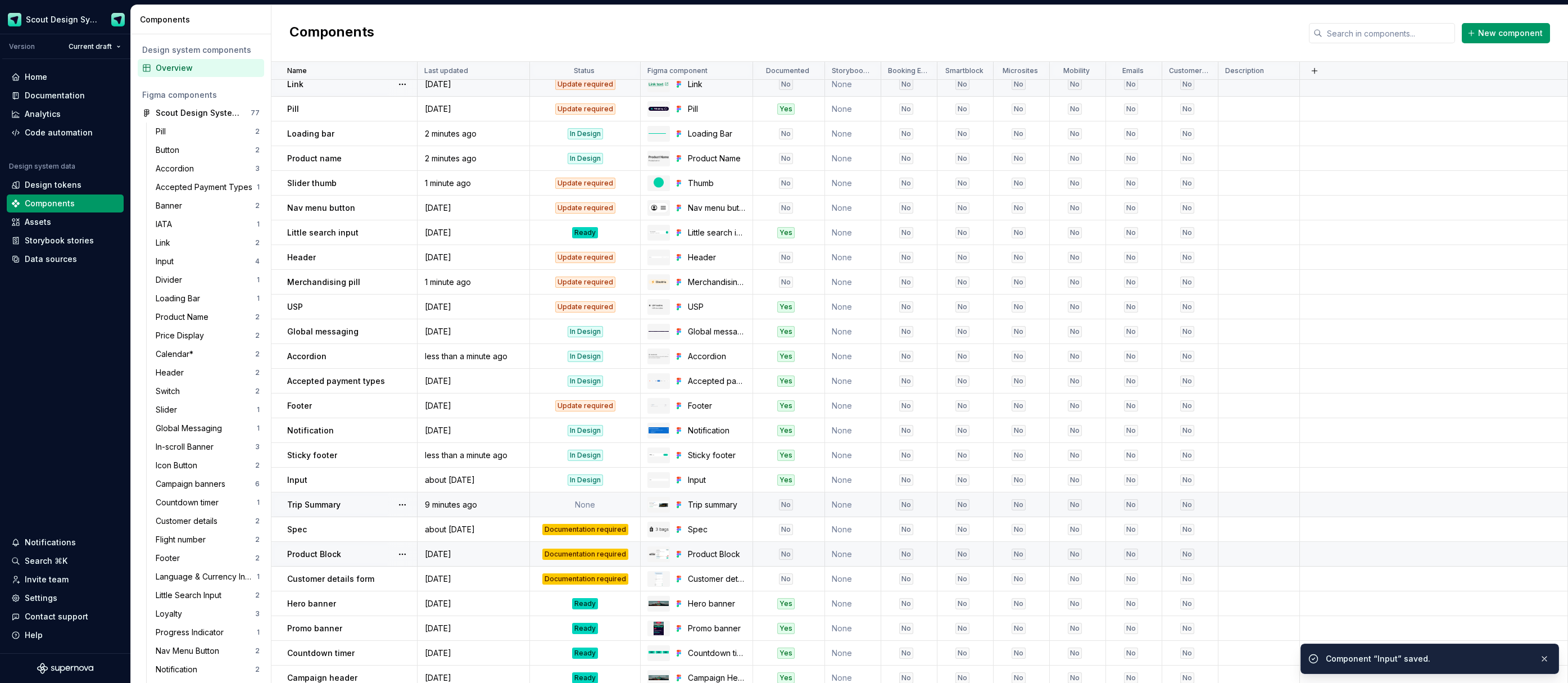
click at [591, 506] on td "None" at bounding box center [586, 505] width 110 height 24
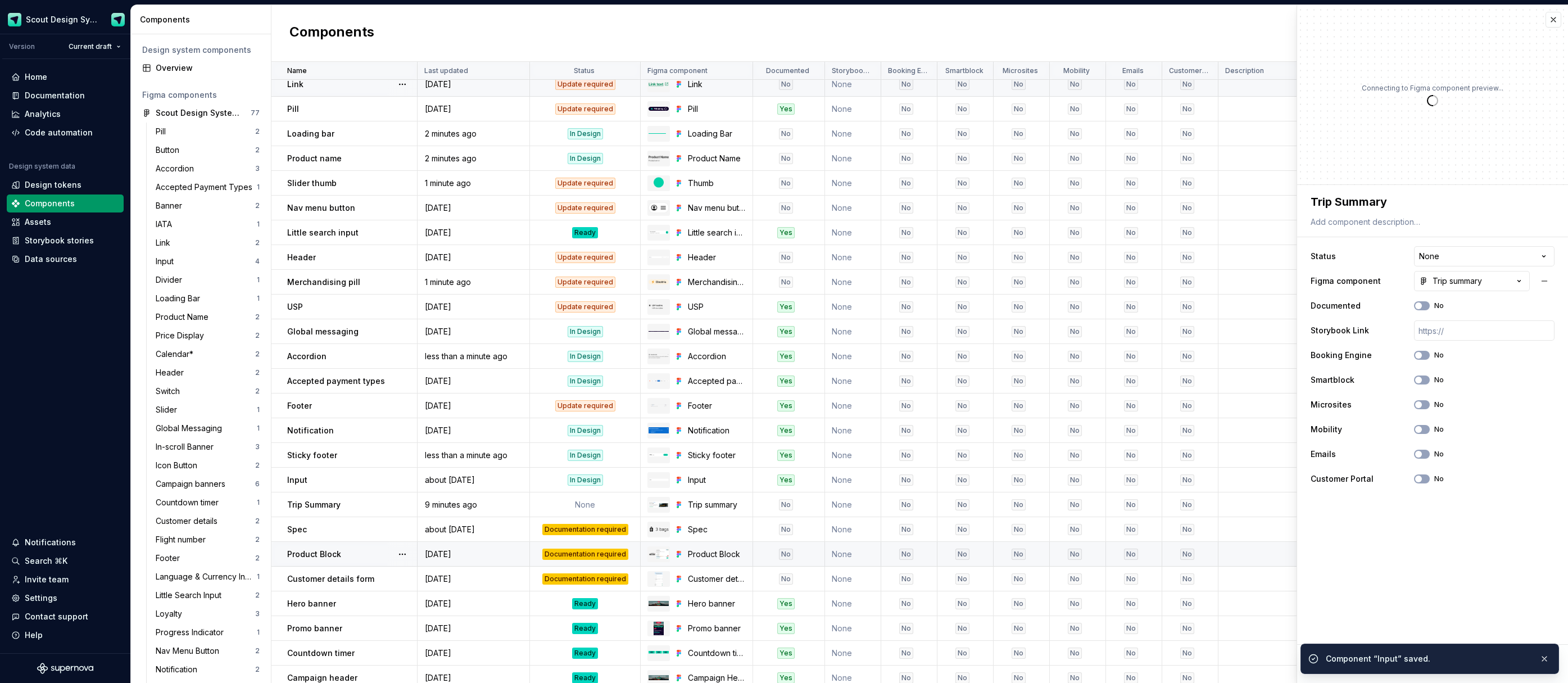
click at [1425, 251] on html "Scout Design System Version Current draft Home Documentation Analytics Code aut…" at bounding box center [784, 341] width 1568 height 683
type textarea "*"
select select "**********"
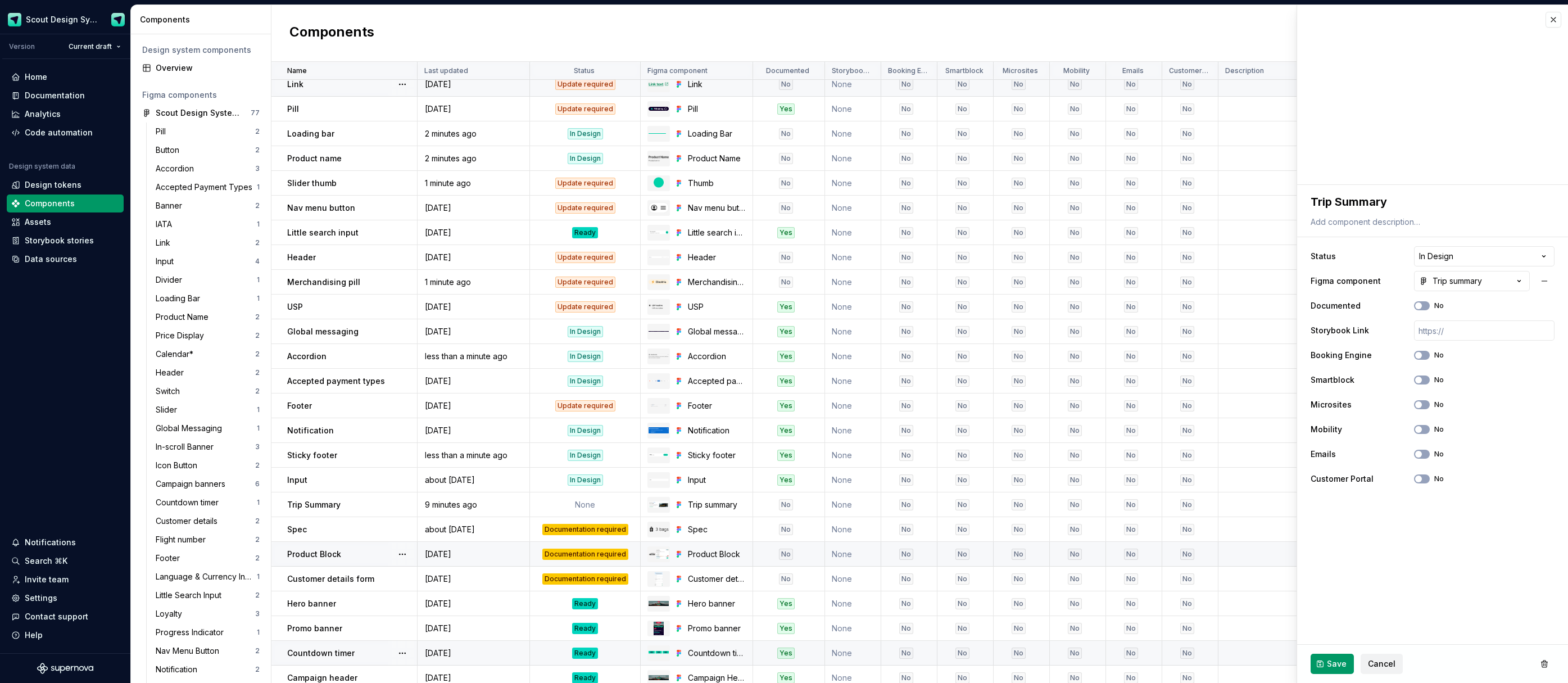
drag, startPoint x: 1339, startPoint y: 661, endPoint x: 1291, endPoint y: 655, distance: 48.4
click at [1338, 661] on span "Save" at bounding box center [1337, 664] width 20 height 11
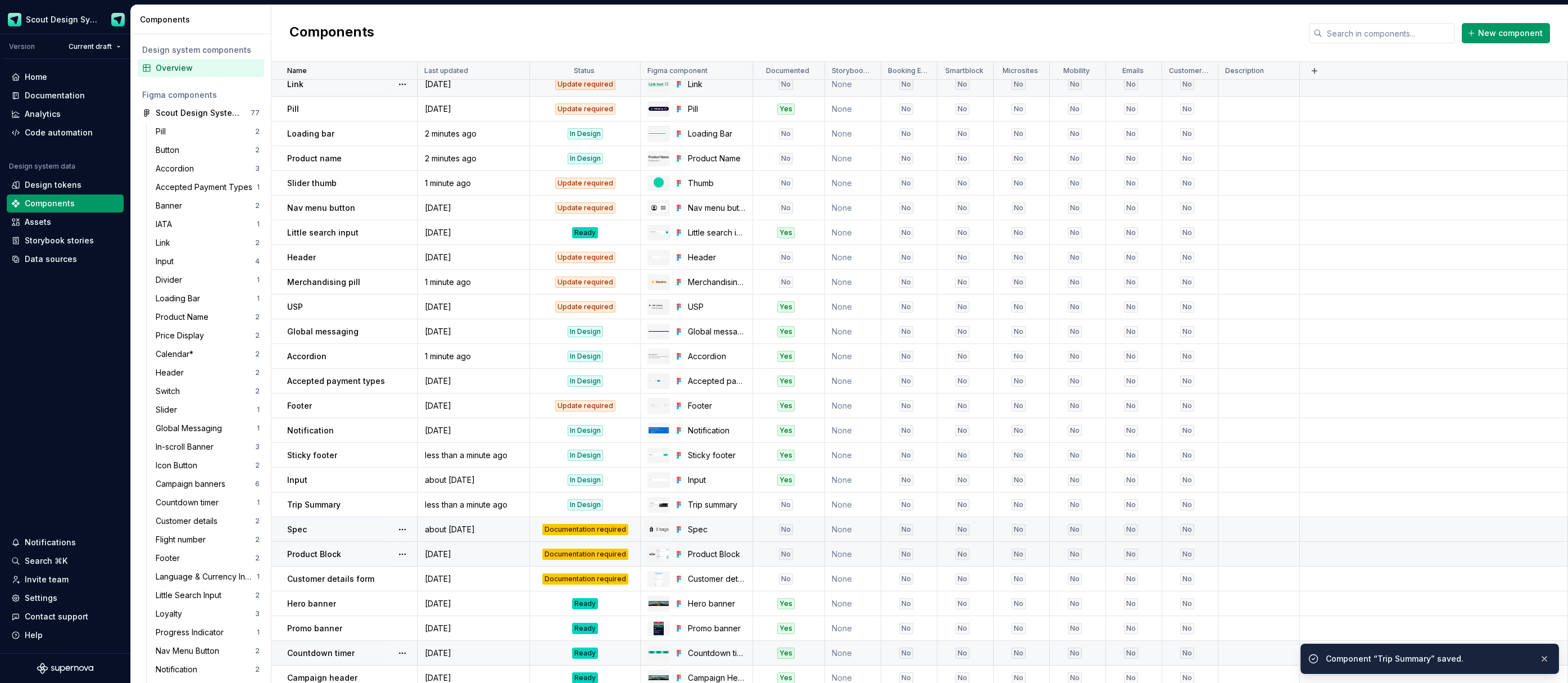
click at [574, 533] on div "Documentation required" at bounding box center [585, 530] width 86 height 11
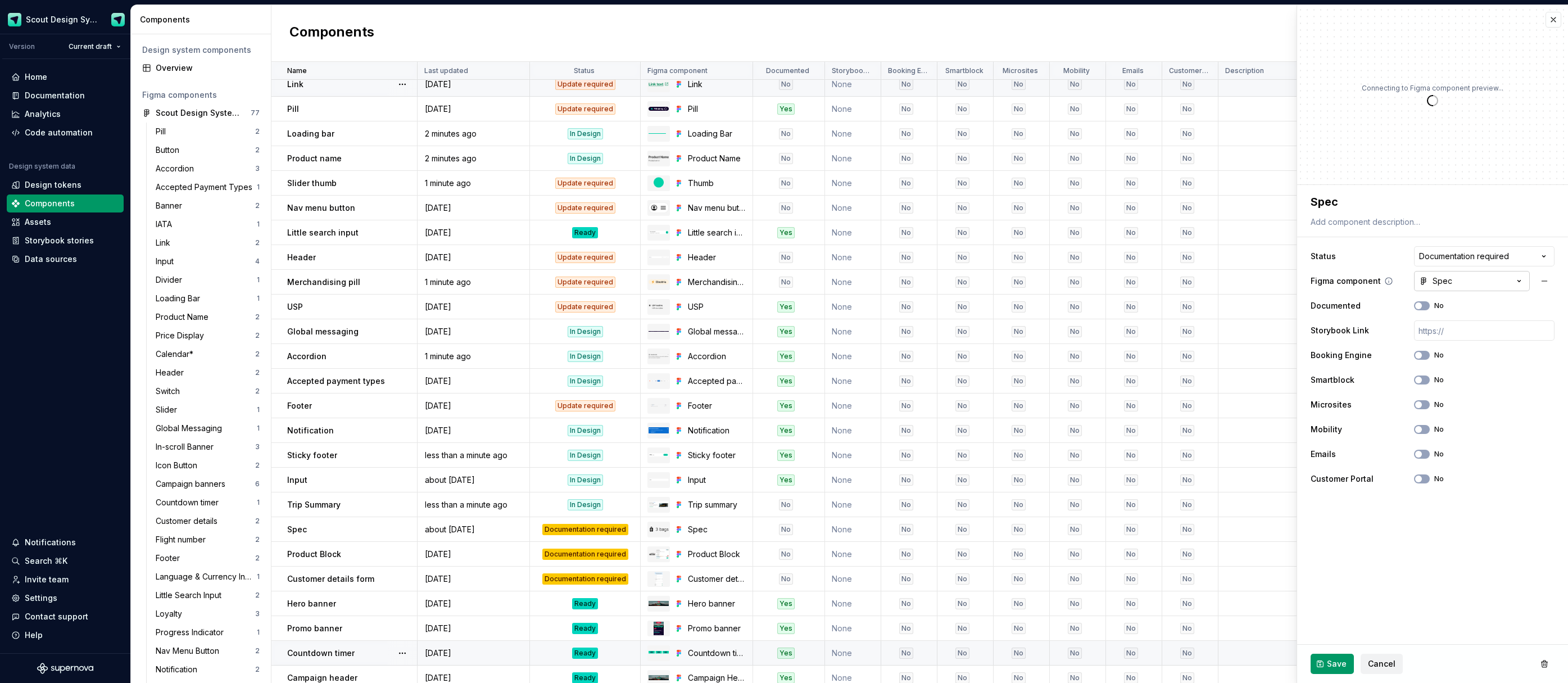
click at [1476, 278] on button "Spec" at bounding box center [1472, 281] width 116 height 20
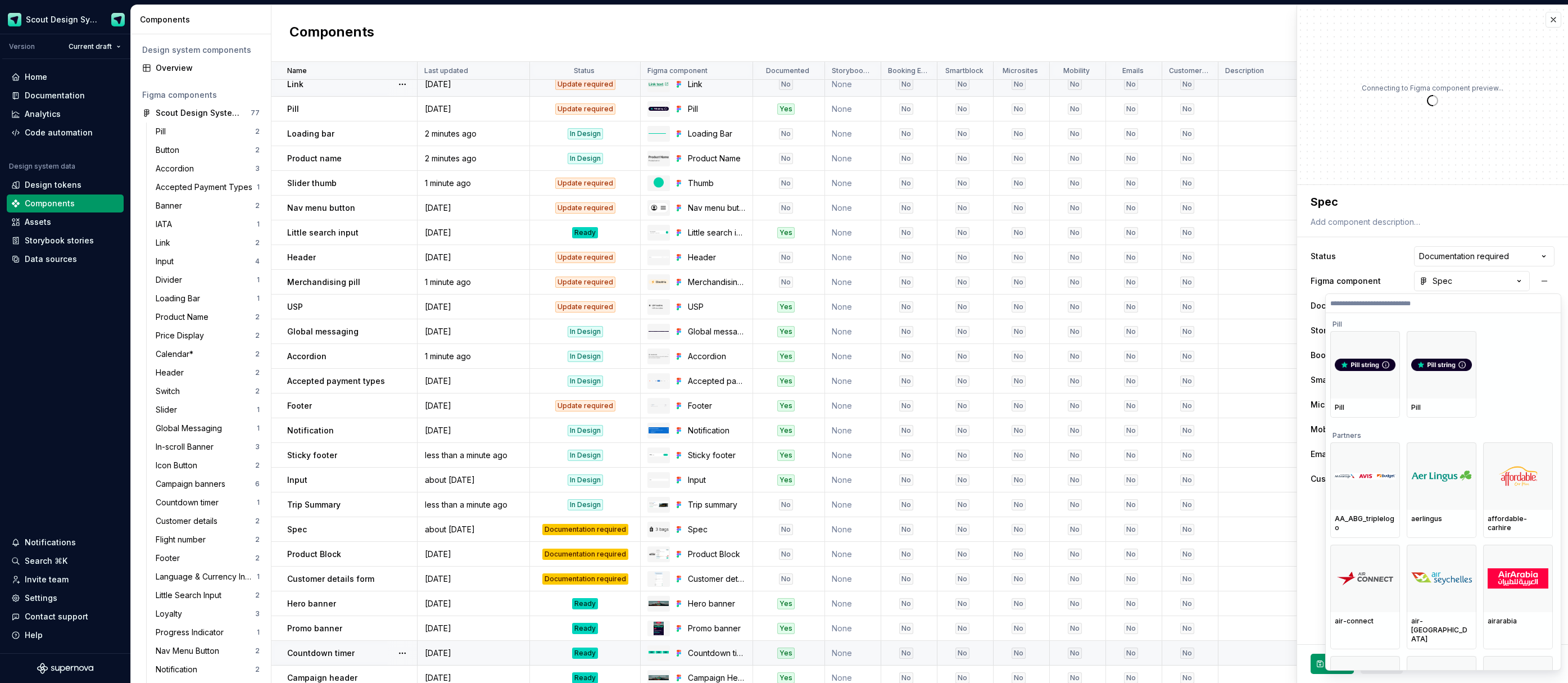
type textarea "*"
click at [1504, 259] on html "Scout Design System Version Current draft Home Documentation Analytics Code aut…" at bounding box center [784, 341] width 1568 height 683
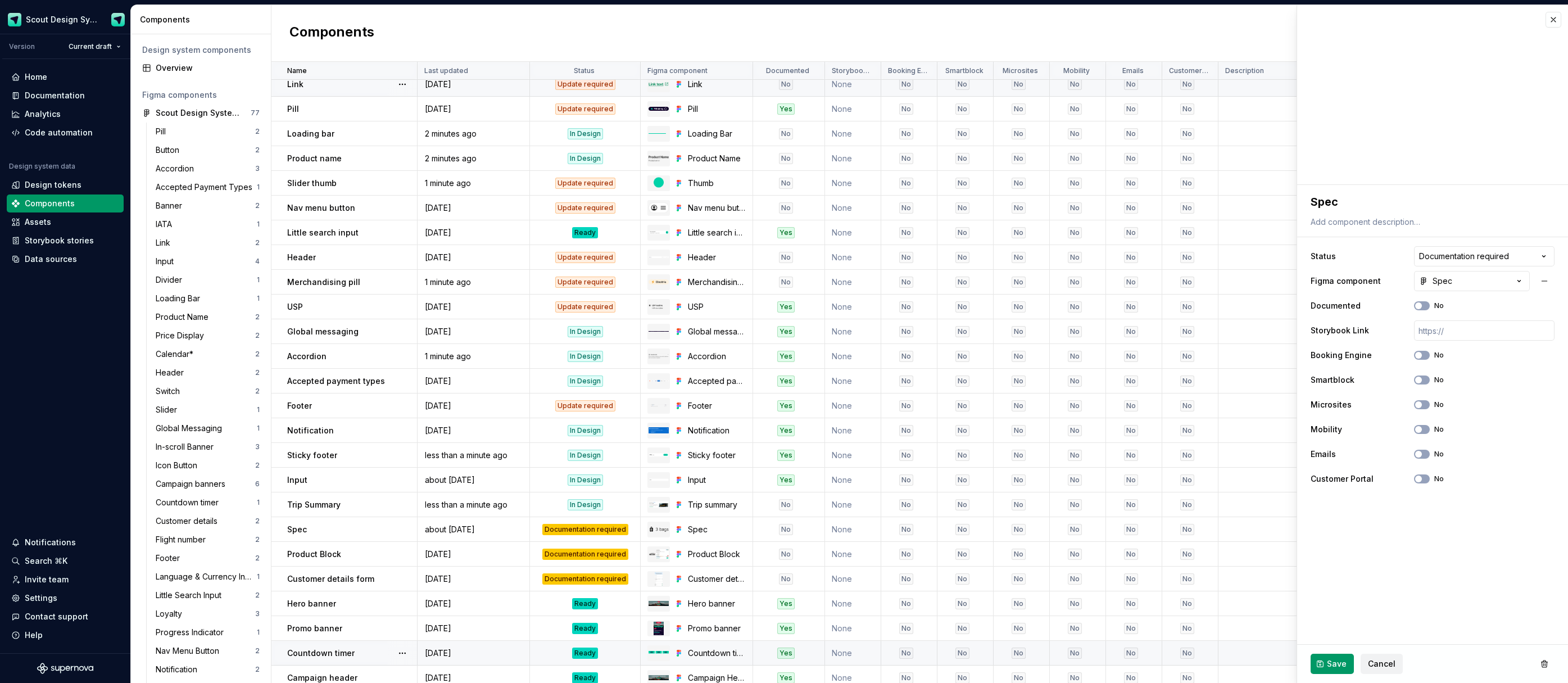
click at [1475, 258] on html "Scout Design System Version Current draft Home Documentation Analytics Code aut…" at bounding box center [784, 341] width 1568 height 683
select select "**********"
drag, startPoint x: 1452, startPoint y: 309, endPoint x: 1357, endPoint y: 679, distance: 382.0
click at [1342, 664] on span "Save" at bounding box center [1337, 664] width 20 height 11
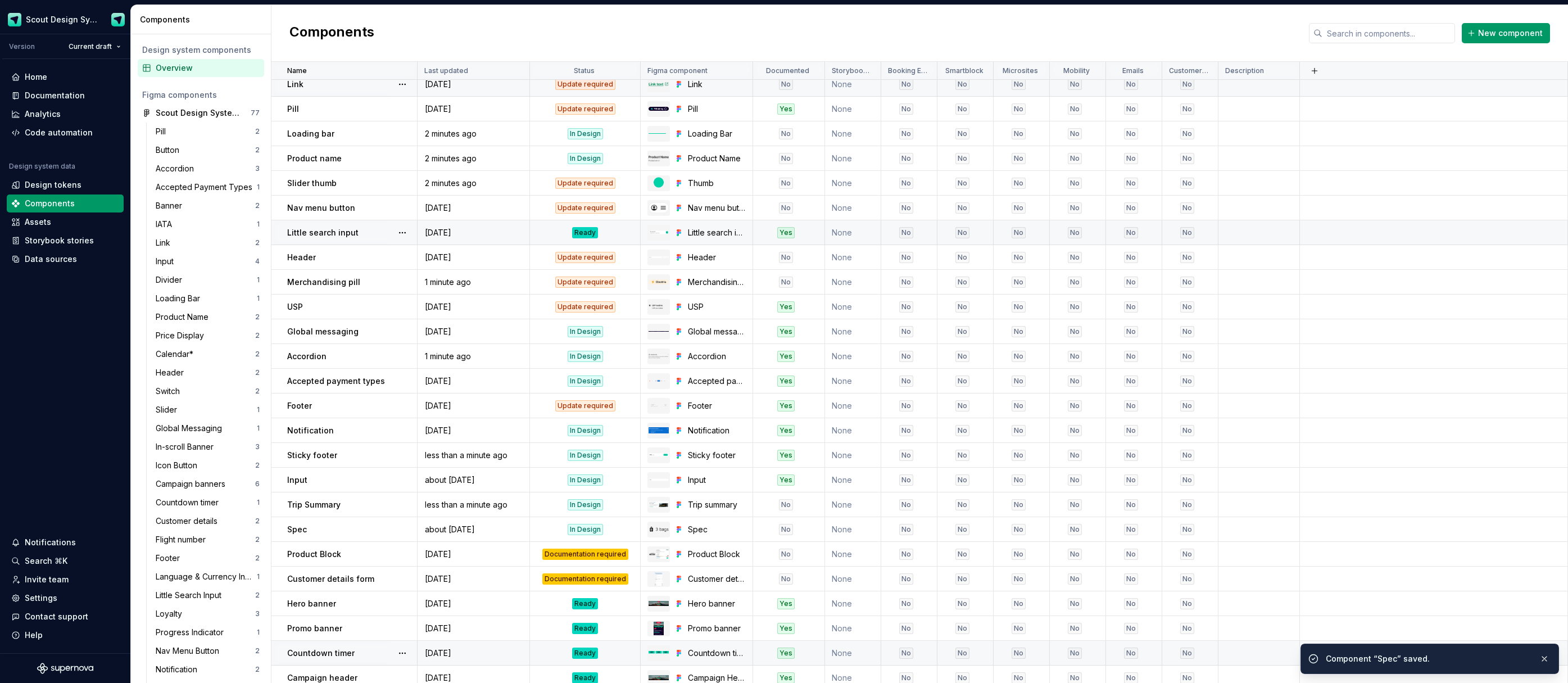
click at [576, 233] on div "Ready" at bounding box center [585, 233] width 26 height 11
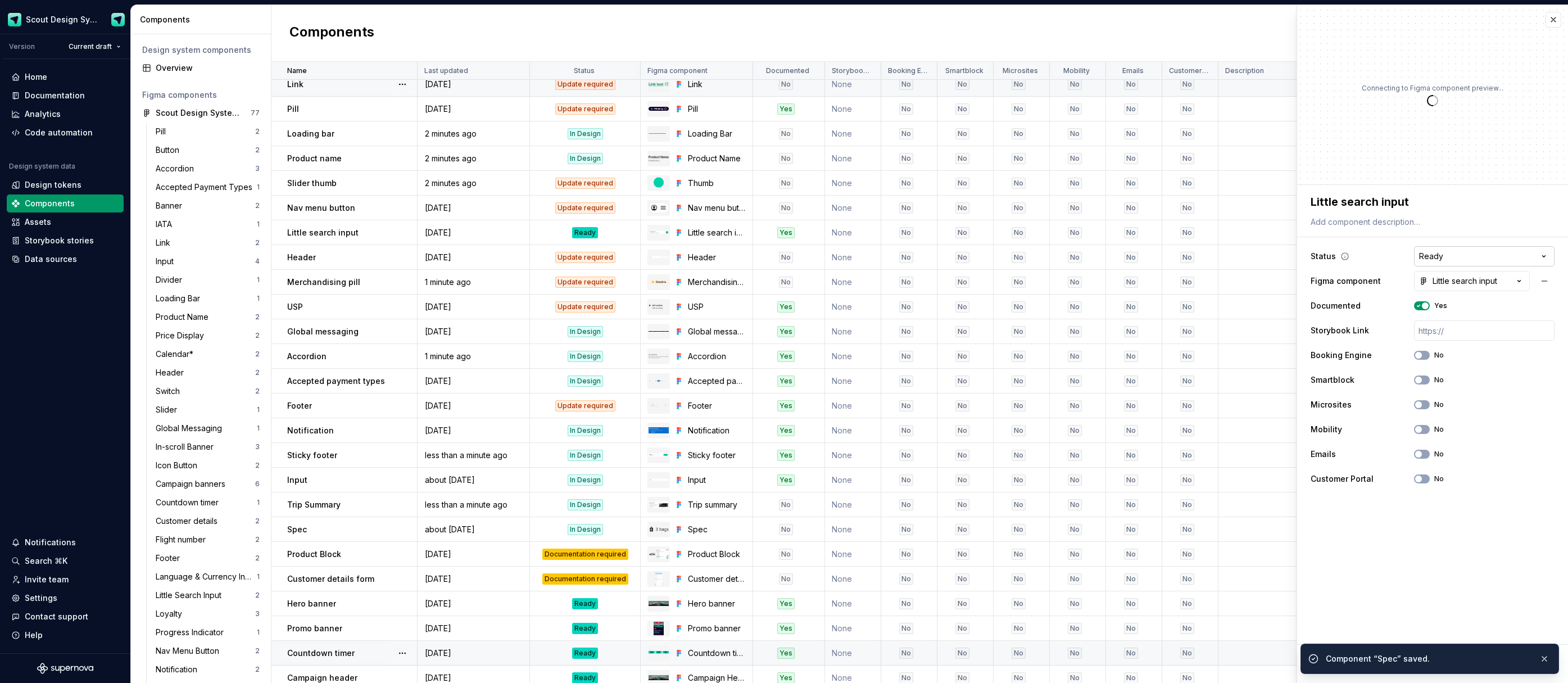
click at [1444, 261] on html "Scout Design System Version Current draft Home Documentation Analytics Code aut…" at bounding box center [784, 341] width 1568 height 683
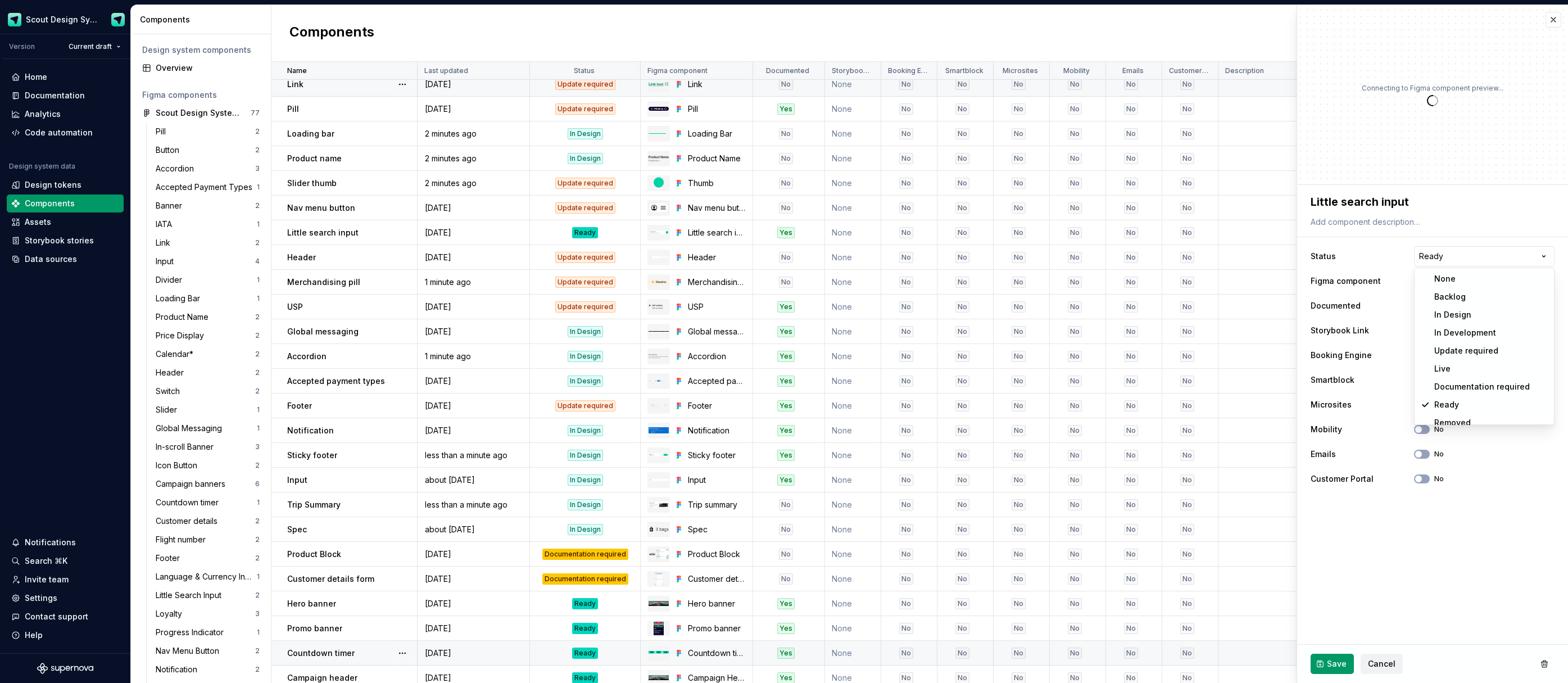
type textarea "*"
select select "**********"
click at [1323, 661] on button "Save" at bounding box center [1333, 664] width 43 height 20
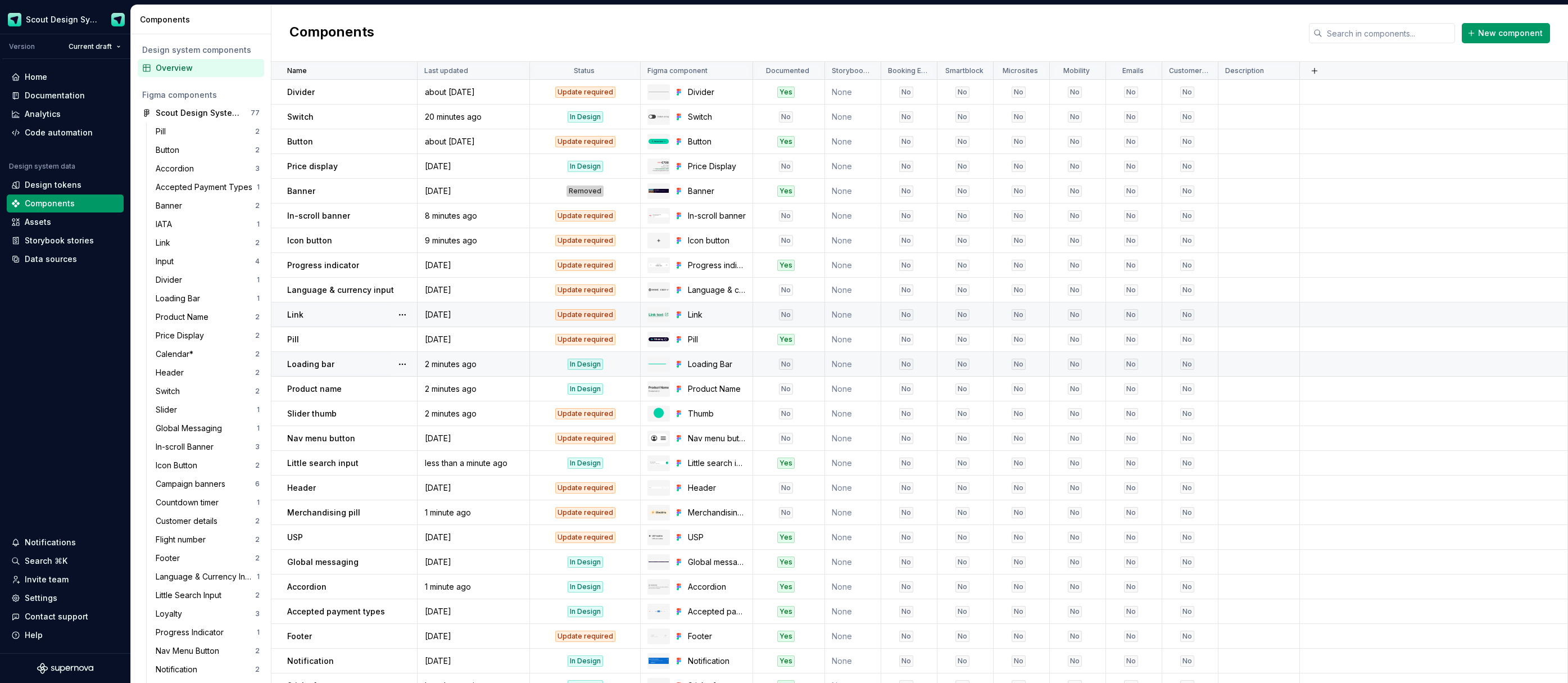
scroll to position [312, 0]
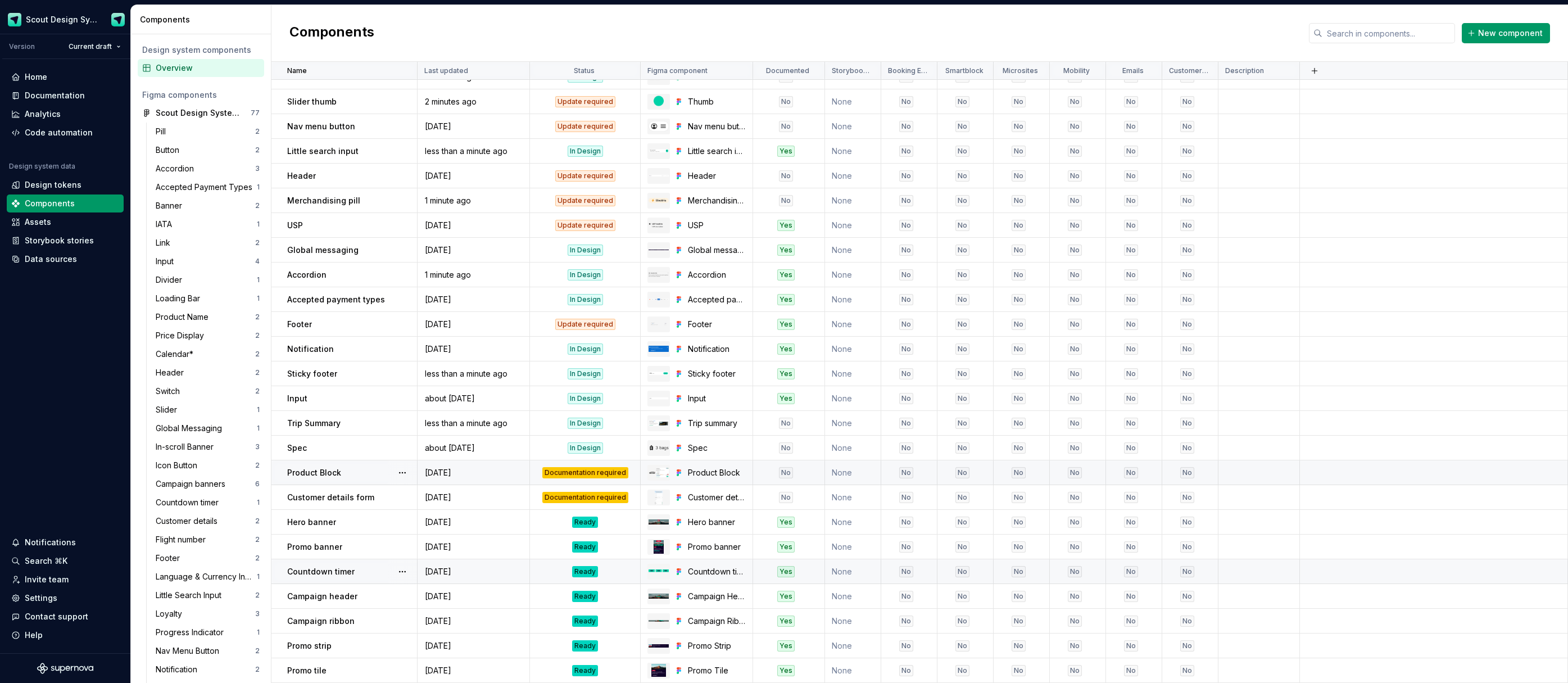
click at [608, 473] on div "Documentation required" at bounding box center [585, 473] width 86 height 11
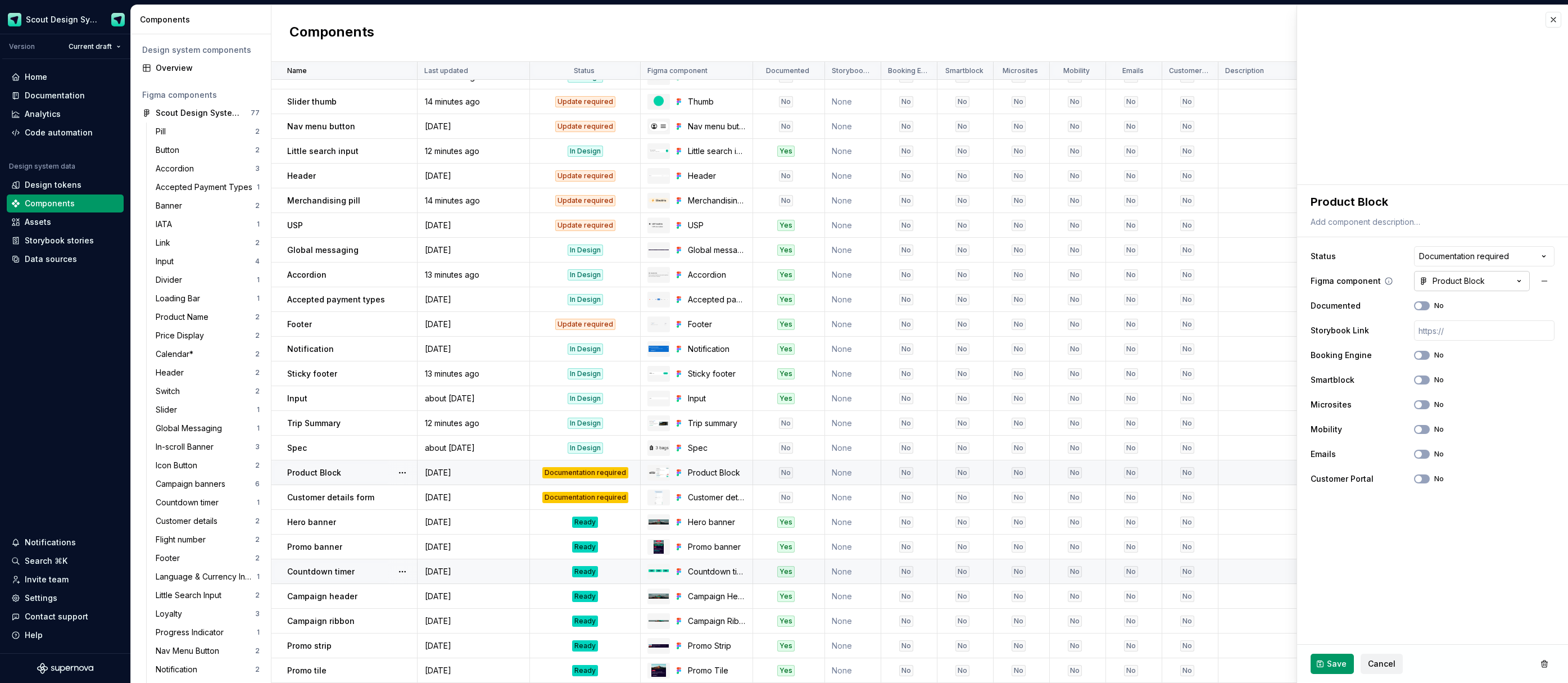
type textarea "*"
click at [1504, 258] on html "Scout Design System Version Current draft Home Documentation Analytics Code aut…" at bounding box center [784, 341] width 1568 height 683
select select "**********"
click at [1328, 668] on span "Save" at bounding box center [1337, 664] width 20 height 11
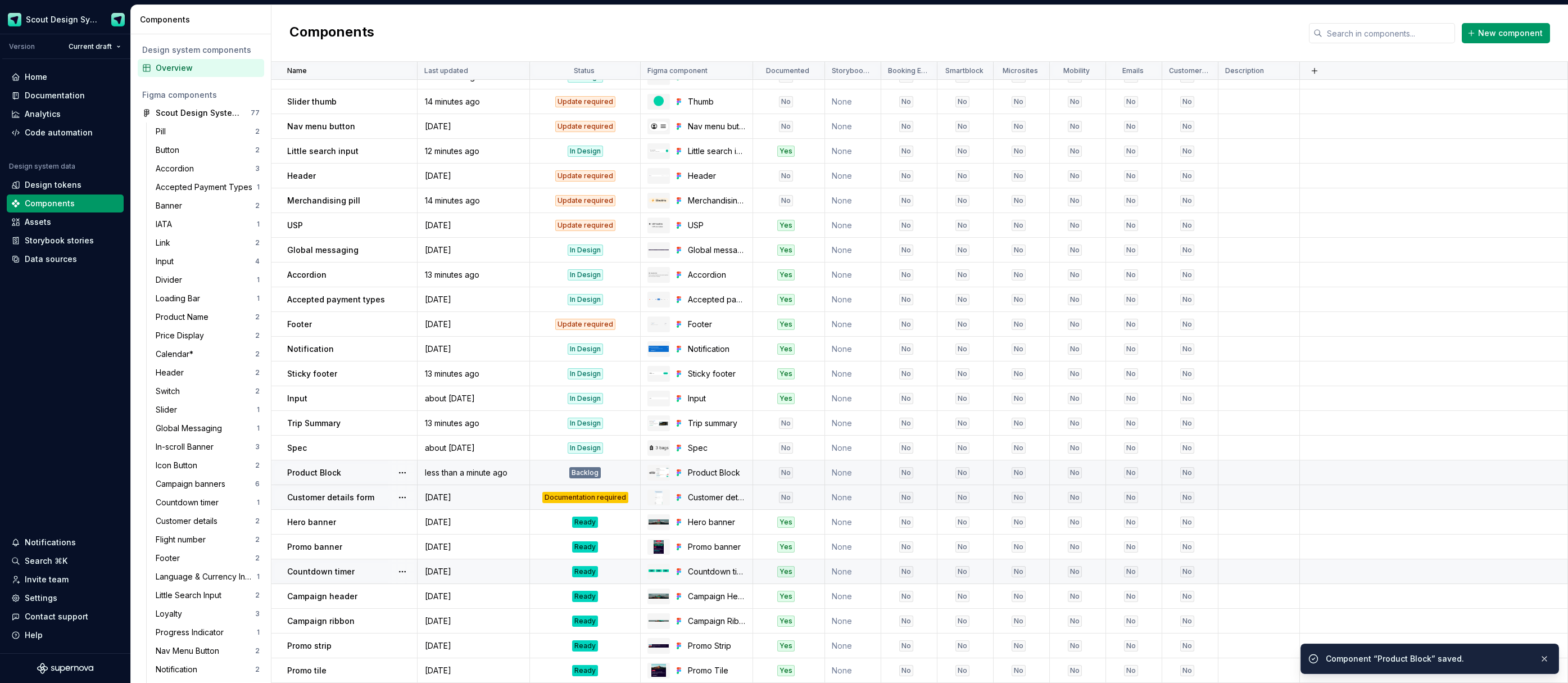
click at [576, 502] on div "Documentation required" at bounding box center [585, 498] width 86 height 11
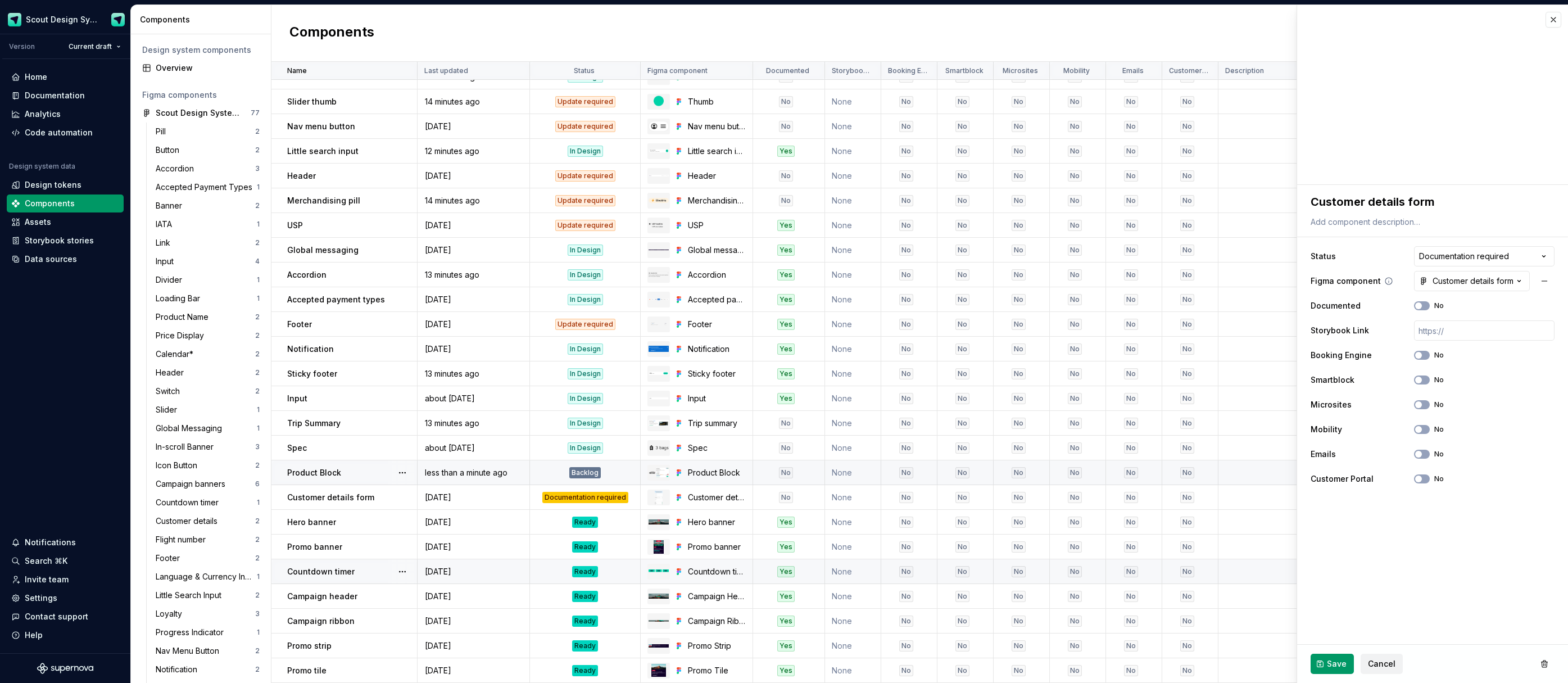
type textarea "*"
click at [1513, 257] on html "Scout Design System Version Current draft Home Documentation Analytics Code aut…" at bounding box center [784, 341] width 1568 height 683
select select "**********"
click at [1321, 666] on button "Save" at bounding box center [1333, 664] width 43 height 20
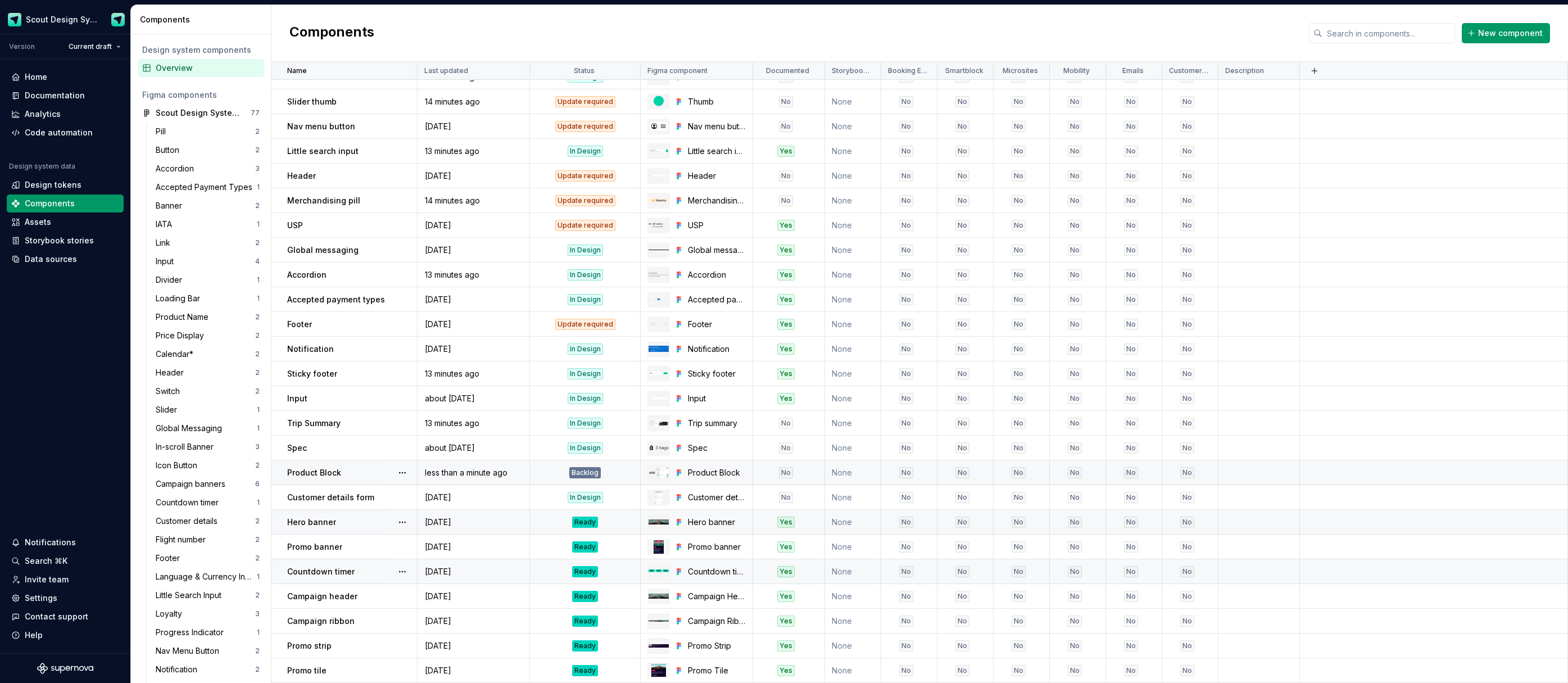
click at [591, 524] on div "Ready" at bounding box center [585, 522] width 26 height 11
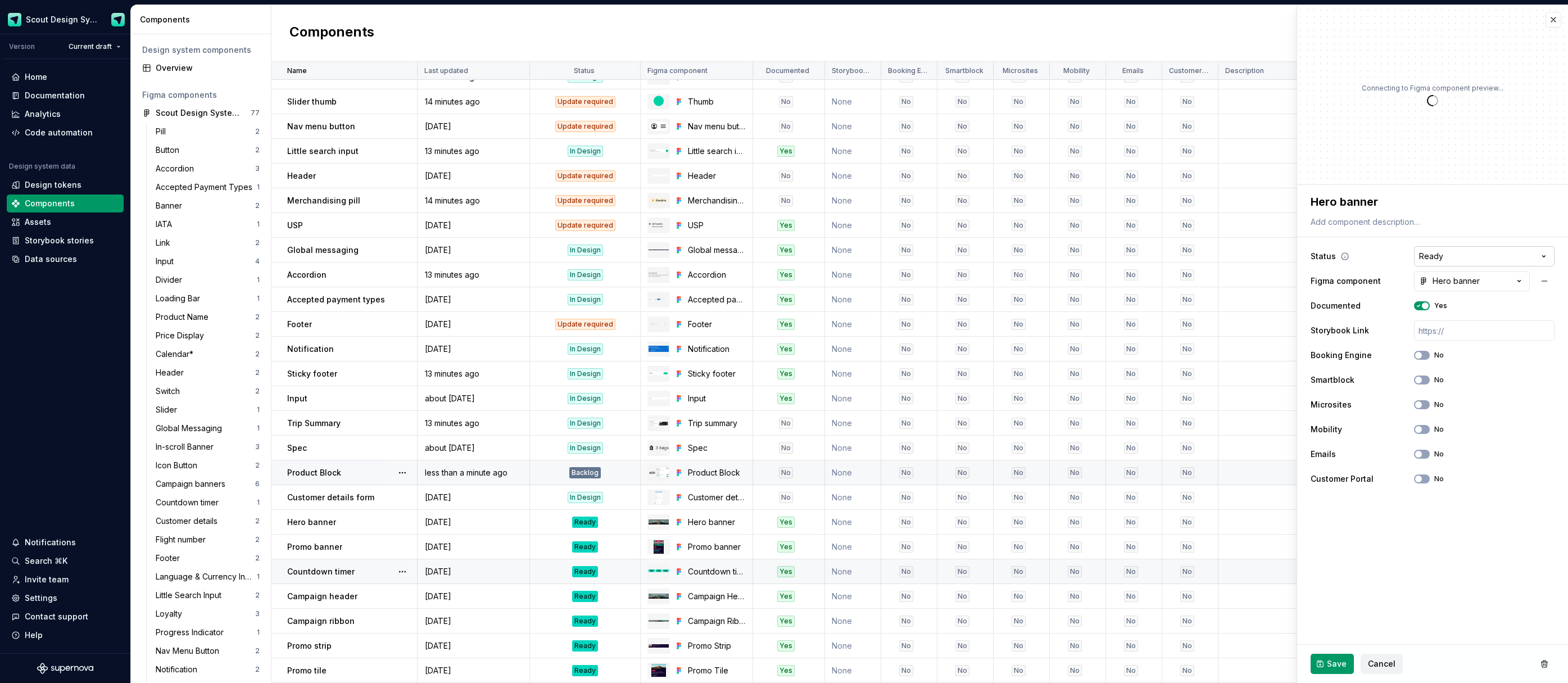
type textarea "*"
click at [1470, 261] on html "Scout Design System Version Current draft Home Documentation Analytics Code aut…" at bounding box center [784, 341] width 1568 height 683
select select "**********"
drag, startPoint x: 1458, startPoint y: 312, endPoint x: 1340, endPoint y: 386, distance: 139.3
type textarea "*"
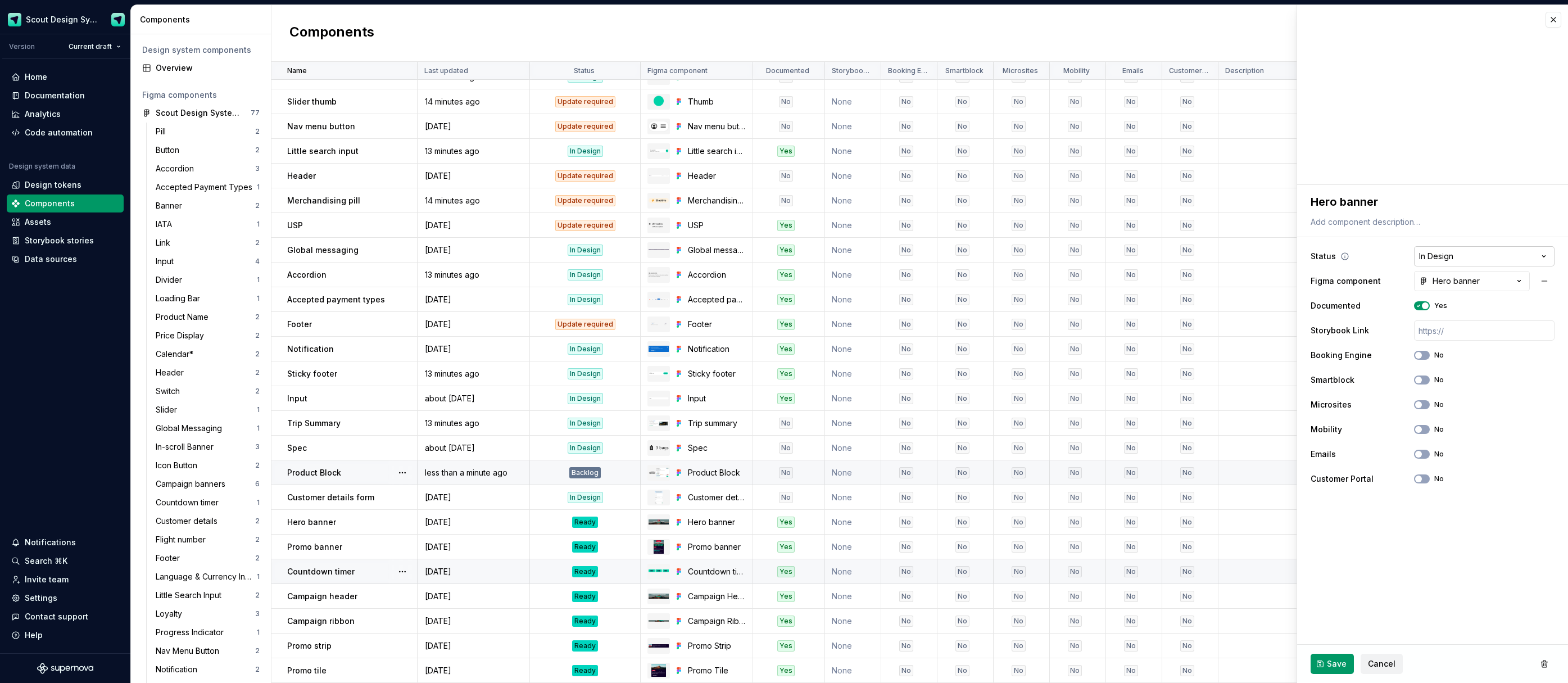
click at [1509, 257] on html "Scout Design System Version Current draft Home Documentation Analytics Code aut…" at bounding box center [784, 341] width 1568 height 683
select select "**********"
click at [1337, 660] on span "Save" at bounding box center [1337, 664] width 20 height 11
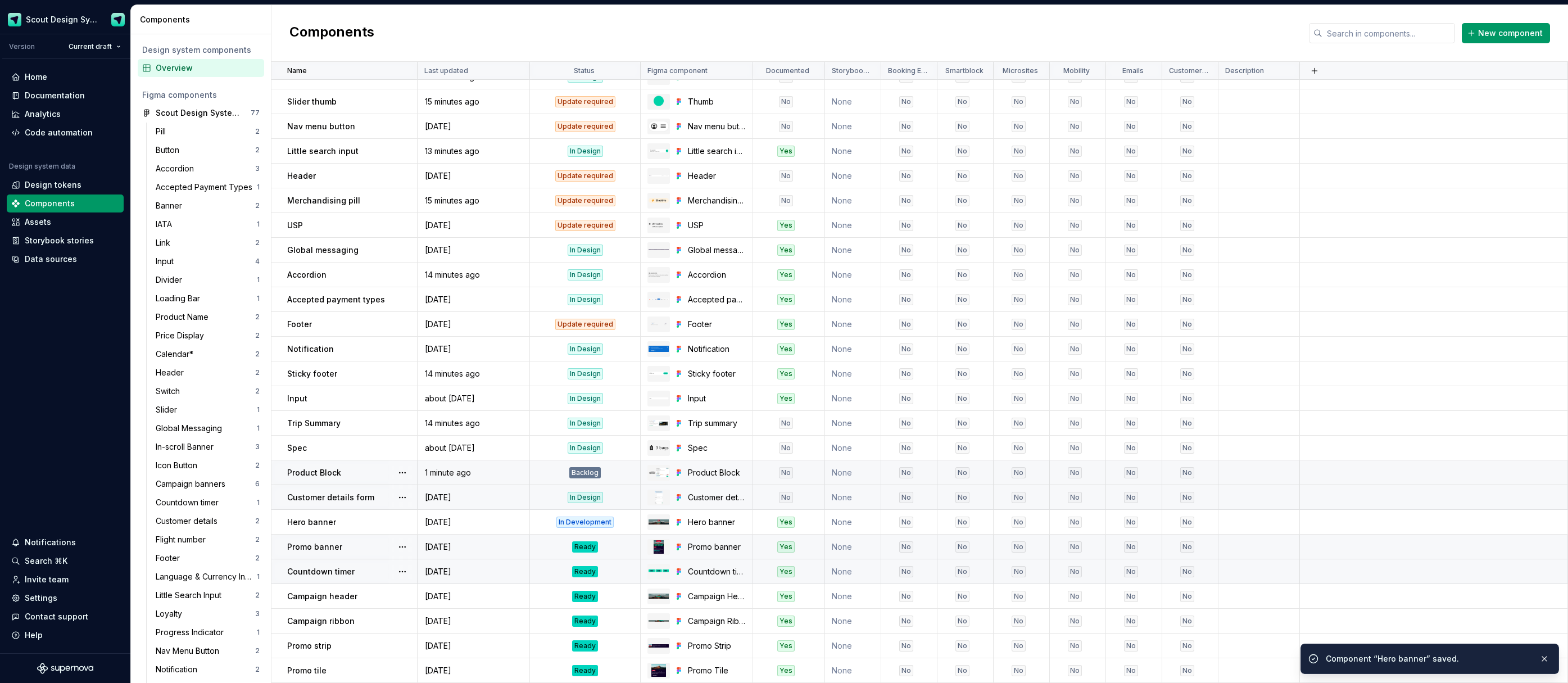
click at [592, 540] on td "Ready" at bounding box center [586, 547] width 110 height 24
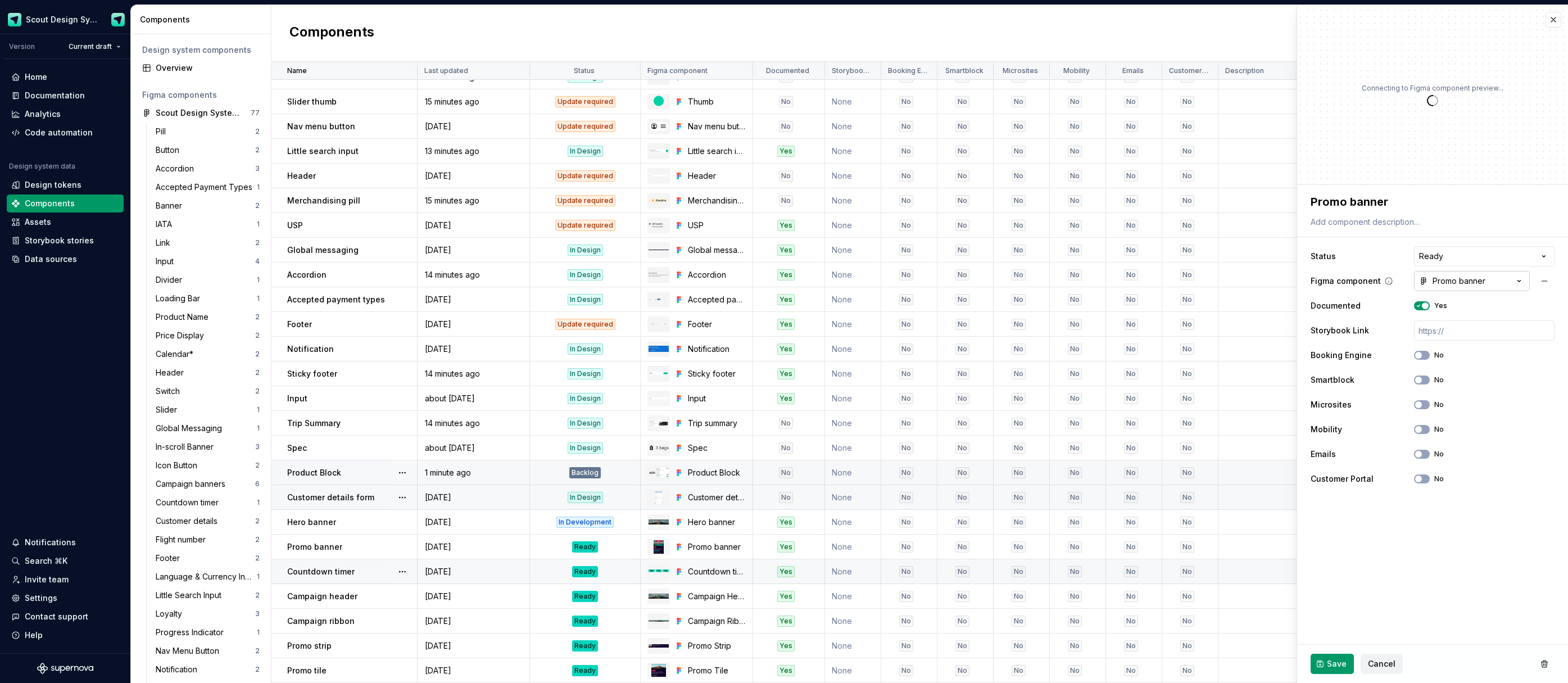
type textarea "*"
click at [1473, 283] on div "Promo banner" at bounding box center [1452, 281] width 66 height 11
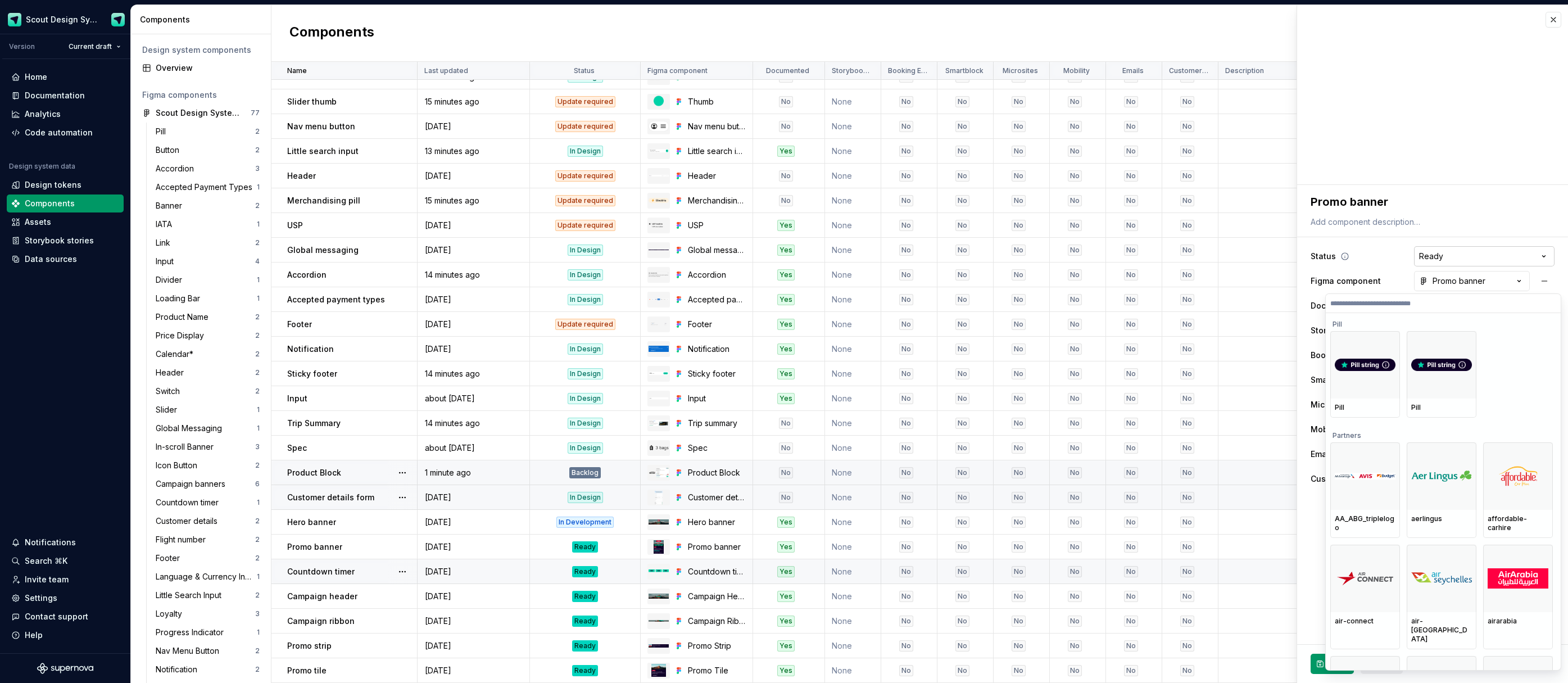
click at [1474, 252] on html "Scout Design System Version Current draft Home Documentation Analytics Code aut…" at bounding box center [784, 341] width 1568 height 683
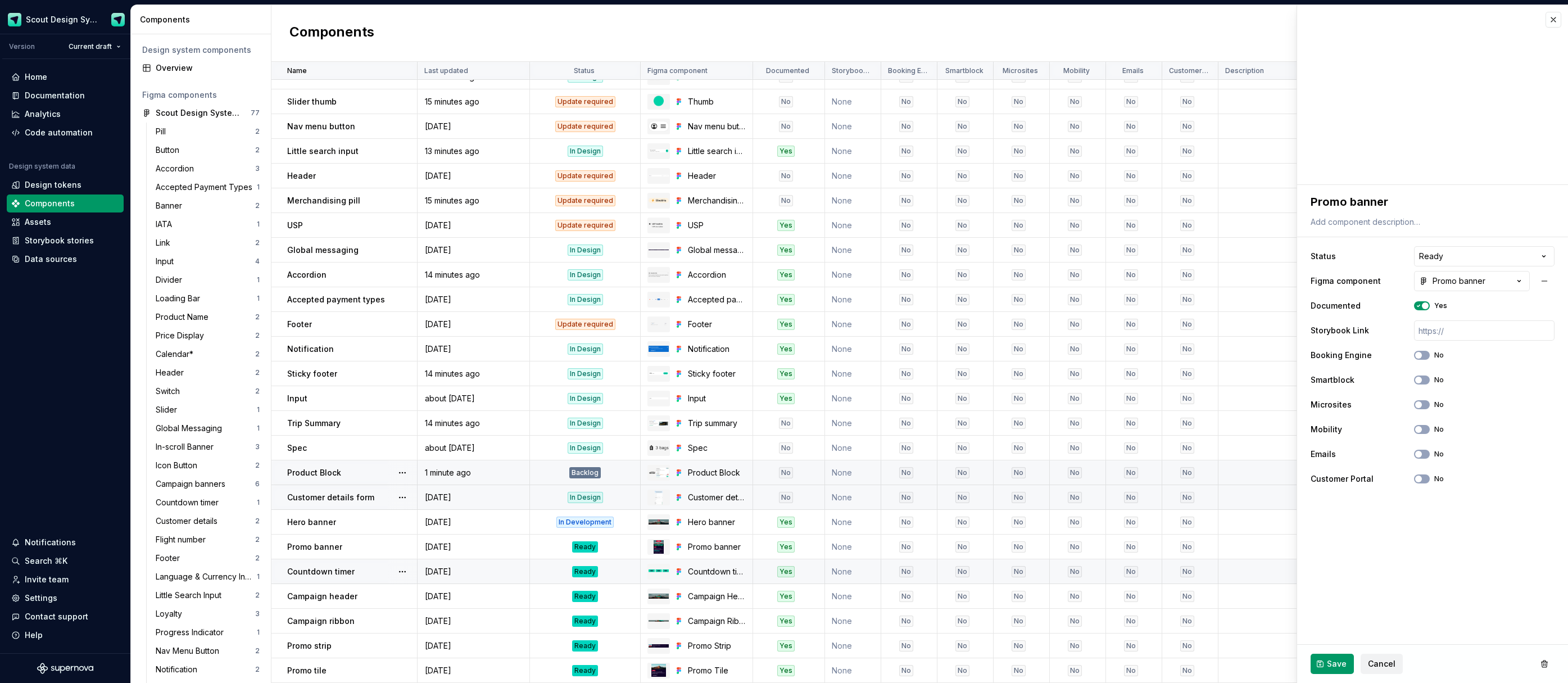
click at [1472, 254] on html "Scout Design System Version Current draft Home Documentation Analytics Code aut…" at bounding box center [784, 341] width 1568 height 683
select select "**********"
click at [1340, 657] on button "Save" at bounding box center [1333, 664] width 43 height 20
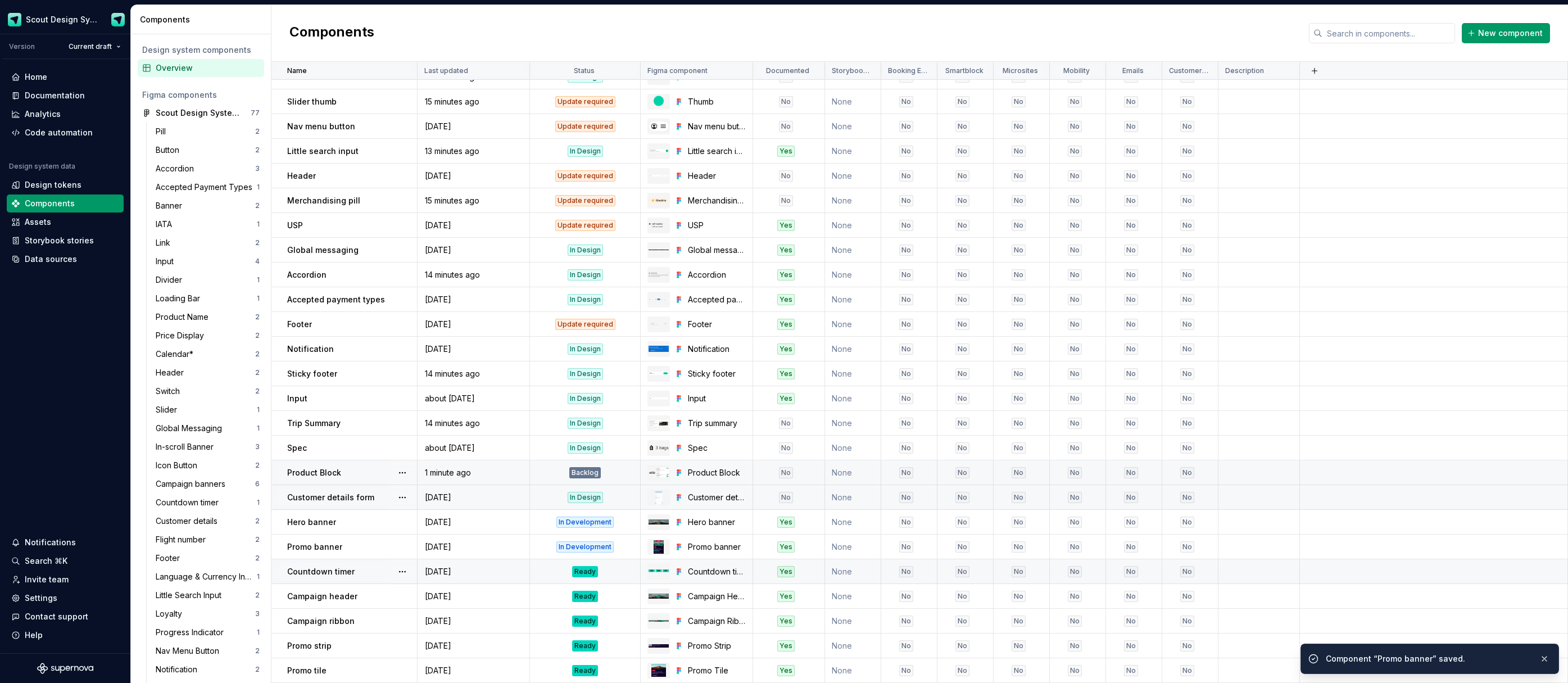
click at [582, 571] on div "Ready" at bounding box center [585, 572] width 26 height 11
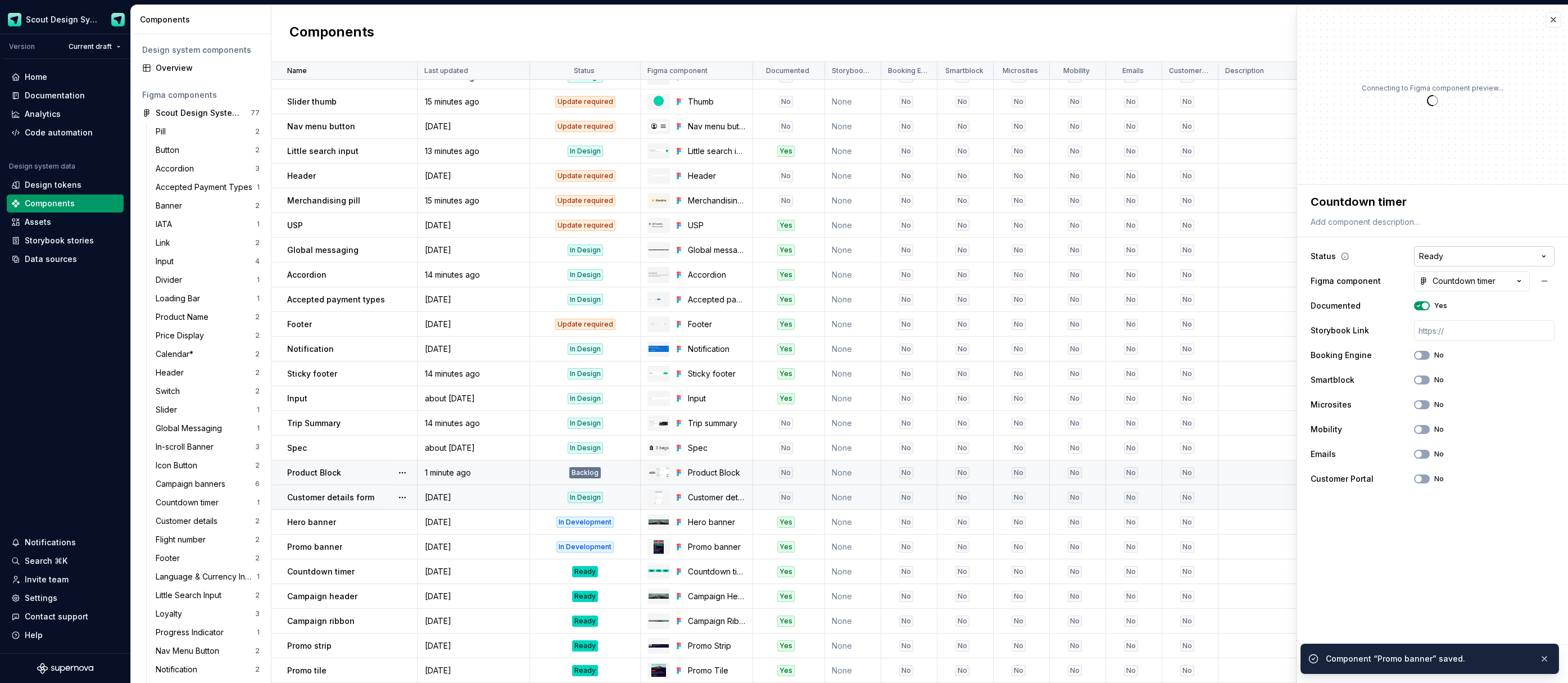
click at [1462, 255] on html "Scout Design System Version Current draft Home Documentation Analytics Code aut…" at bounding box center [784, 341] width 1568 height 683
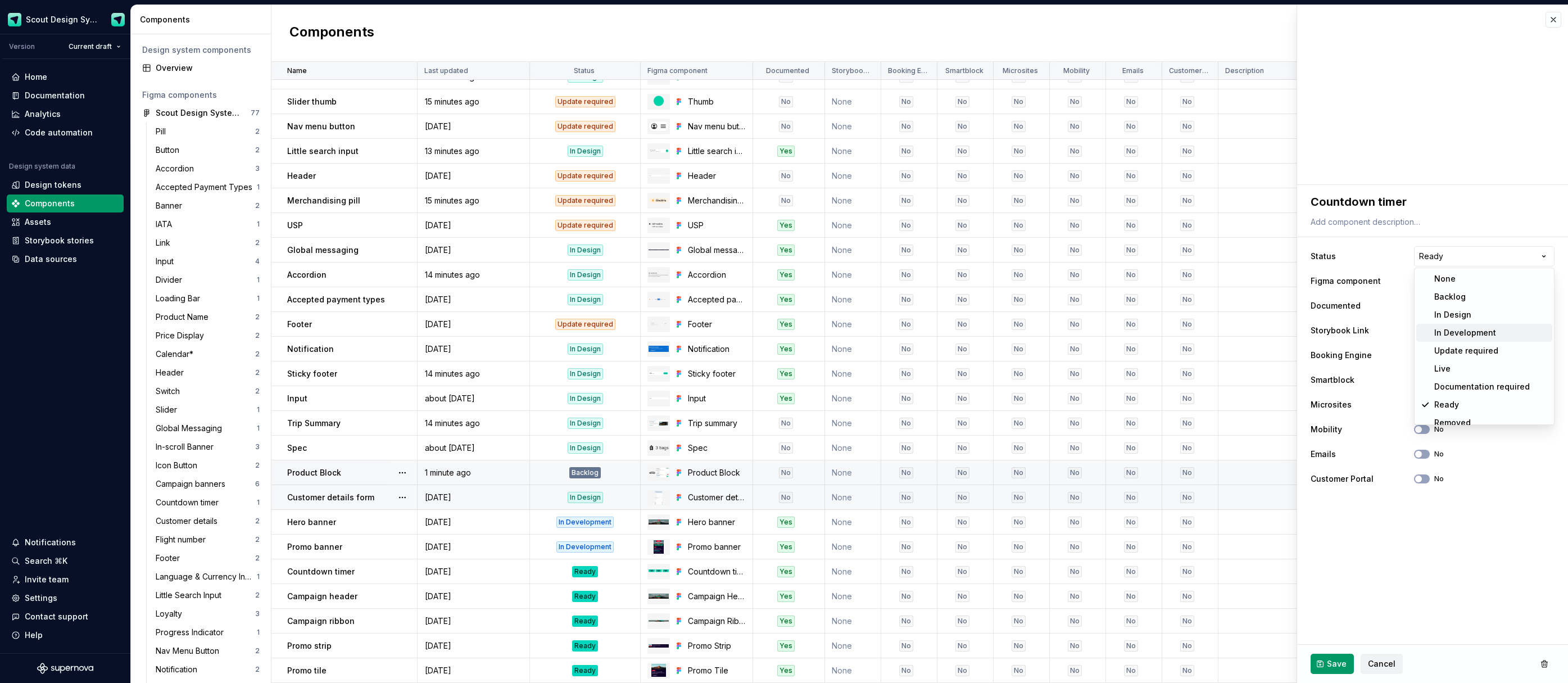
type textarea "*"
select select "**********"
click at [1332, 666] on span "Save" at bounding box center [1337, 664] width 20 height 11
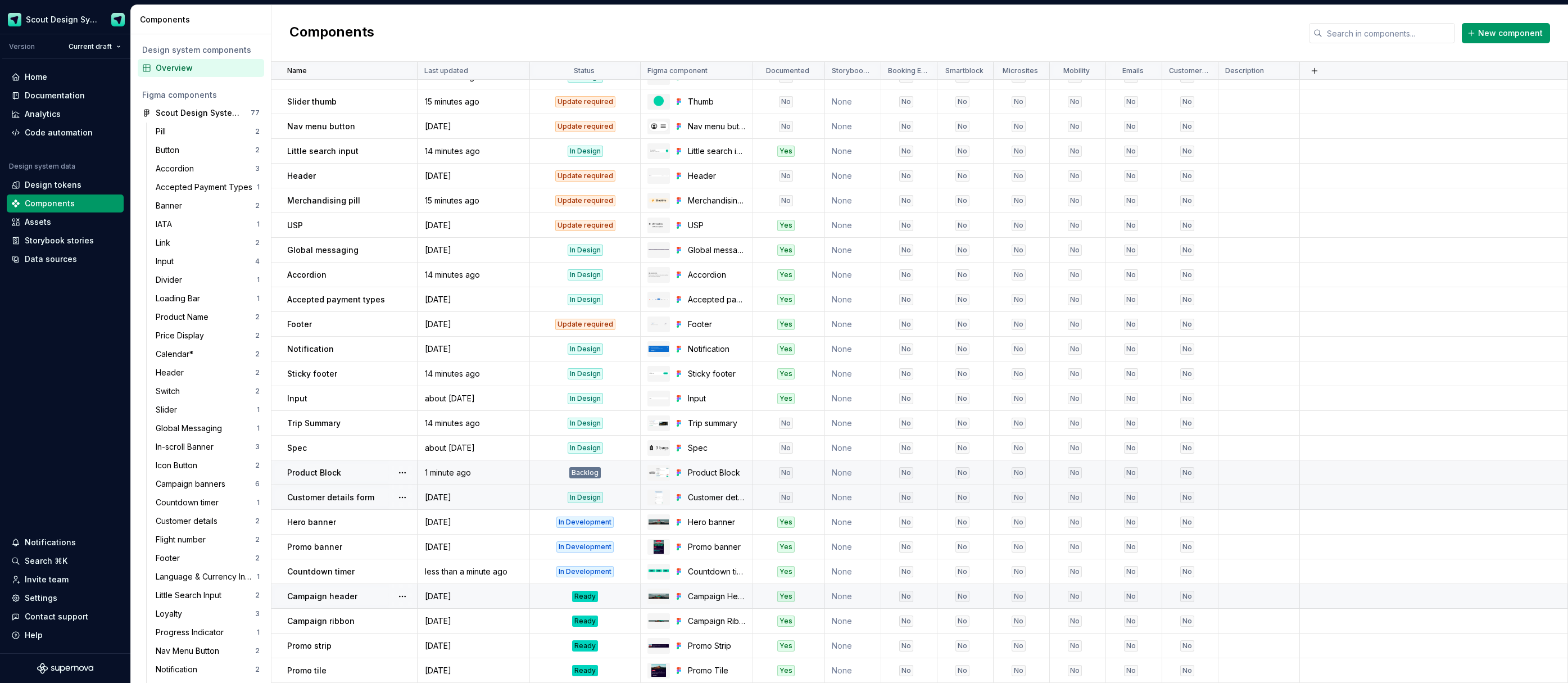
click at [590, 596] on div "Ready" at bounding box center [585, 596] width 26 height 11
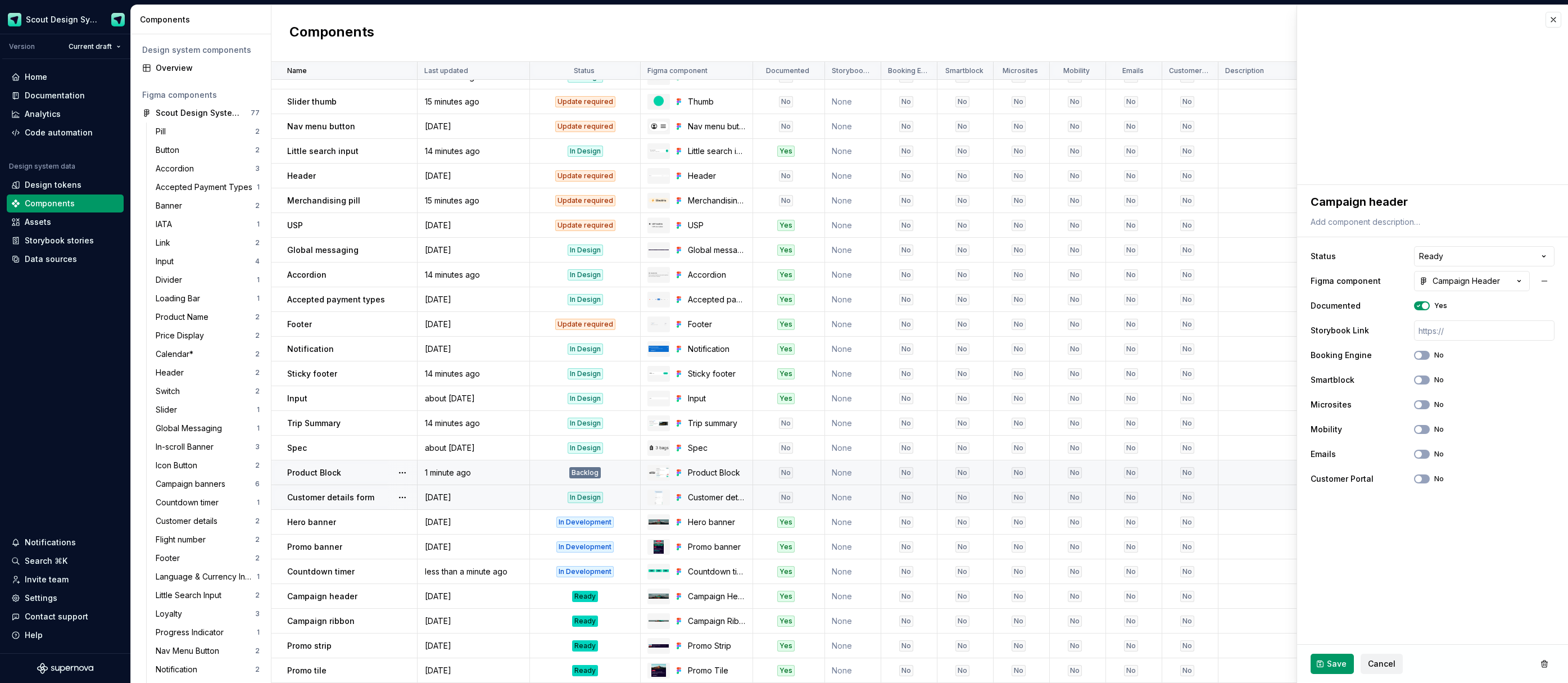
click at [1456, 256] on html "Scout Design System Version Current draft Home Documentation Analytics Code aut…" at bounding box center [784, 341] width 1568 height 683
type textarea "*"
select select "**********"
click at [1337, 660] on span "Save" at bounding box center [1337, 664] width 20 height 11
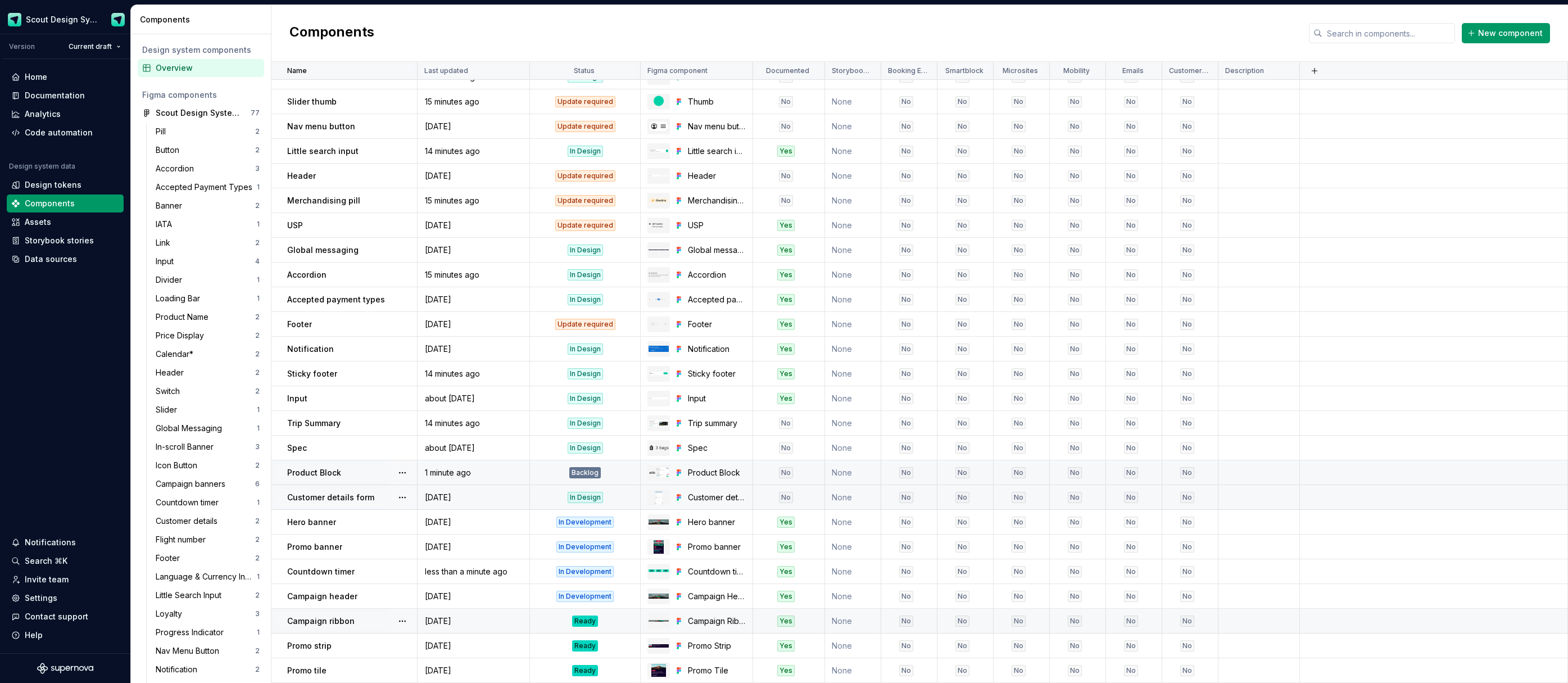
click at [596, 619] on div "Ready" at bounding box center [585, 621] width 26 height 11
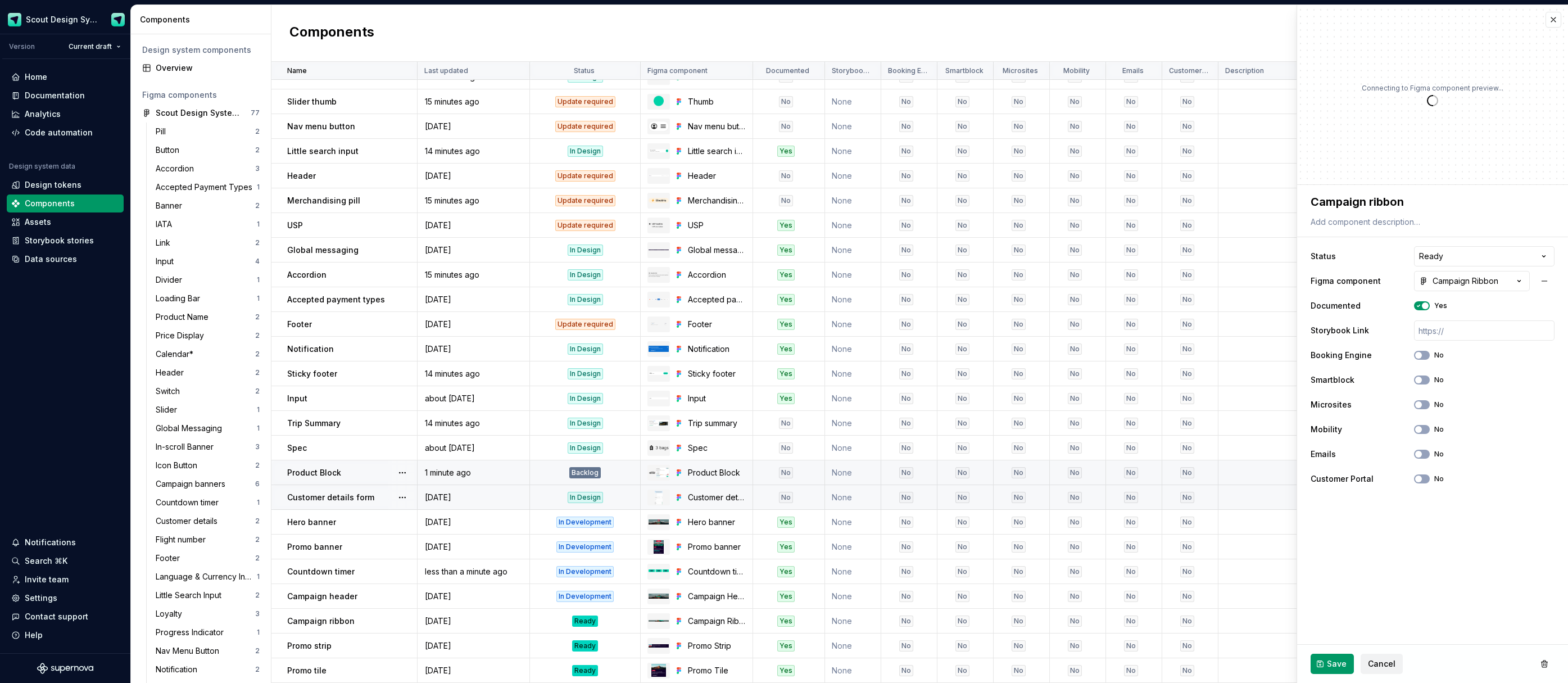
click at [1496, 255] on html "Scout Design System Version Current draft Home Documentation Analytics Code aut…" at bounding box center [784, 341] width 1568 height 683
type textarea "*"
select select "**********"
click at [1341, 663] on span "Save" at bounding box center [1337, 664] width 20 height 11
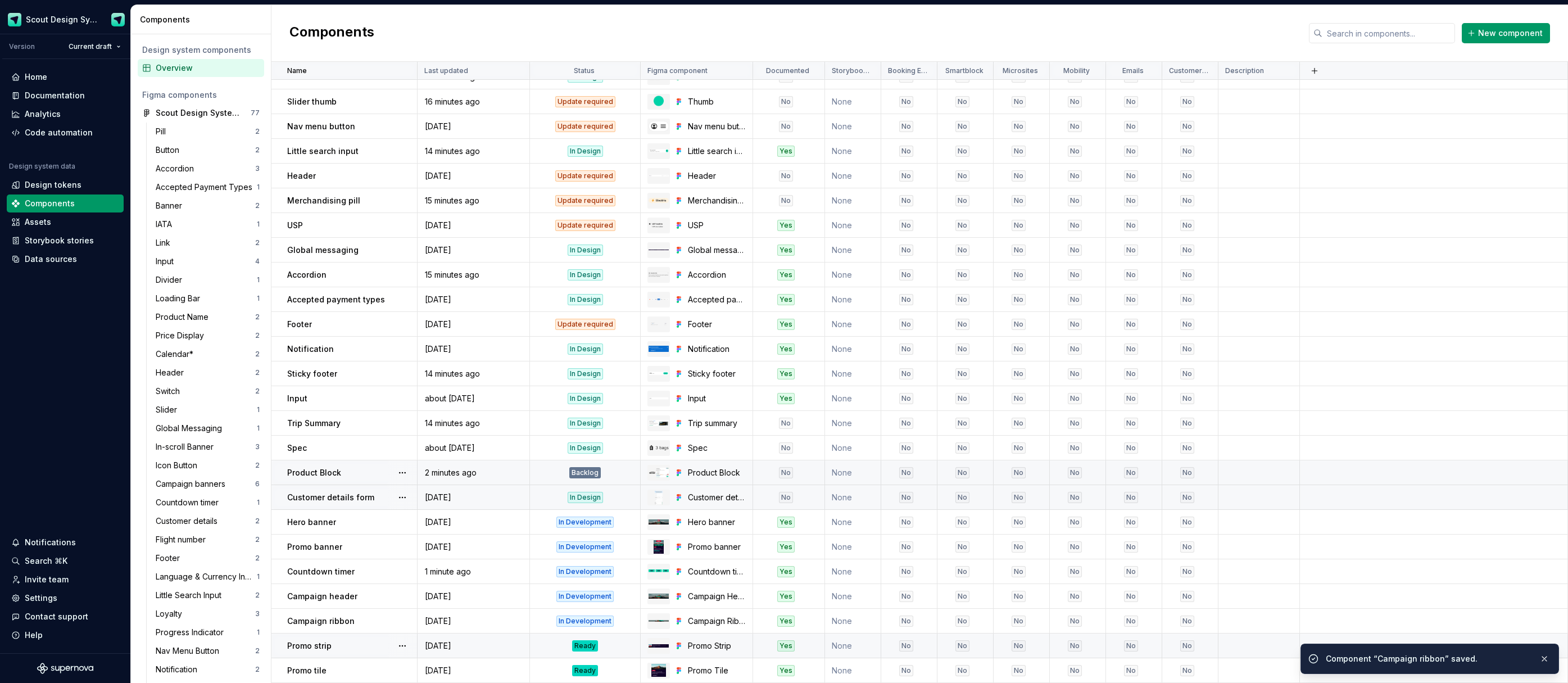
click at [587, 651] on td "Ready" at bounding box center [586, 646] width 110 height 24
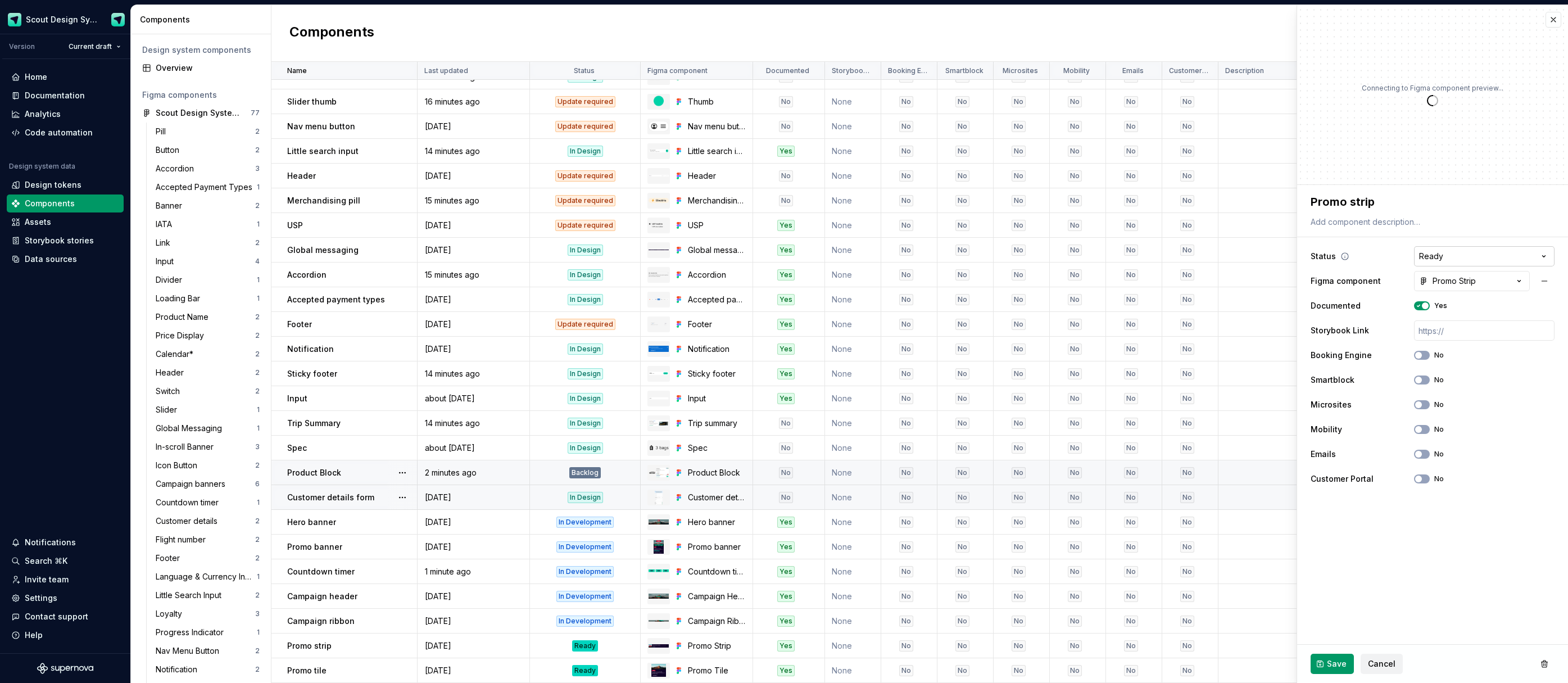
type textarea "*"
click at [1458, 262] on html "Scout Design System Version Current draft Home Documentation Analytics Code aut…" at bounding box center [784, 341] width 1568 height 683
select select "**********"
click at [1333, 667] on span "Save" at bounding box center [1337, 664] width 20 height 11
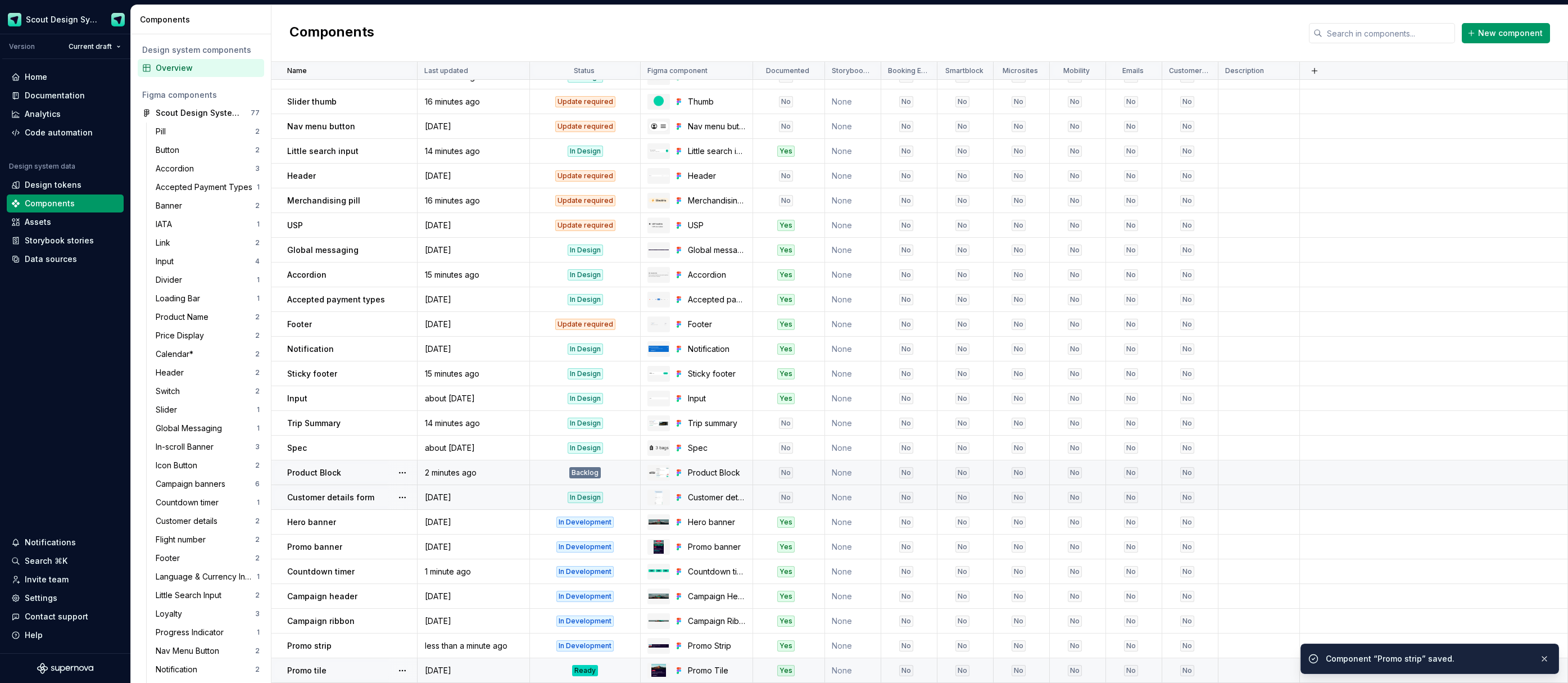
click at [587, 672] on div "Ready" at bounding box center [585, 671] width 26 height 11
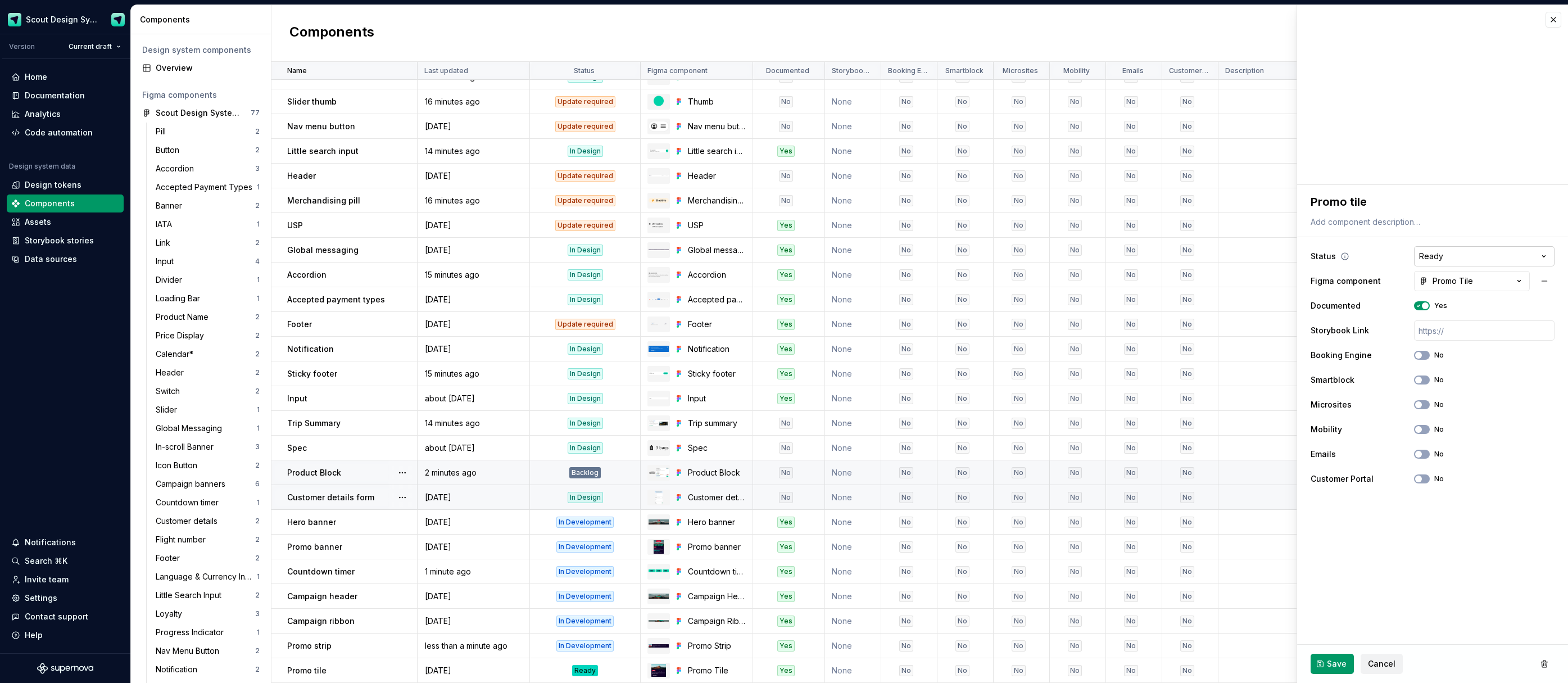
type textarea "*"
click at [1445, 262] on html "Scout Design System Version Current draft Home Documentation Analytics Code aut…" at bounding box center [784, 341] width 1568 height 683
select select "**********"
click at [1334, 668] on span "Save" at bounding box center [1337, 664] width 20 height 11
type textarea "*"
